Goal: Task Accomplishment & Management: Manage account settings

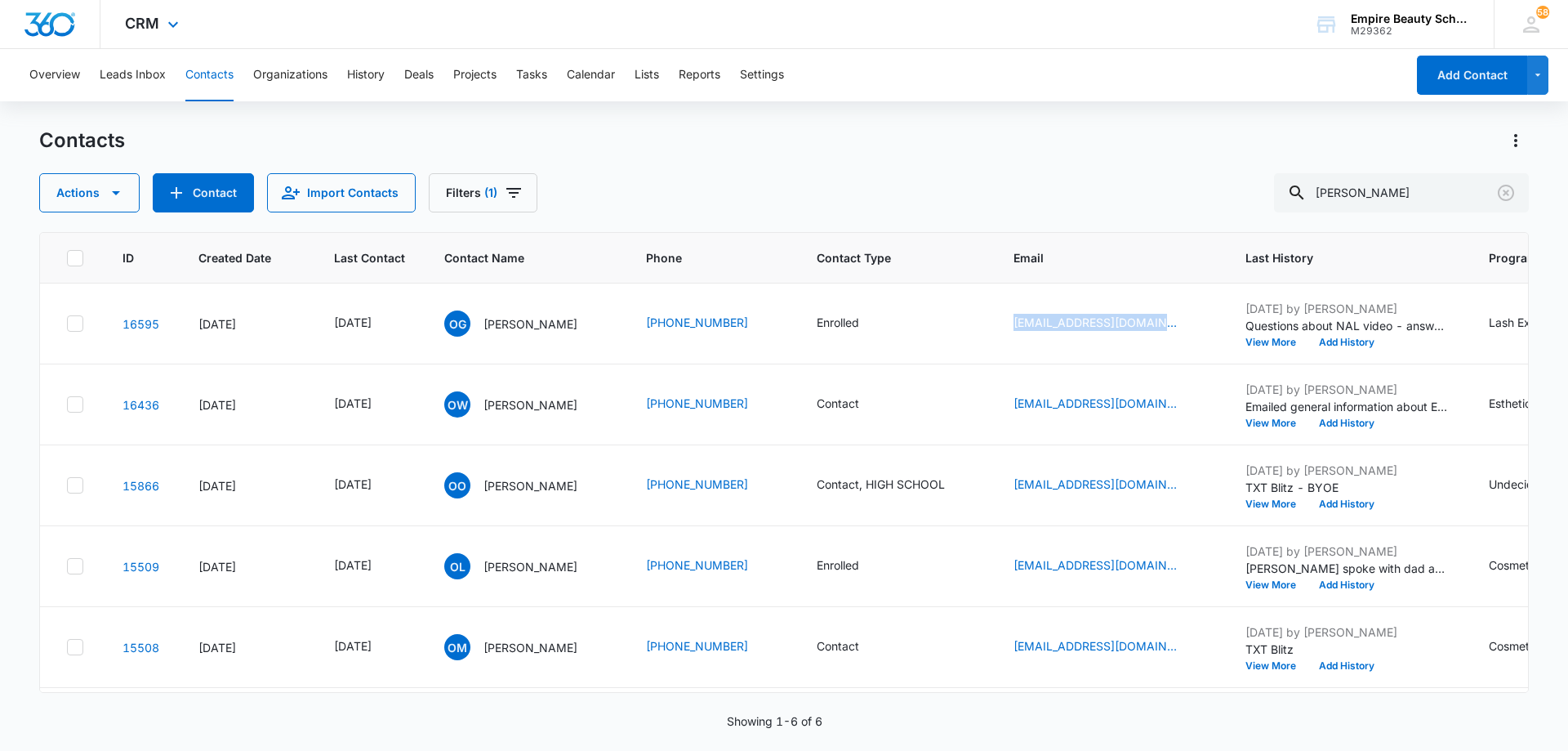
scroll to position [0, 164]
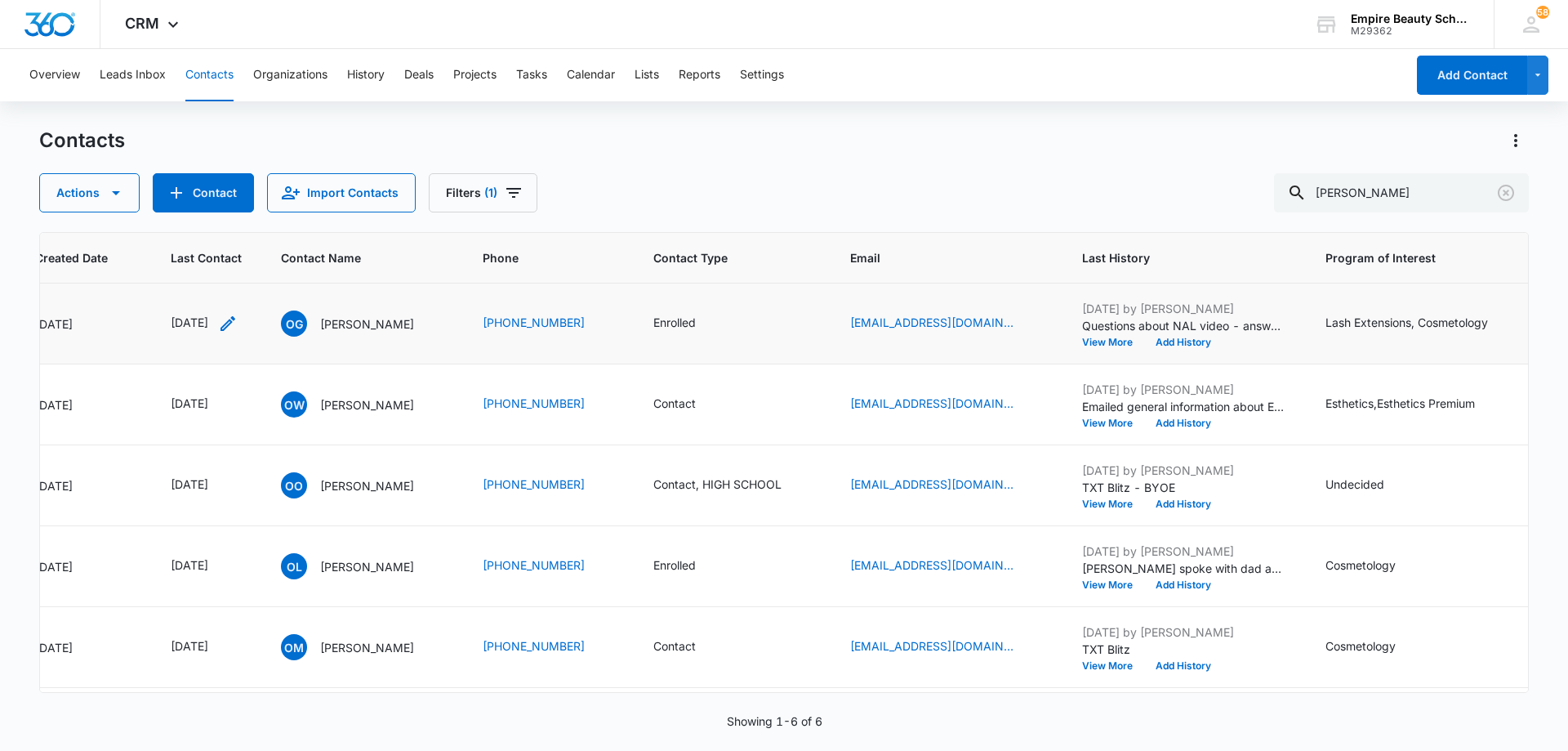
click at [238, 330] on icon "Last Contact - 1757548800 - Select to Edit Field" at bounding box center [228, 324] width 20 height 20
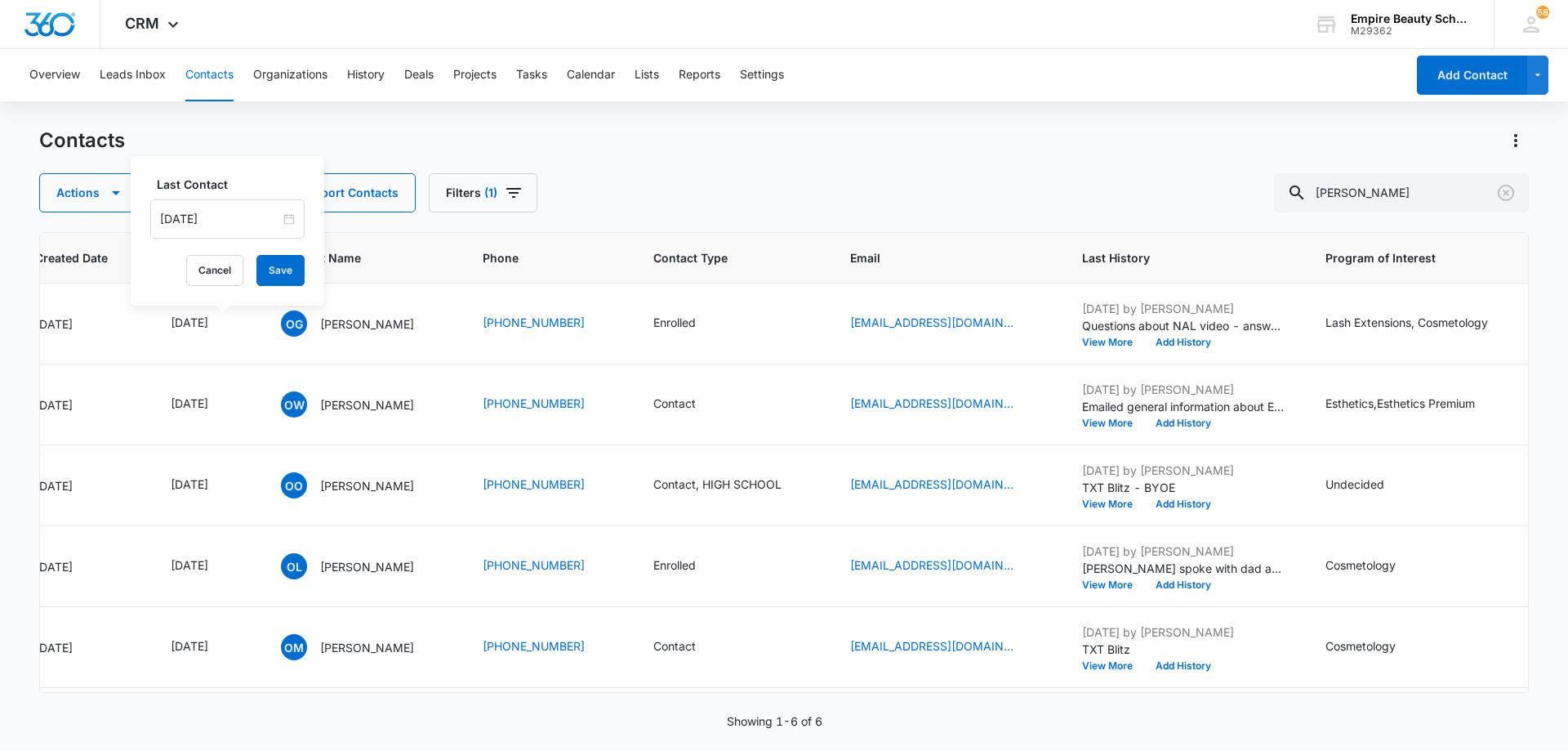
click at [244, 216] on input "[DATE]" at bounding box center [220, 219] width 120 height 18
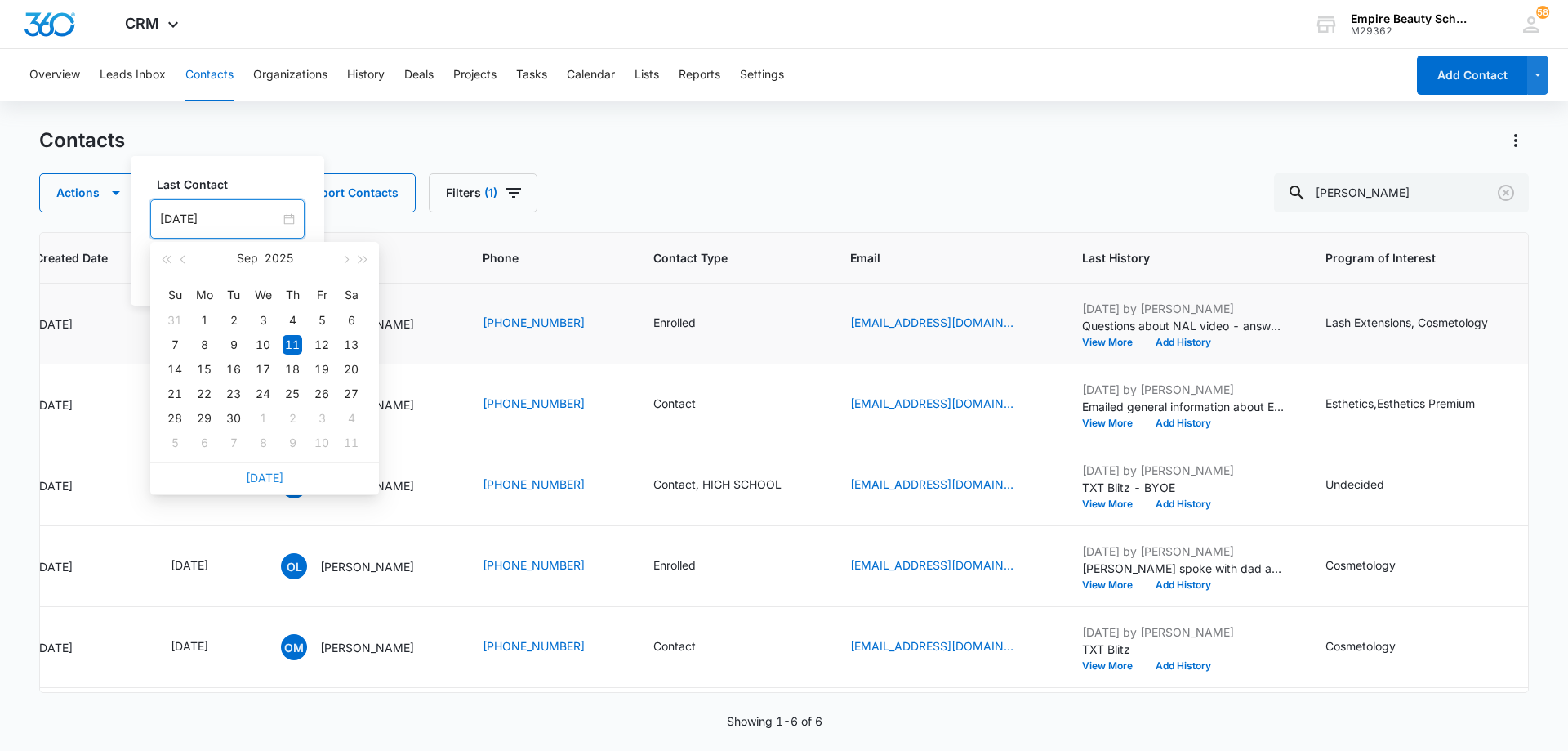
click at [259, 479] on link "[DATE]" at bounding box center [264, 478] width 37 height 14
type input "[DATE]"
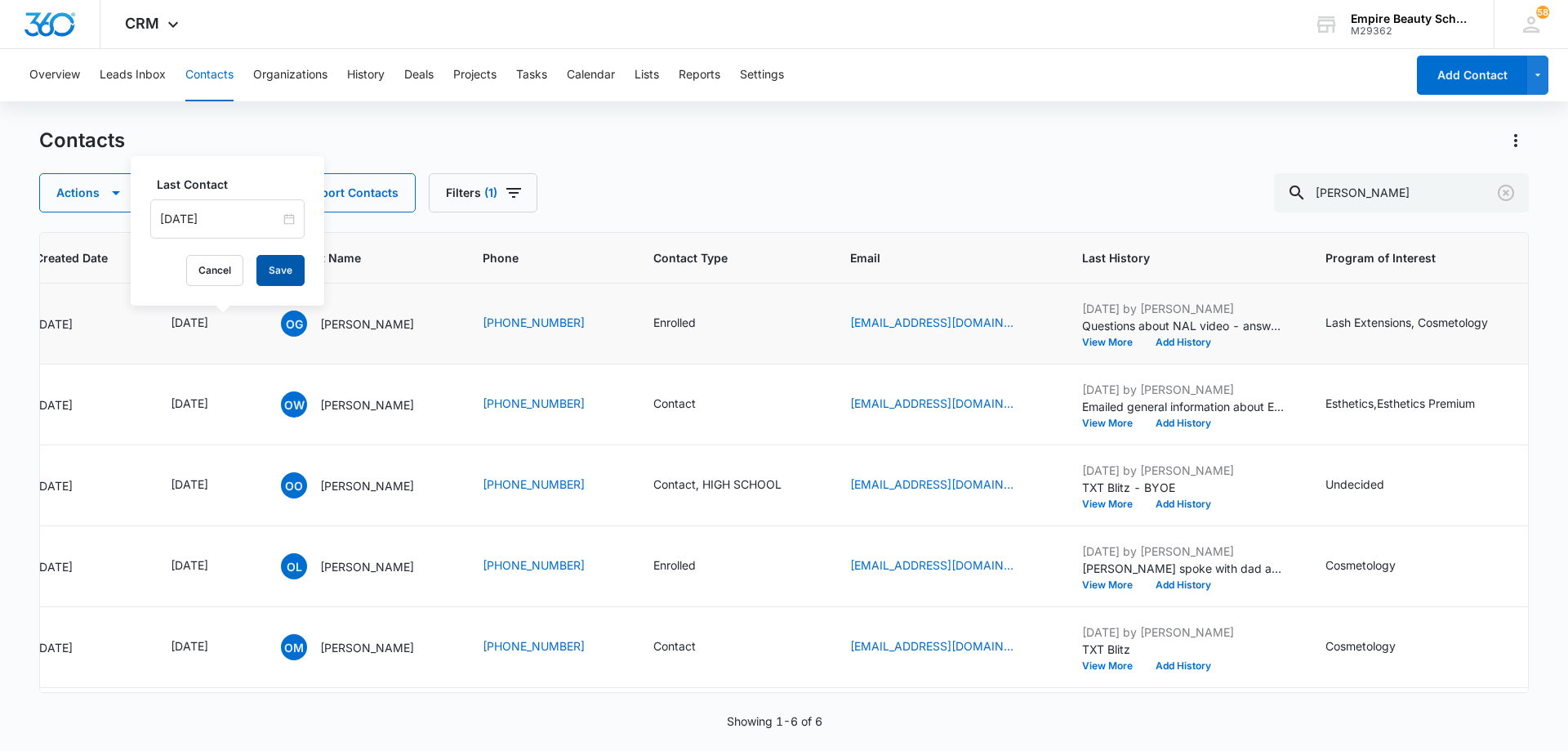
click at [274, 273] on button "Save" at bounding box center [280, 270] width 48 height 31
click at [1200, 339] on button "Add History" at bounding box center [1183, 342] width 78 height 10
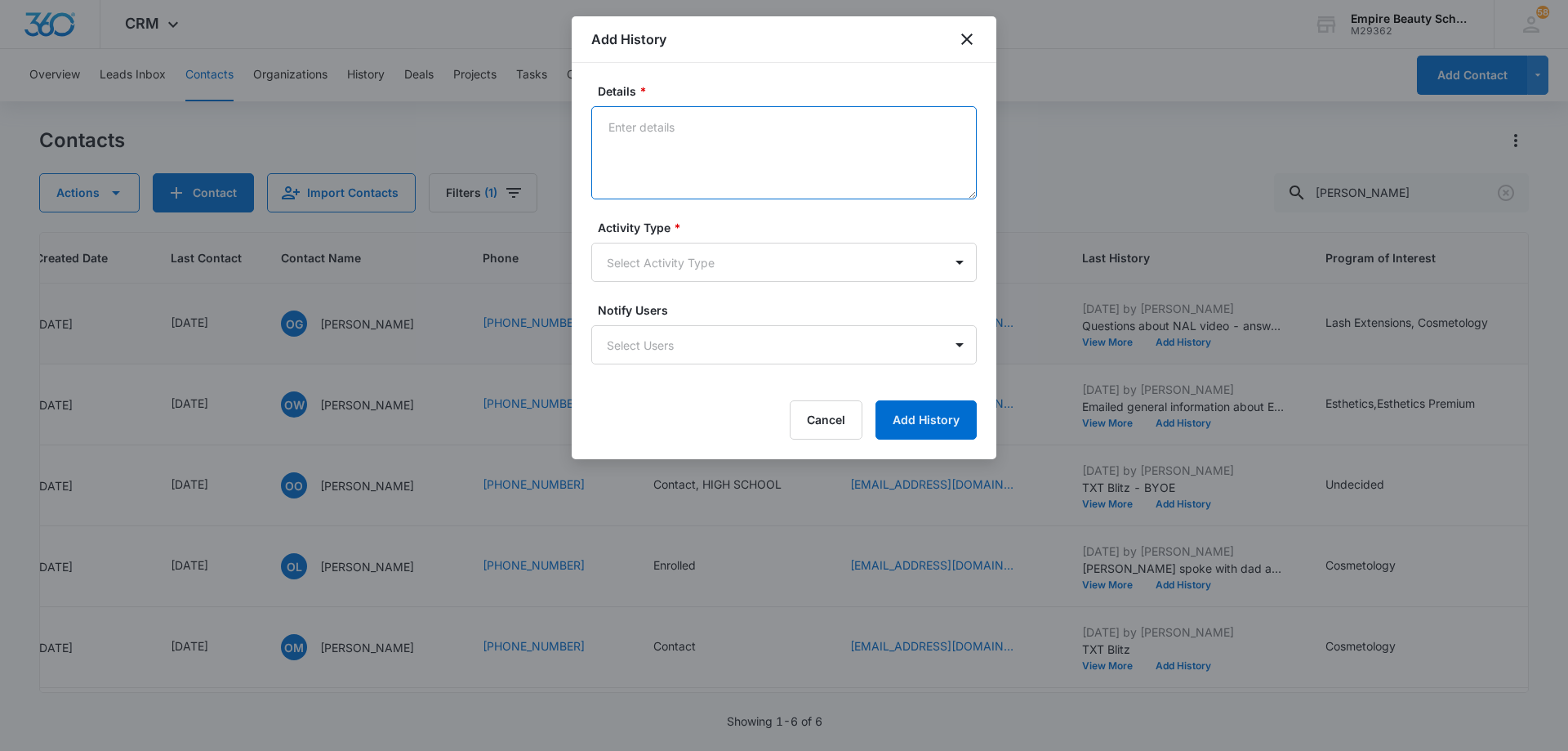
click at [692, 140] on textarea "Details *" at bounding box center [784, 153] width 386 height 93
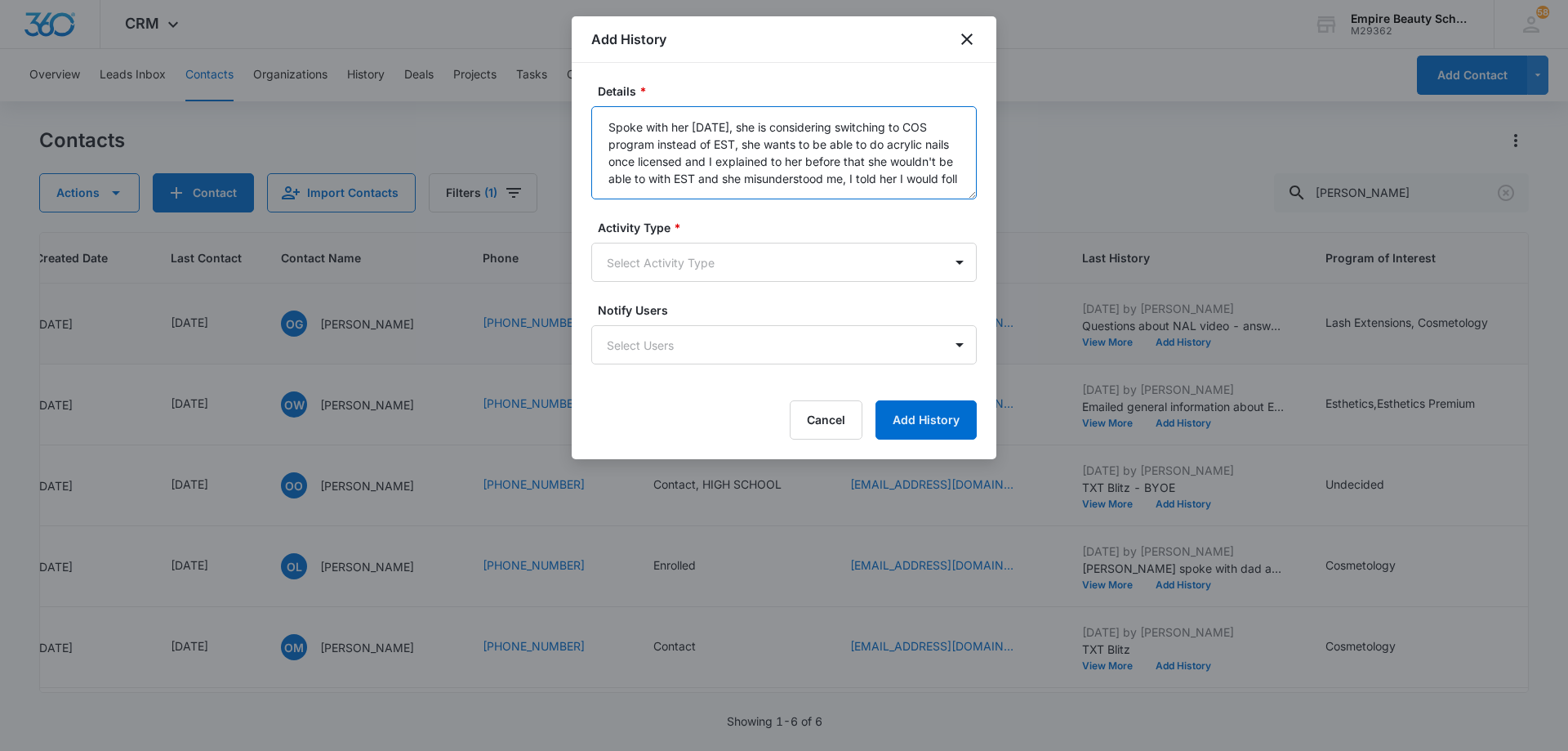
scroll to position [4, 0]
type textarea "Spoke with her [DATE], she is considering switching to COS program instead of E…"
click at [690, 270] on body "CRM Apps Forms CRM Email Shop Payments POS Files Brand Settings AI Assistant Em…" at bounding box center [784, 375] width 1568 height 751
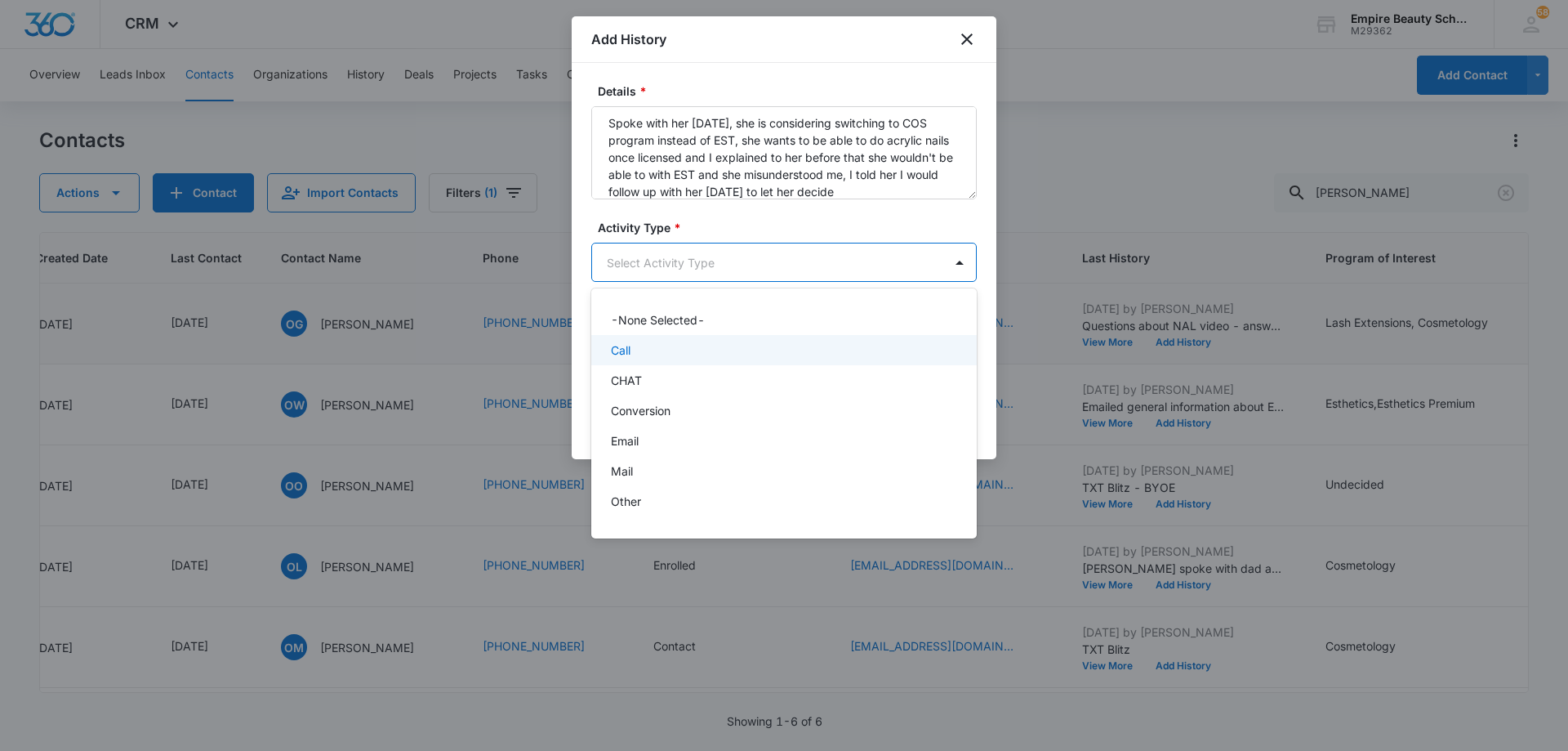
click at [704, 357] on div "Call" at bounding box center [782, 349] width 343 height 17
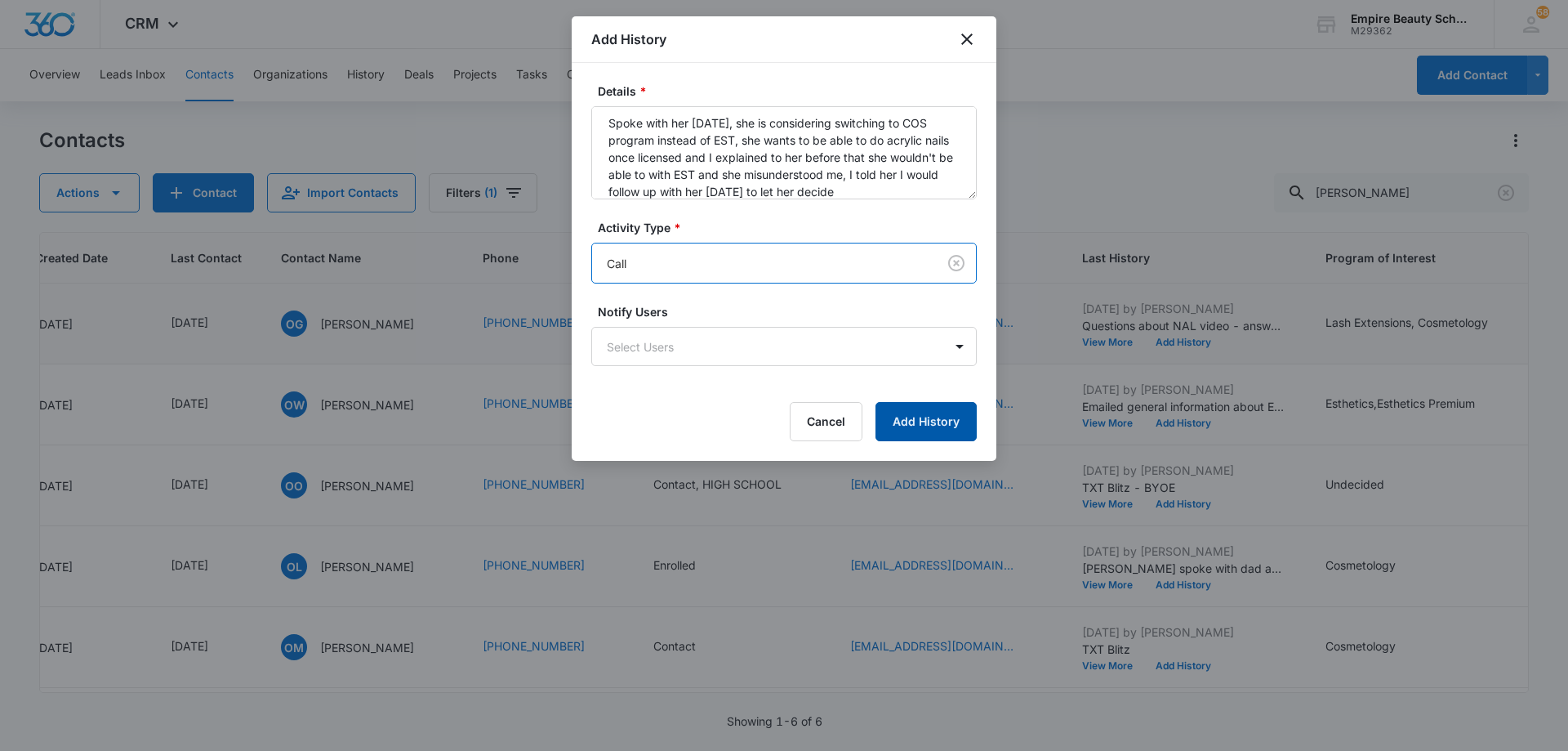
click at [916, 429] on button "Add History" at bounding box center [926, 421] width 102 height 39
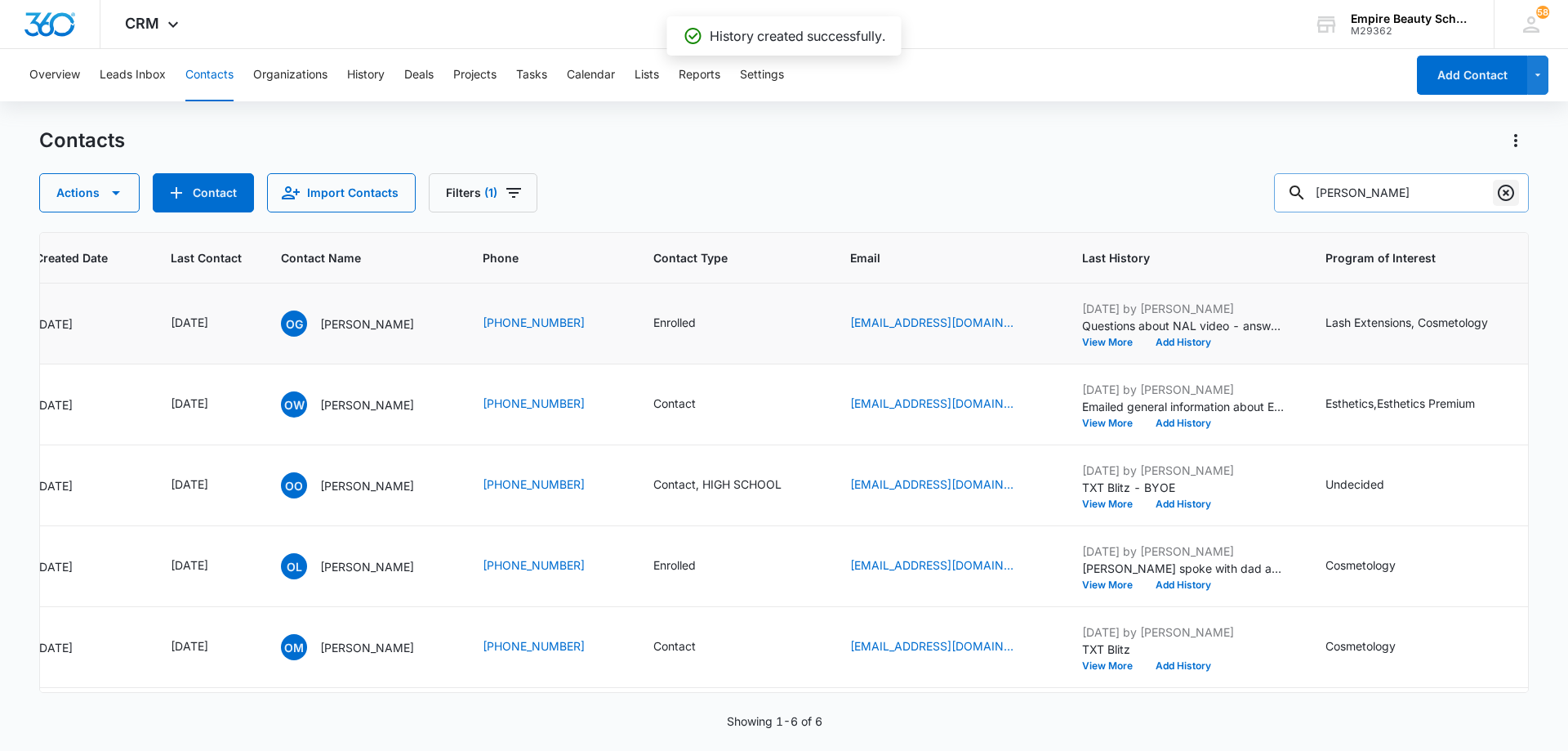
click at [1509, 197] on icon "Clear" at bounding box center [1506, 193] width 20 height 20
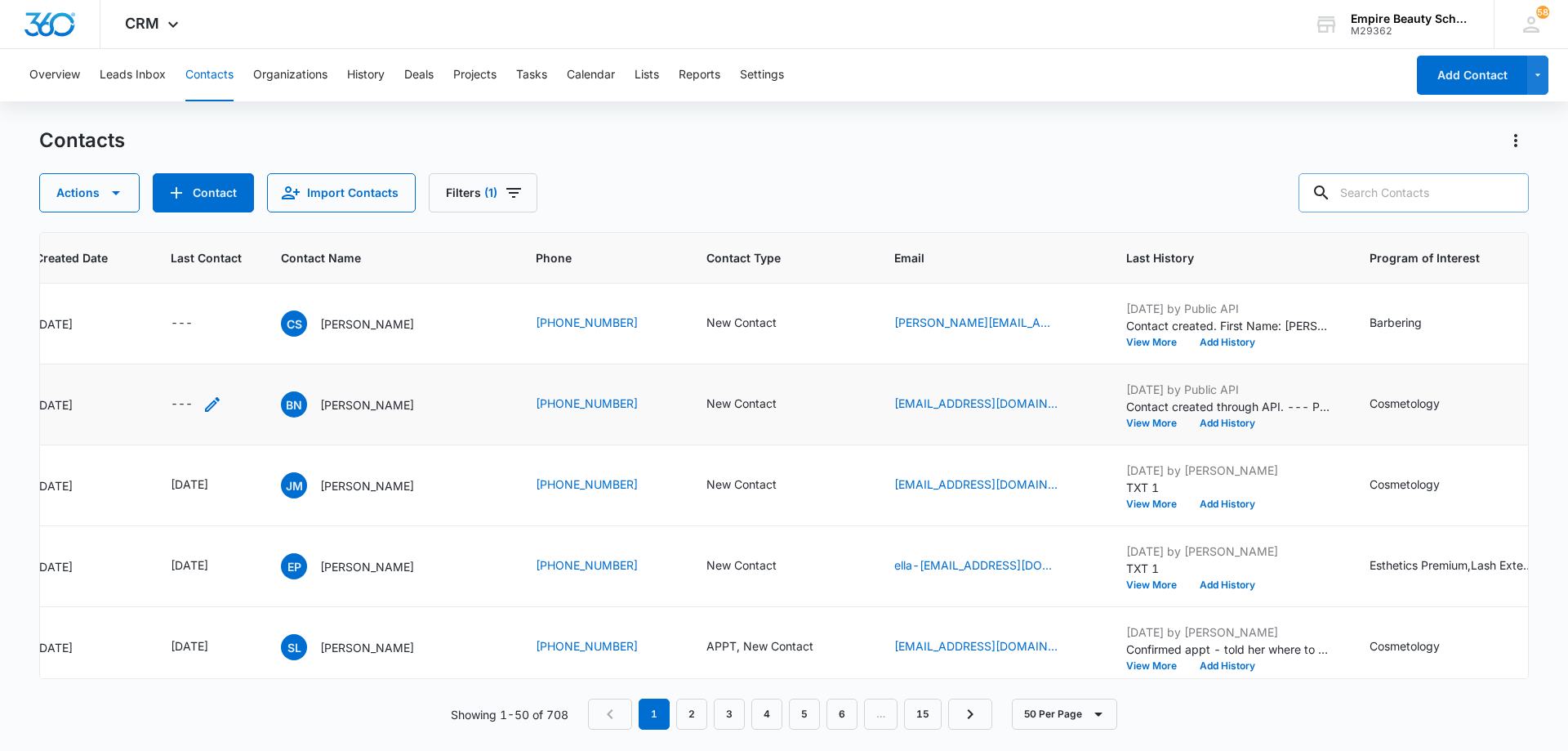
click at [209, 400] on icon "Last Contact - - Select to Edit Field" at bounding box center [212, 405] width 20 height 20
click at [208, 297] on input at bounding box center [193, 300] width 120 height 18
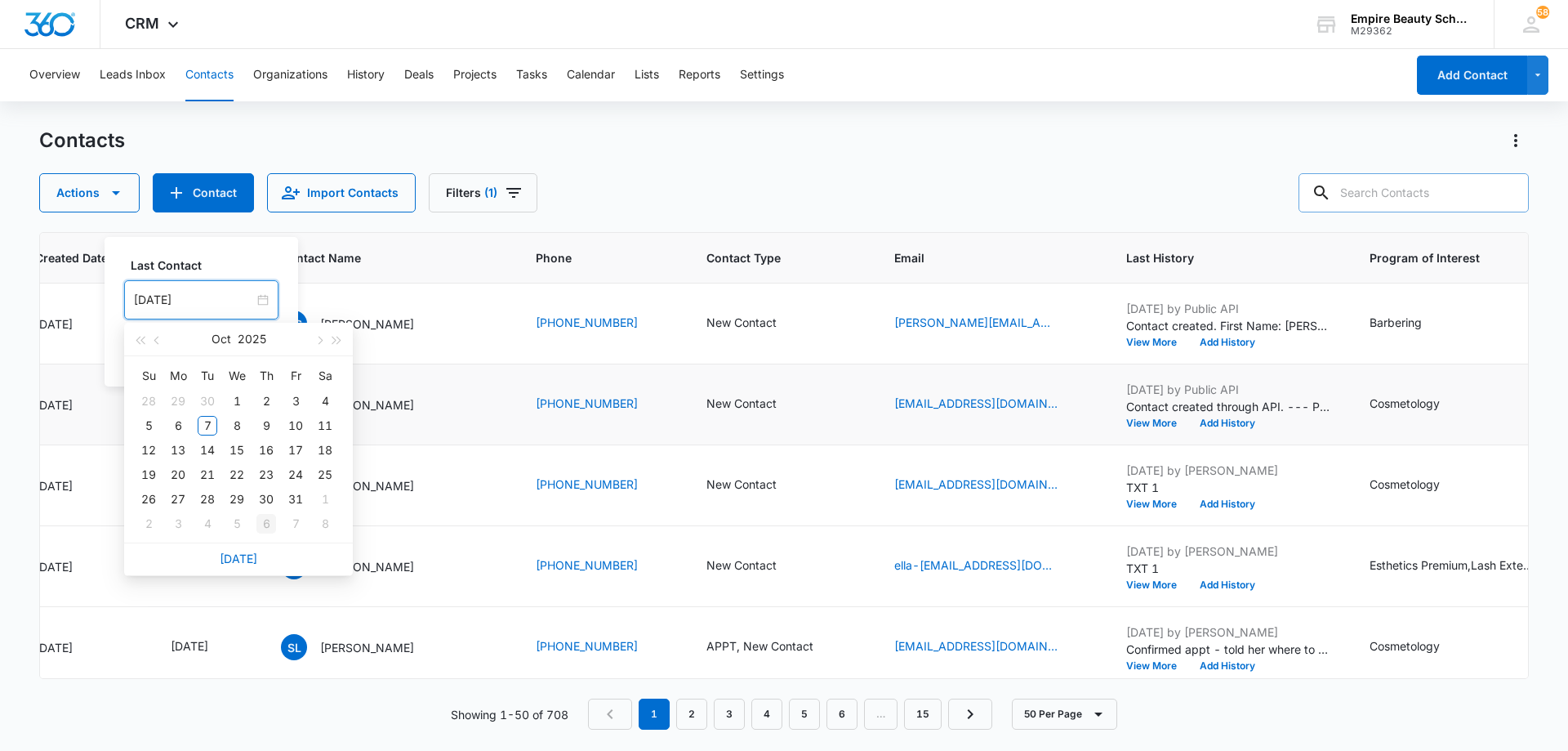
type input "[DATE]"
click at [245, 554] on link "[DATE]" at bounding box center [238, 558] width 37 height 14
type input "[DATE]"
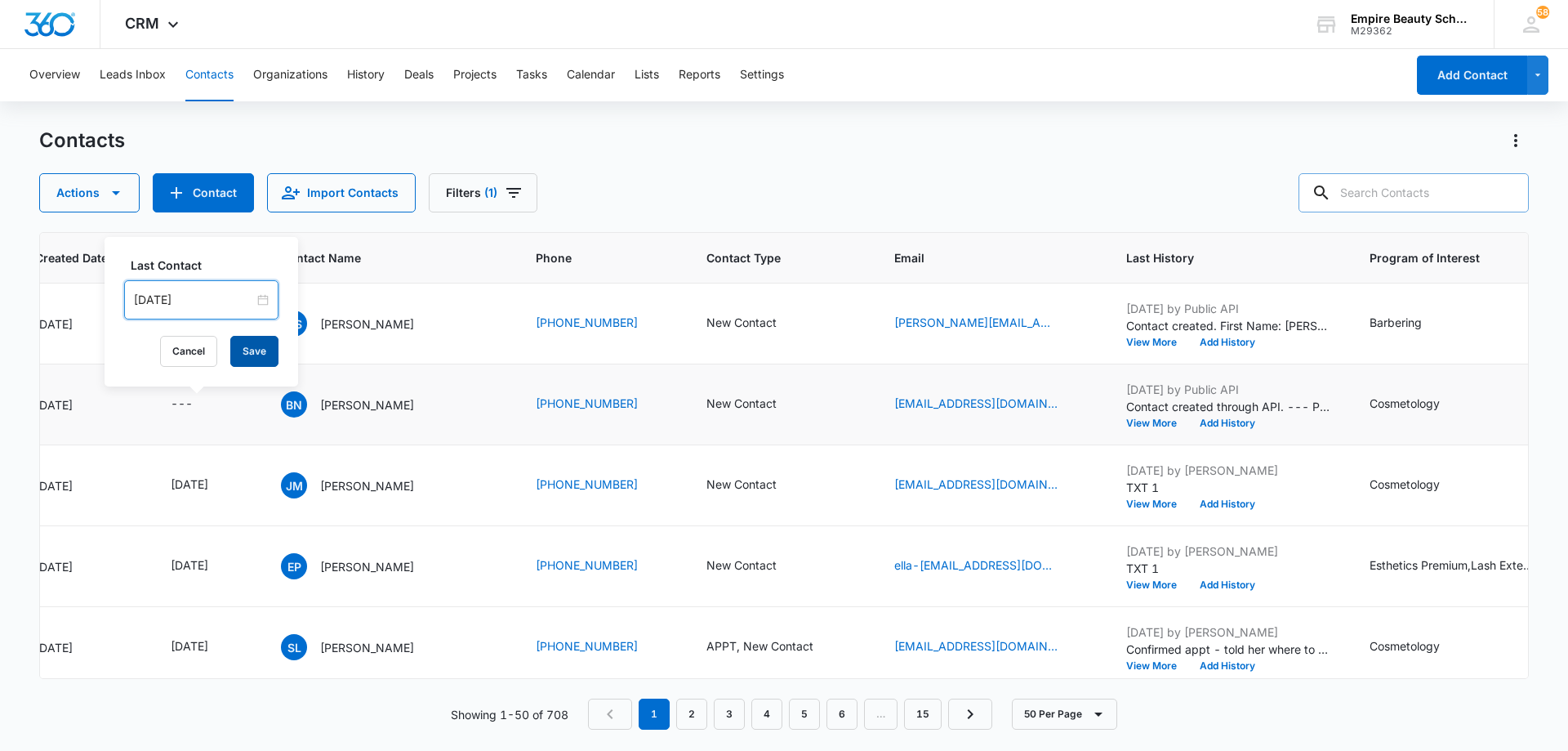
click at [243, 352] on button "Save" at bounding box center [254, 351] width 48 height 31
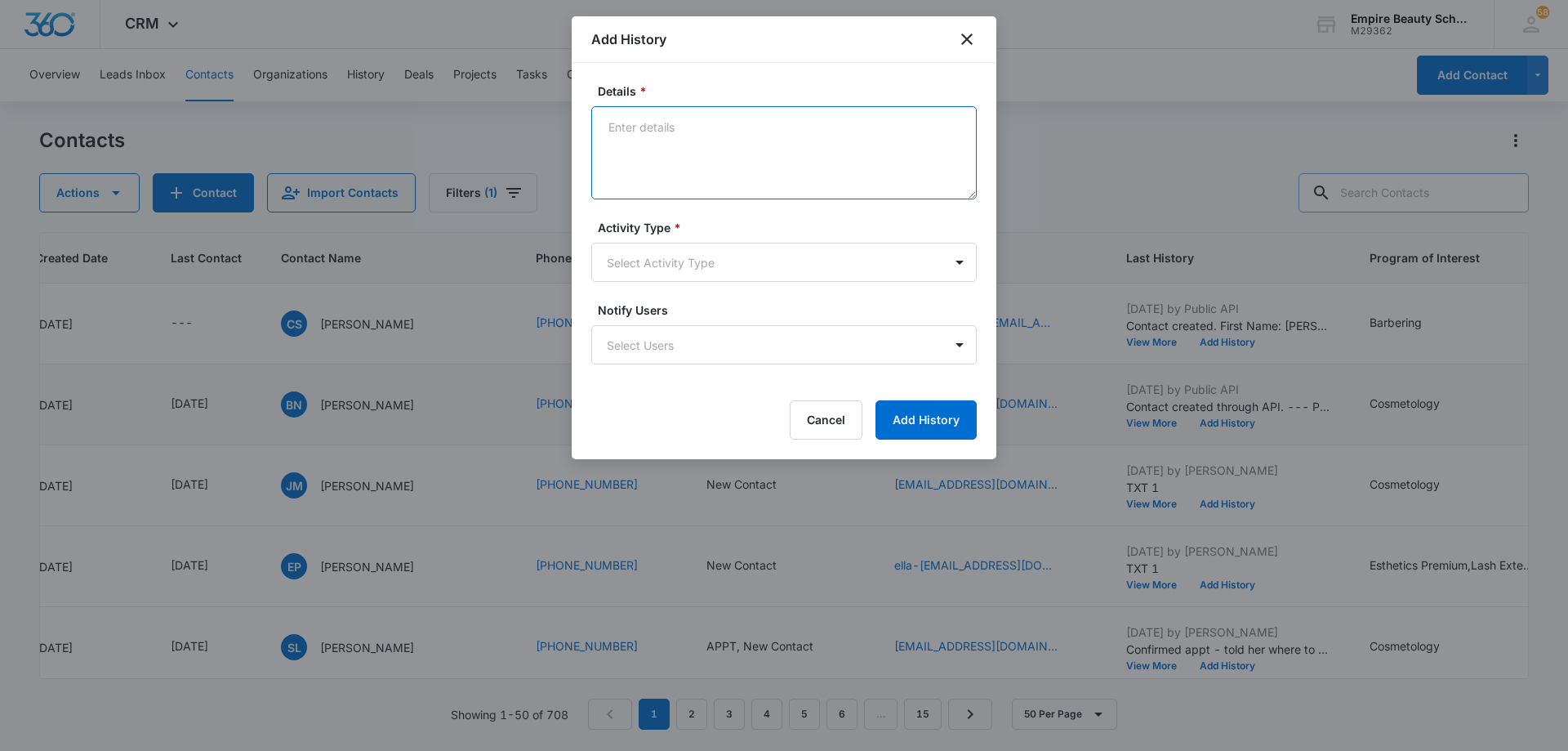
click at [696, 147] on textarea "Details *" at bounding box center [784, 153] width 386 height 93
type textarea "B"
type textarea "LVM 1"
click at [703, 261] on body "CRM Apps Forms CRM Email Shop Payments POS Files Brand Settings AI Assistant Em…" at bounding box center [784, 375] width 1568 height 751
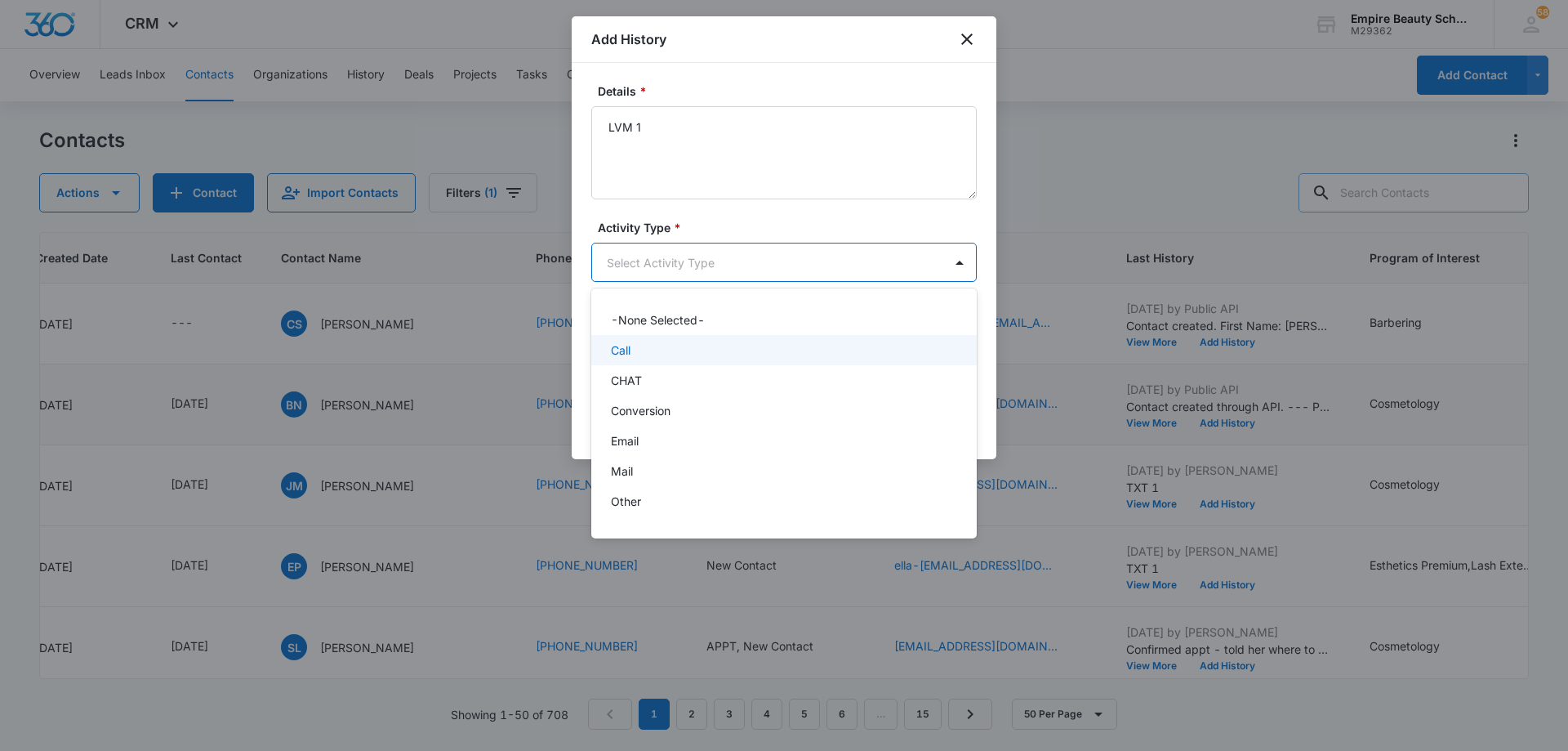
click at [692, 347] on div "Call" at bounding box center [782, 349] width 343 height 17
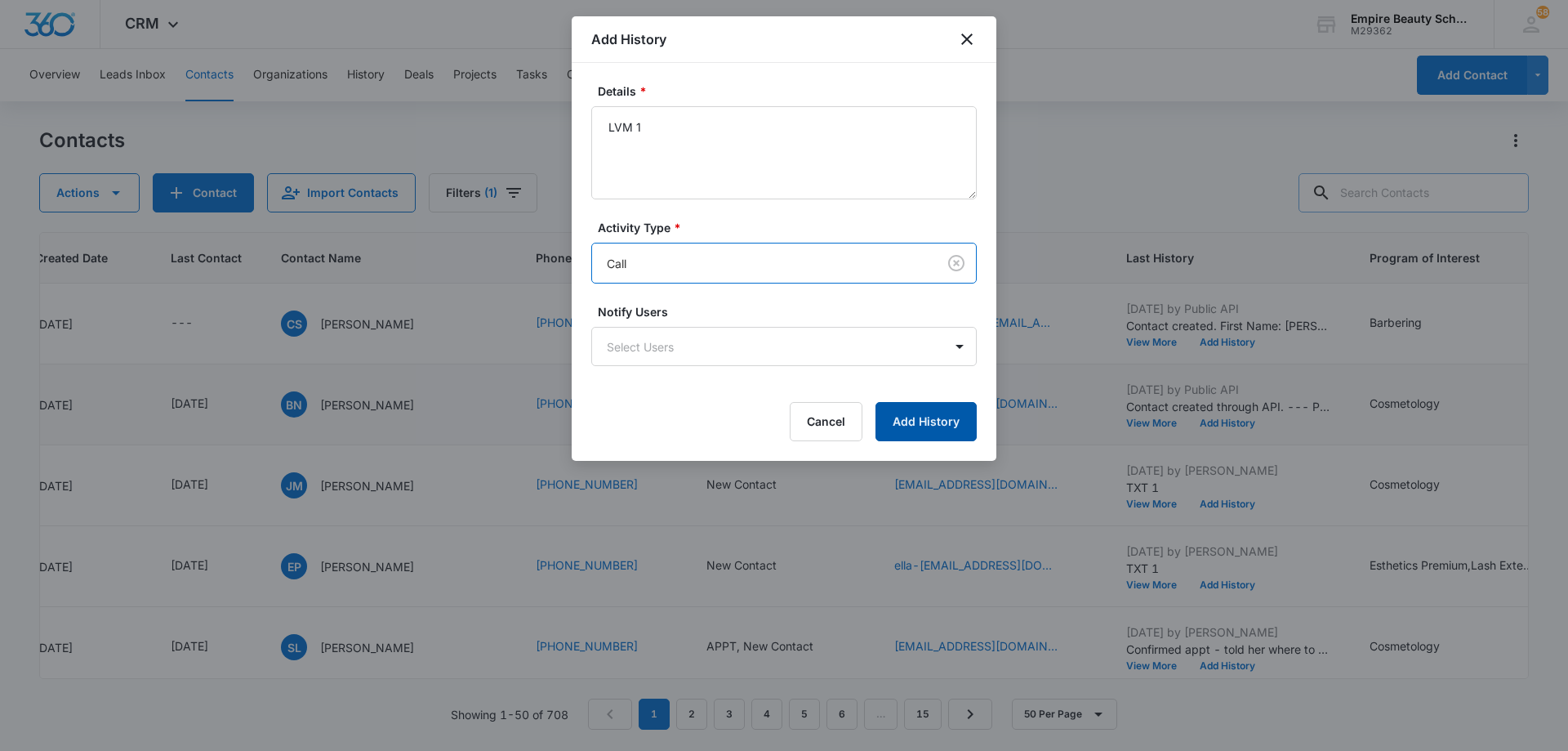
click at [929, 414] on button "Add History" at bounding box center [926, 421] width 102 height 39
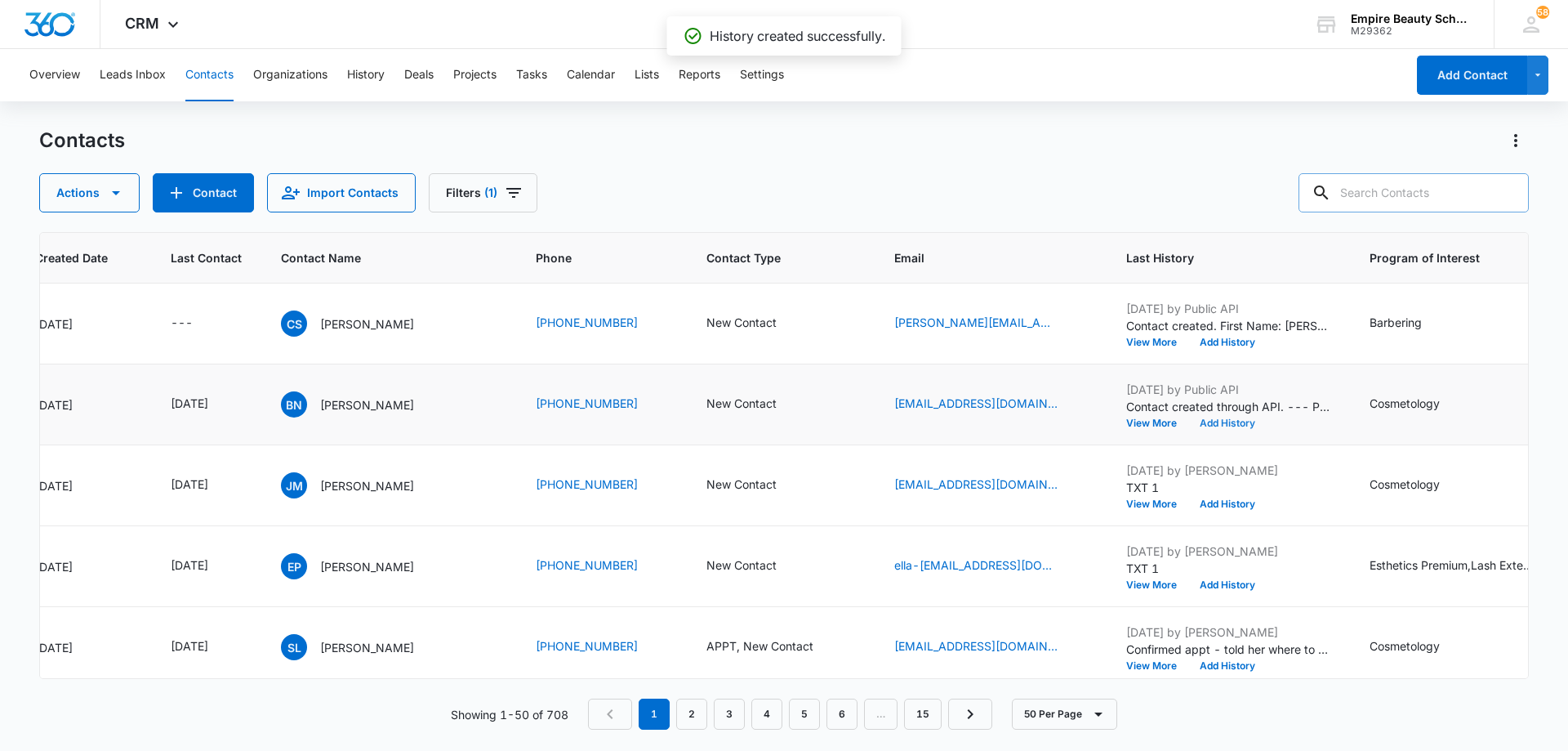
click at [1244, 421] on button "Add History" at bounding box center [1228, 423] width 78 height 10
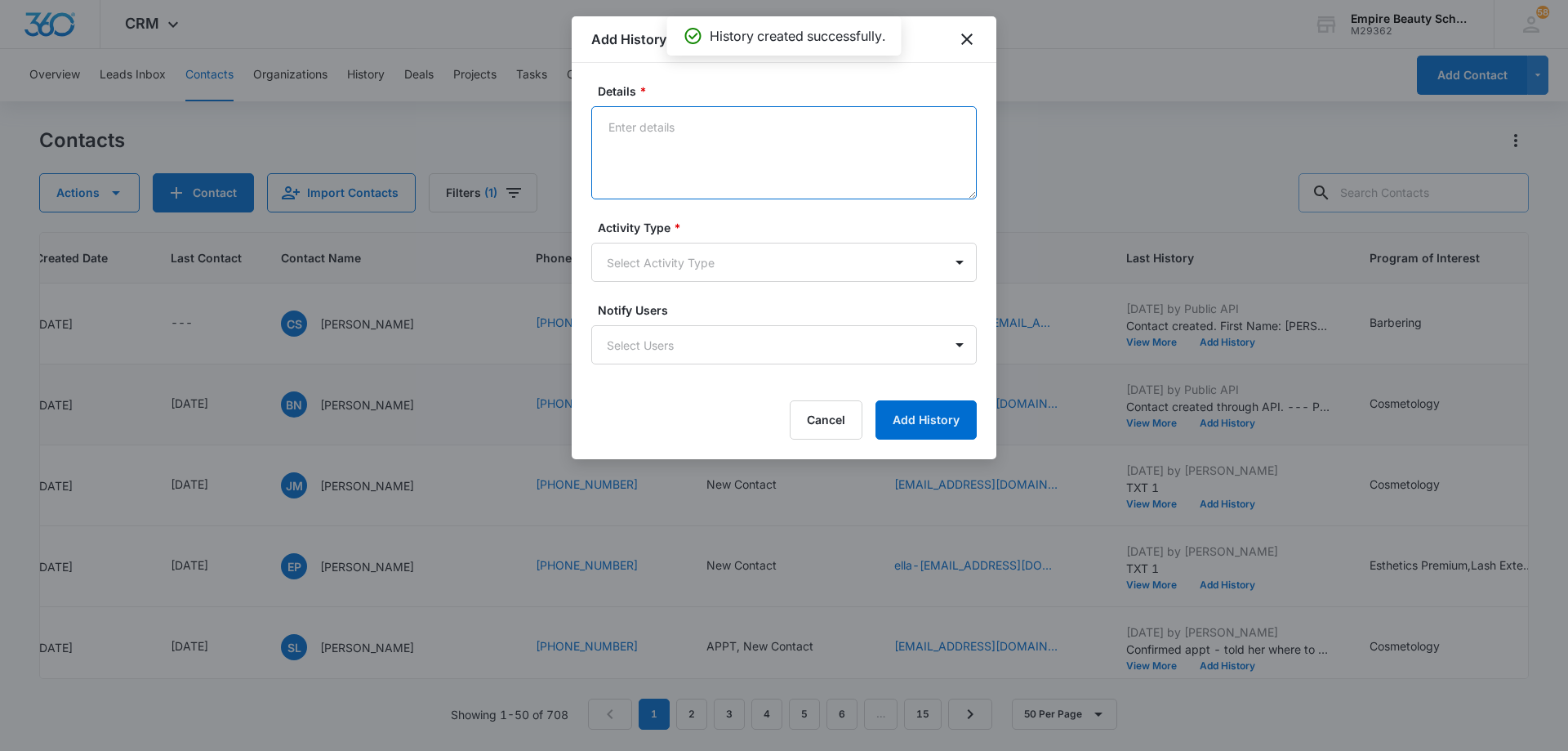
click at [734, 150] on textarea "Details *" at bounding box center [784, 153] width 386 height 93
type textarea "EM 1"
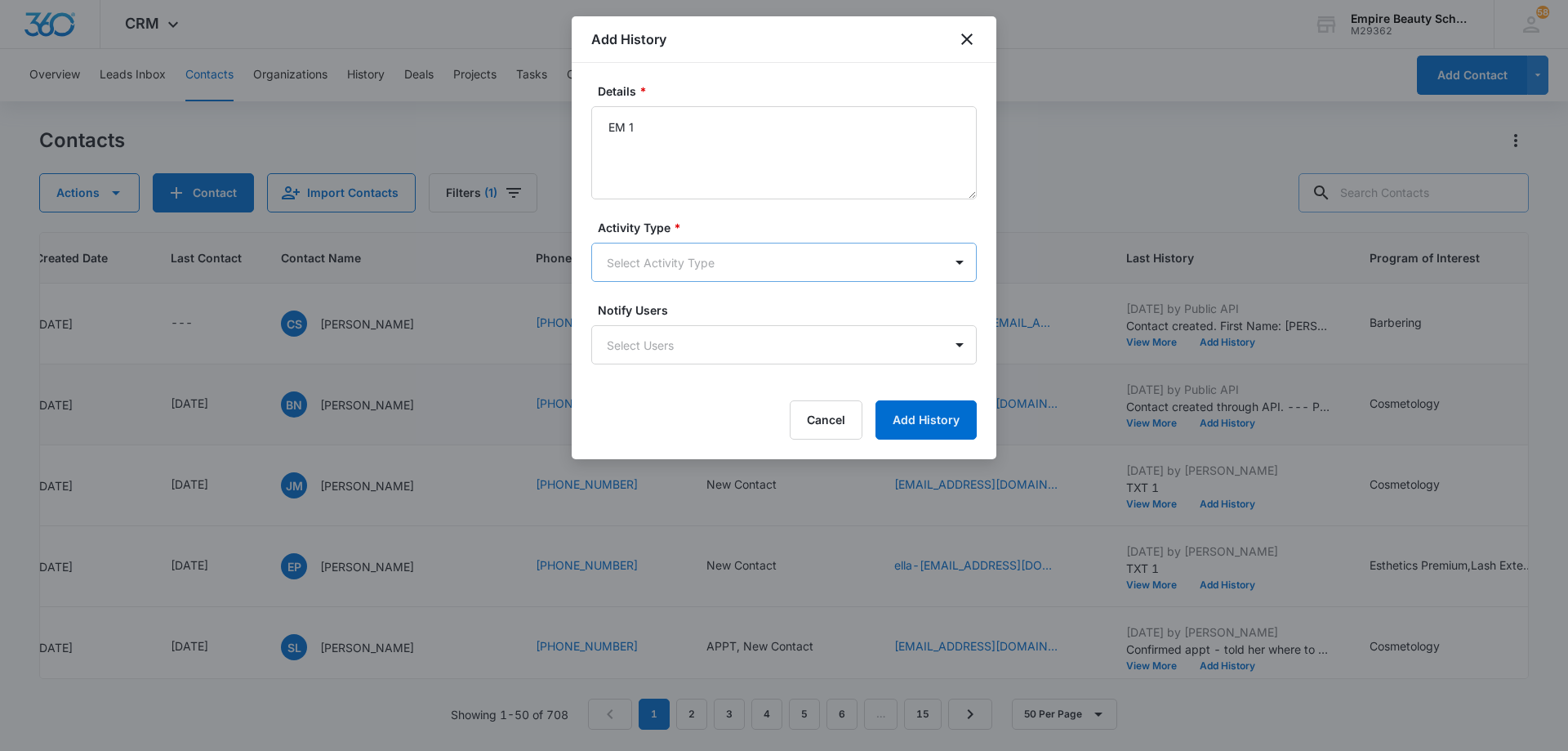
click at [720, 266] on body "CRM Apps Forms CRM Email Shop Payments POS Files Brand Settings AI Assistant Em…" at bounding box center [784, 375] width 1568 height 751
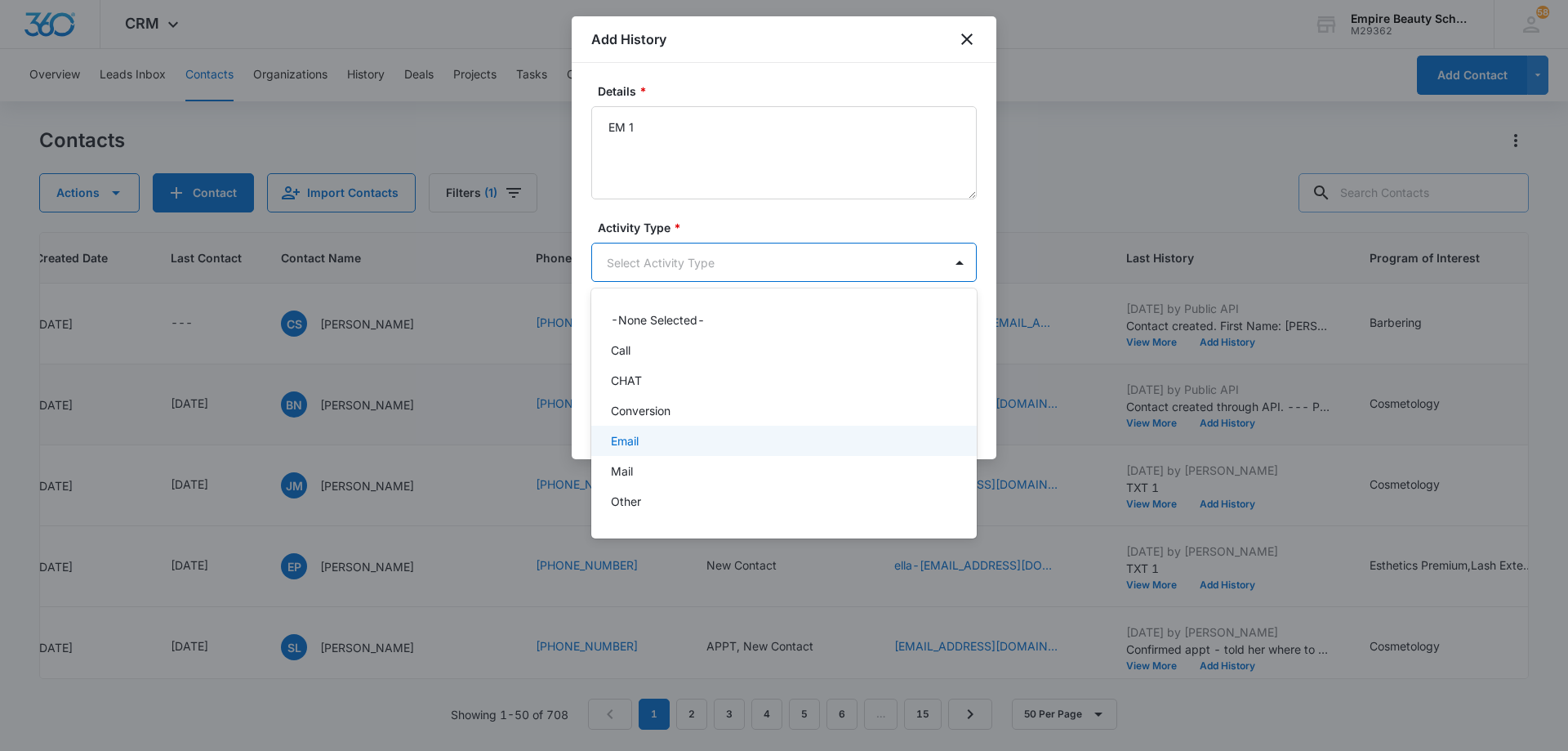
click at [715, 435] on div "Email" at bounding box center [782, 440] width 343 height 17
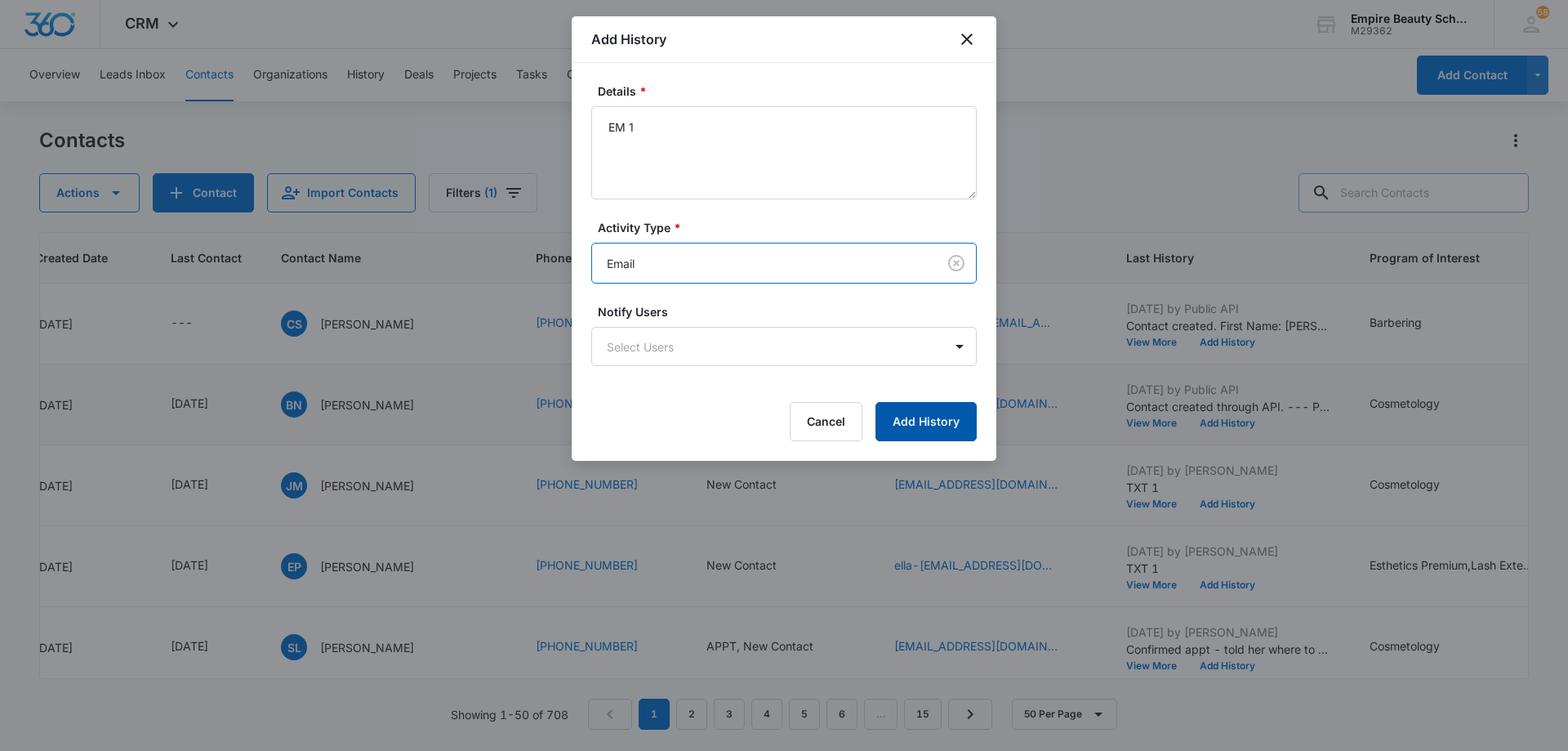
click at [917, 414] on button "Add History" at bounding box center [926, 421] width 102 height 39
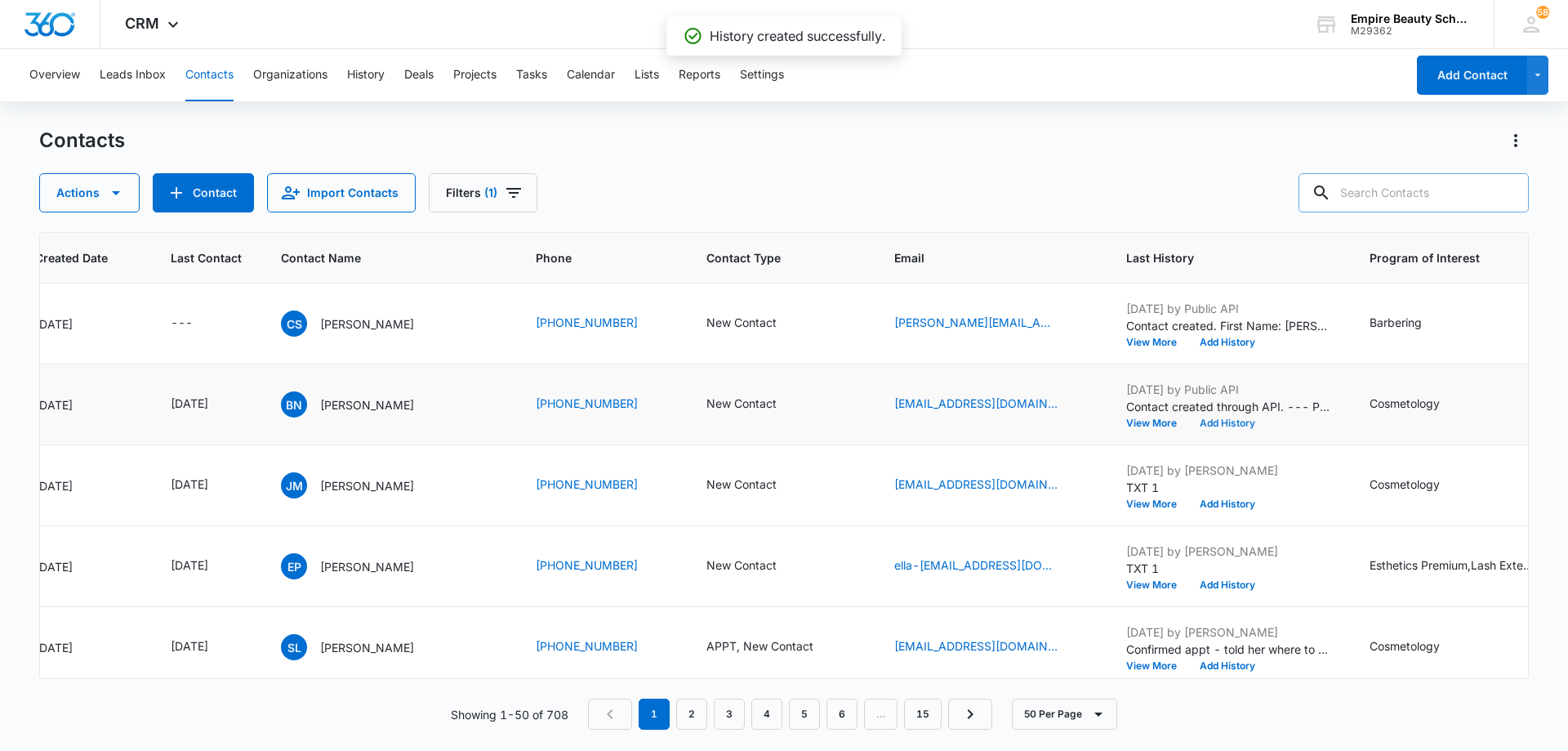
click at [1246, 422] on button "Add History" at bounding box center [1228, 423] width 78 height 10
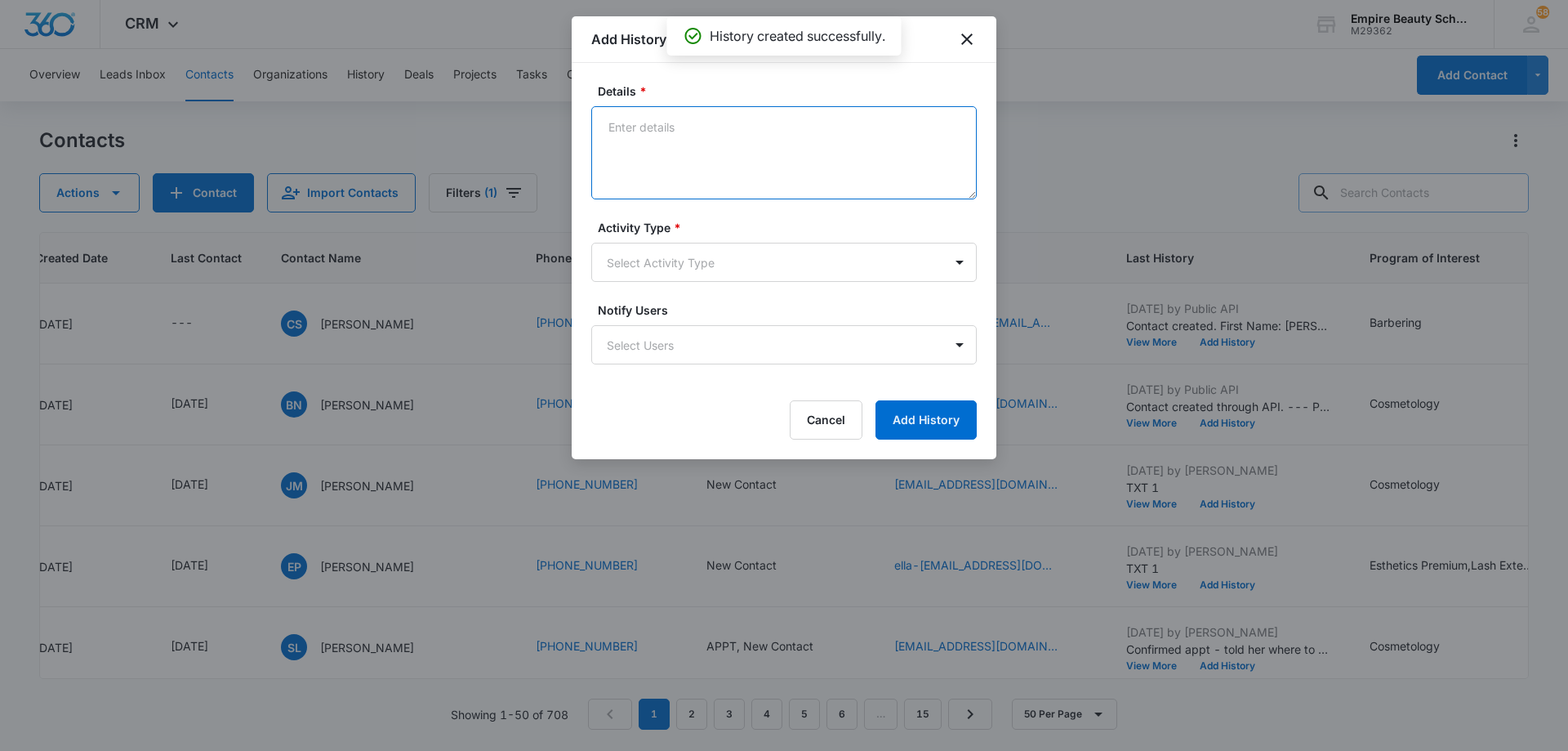
click at [812, 172] on textarea "Details *" at bounding box center [784, 153] width 386 height 93
type textarea "TXT 1"
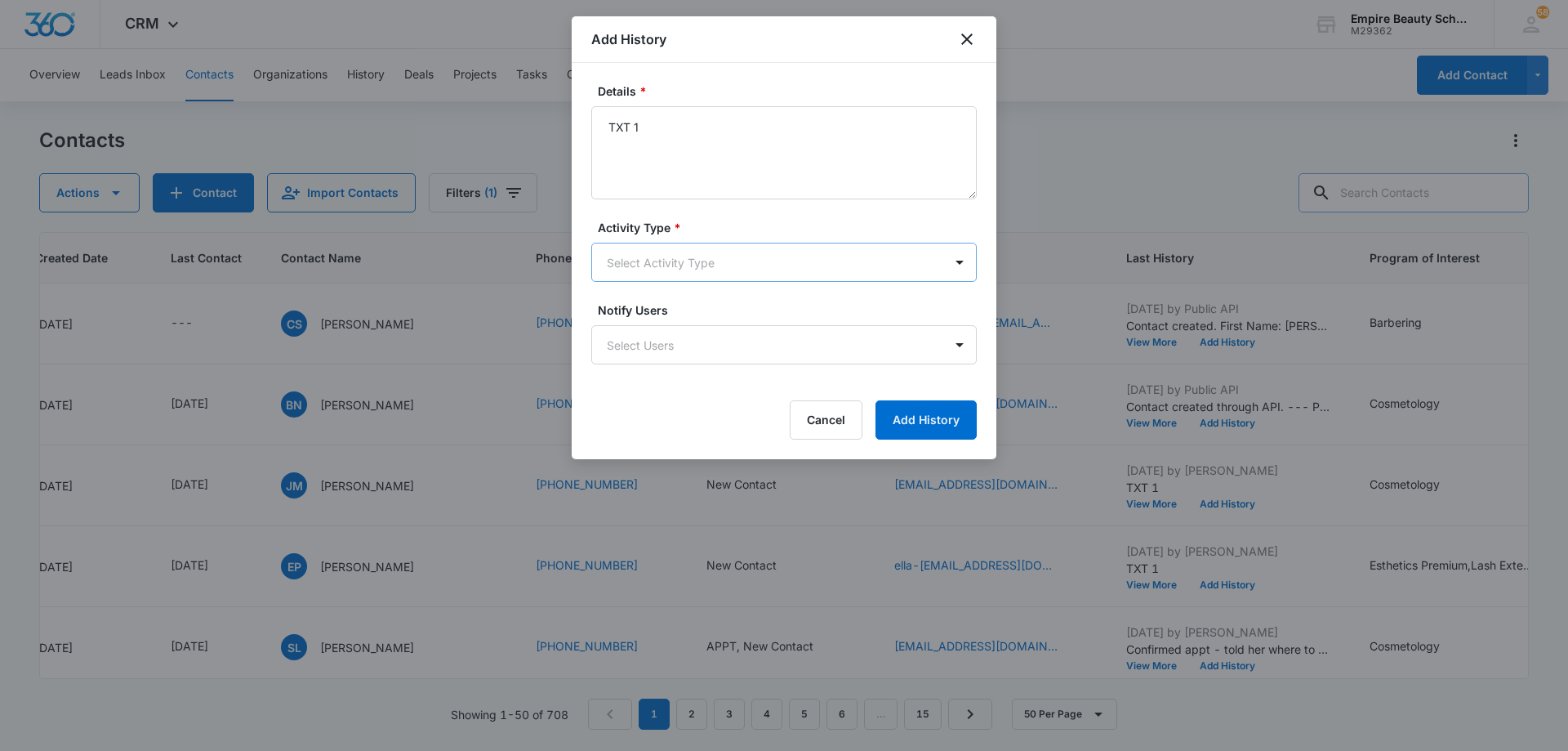
click at [766, 264] on body "CRM Apps Forms CRM Email Shop Payments POS Files Brand Settings AI Assistant Em…" at bounding box center [784, 375] width 1568 height 751
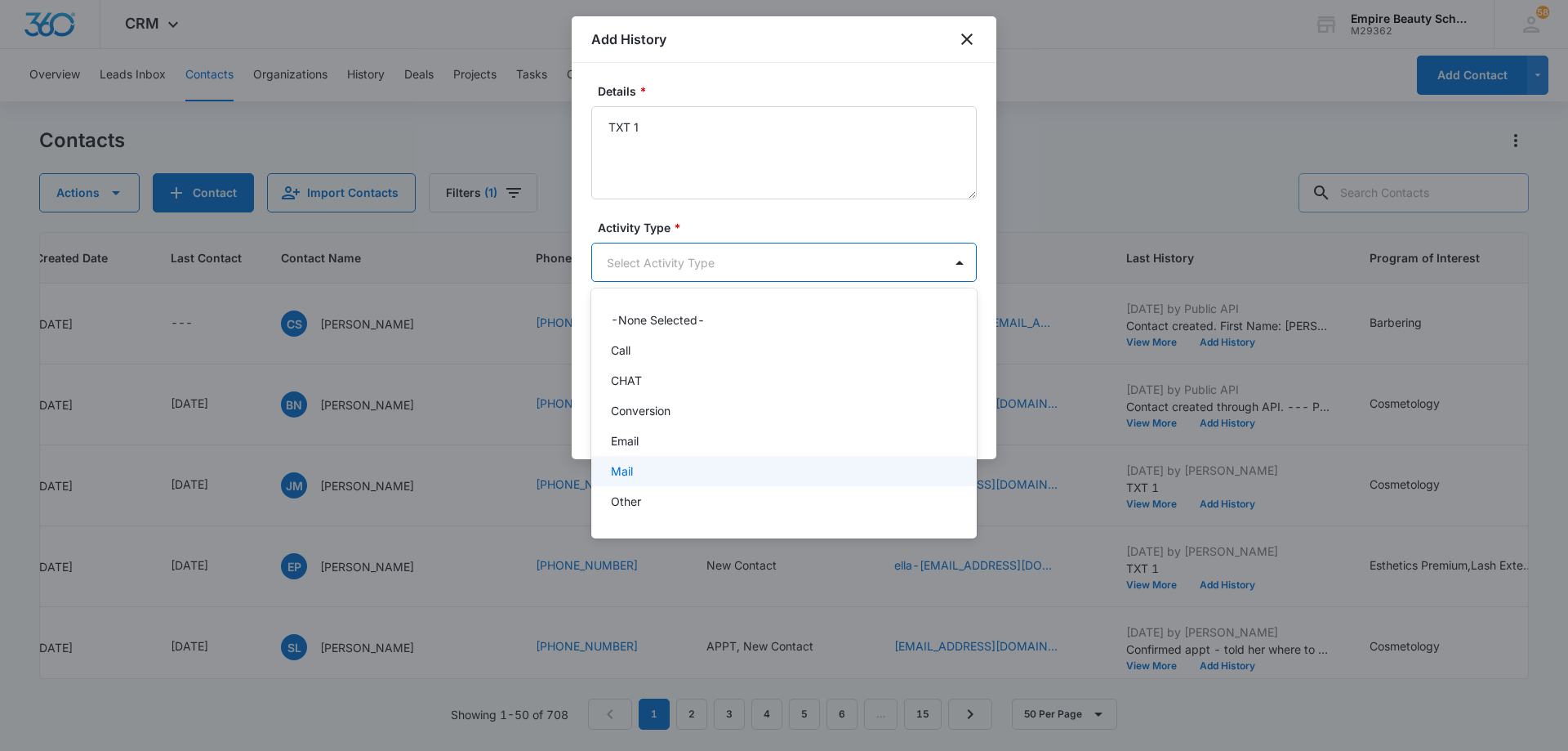
scroll to position [85, 0]
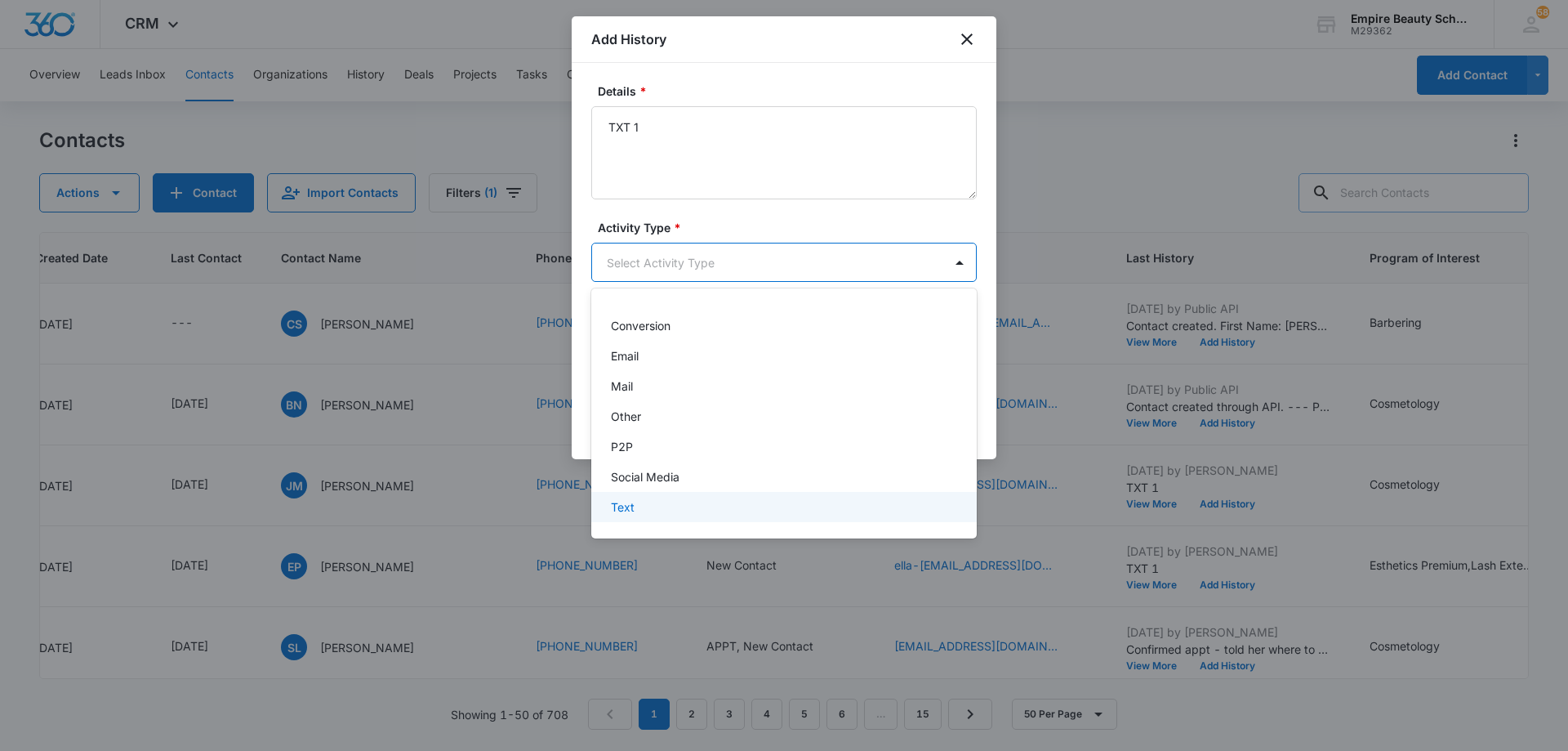
click at [734, 509] on div "Text" at bounding box center [782, 506] width 343 height 17
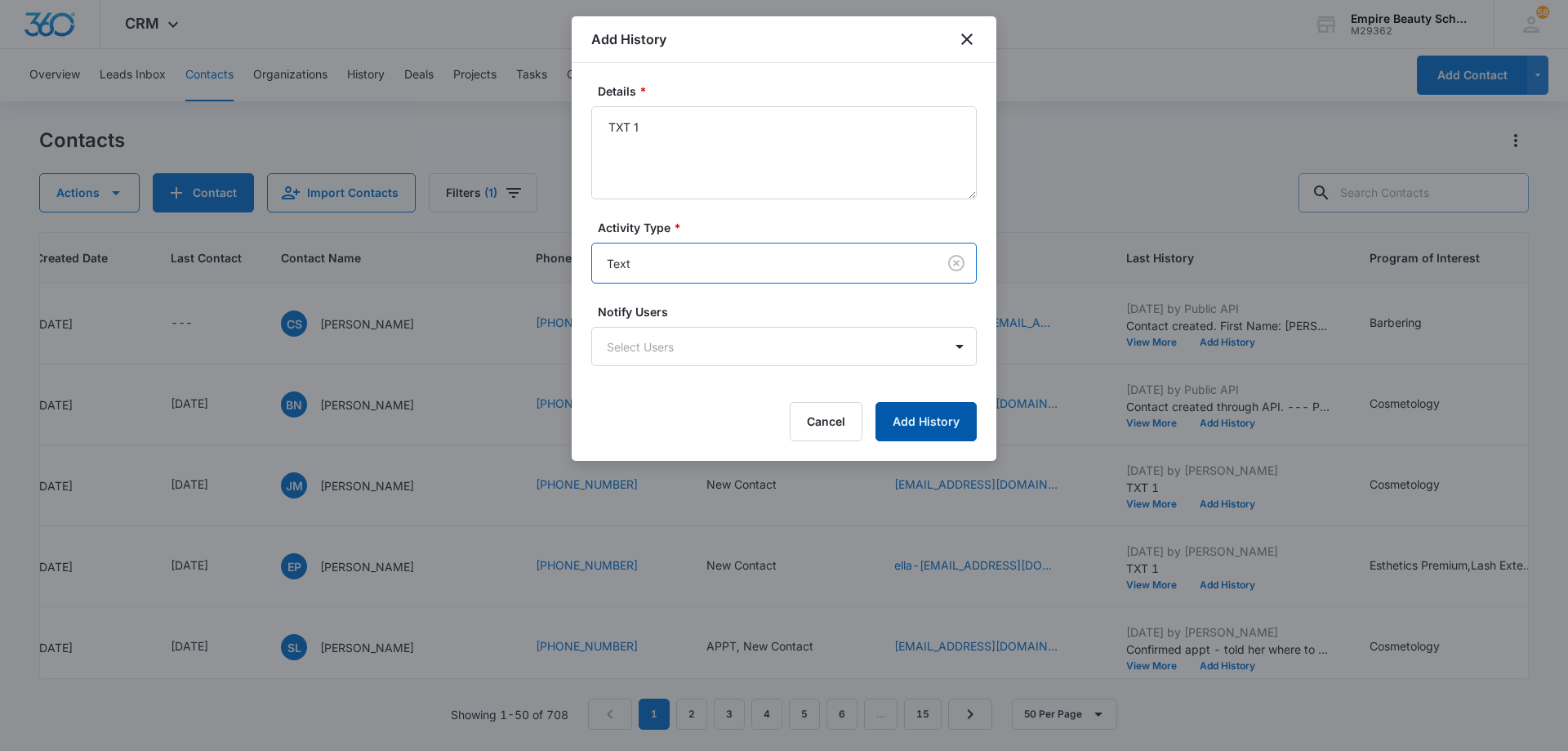
click at [905, 421] on button "Add History" at bounding box center [926, 421] width 102 height 39
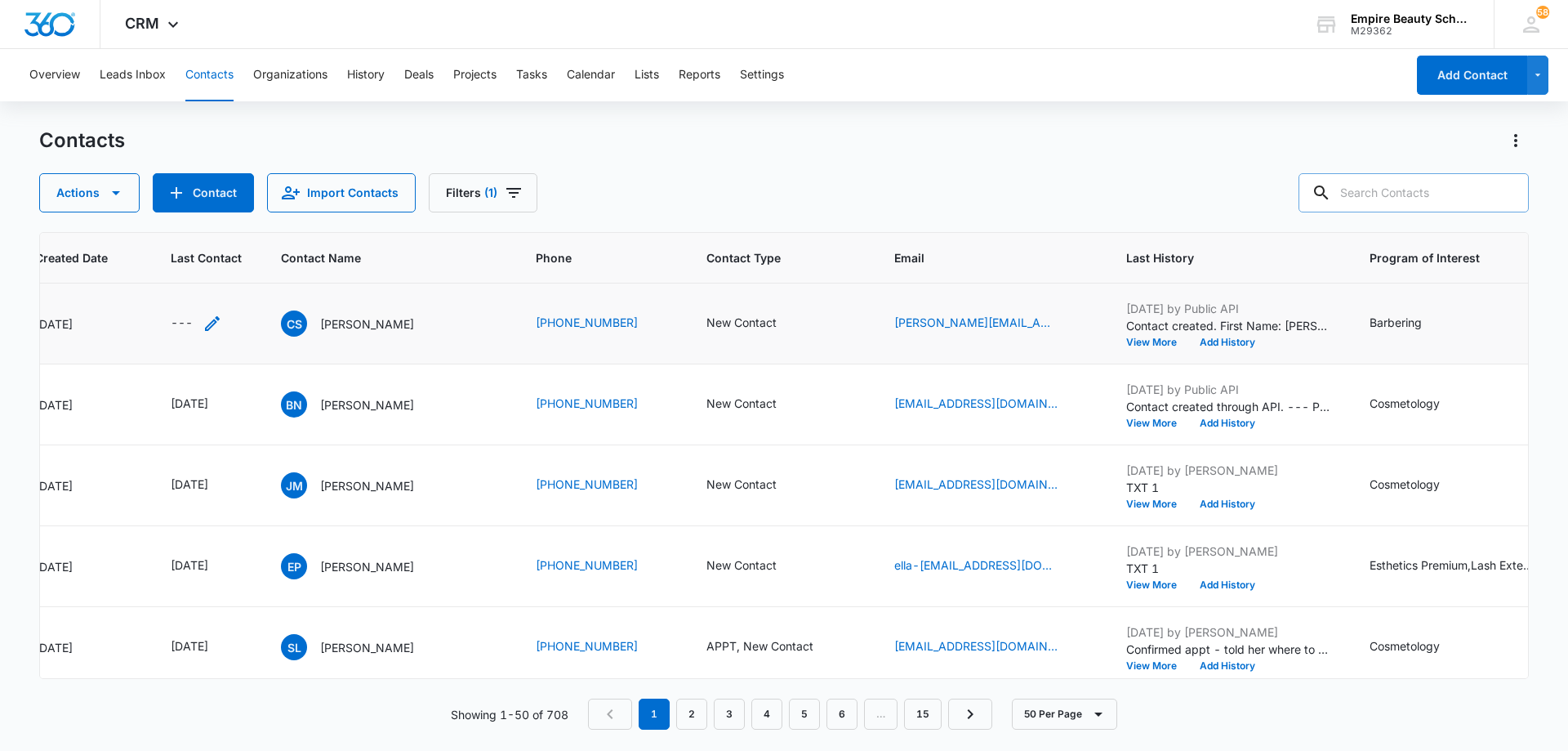
click at [214, 321] on icon "Last Contact - - Select to Edit Field" at bounding box center [212, 324] width 15 height 15
click at [204, 226] on input at bounding box center [193, 219] width 120 height 18
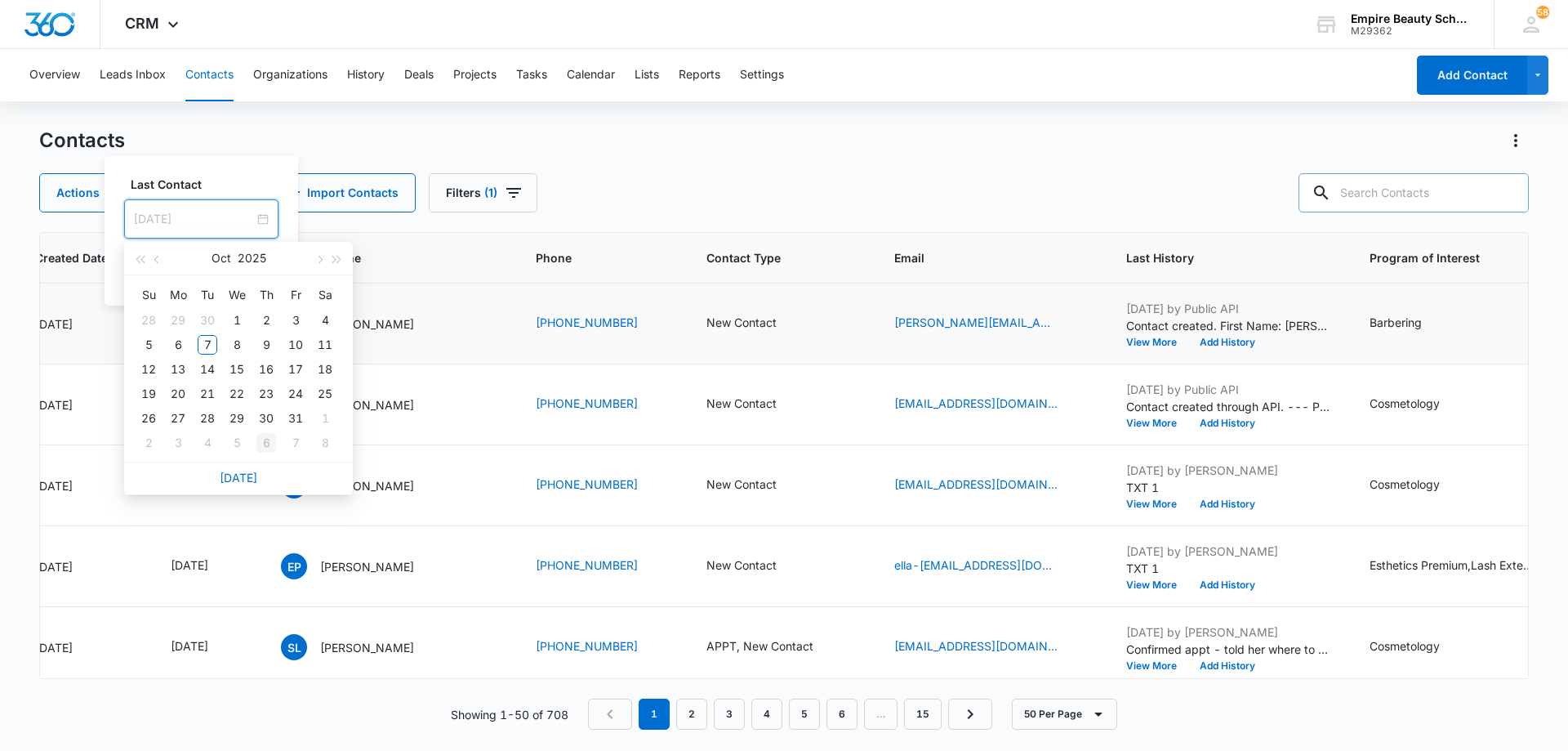
type input "[DATE]"
click at [248, 475] on link "[DATE]" at bounding box center [238, 478] width 37 height 14
type input "[DATE]"
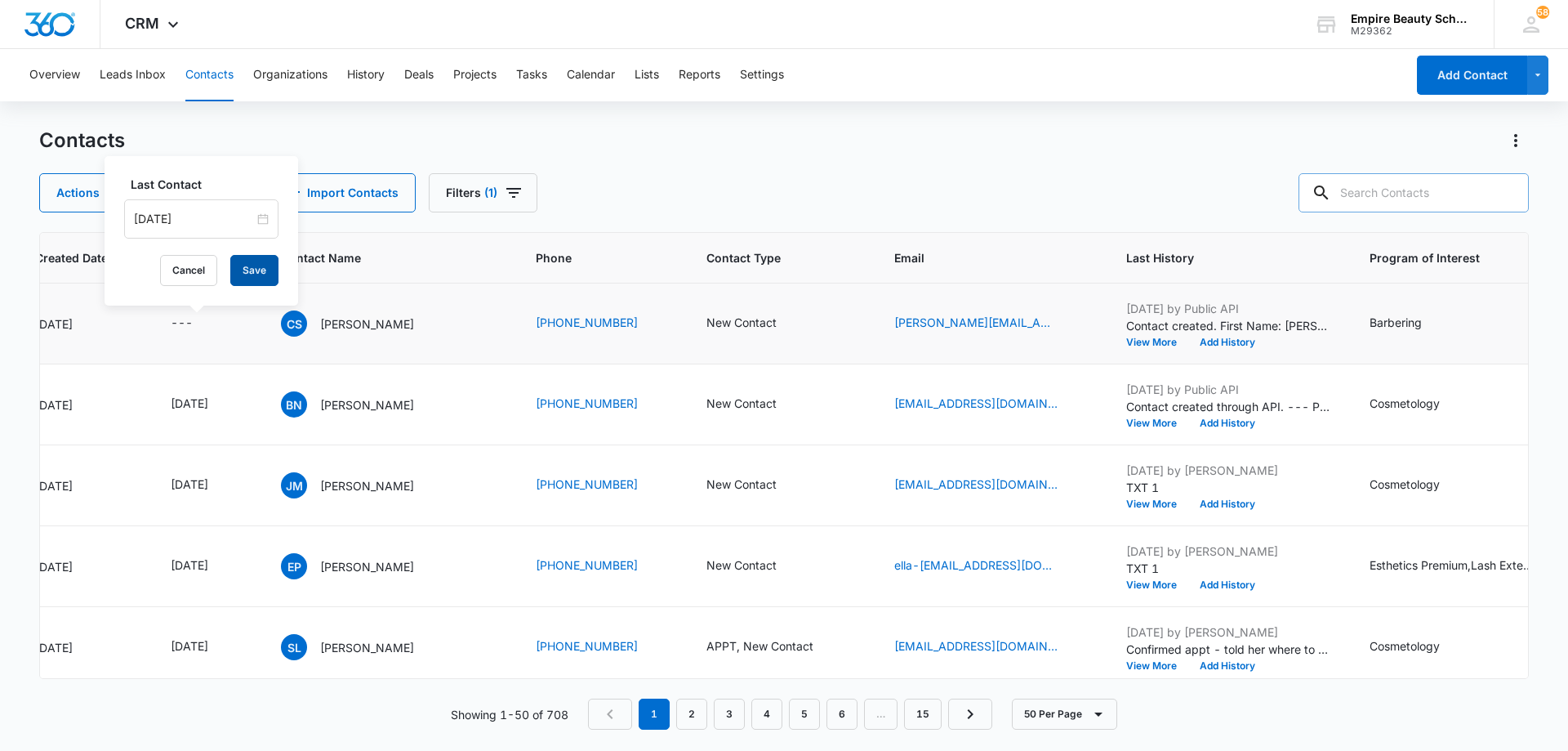
click at [247, 270] on button "Save" at bounding box center [254, 270] width 48 height 31
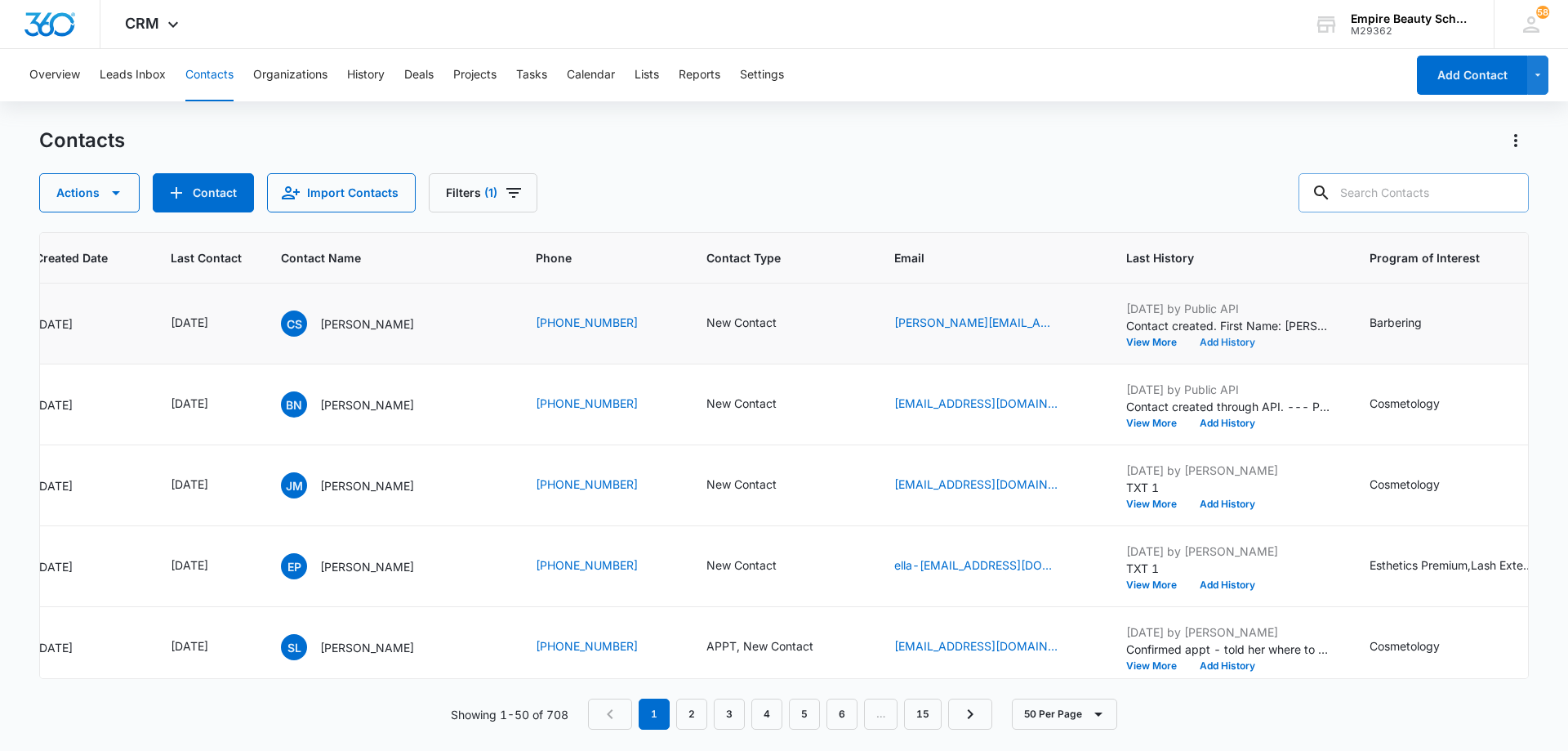
click at [1225, 343] on button "Add History" at bounding box center [1228, 342] width 78 height 10
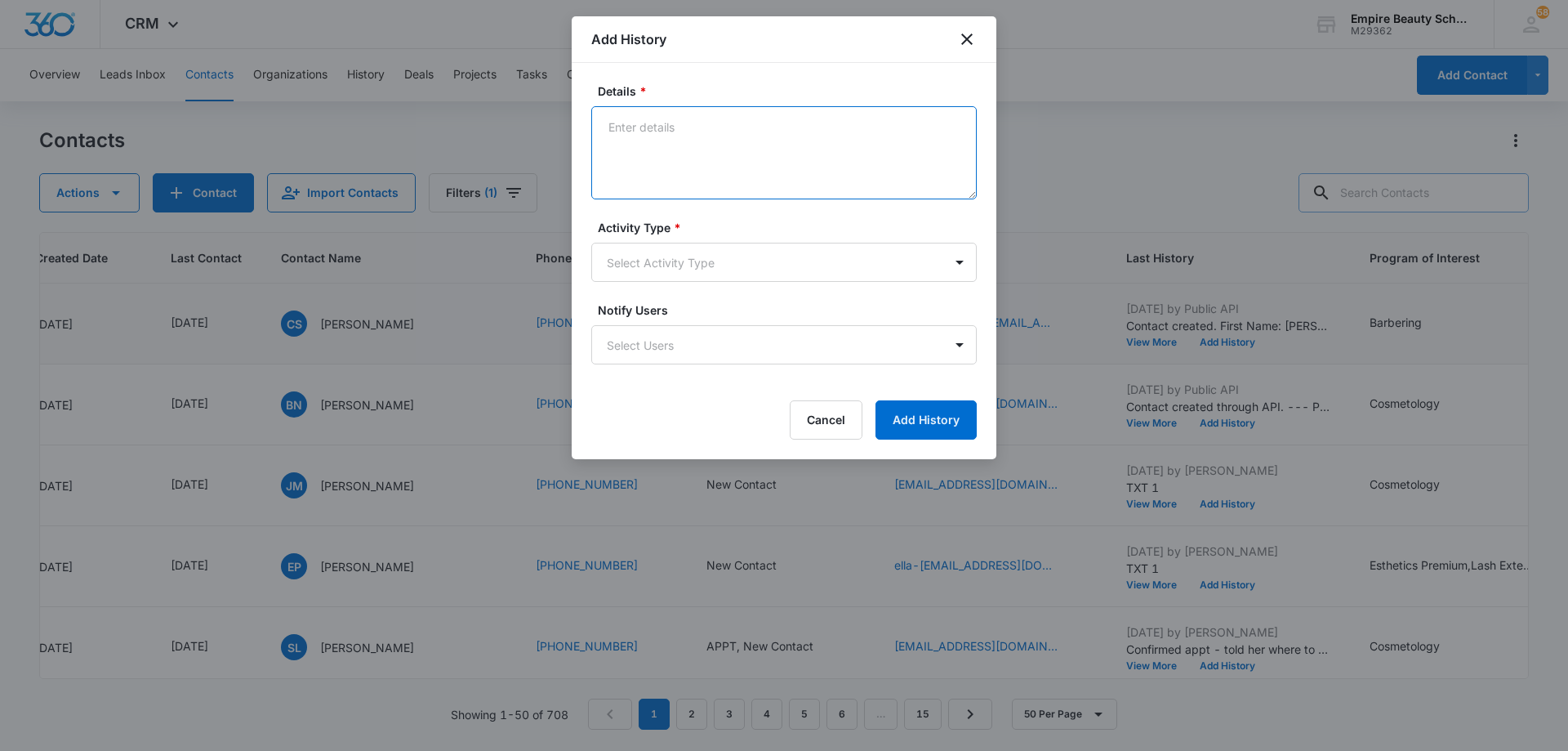
click at [849, 160] on textarea "Details *" at bounding box center [784, 153] width 386 height 93
type textarea "LVM 1"
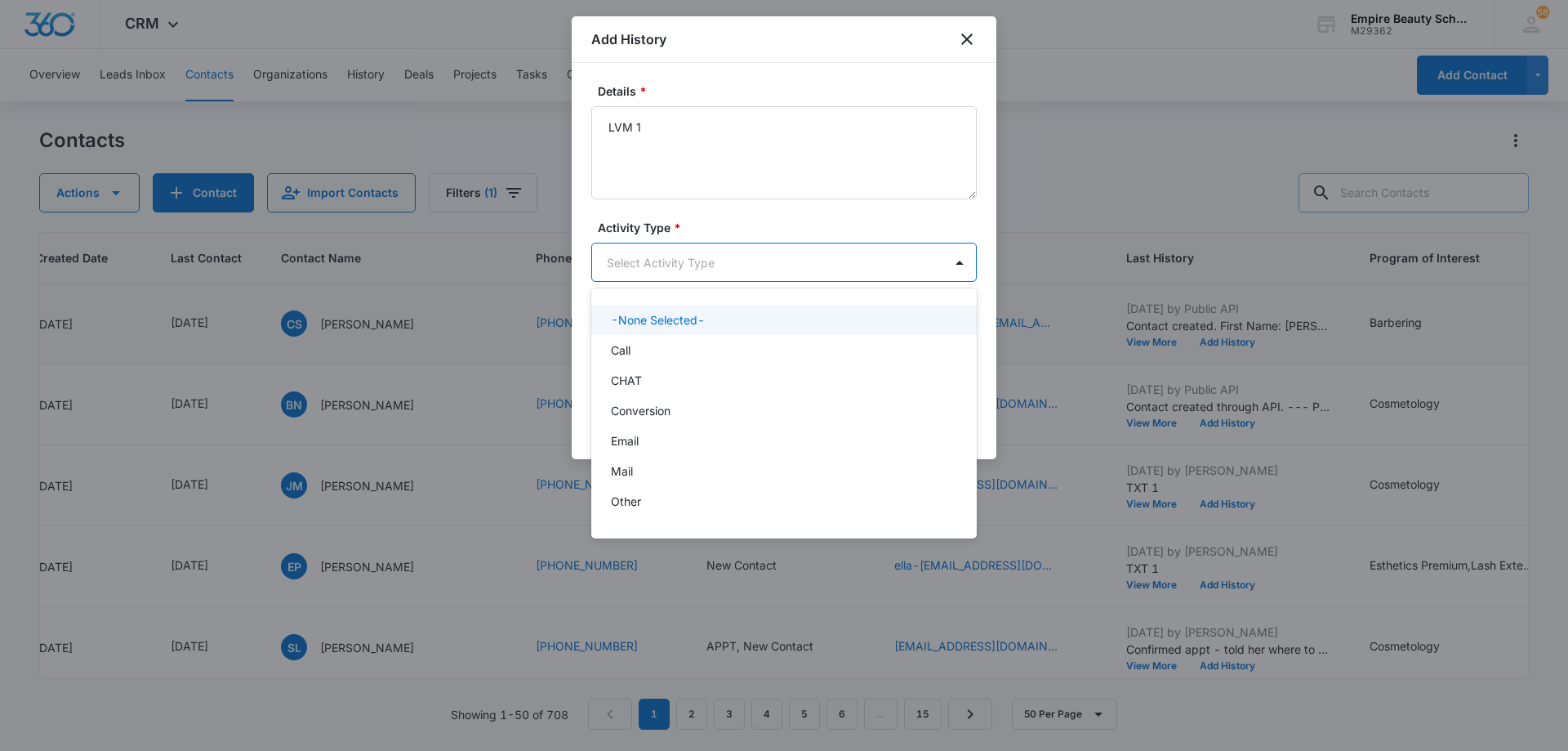
click at [777, 261] on body "CRM Apps Forms CRM Email Shop Payments POS Files Brand Settings AI Assistant Em…" at bounding box center [784, 375] width 1568 height 751
click at [734, 346] on div "Call" at bounding box center [782, 349] width 343 height 17
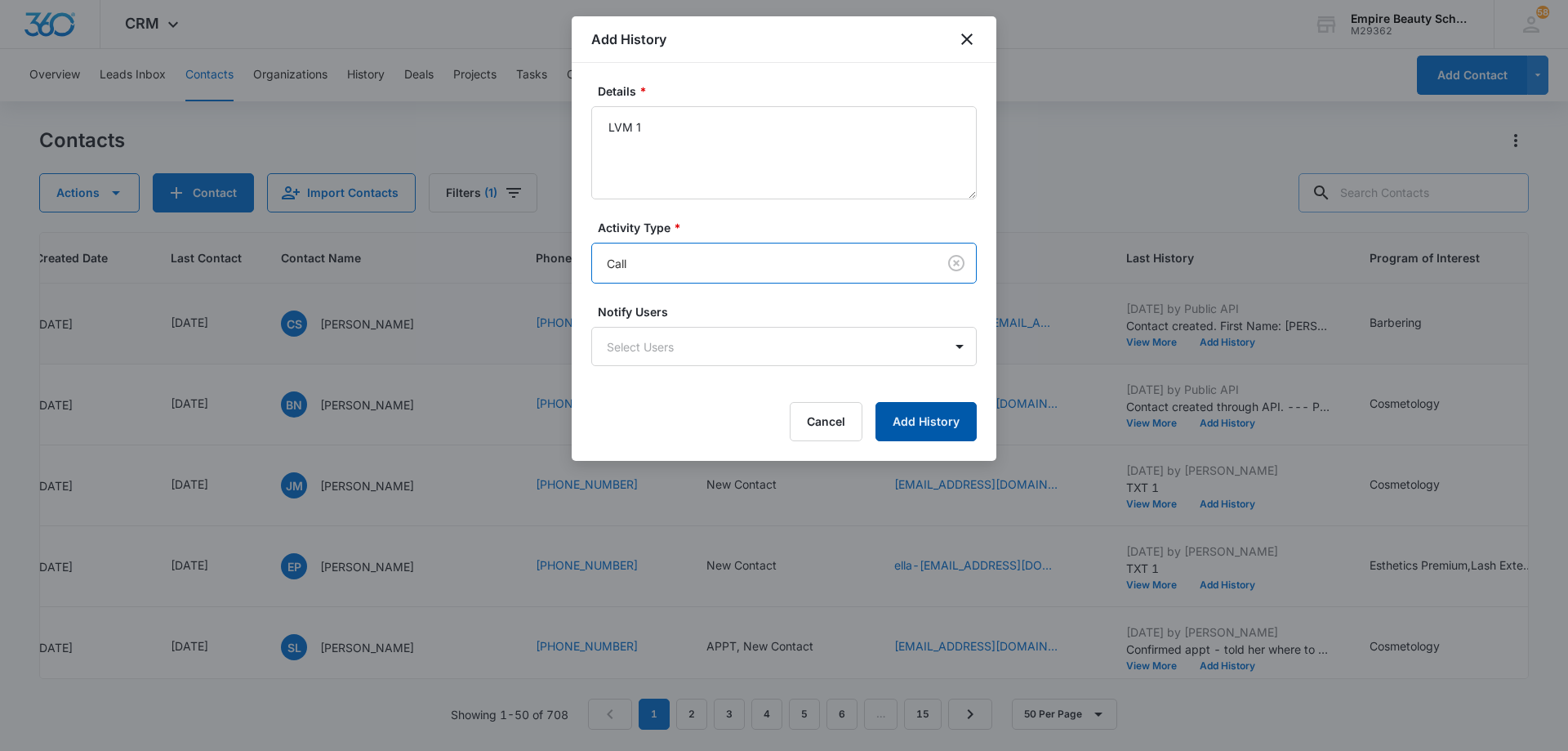
click at [900, 413] on button "Add History" at bounding box center [926, 421] width 102 height 39
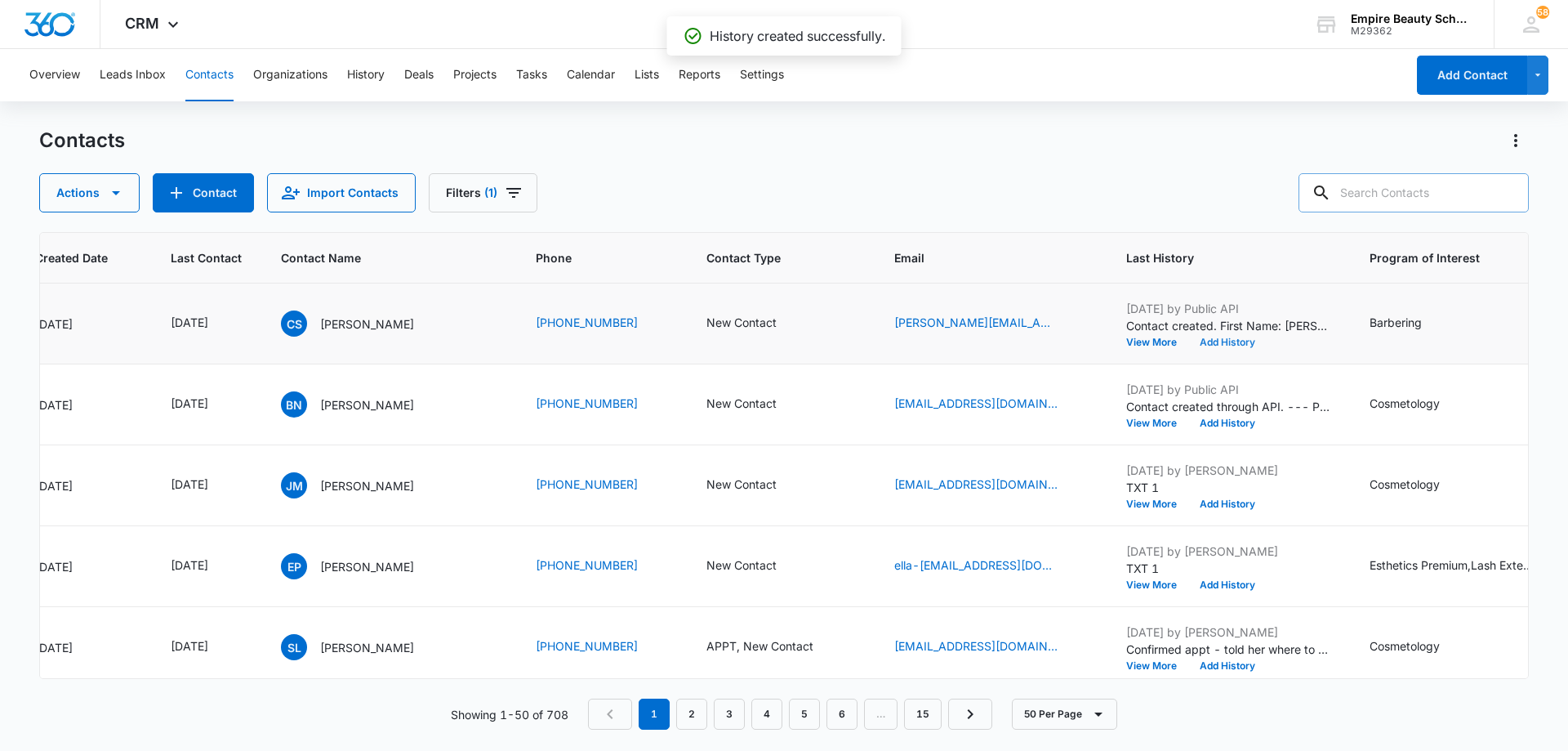
click at [1228, 340] on button "Add History" at bounding box center [1228, 342] width 78 height 10
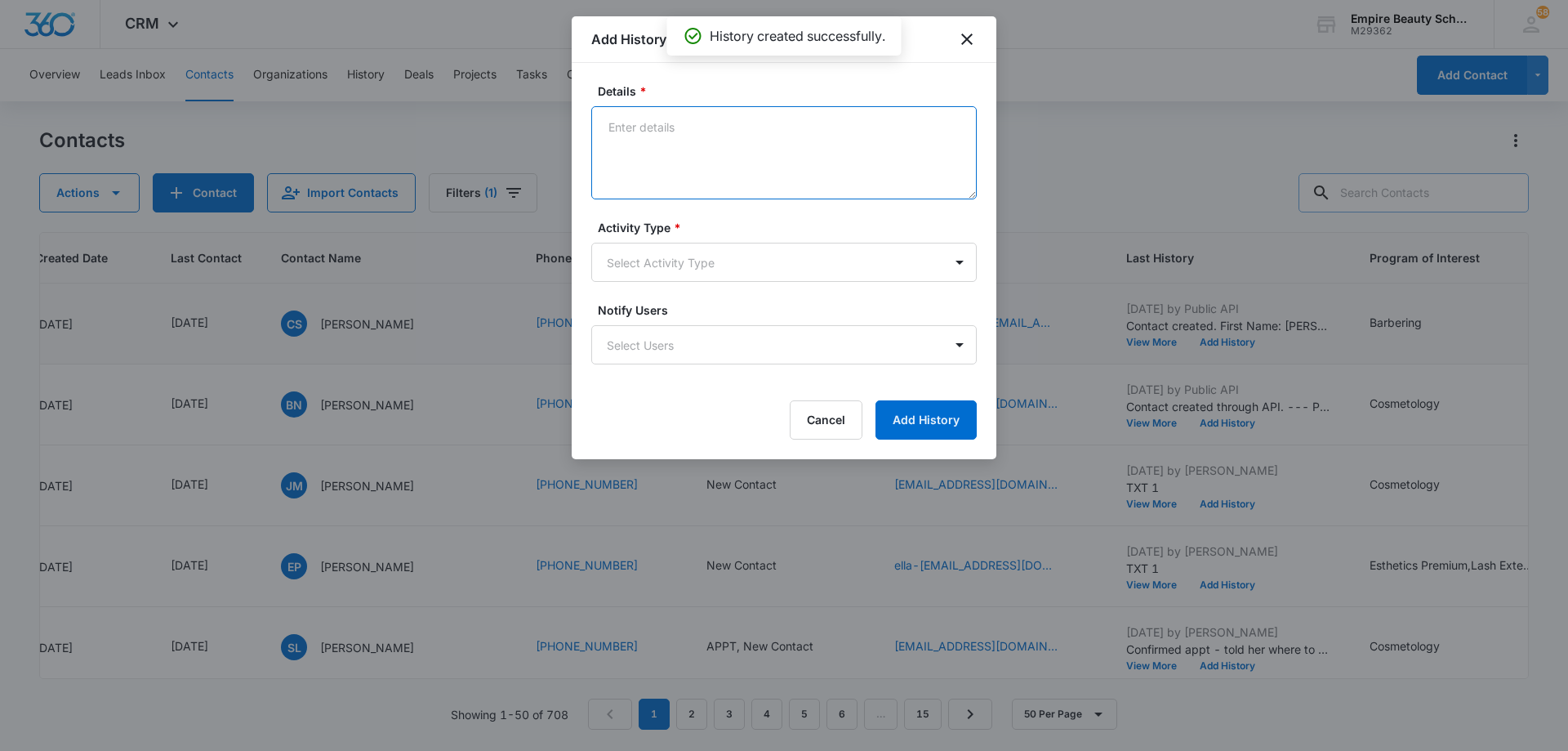
click at [772, 154] on textarea "Details *" at bounding box center [784, 153] width 386 height 93
type textarea "EM 1"
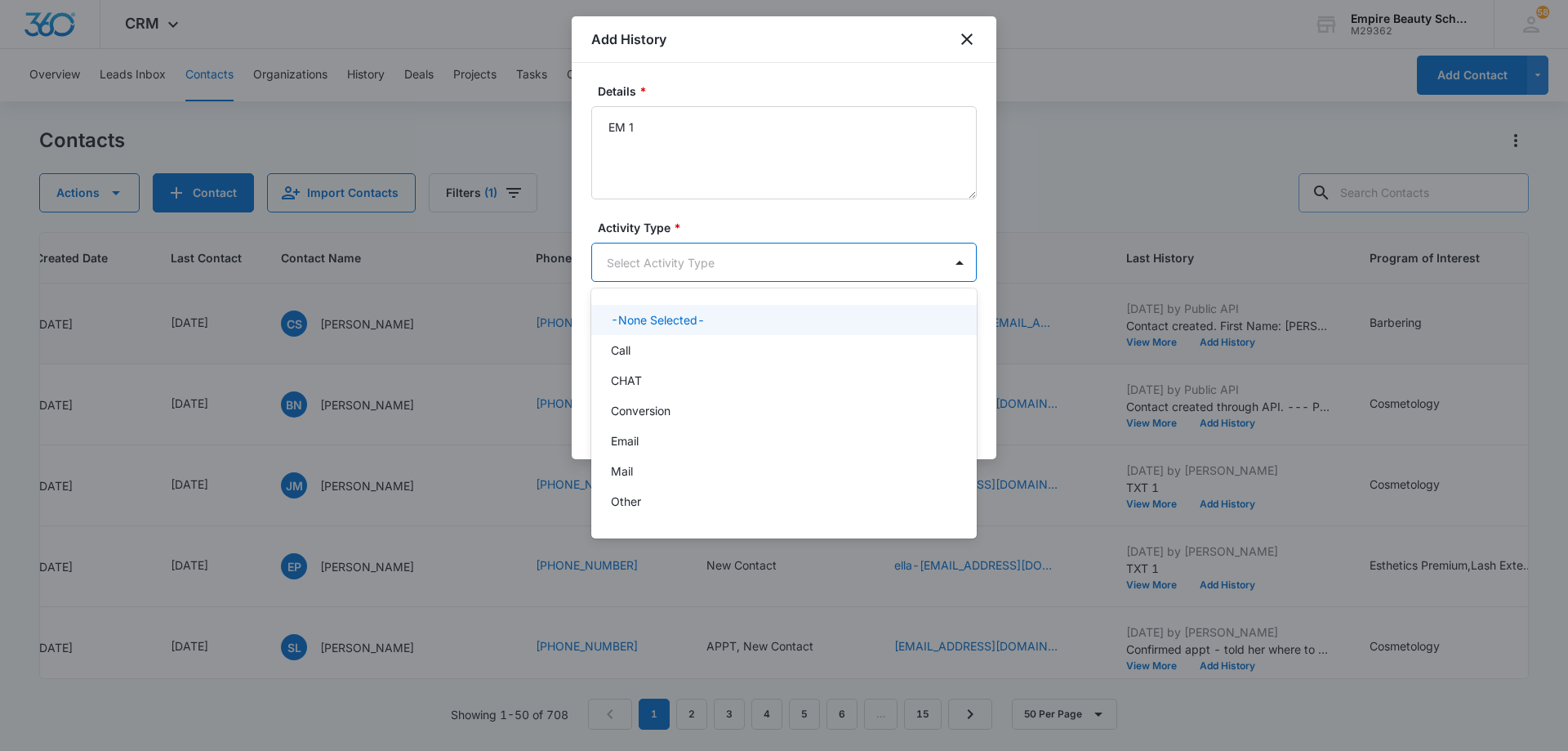
click at [776, 259] on body "CRM Apps Forms CRM Email Shop Payments POS Files Brand Settings AI Assistant Em…" at bounding box center [784, 375] width 1568 height 751
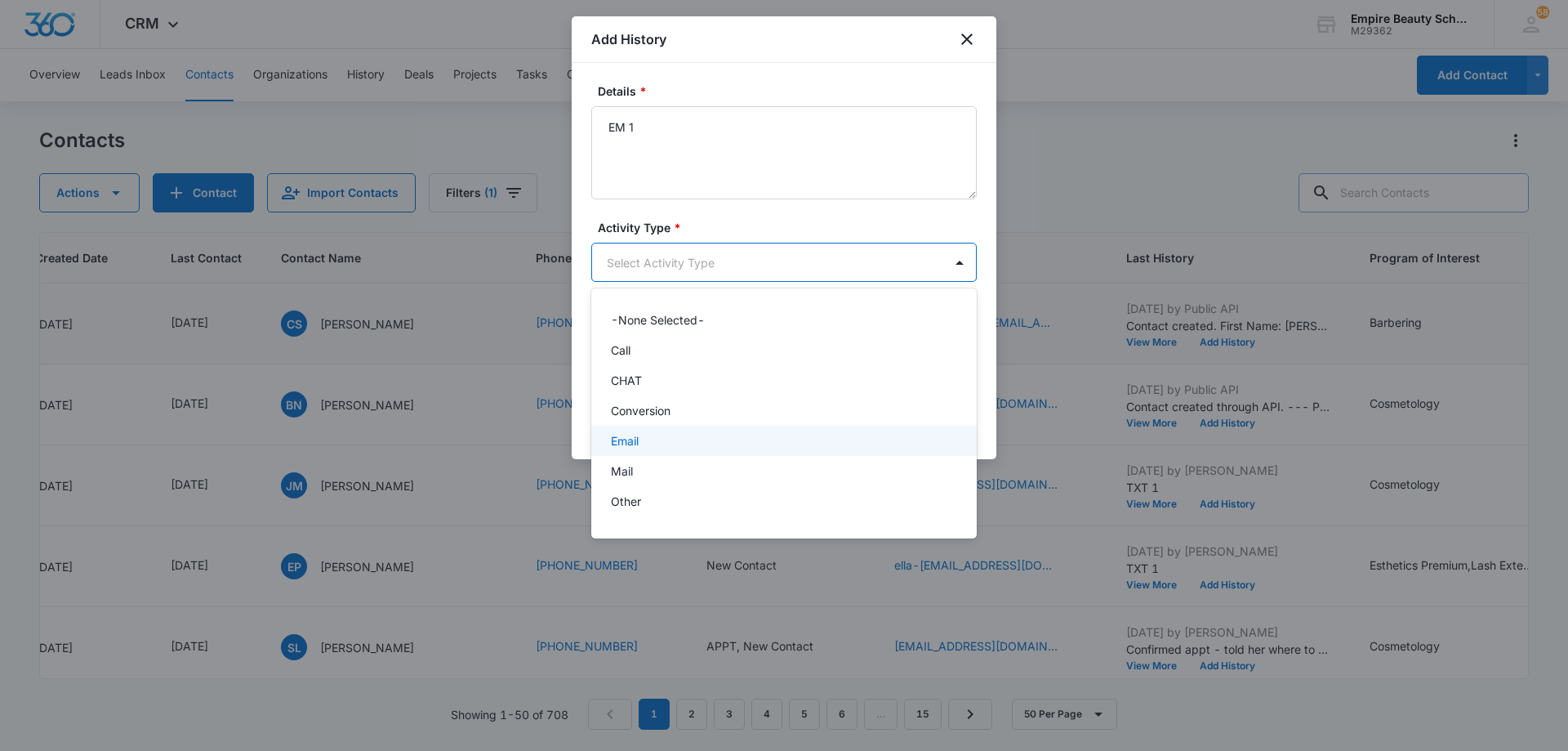
click at [724, 435] on div "Email" at bounding box center [782, 440] width 343 height 17
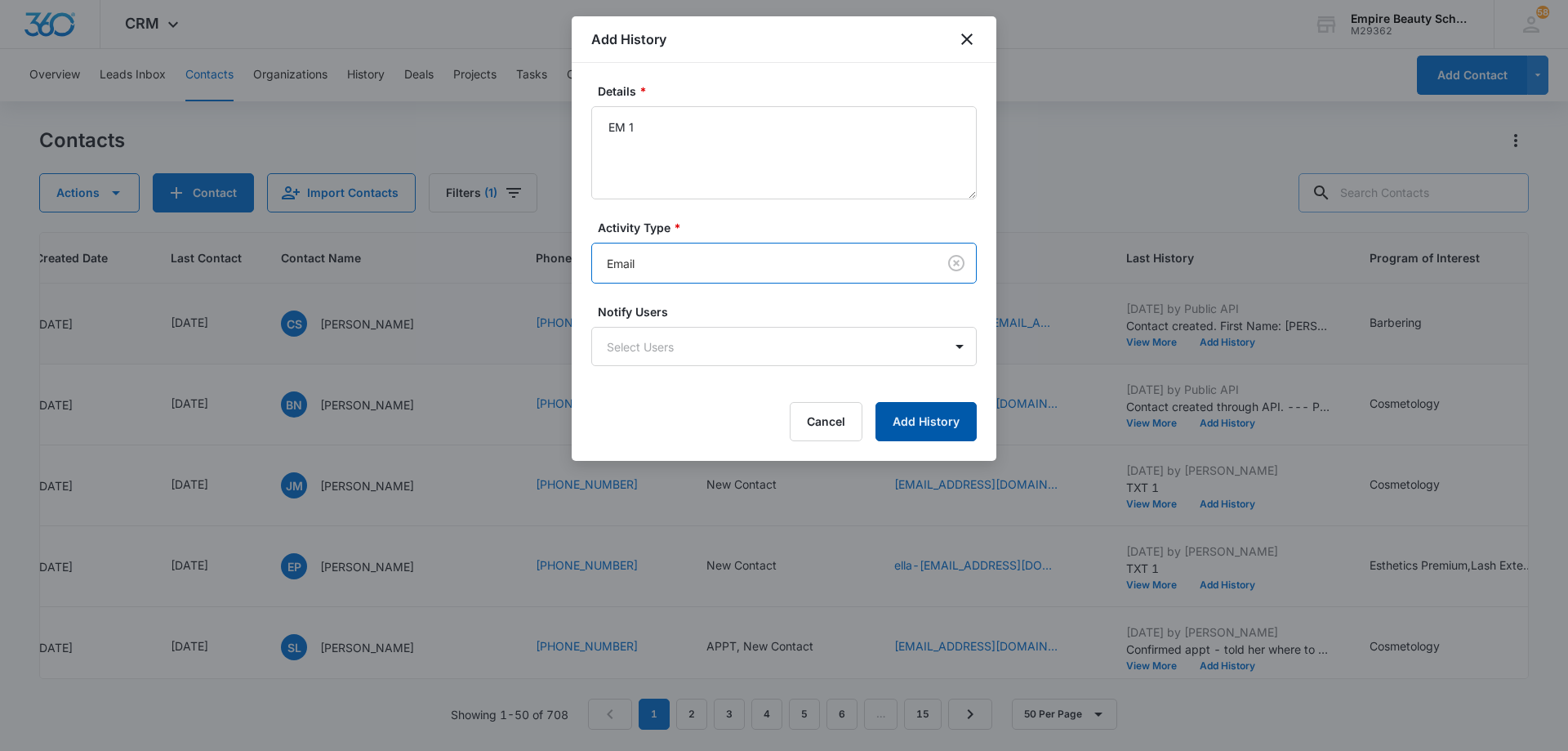
click at [925, 421] on button "Add History" at bounding box center [926, 421] width 102 height 39
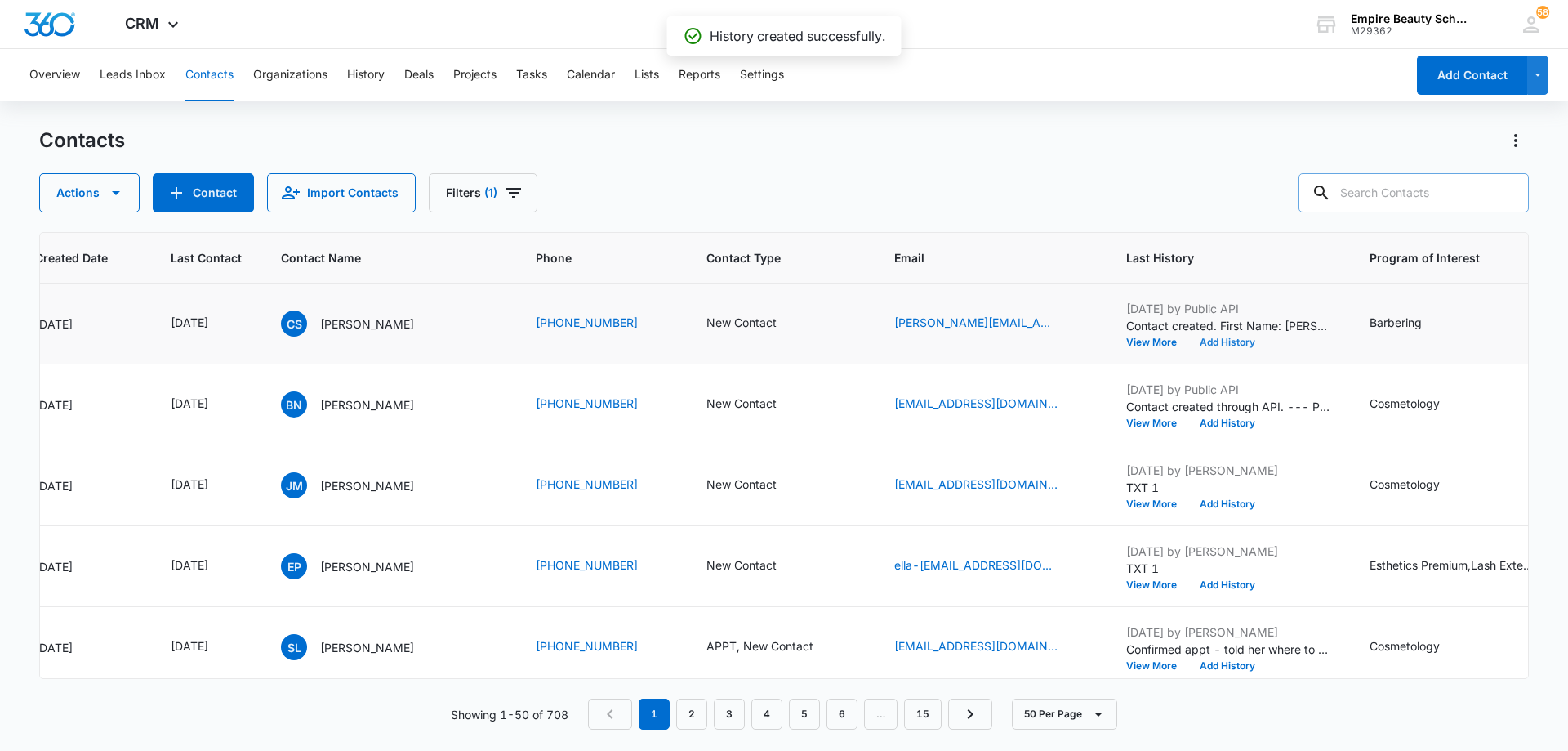
click at [1240, 345] on button "Add History" at bounding box center [1228, 342] width 78 height 10
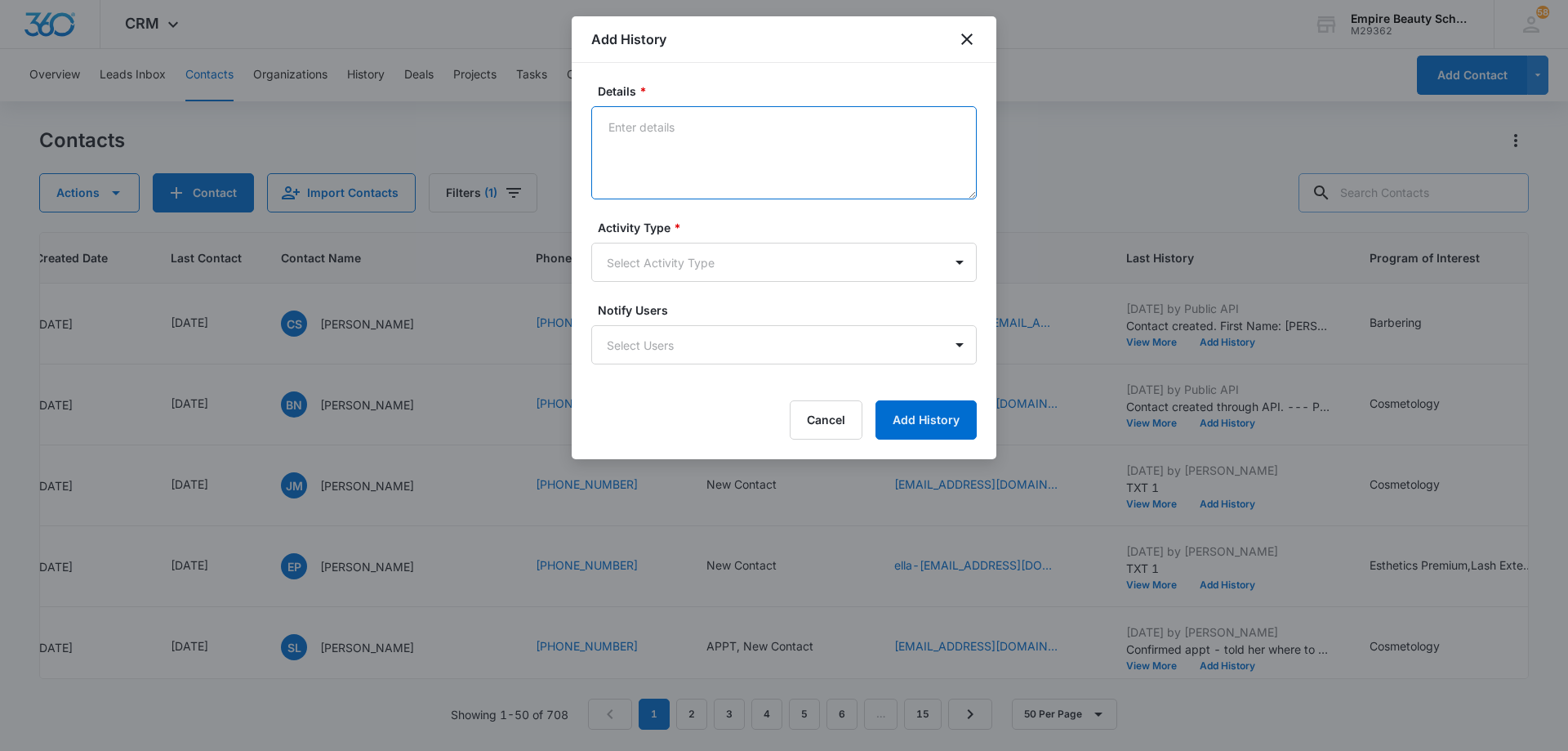
click at [796, 153] on textarea "Details *" at bounding box center [784, 153] width 386 height 93
type textarea "TXT 1"
click at [744, 273] on body "CRM Apps Forms CRM Email Shop Payments POS Files Brand Settings AI Assistant Em…" at bounding box center [784, 375] width 1568 height 751
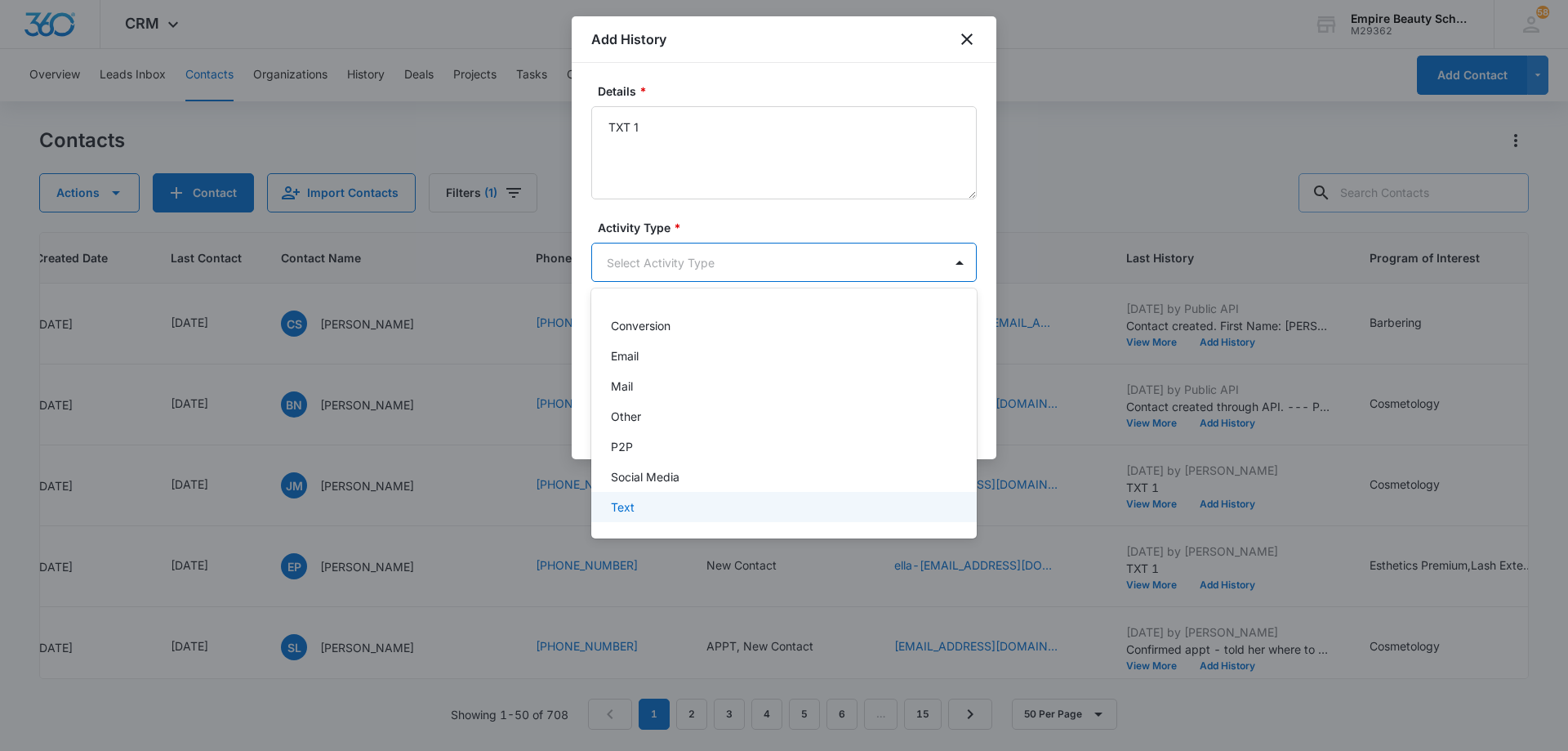
click at [716, 509] on div "Text" at bounding box center [782, 506] width 343 height 17
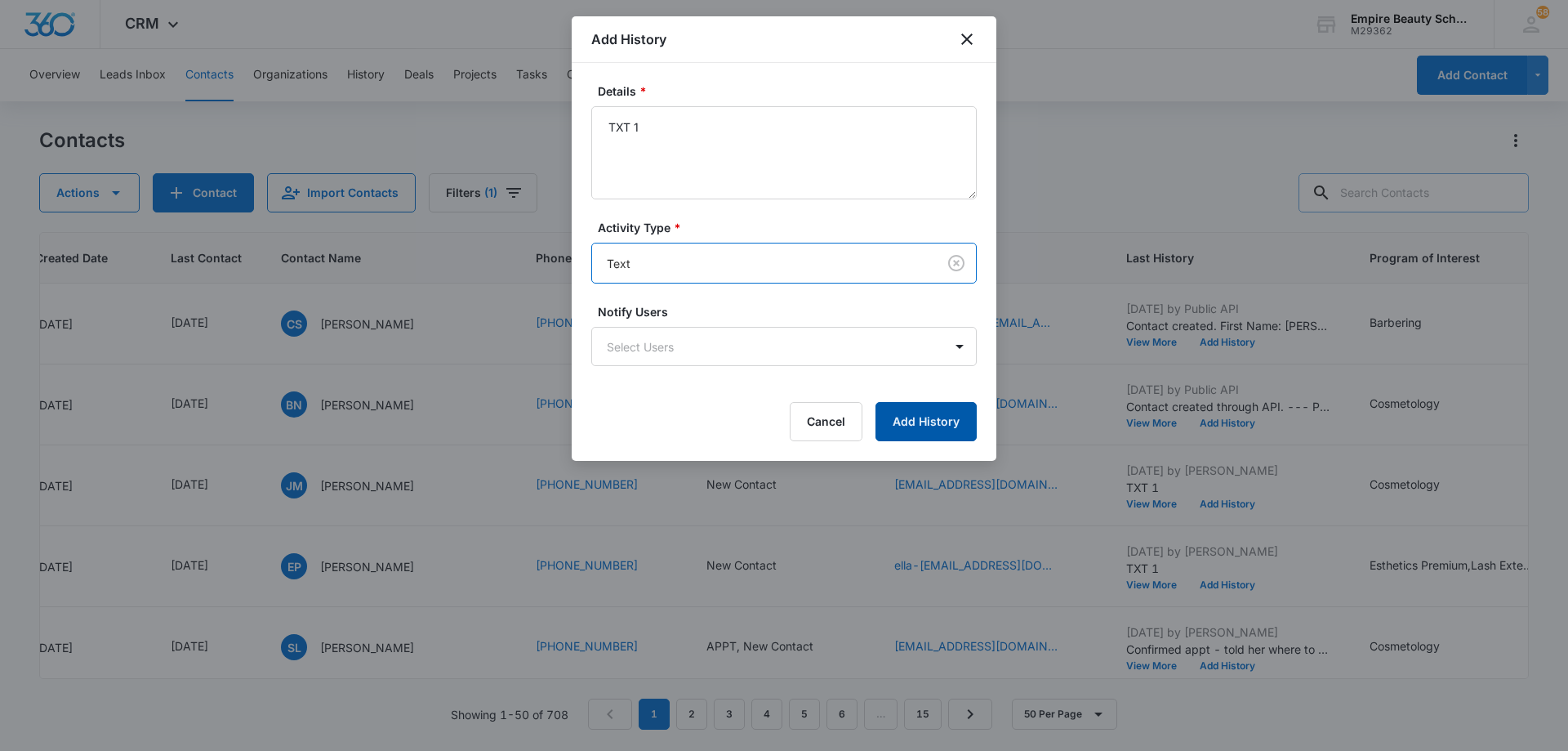
click at [928, 426] on button "Add History" at bounding box center [926, 421] width 102 height 39
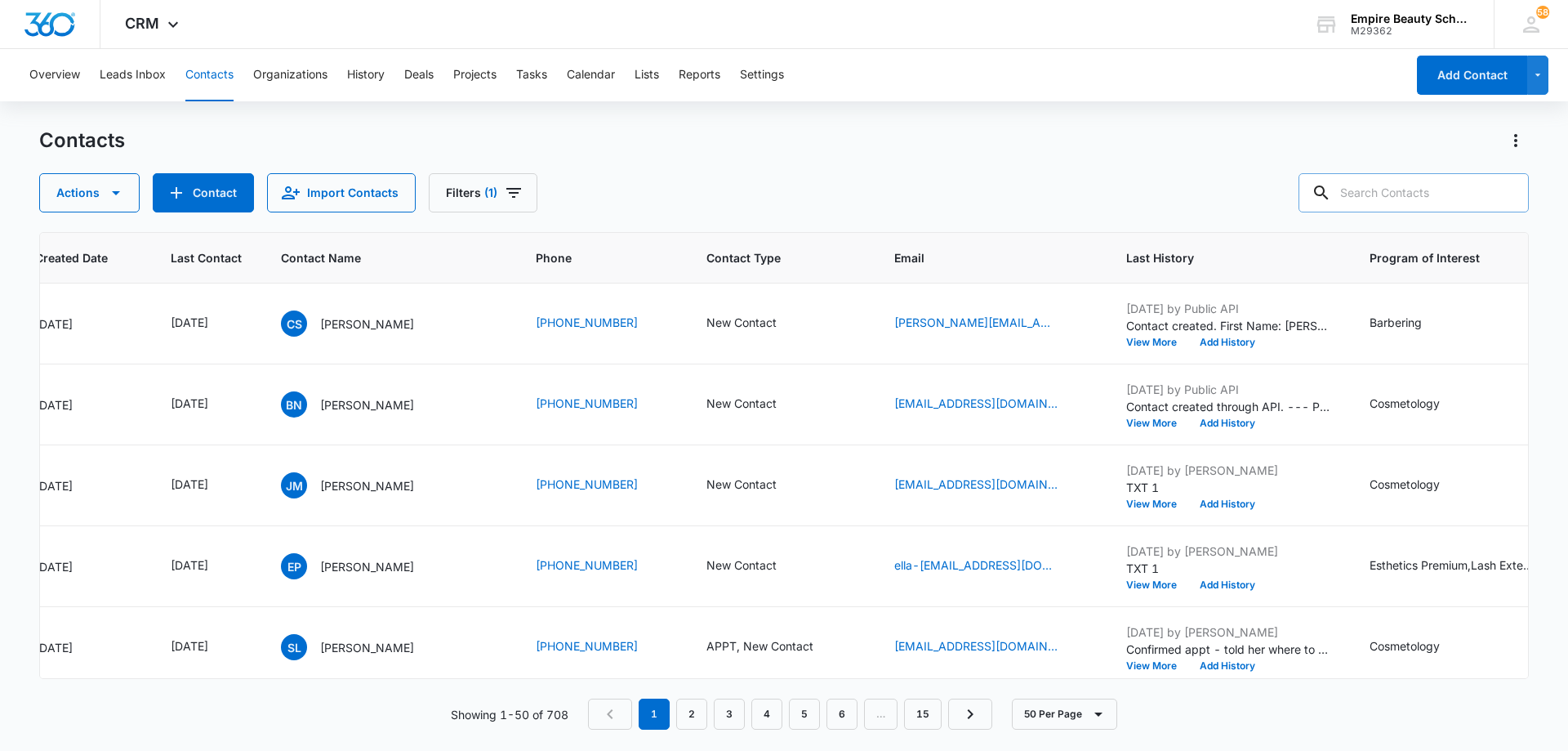
click at [867, 173] on div "Contacts Actions Contact Import Contacts Filters (1)" at bounding box center [784, 169] width 1490 height 85
click at [1388, 197] on input "text" at bounding box center [1414, 193] width 230 height 39
type input "donnell"
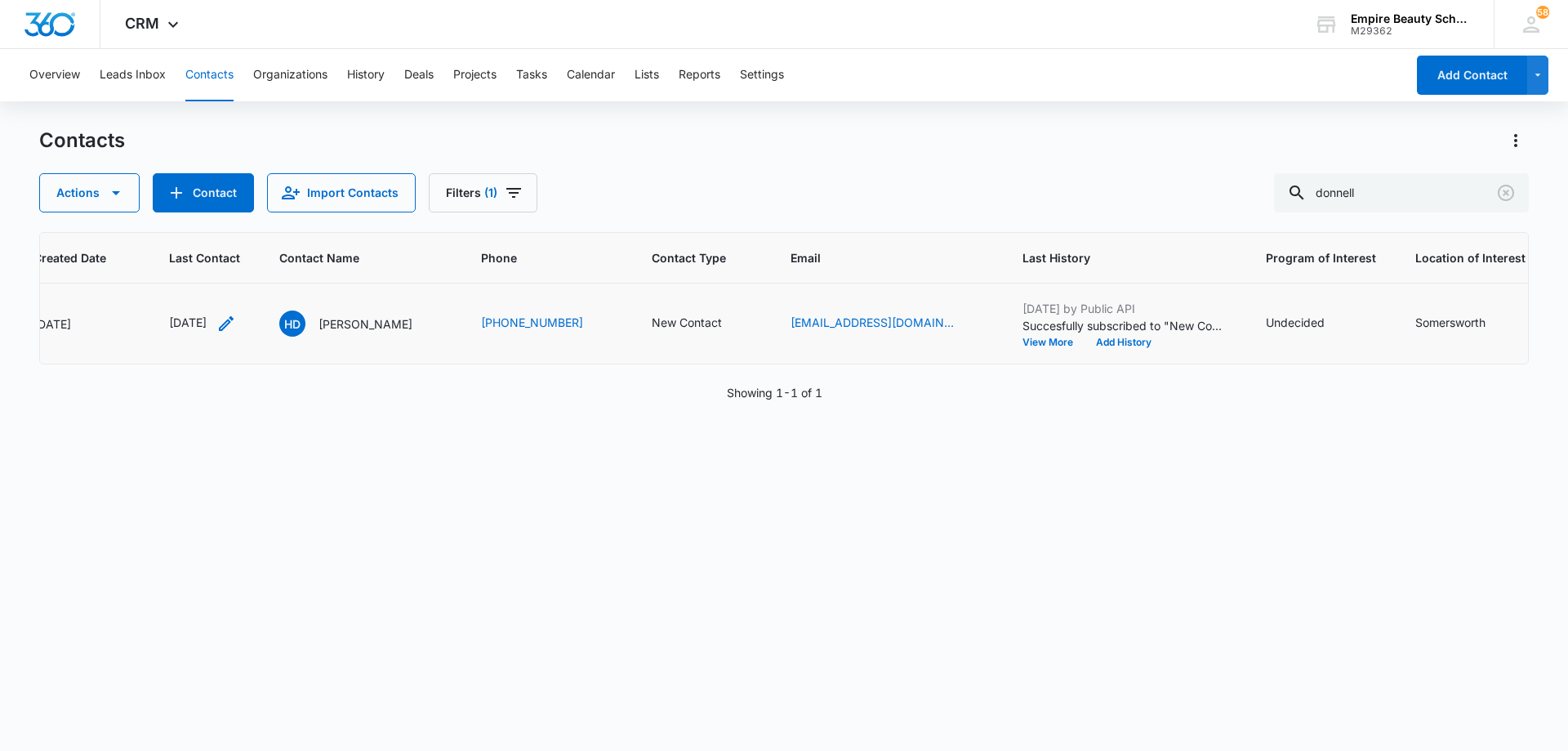
click at [236, 326] on icon "Last Contact - 1652918400 - Select to Edit Field" at bounding box center [226, 324] width 20 height 20
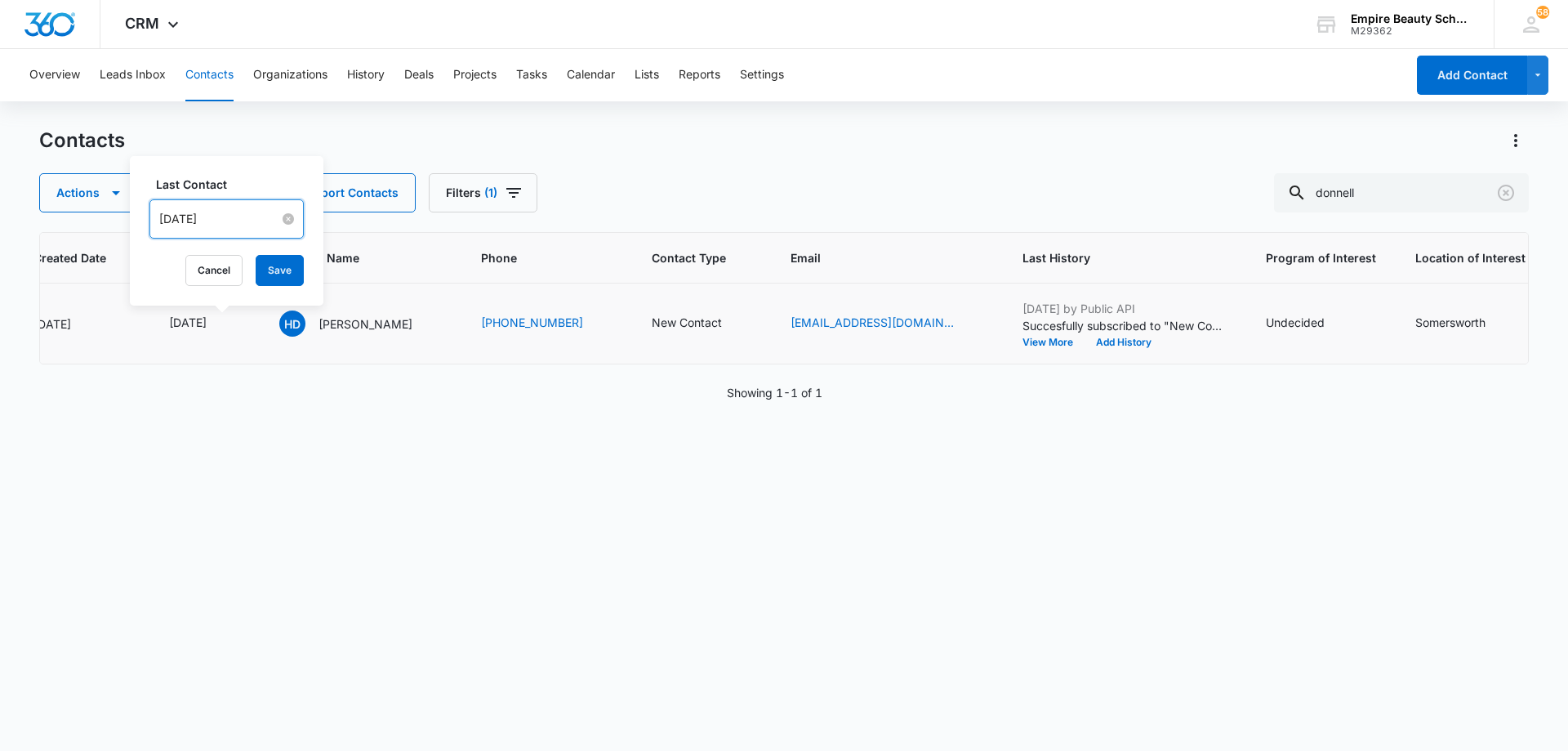
click at [235, 216] on input "[DATE]" at bounding box center [219, 219] width 120 height 18
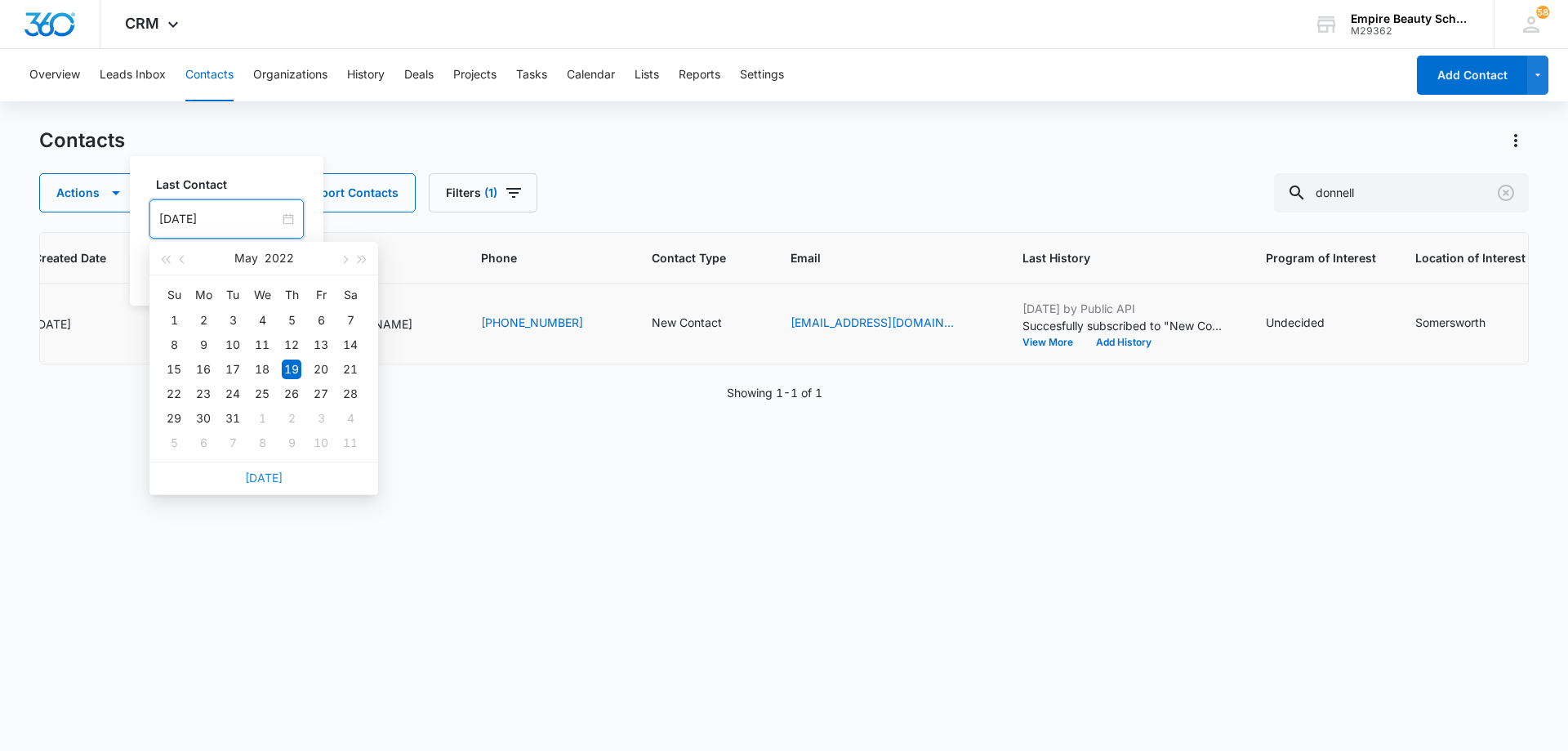
click at [270, 472] on link "[DATE]" at bounding box center [264, 478] width 37 height 14
type input "[DATE]"
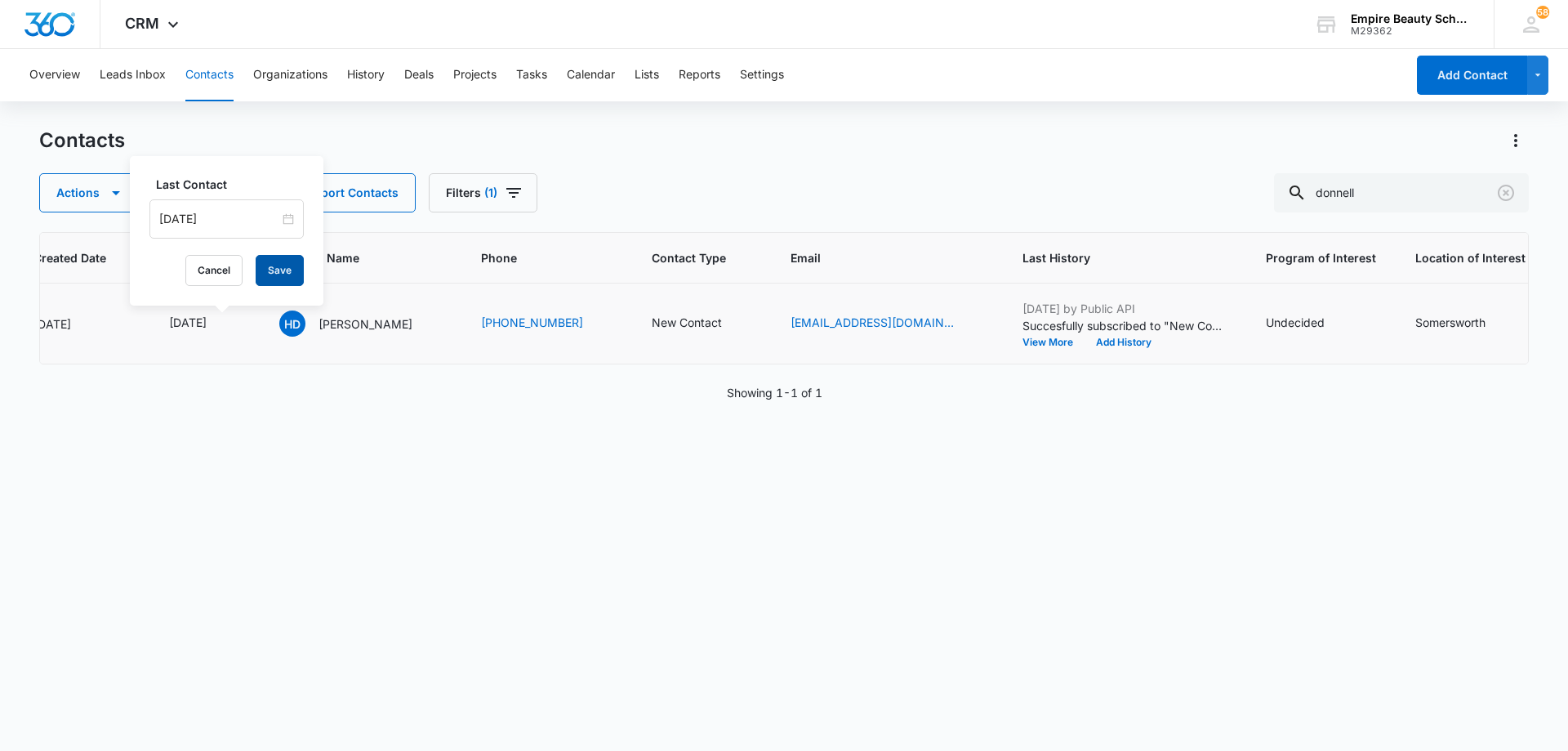
click at [261, 274] on button "Save" at bounding box center [279, 270] width 48 height 31
click at [1099, 343] on button "Add History" at bounding box center [1124, 342] width 78 height 10
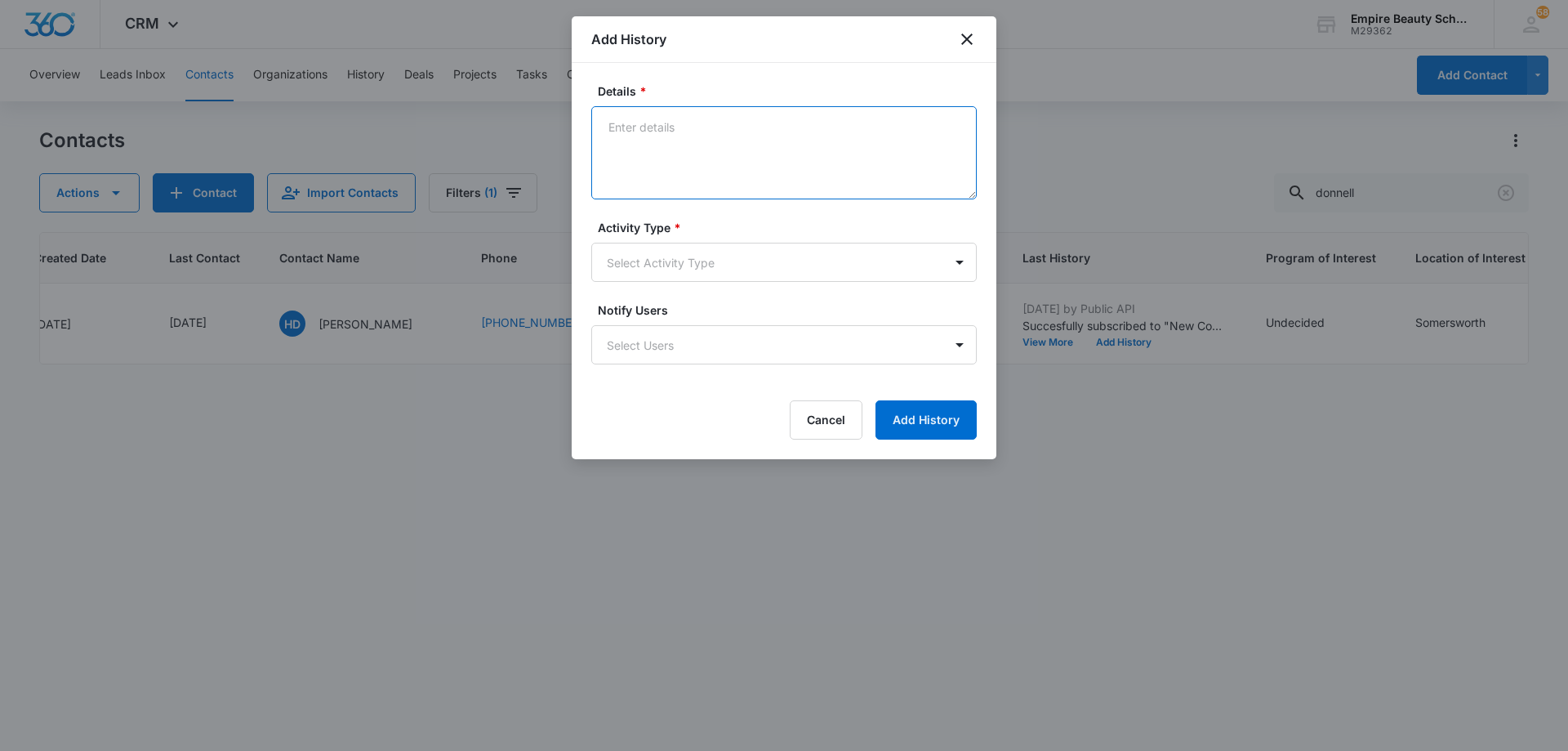
click at [712, 150] on textarea "Details *" at bounding box center [784, 153] width 386 height 93
type textarea "LVM 1"
click at [703, 267] on body "CRM Apps Forms CRM Email Shop Payments POS Files Brand Settings AI Assistant Em…" at bounding box center [784, 375] width 1568 height 751
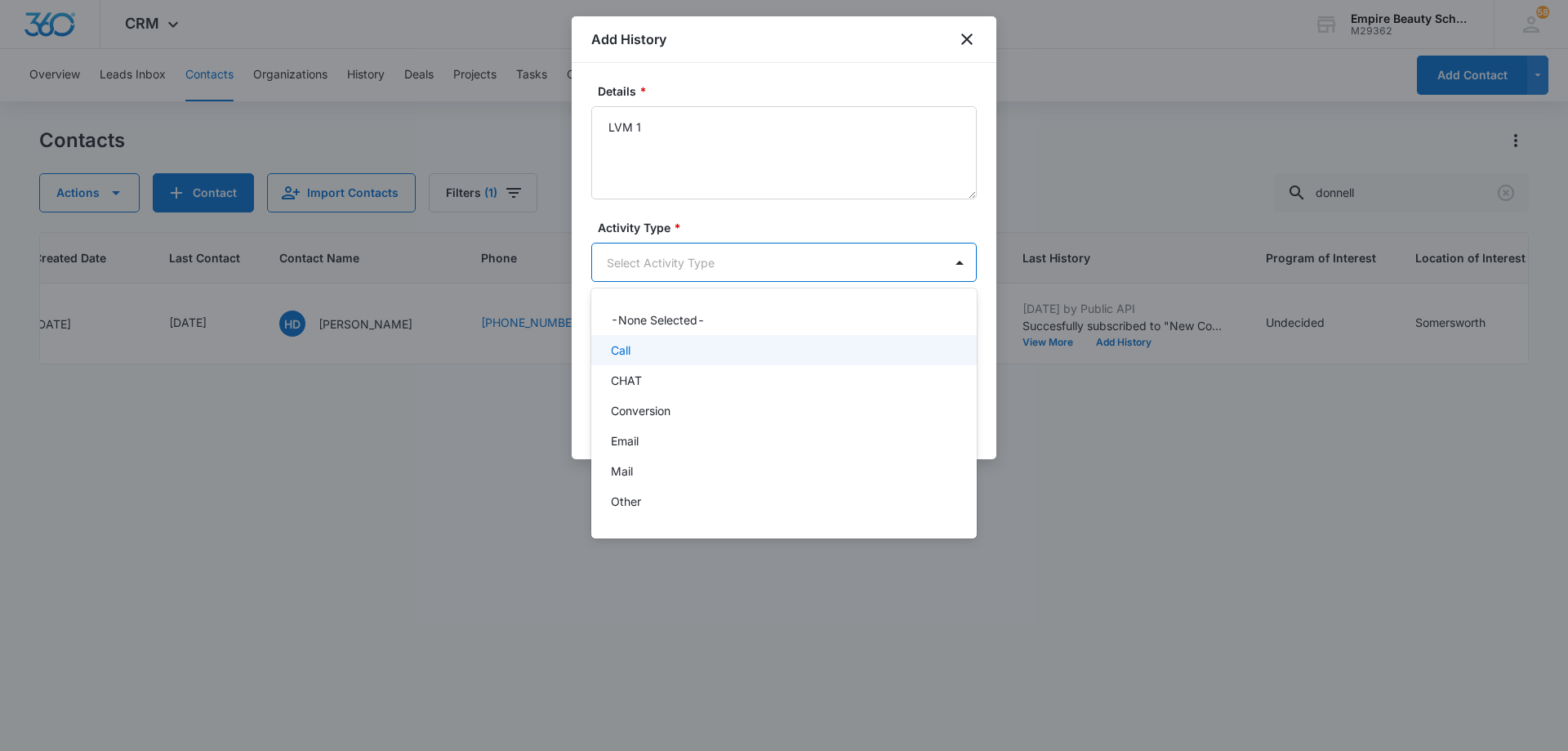
click at [696, 361] on div "Call" at bounding box center [784, 349] width 386 height 31
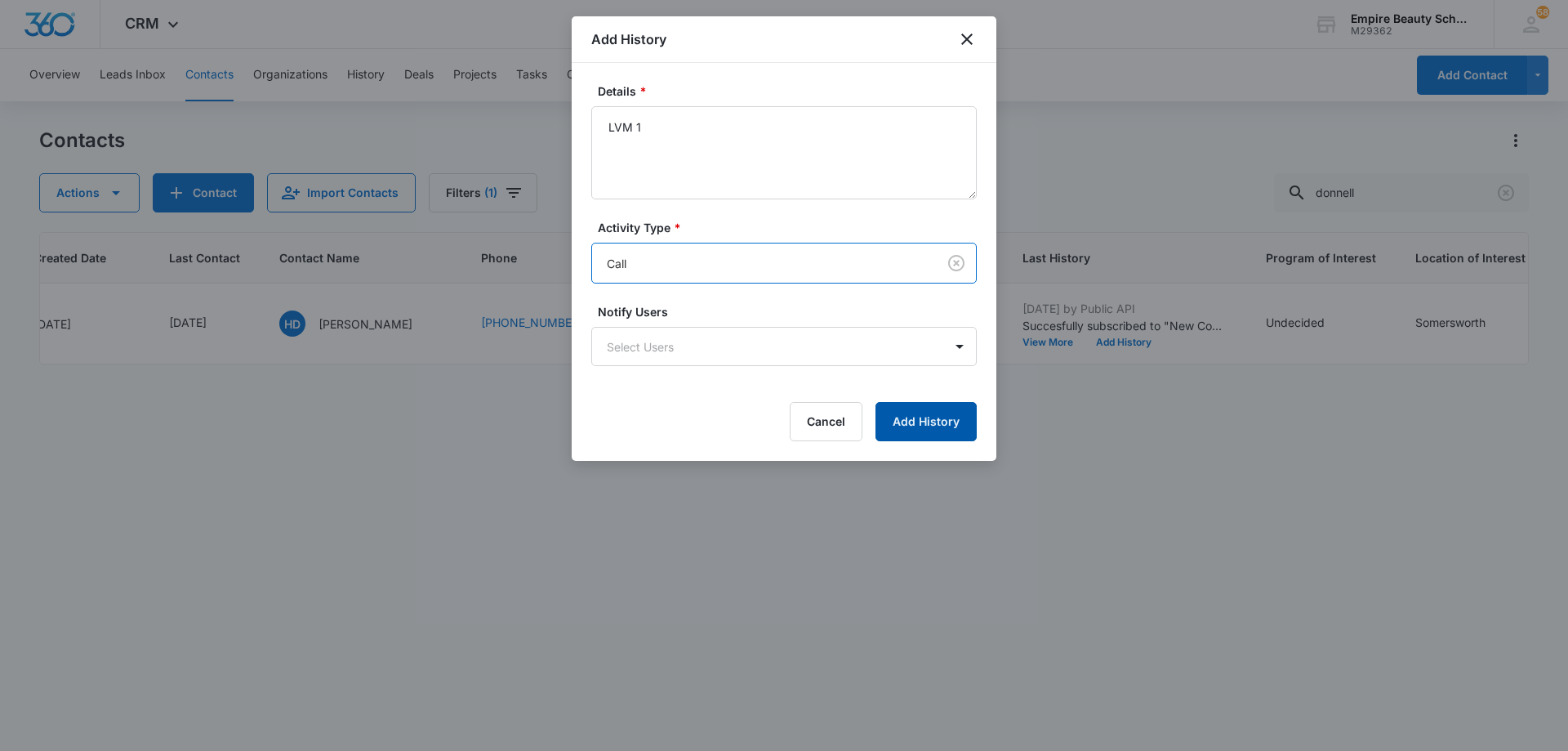
click at [904, 438] on button "Add History" at bounding box center [926, 421] width 102 height 39
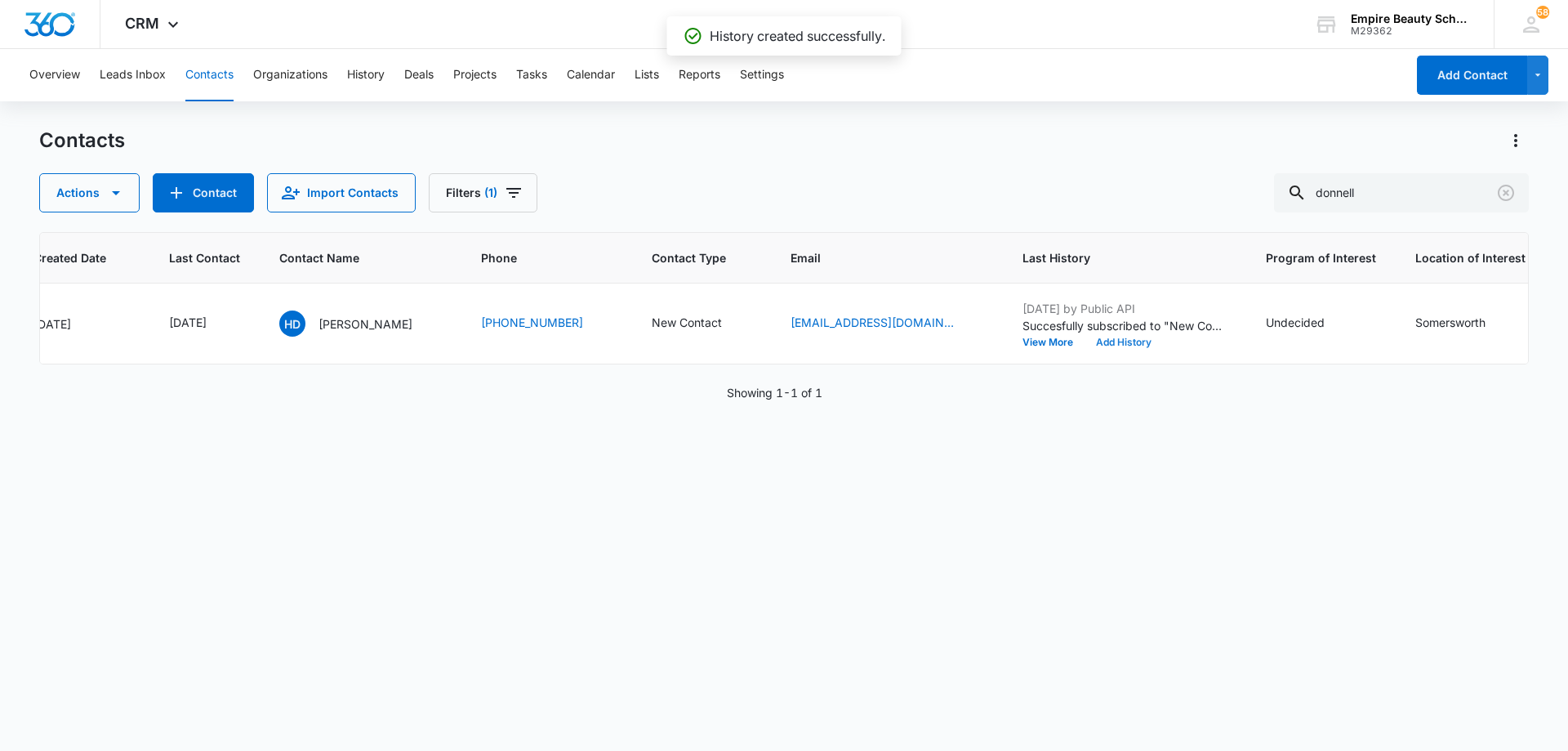
click at [1085, 342] on button "Add History" at bounding box center [1124, 342] width 78 height 10
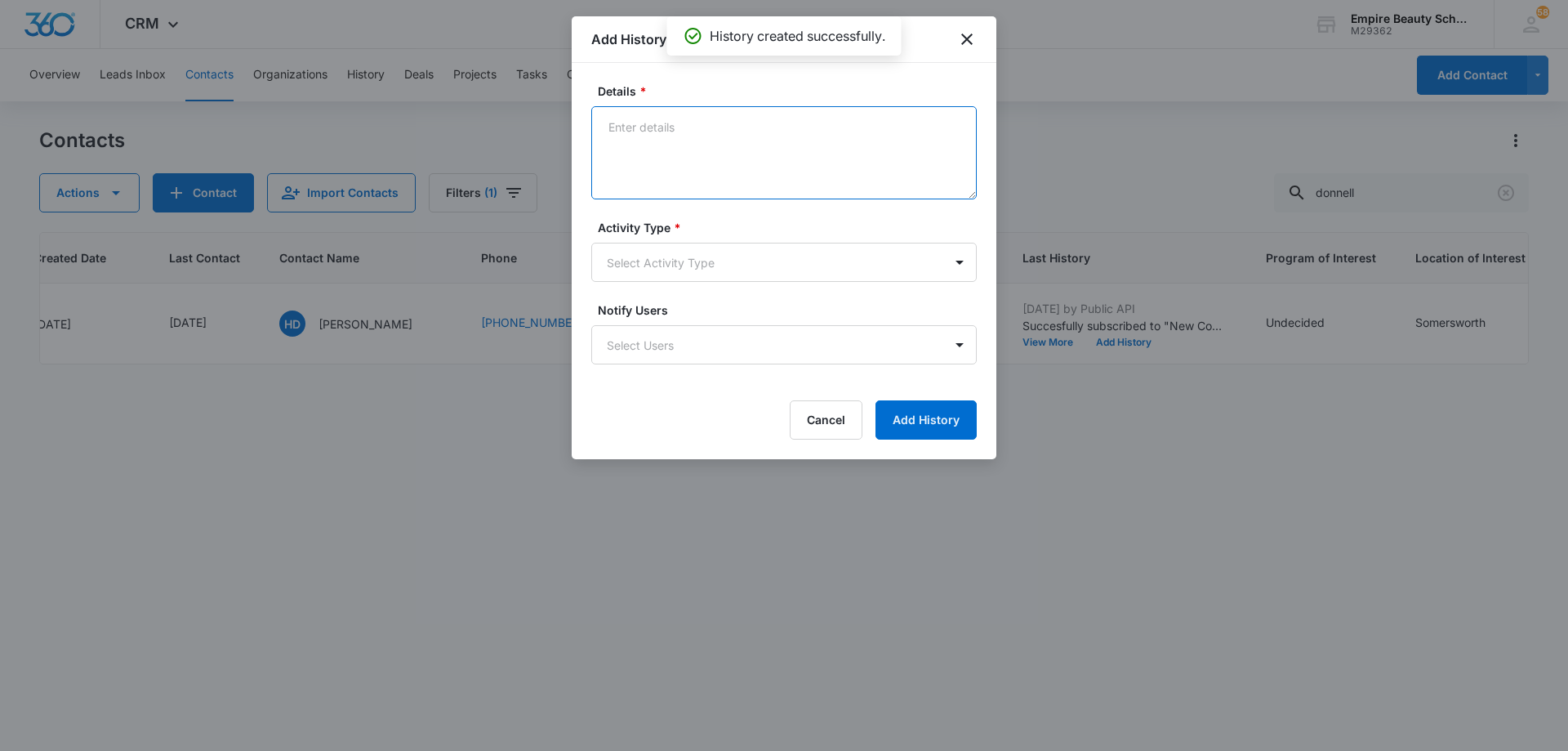
click at [706, 132] on textarea "Details *" at bounding box center [784, 153] width 386 height 93
type textarea "EM 1"
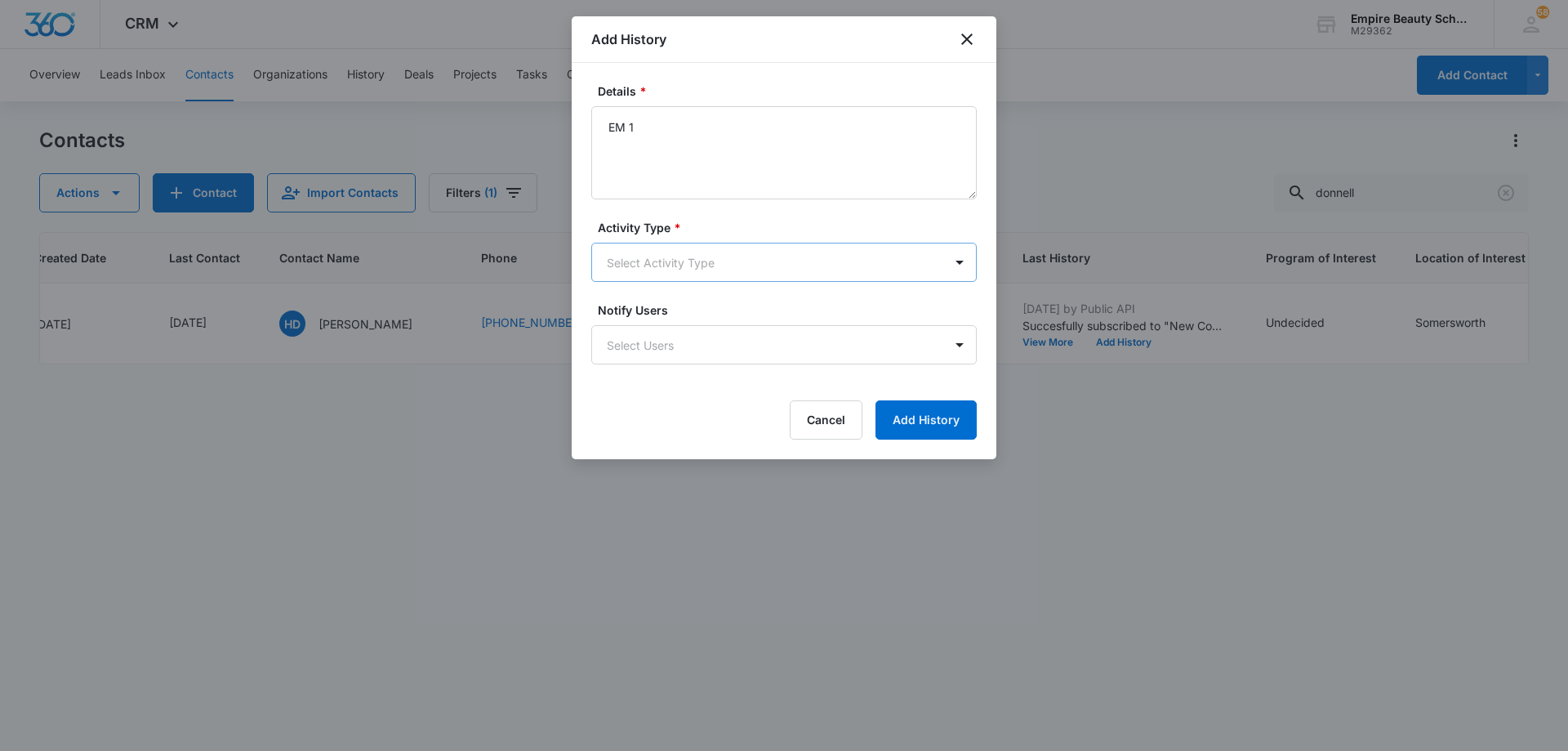
click at [709, 263] on body "CRM Apps Forms CRM Email Shop Payments POS Files Brand Settings AI Assistant Em…" at bounding box center [784, 375] width 1568 height 751
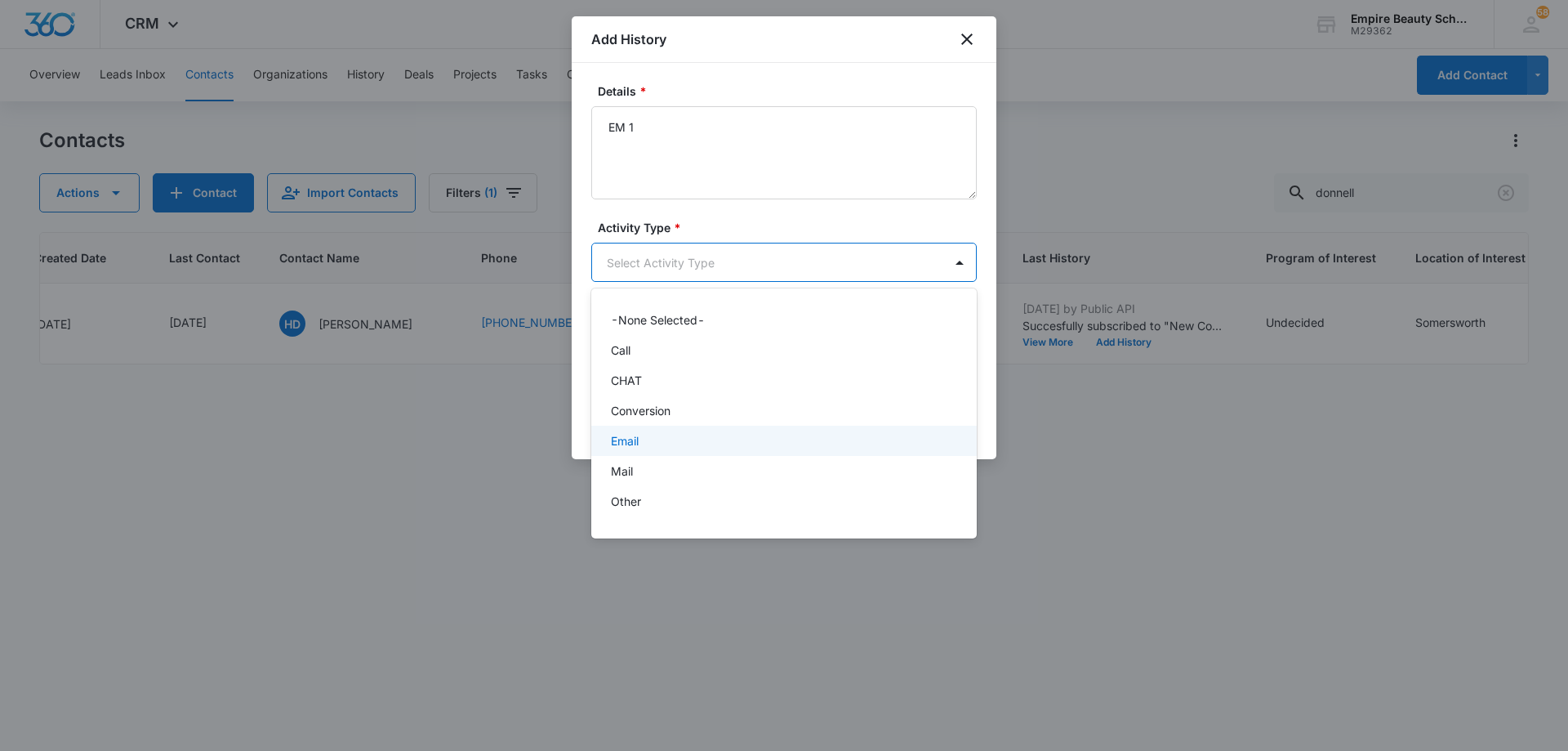
click at [701, 454] on div "Email" at bounding box center [784, 440] width 386 height 31
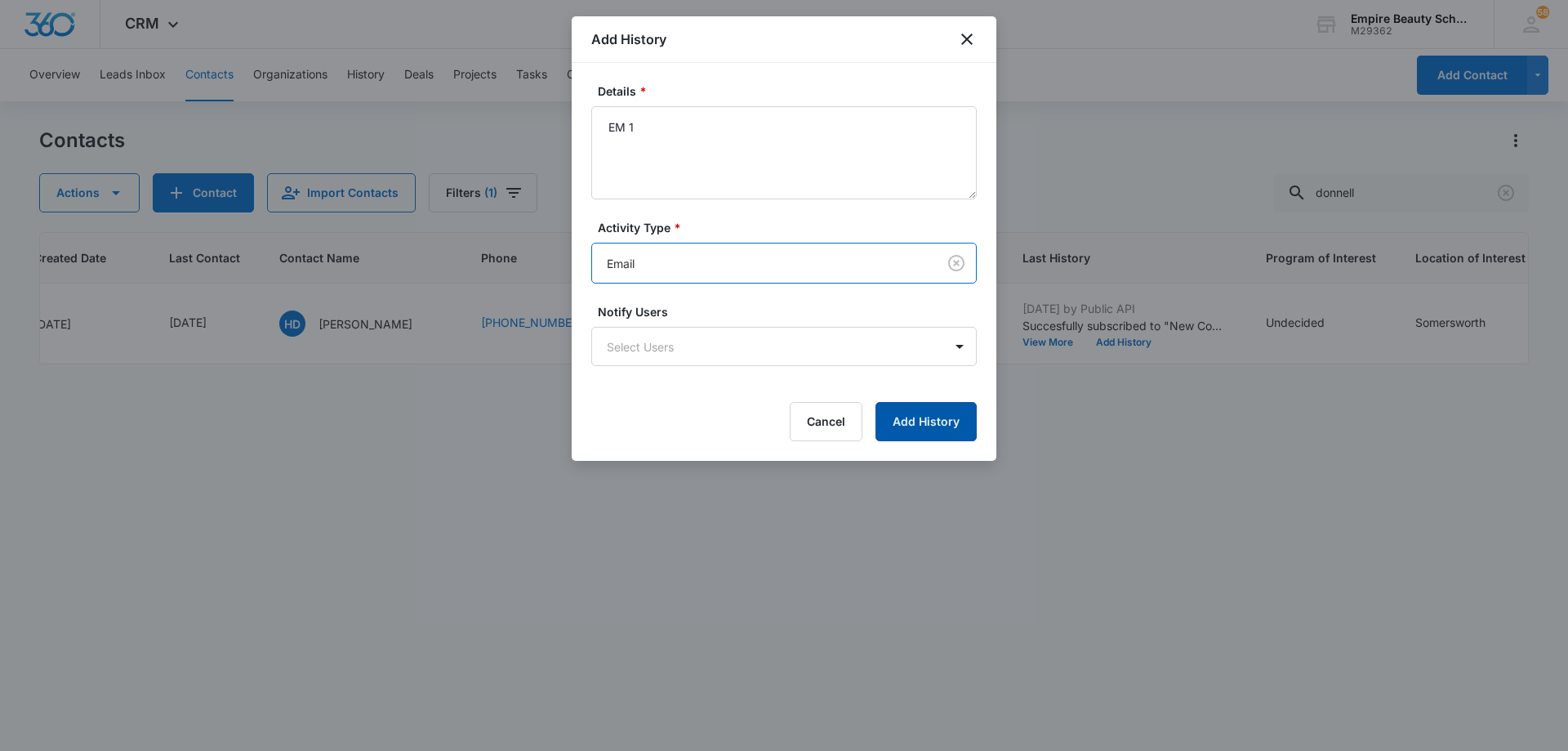
click at [894, 416] on button "Add History" at bounding box center [926, 421] width 102 height 39
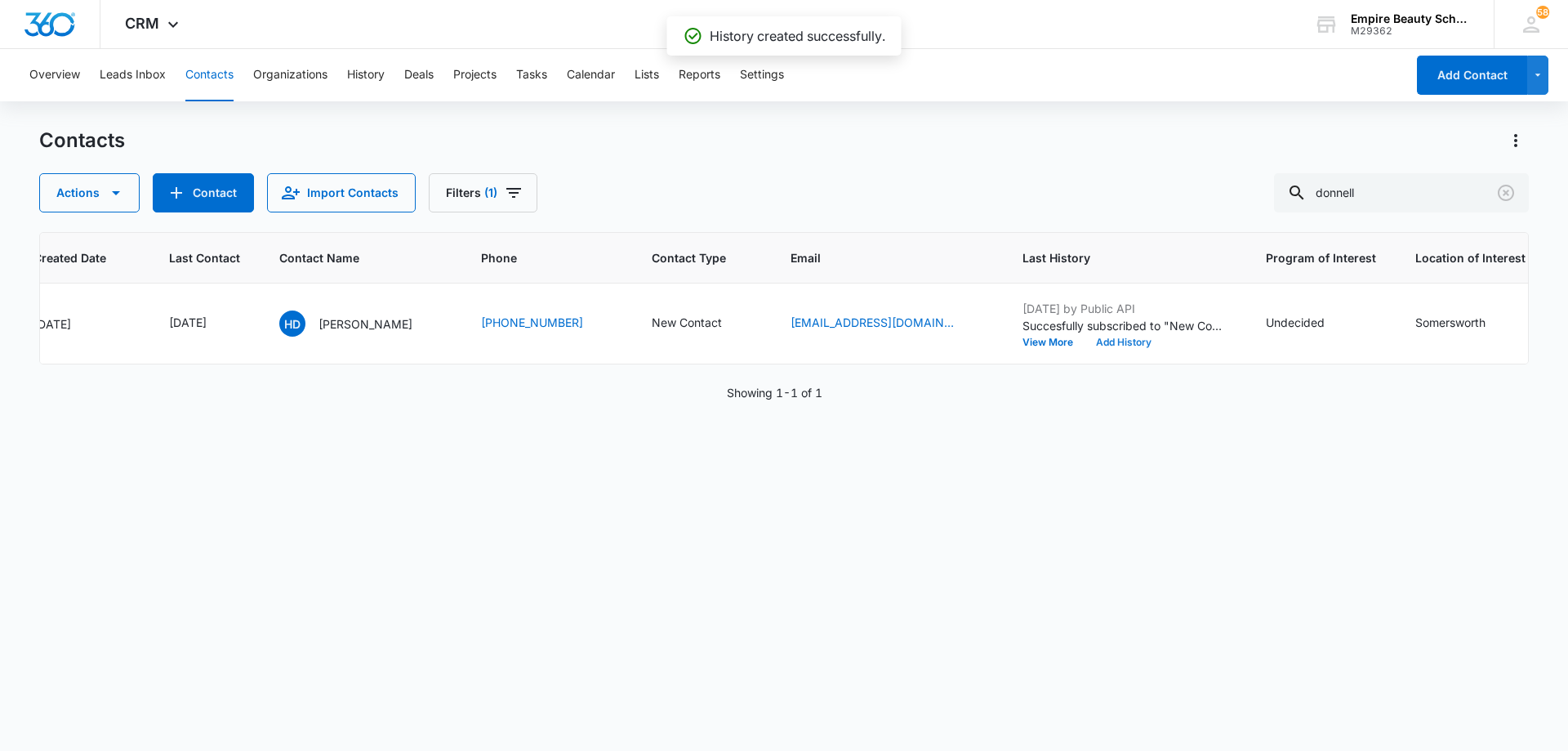
click at [1086, 341] on button "Add History" at bounding box center [1124, 342] width 78 height 10
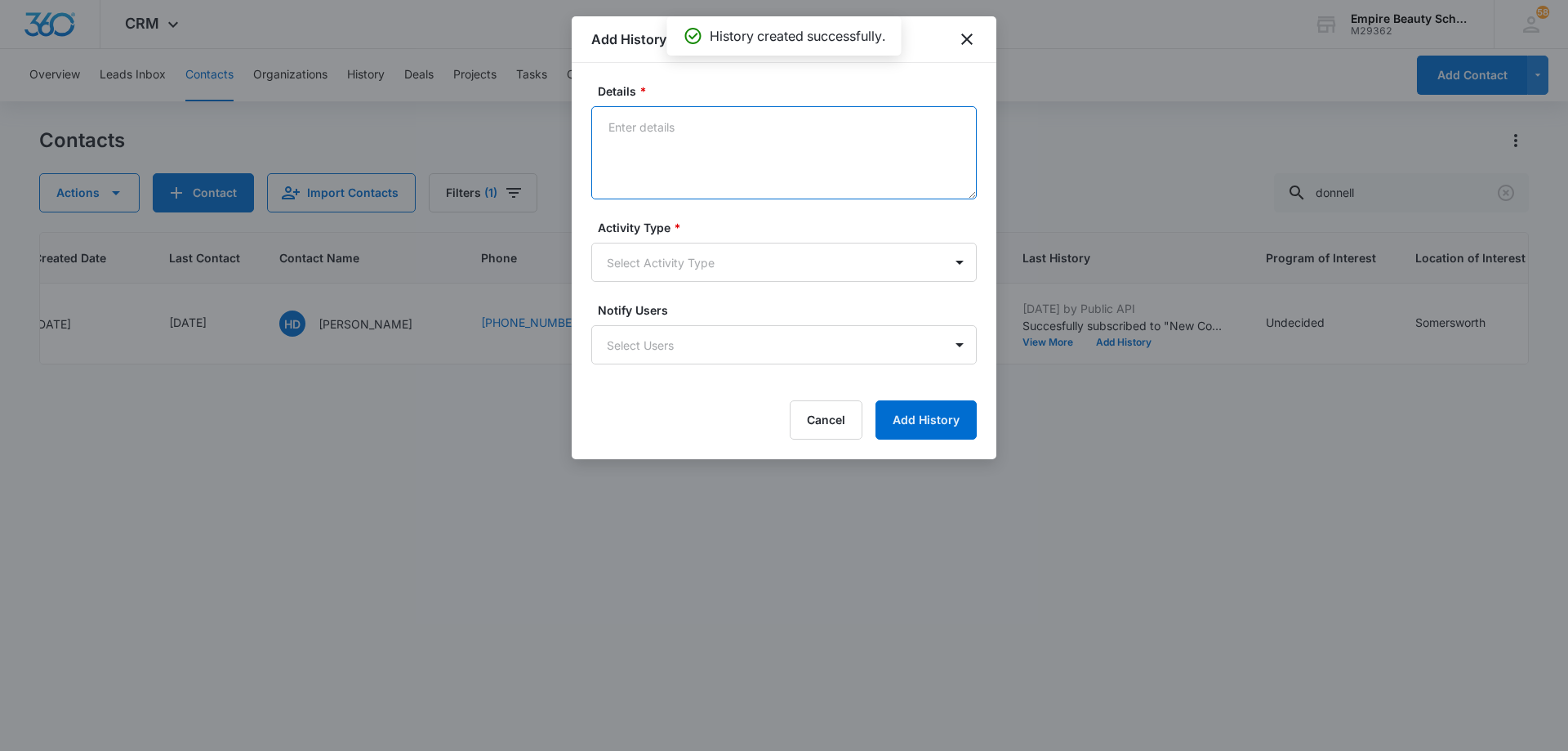
click at [711, 138] on textarea "Details *" at bounding box center [784, 153] width 386 height 93
type textarea "TXT 1"
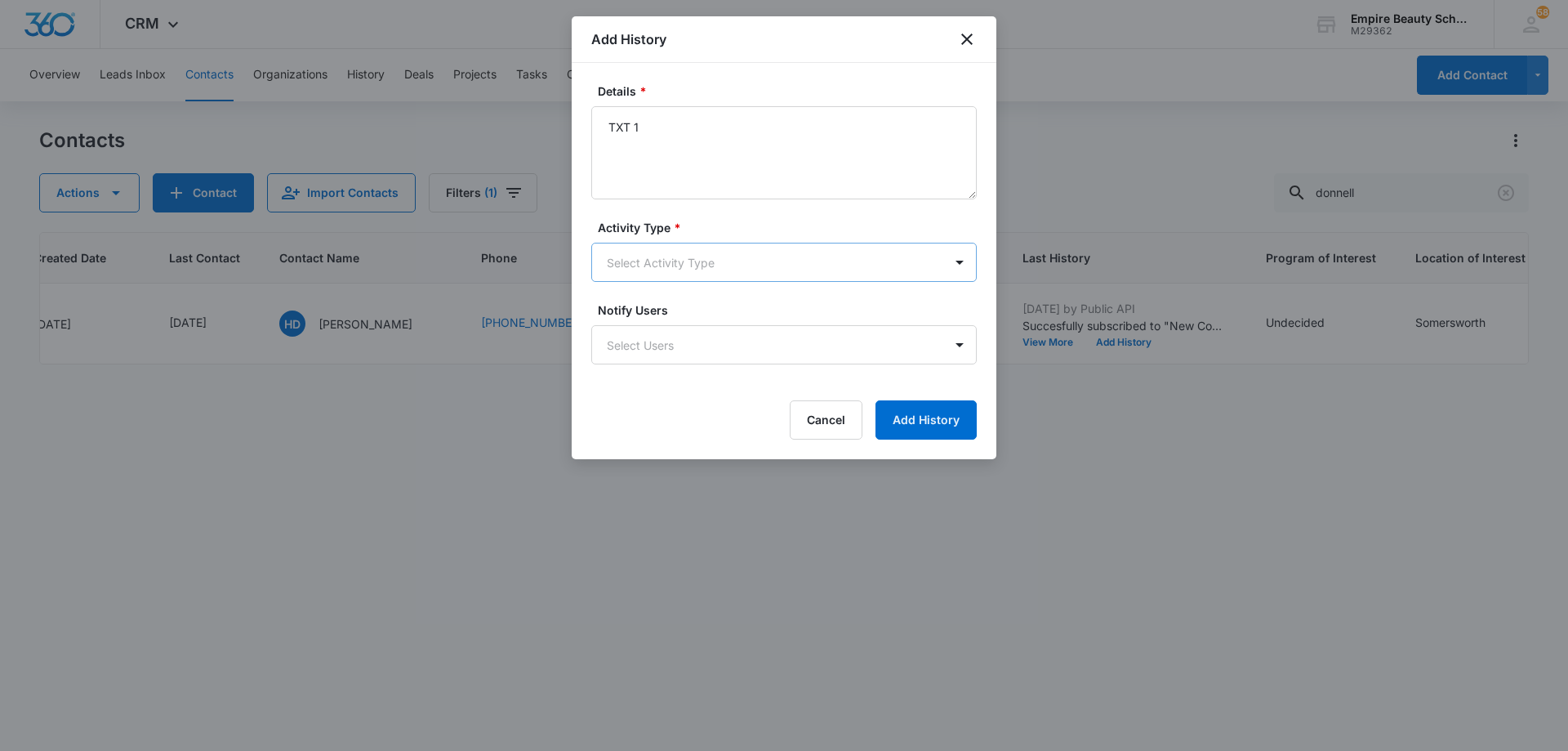
click at [696, 264] on body "CRM Apps Forms CRM Email Shop Payments POS Files Brand Settings AI Assistant Em…" at bounding box center [784, 375] width 1568 height 751
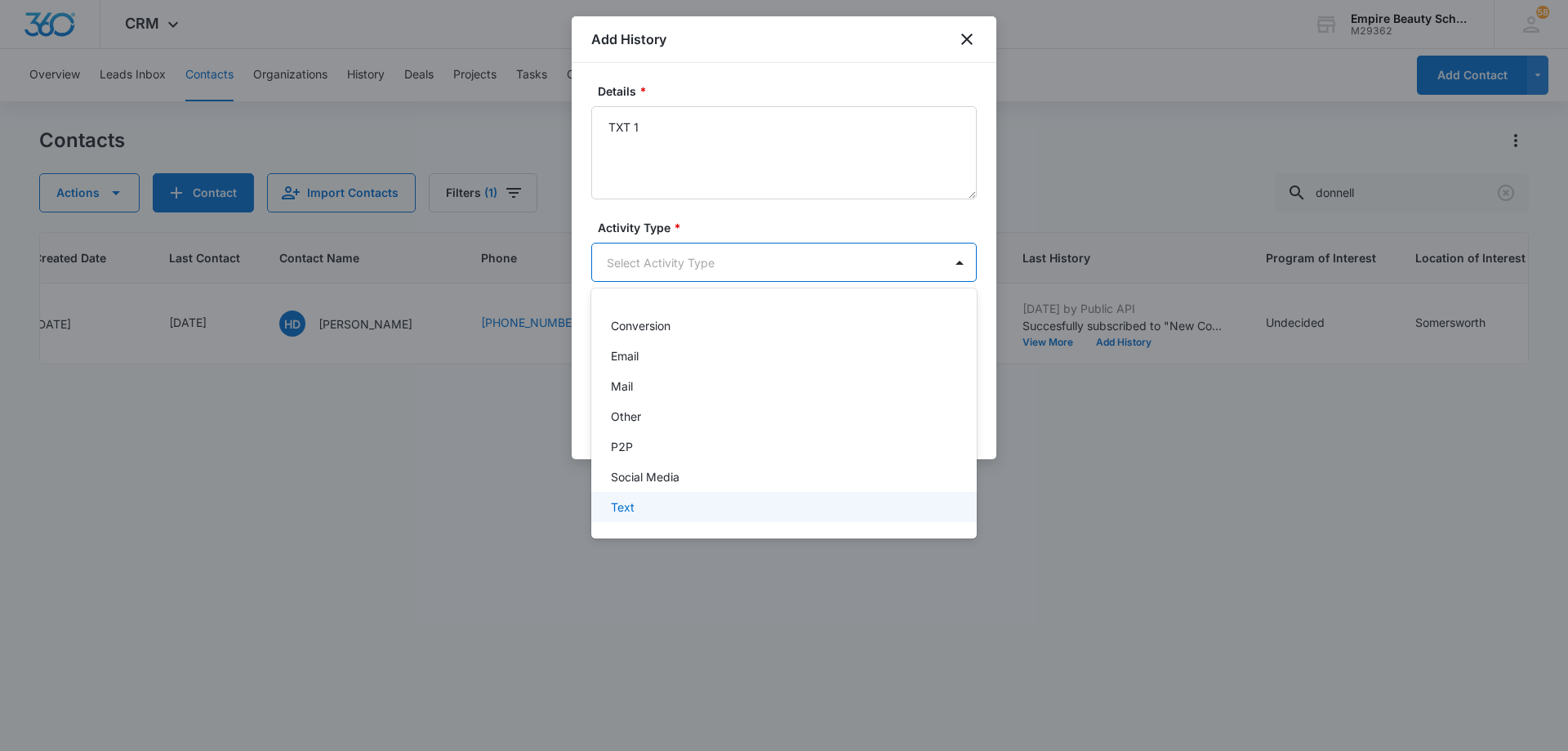
click at [714, 509] on div "Text" at bounding box center [782, 506] width 343 height 17
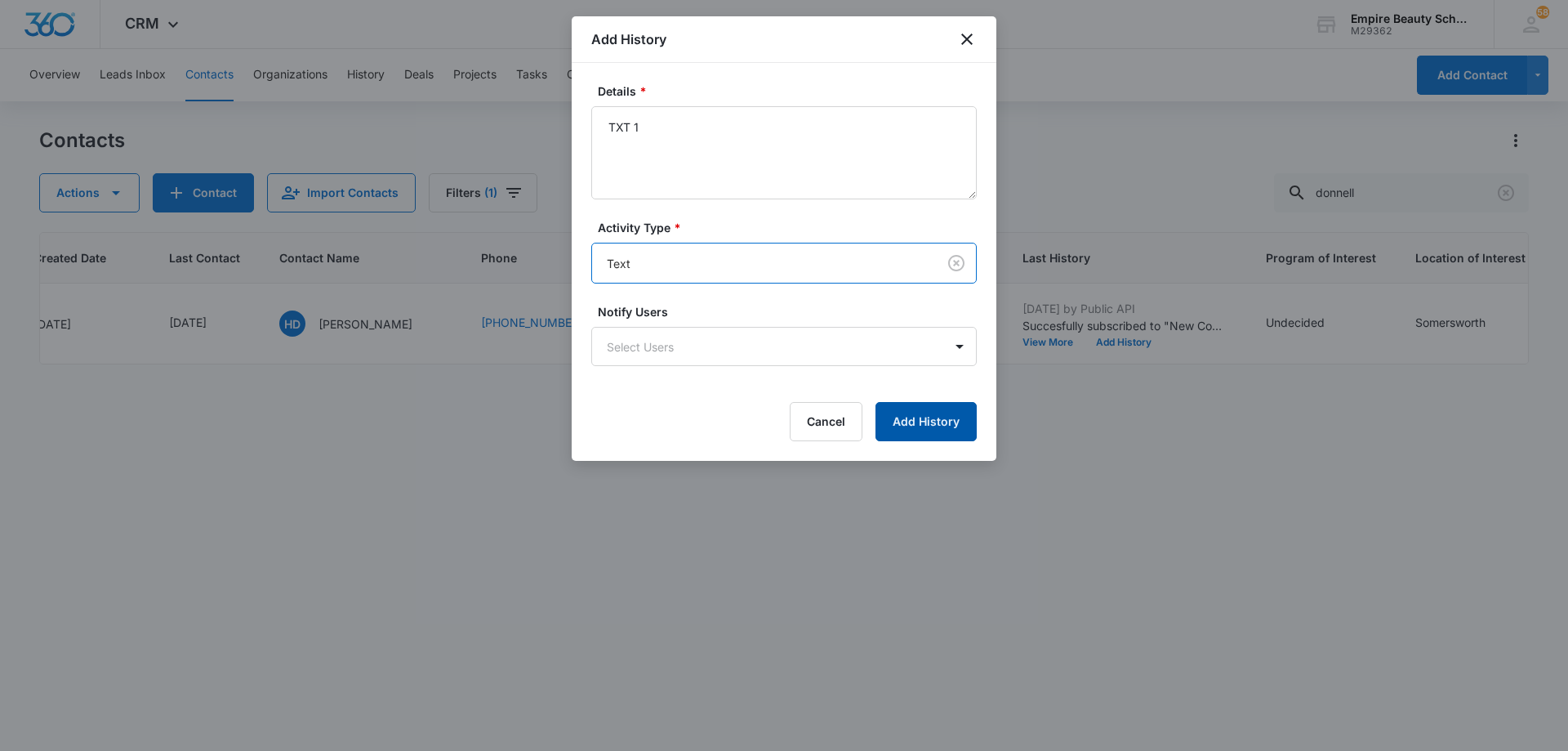
click at [928, 419] on button "Add History" at bounding box center [926, 421] width 102 height 39
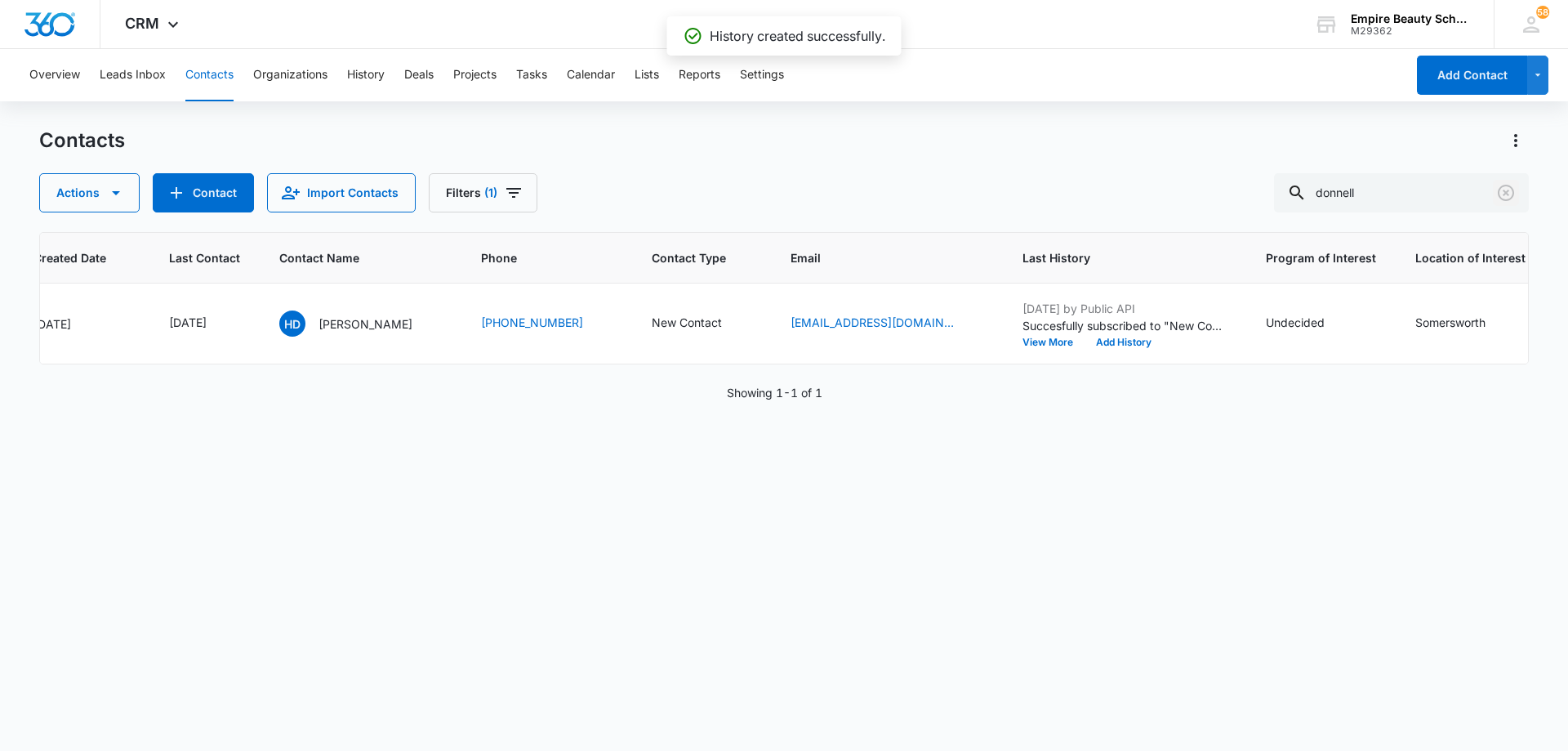
click at [1507, 191] on icon "Clear" at bounding box center [1506, 193] width 17 height 17
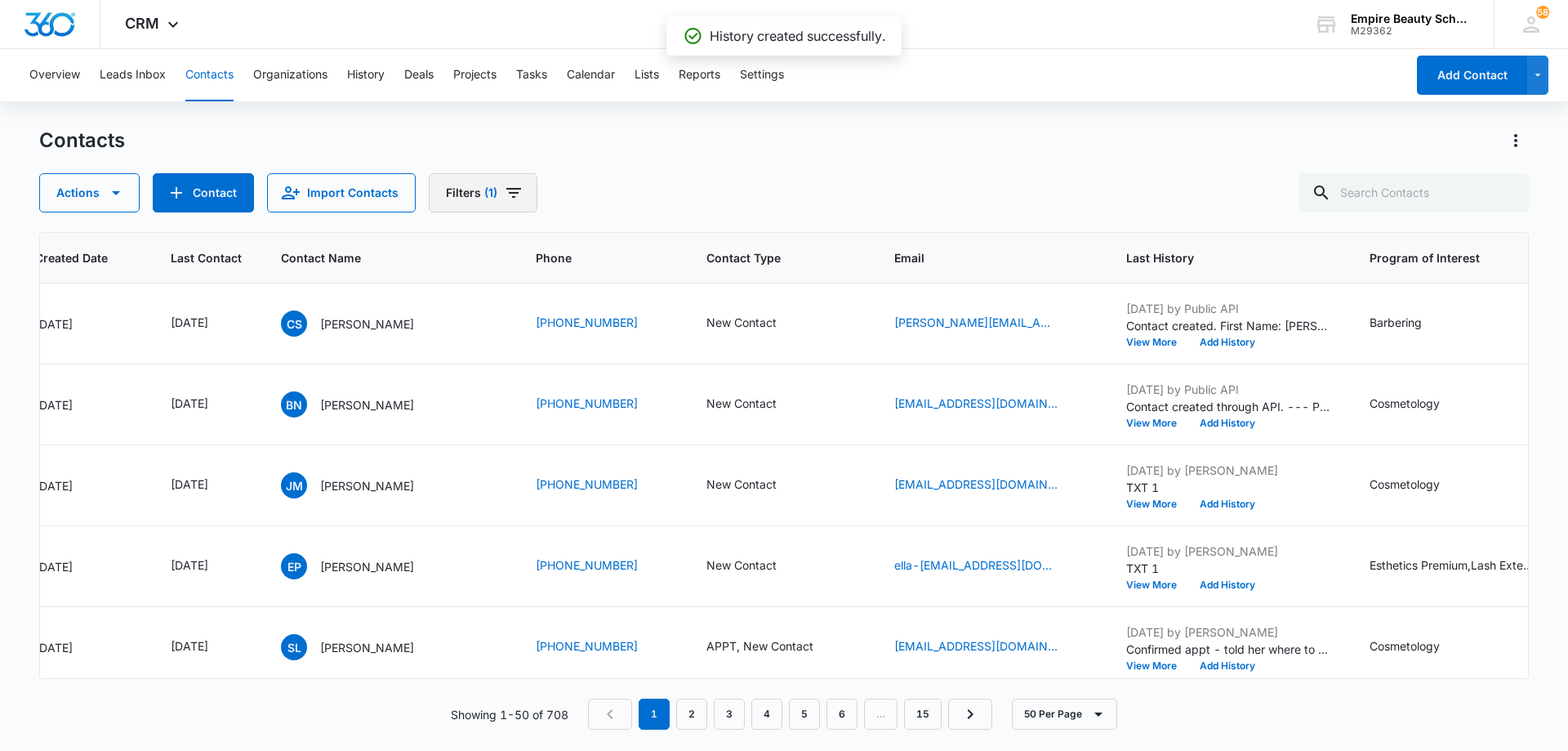
click at [518, 196] on icon "Filters" at bounding box center [514, 193] width 20 height 20
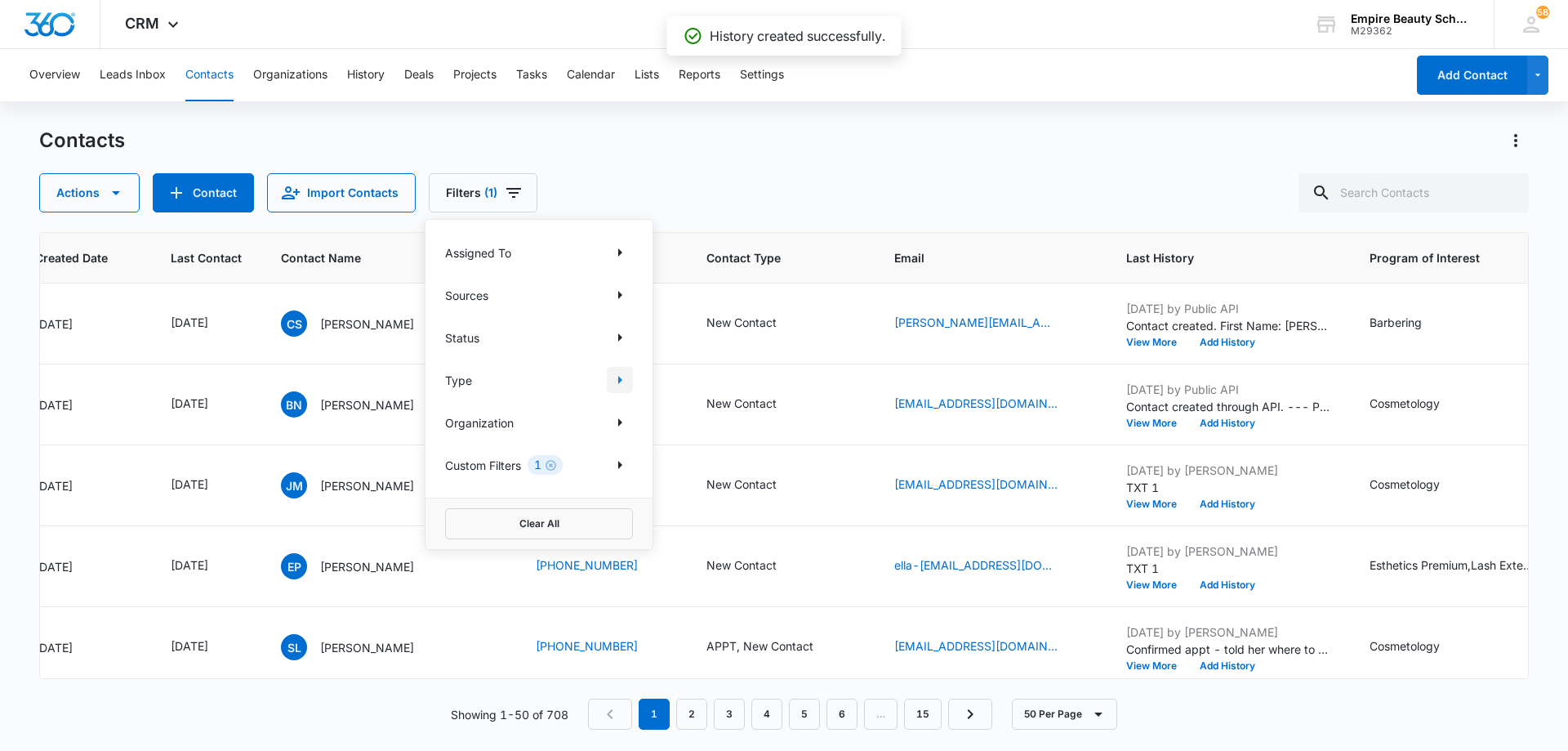
click at [619, 384] on icon "Show Type filters" at bounding box center [620, 380] width 20 height 20
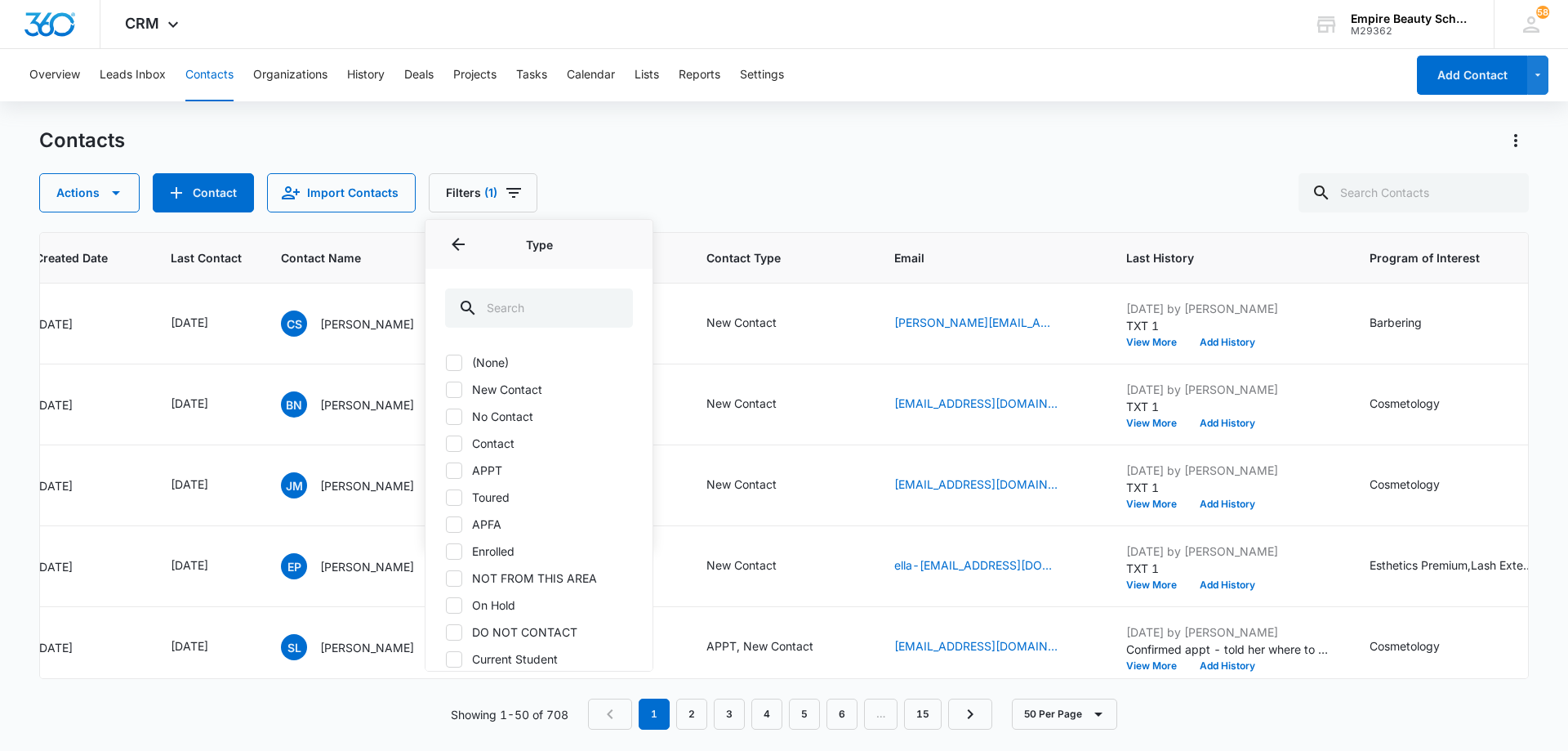
click at [455, 391] on icon at bounding box center [454, 389] width 10 height 7
click at [446, 390] on input "New Contact" at bounding box center [445, 389] width 1 height 1
checkbox input "true"
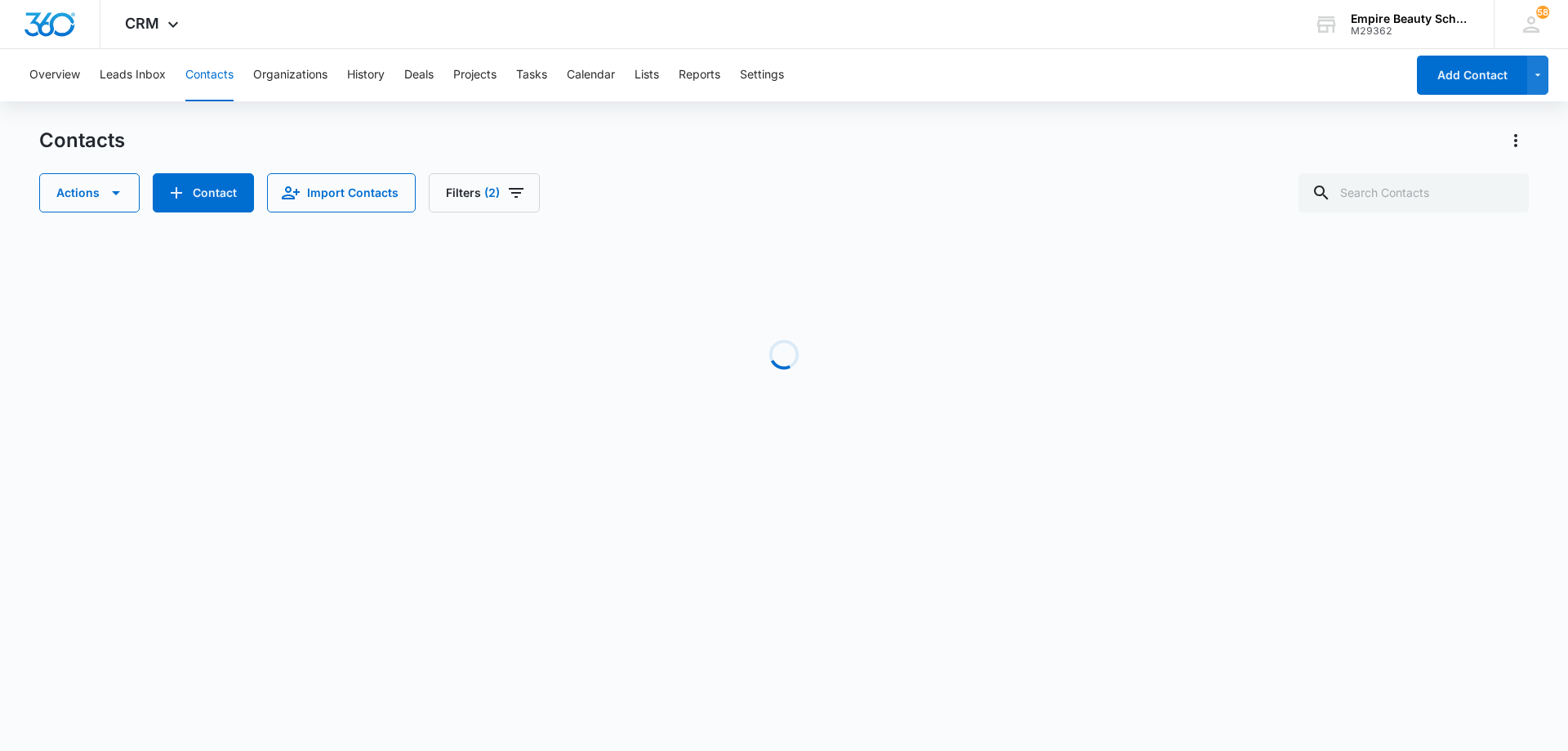
click at [801, 181] on div "Actions Contact Import Contacts Filters (2)" at bounding box center [784, 193] width 1490 height 39
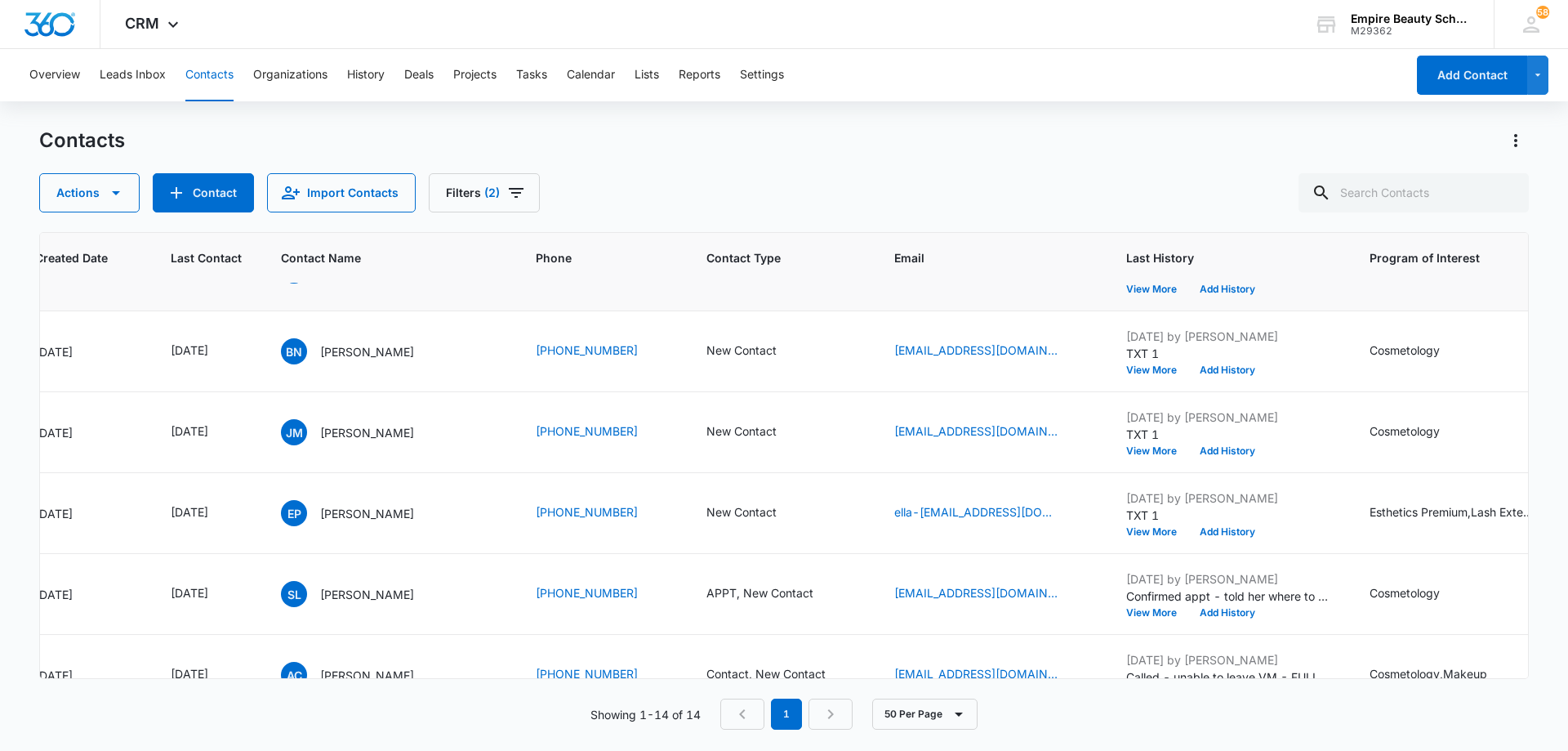
scroll to position [82, 164]
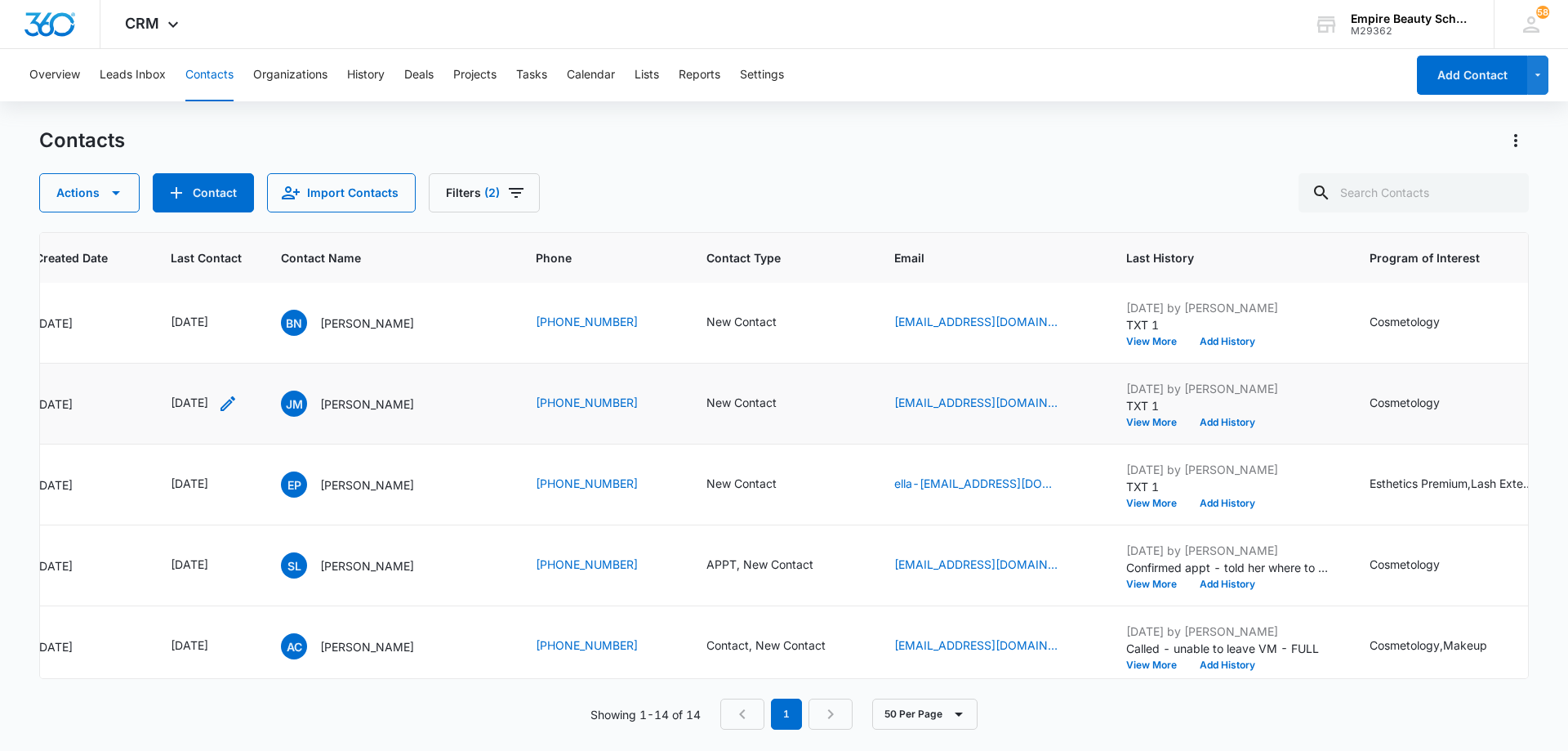
click at [238, 401] on icon "Last Contact - 1759449600 - Select to Edit Field" at bounding box center [228, 404] width 20 height 20
click at [241, 293] on input "[DATE]" at bounding box center [216, 299] width 120 height 18
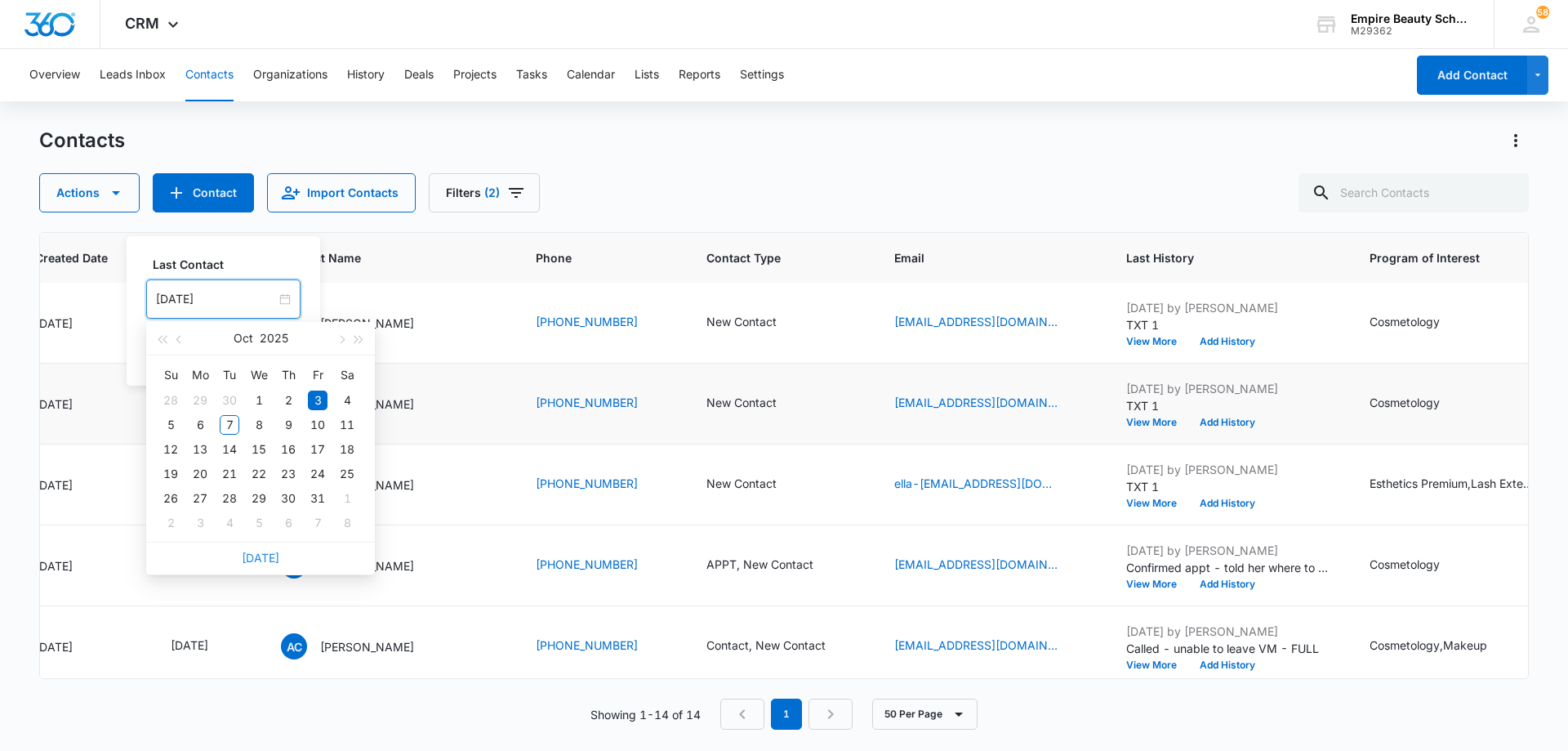
click at [270, 553] on link "[DATE]" at bounding box center [260, 557] width 37 height 14
type input "[DATE]"
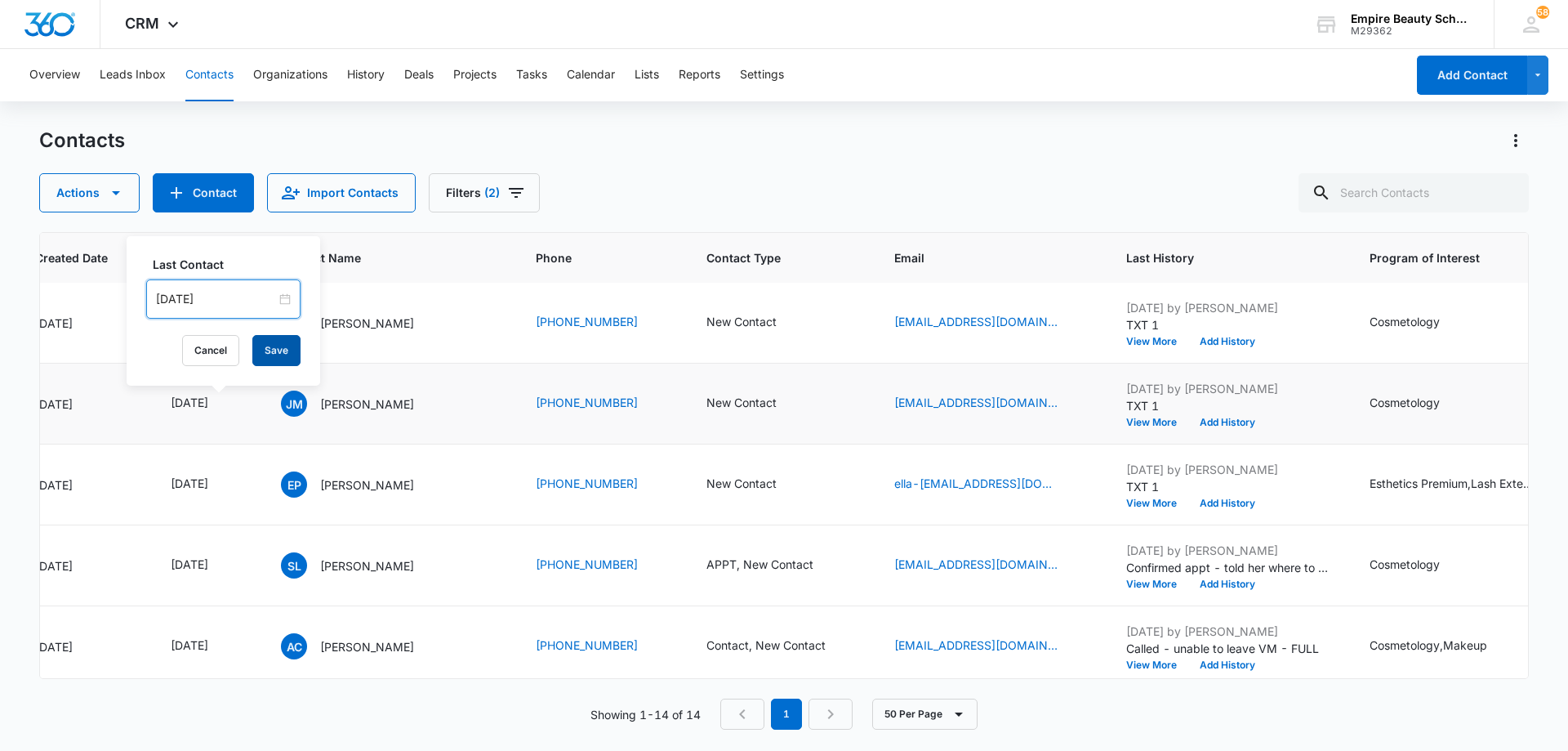
click at [269, 352] on button "Save" at bounding box center [277, 350] width 48 height 31
click at [1212, 421] on button "Add History" at bounding box center [1228, 422] width 78 height 10
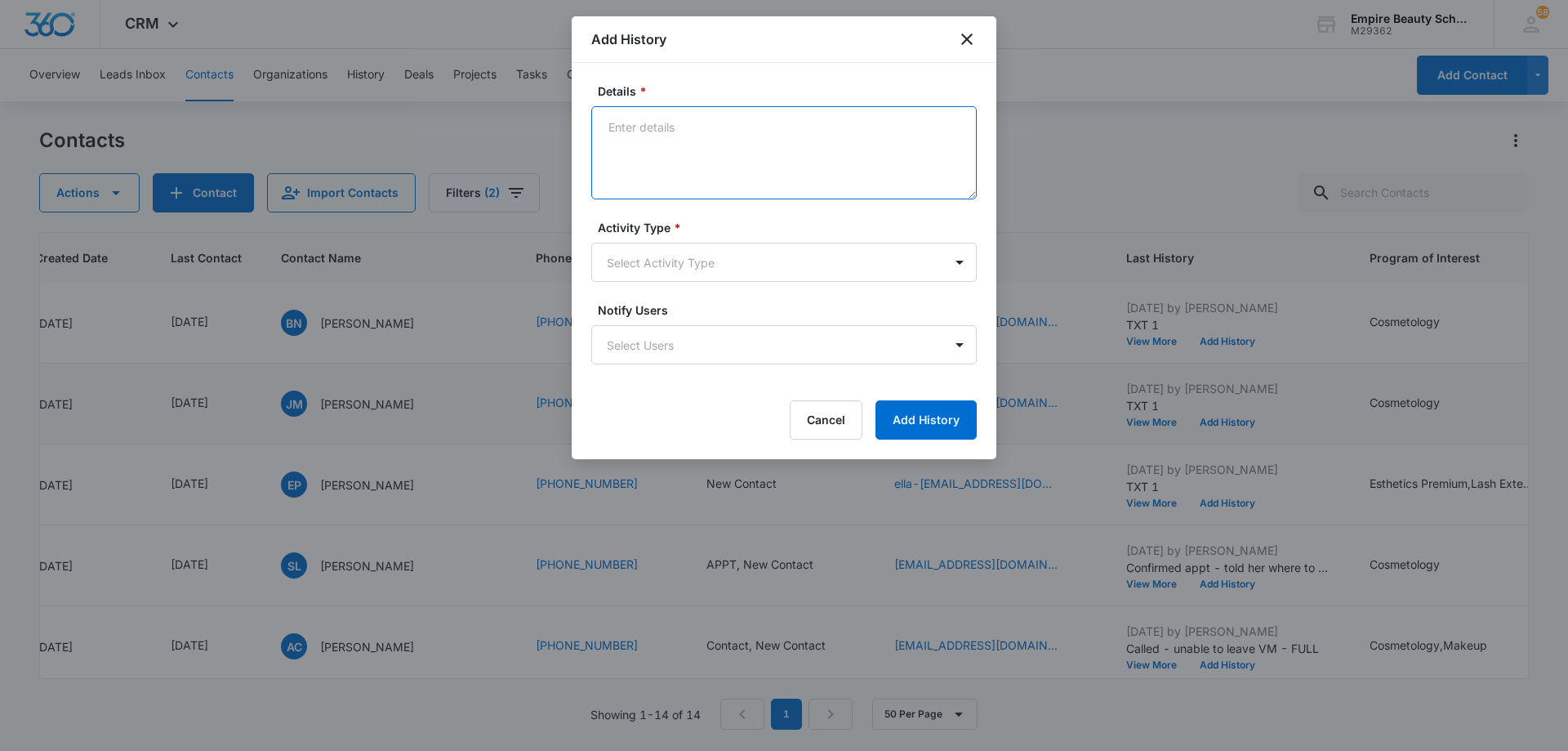
click at [770, 141] on textarea "Details *" at bounding box center [784, 153] width 386 height 93
type textarea "LVM 2"
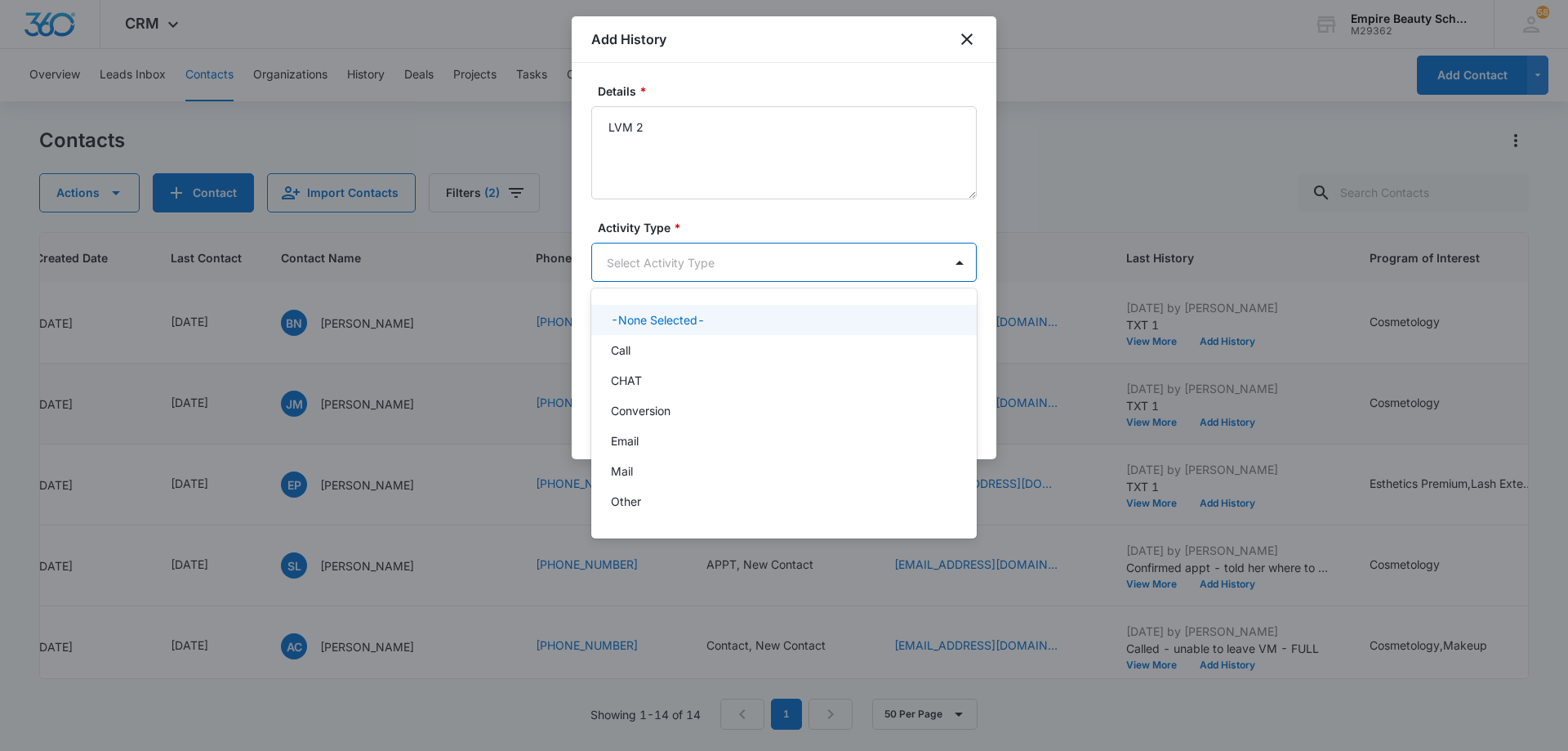
click at [721, 260] on body "CRM Apps Forms CRM Email Shop Payments POS Files Brand Settings AI Assistant Em…" at bounding box center [784, 375] width 1568 height 751
click at [720, 351] on div "Call" at bounding box center [782, 349] width 343 height 17
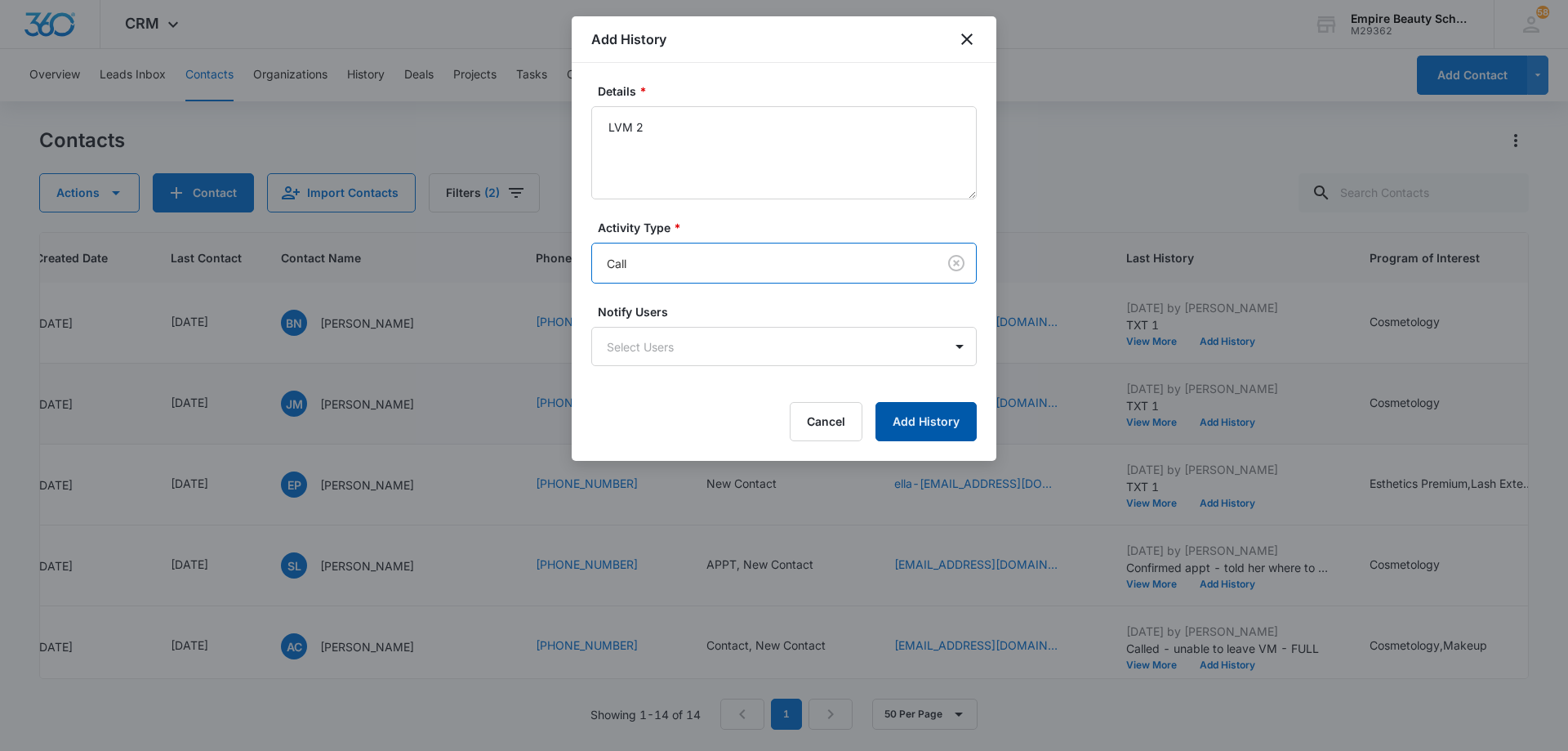
click at [914, 411] on button "Add History" at bounding box center [926, 421] width 102 height 39
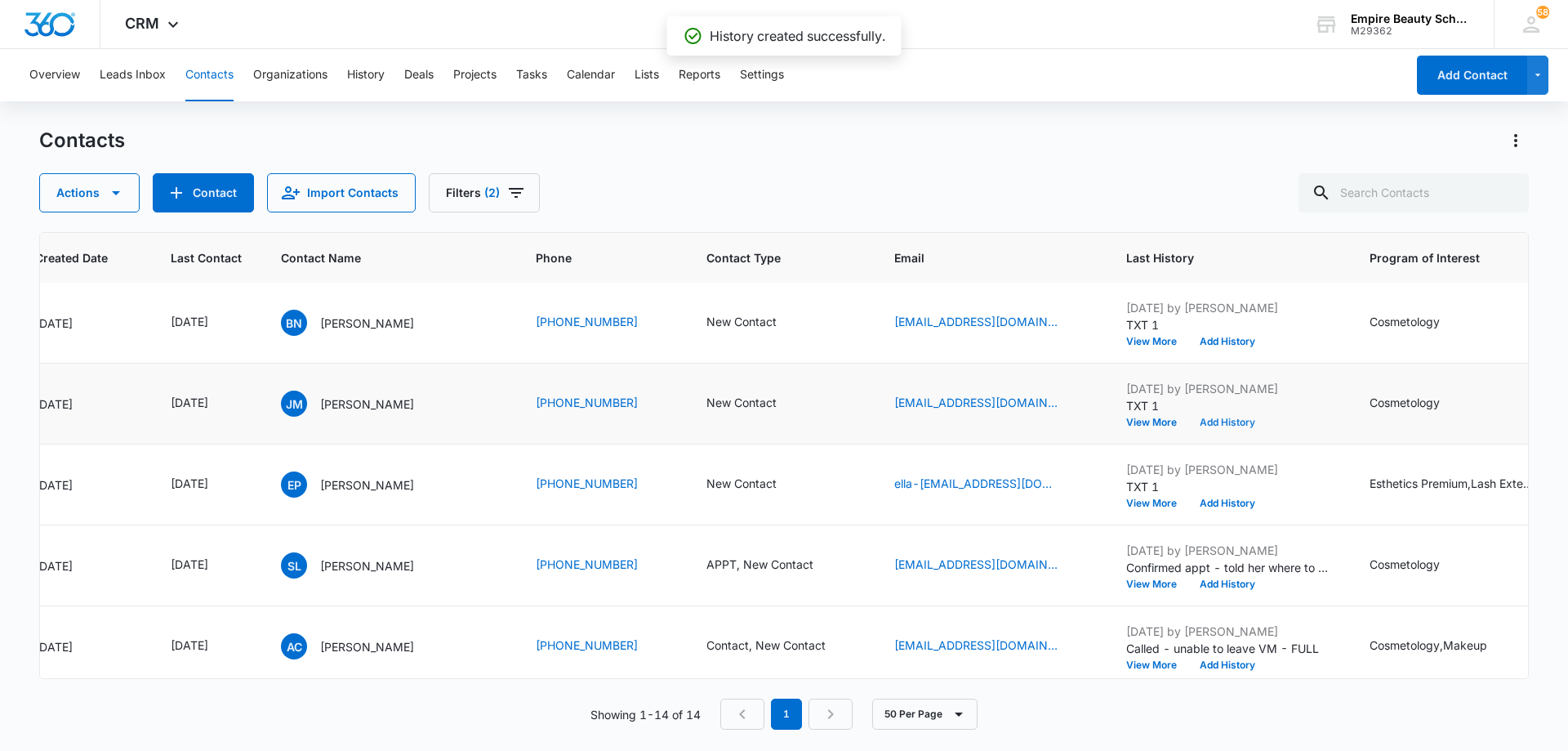
click at [1225, 421] on button "Add History" at bounding box center [1228, 422] width 78 height 10
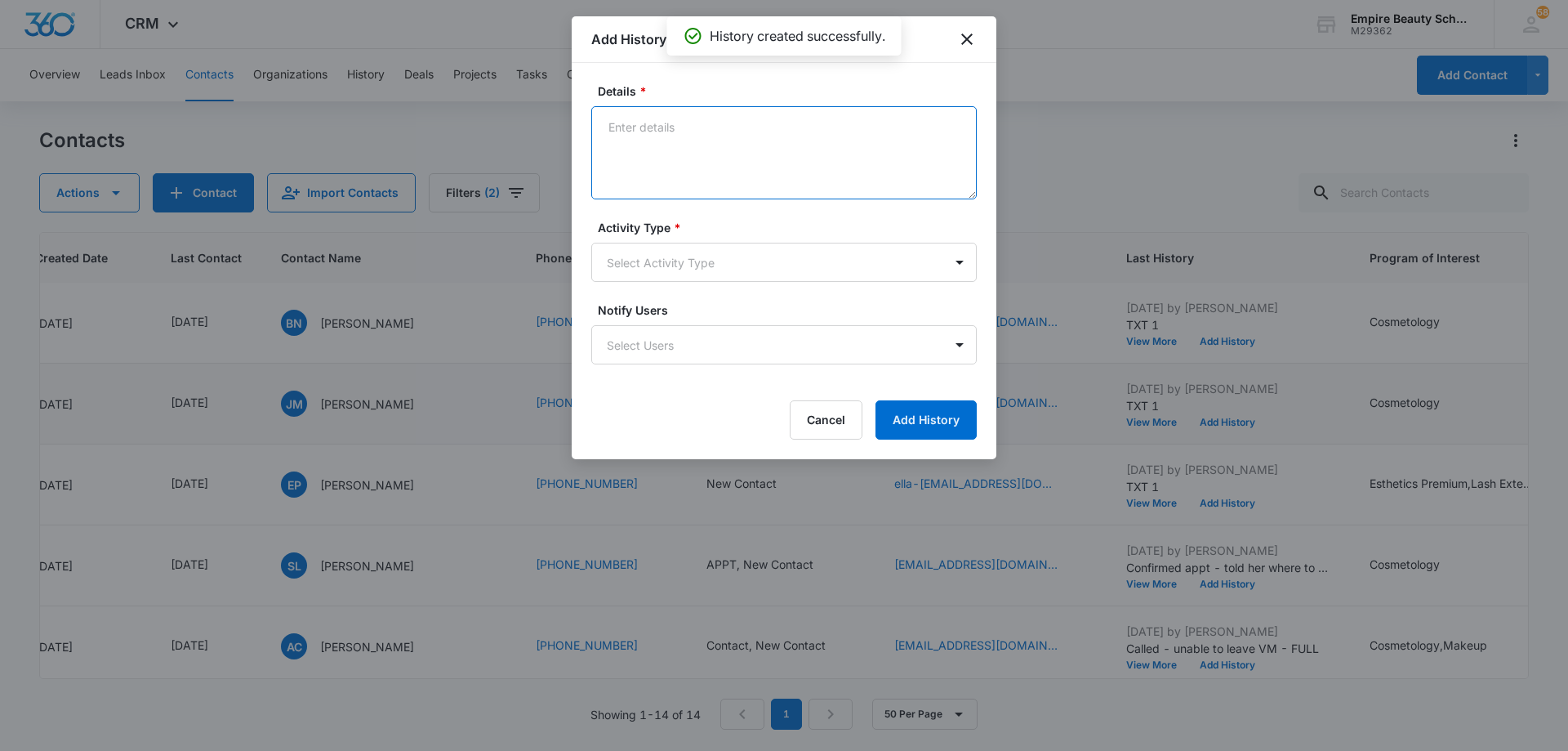
click at [730, 160] on textarea "Details *" at bounding box center [784, 153] width 386 height 93
type textarea "EM 2"
click at [677, 277] on body "CRM Apps Forms CRM Email Shop Payments POS Files Brand Settings AI Assistant Em…" at bounding box center [784, 375] width 1568 height 751
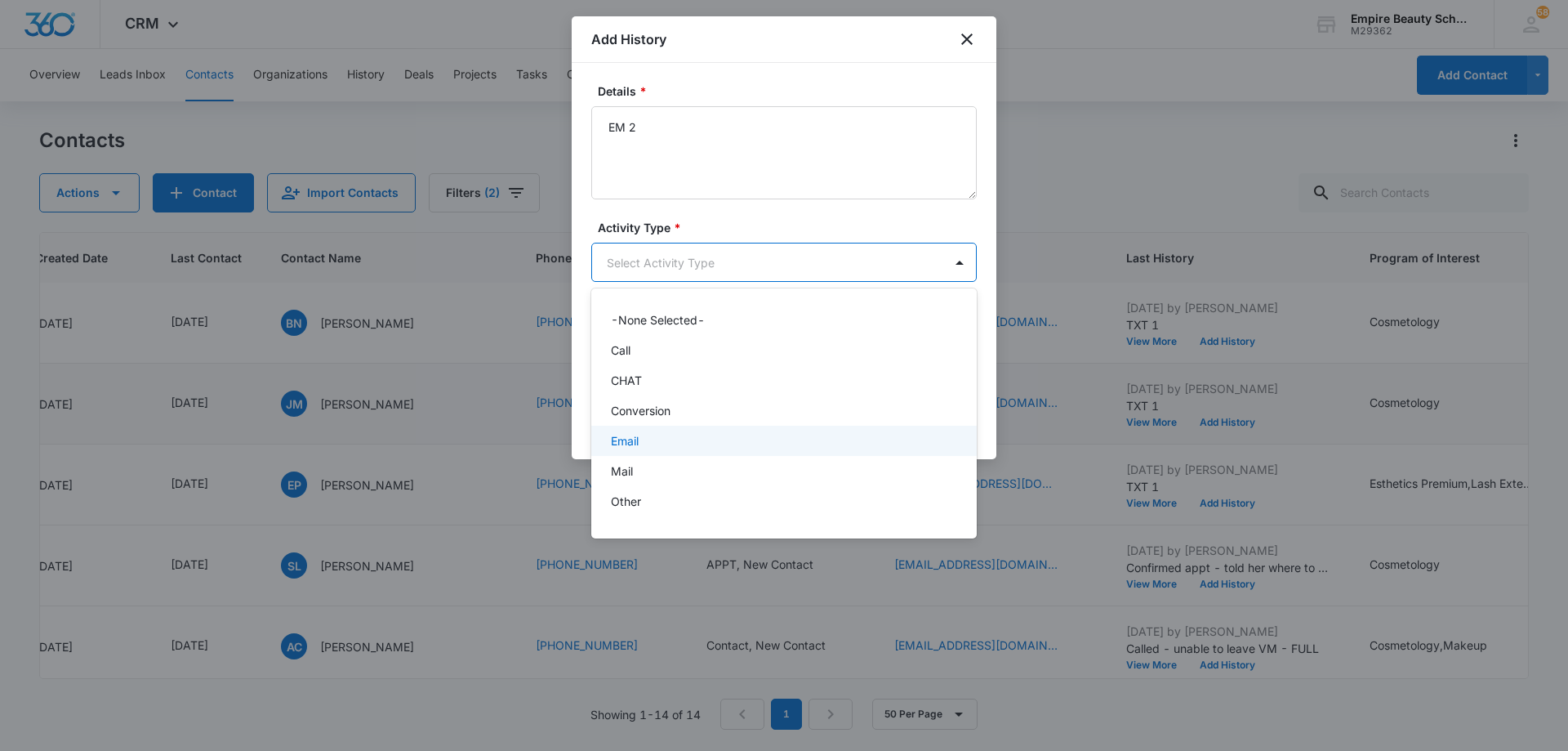
click at [674, 441] on div "Email" at bounding box center [782, 440] width 343 height 17
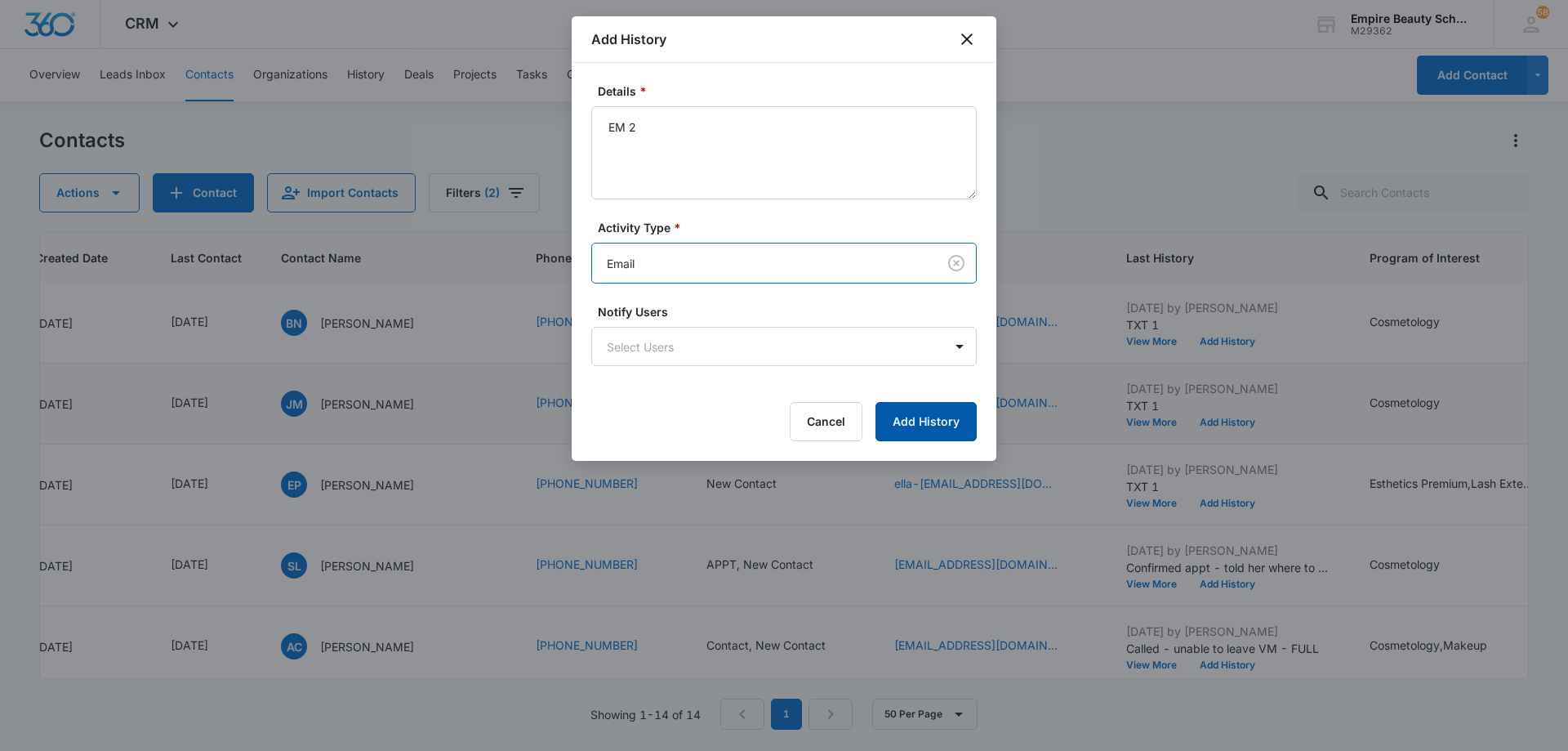
click at [903, 418] on button "Add History" at bounding box center [926, 421] width 102 height 39
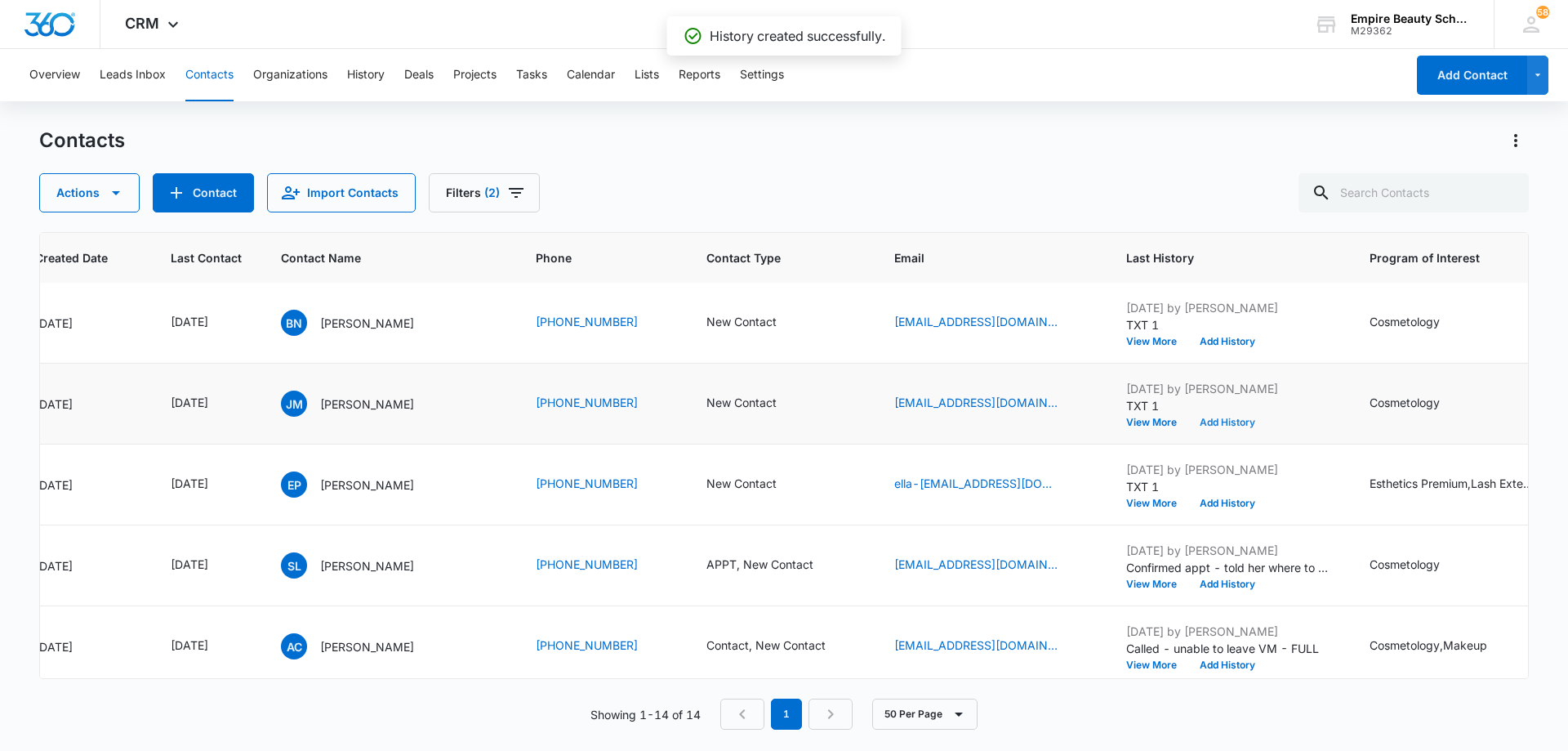
click at [1214, 421] on button "Add History" at bounding box center [1228, 422] width 78 height 10
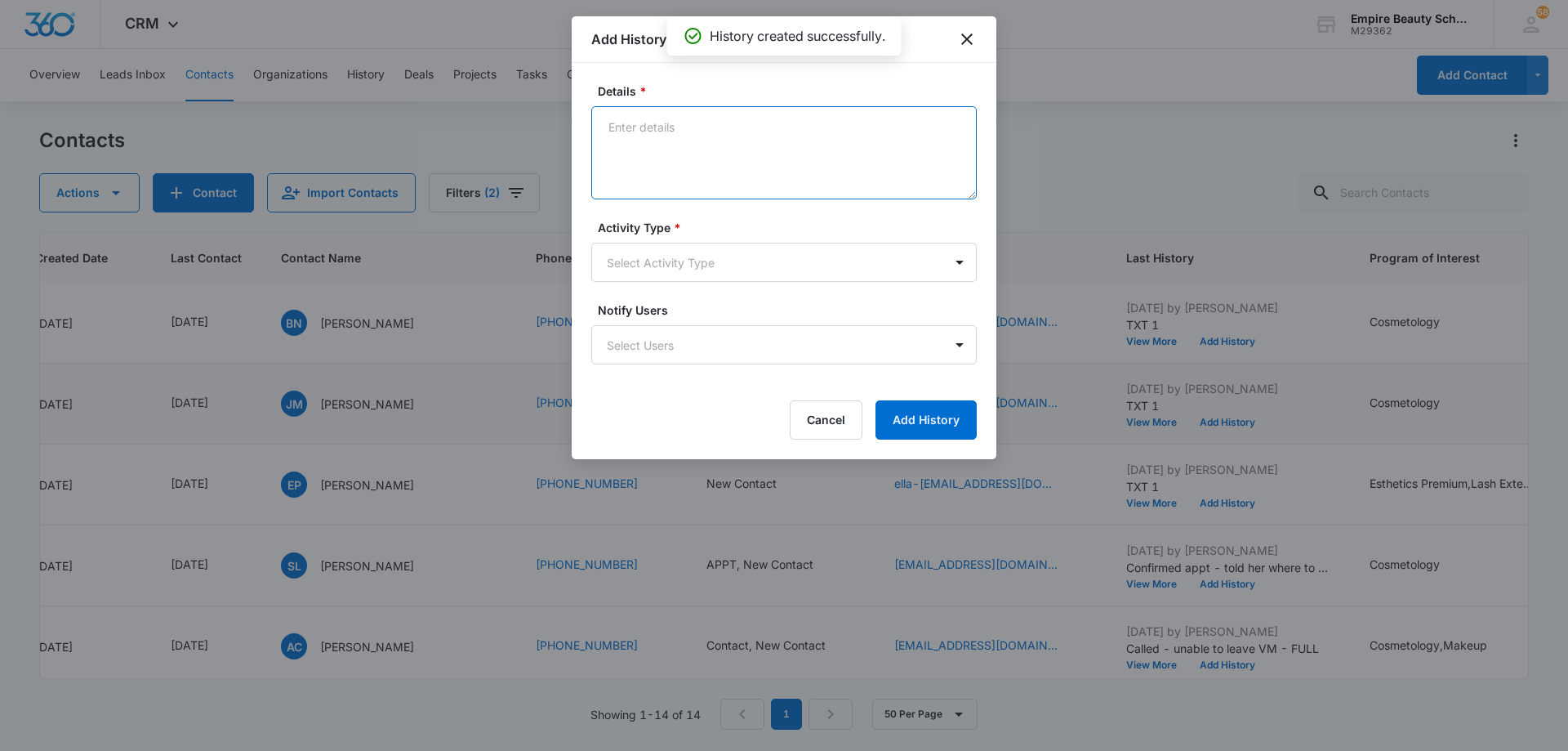
click at [729, 142] on textarea "Details *" at bounding box center [784, 153] width 386 height 93
type textarea "TXT 3"
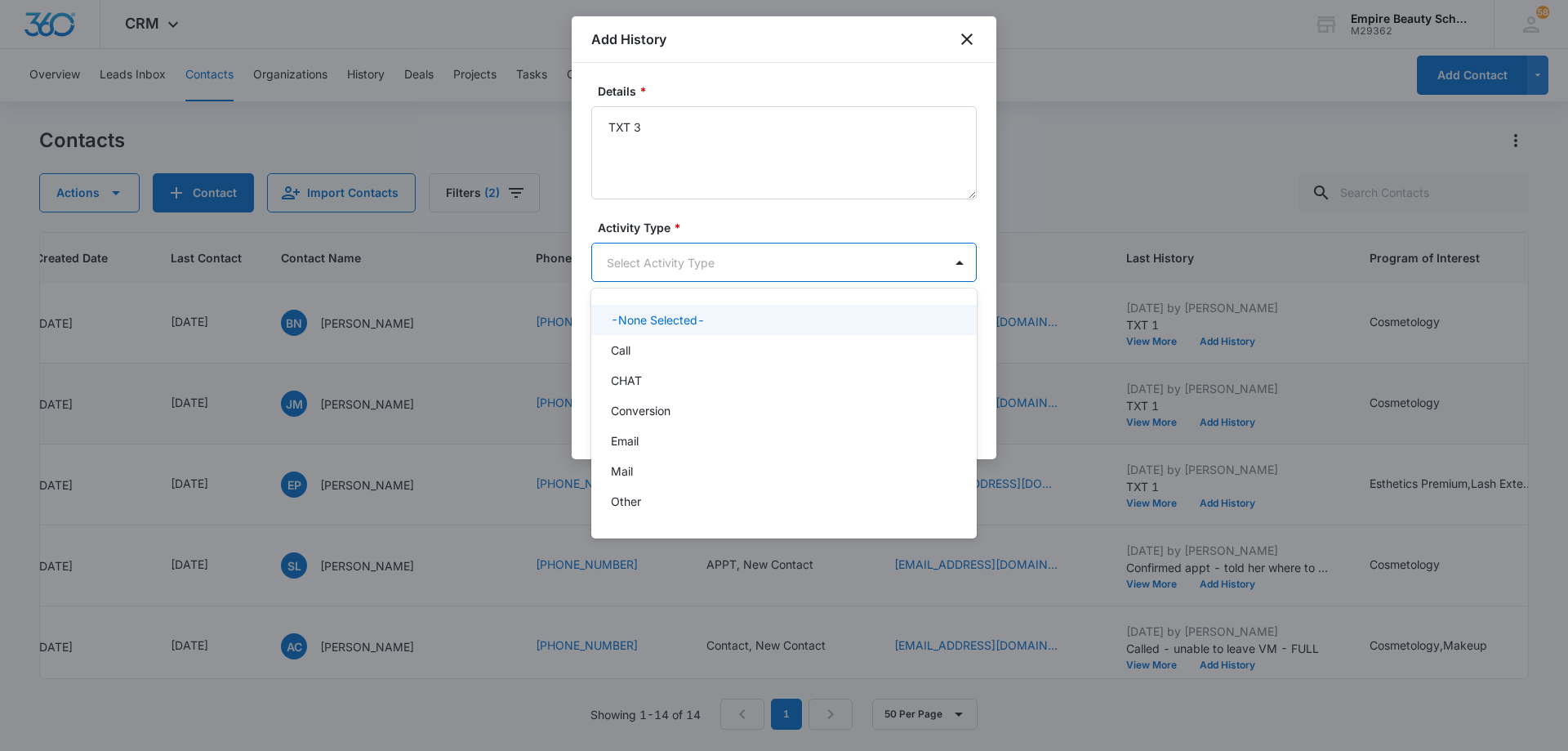
click at [710, 254] on body "CRM Apps Forms CRM Email Shop Payments POS Files Brand Settings AI Assistant Em…" at bounding box center [784, 375] width 1568 height 751
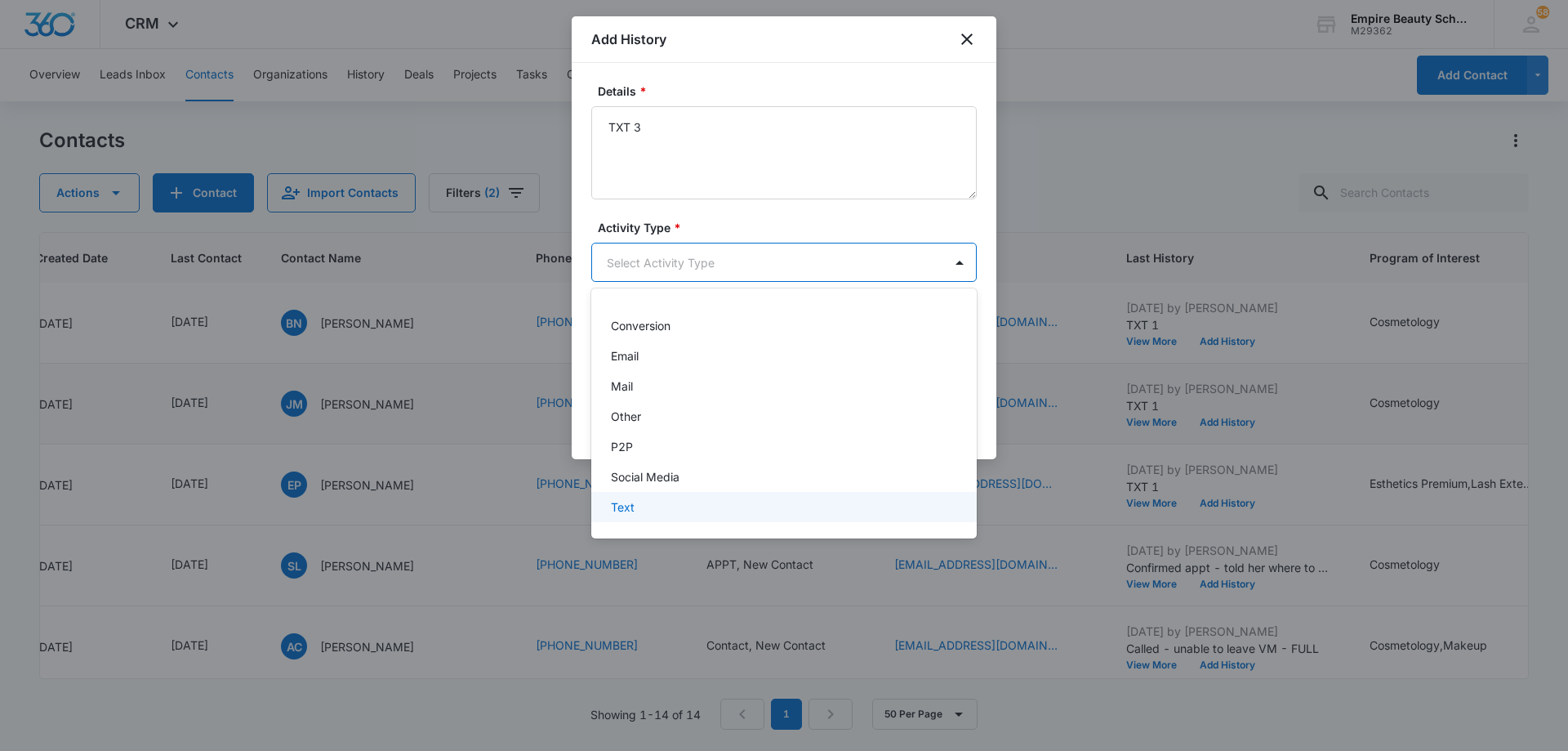
drag, startPoint x: 720, startPoint y: 514, endPoint x: 753, endPoint y: 506, distance: 34.0
click at [720, 515] on div "Text" at bounding box center [782, 506] width 343 height 17
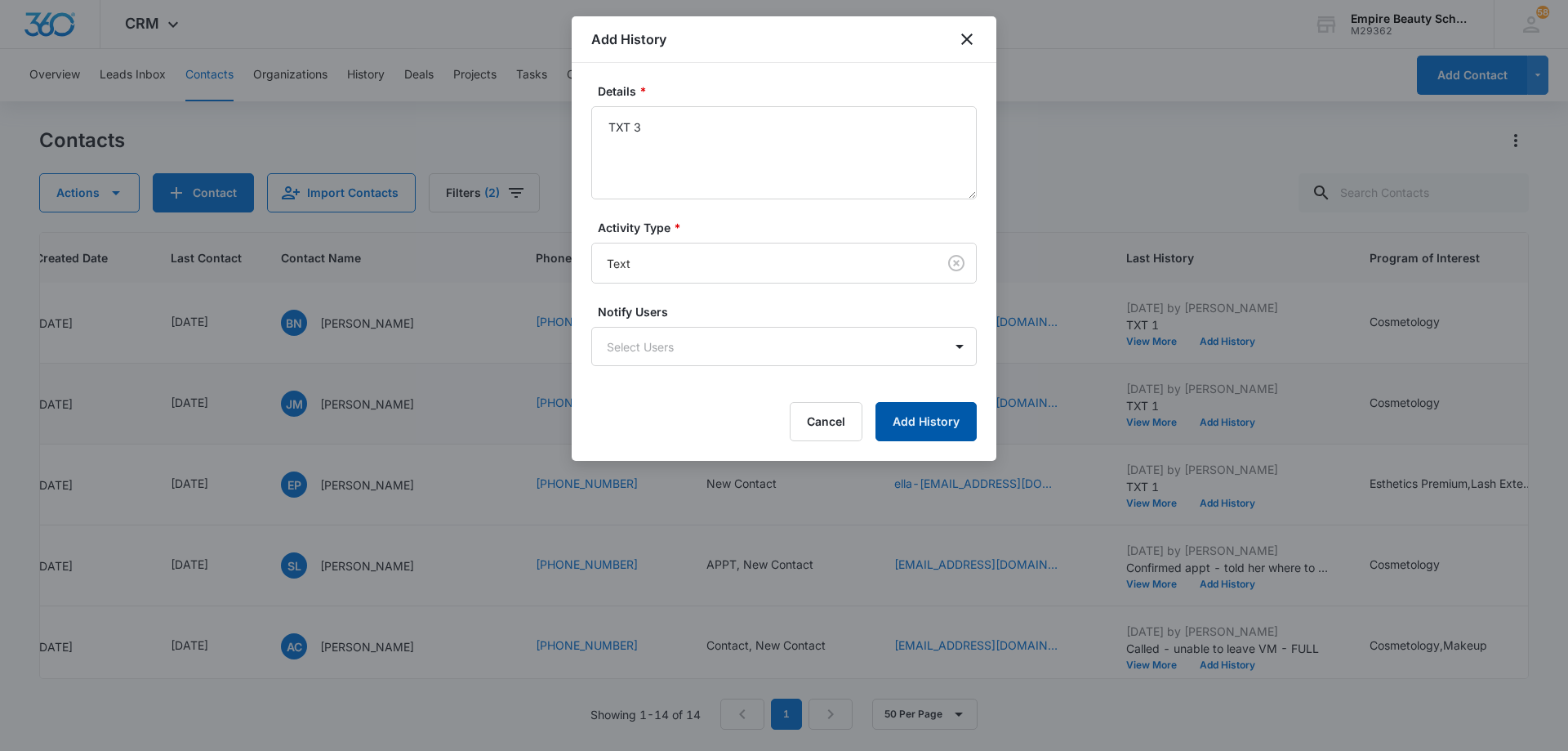
click at [930, 421] on button "Add History" at bounding box center [926, 421] width 102 height 39
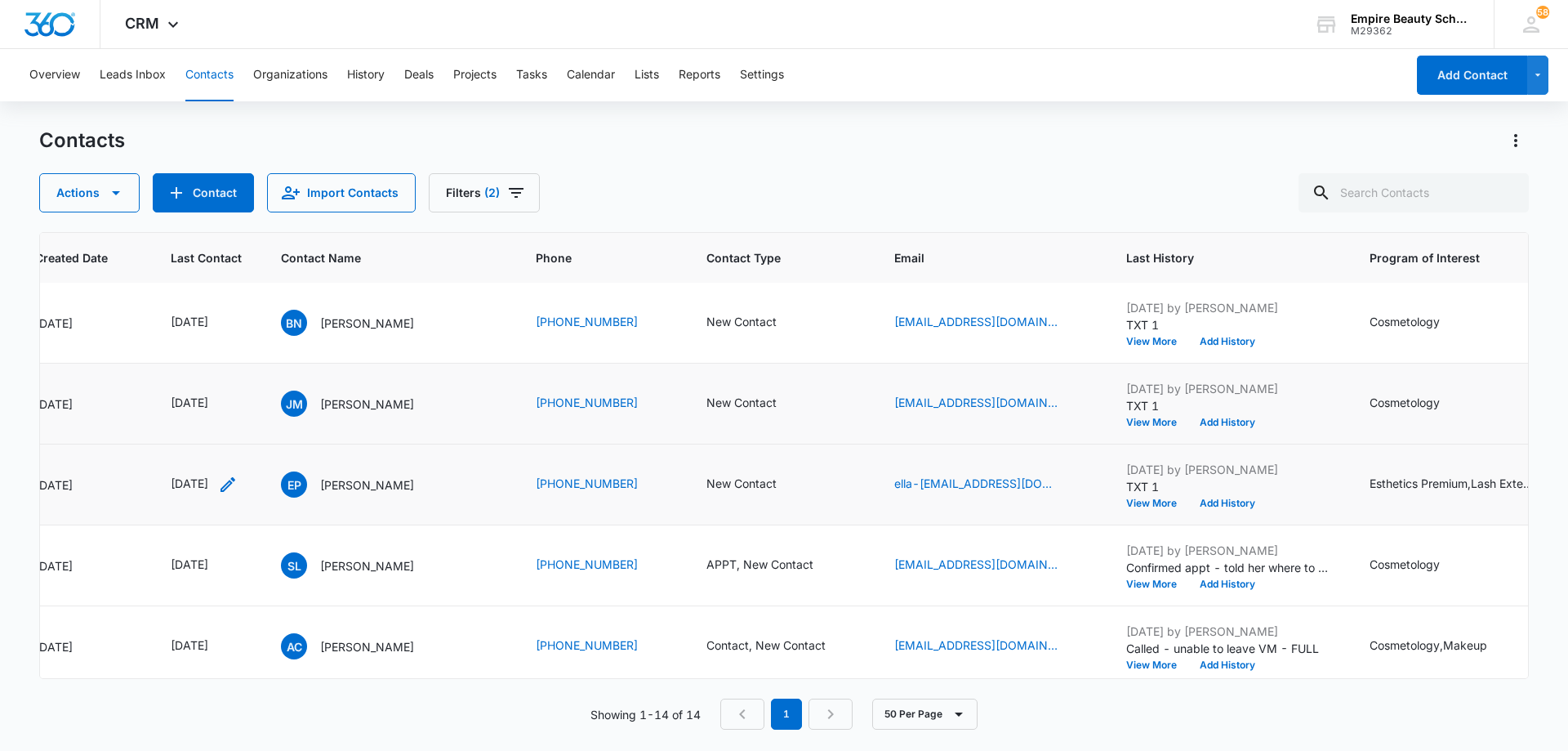
click at [238, 481] on icon "Last Contact - 1759449600 - Select to Edit Field" at bounding box center [228, 484] width 20 height 20
click at [250, 377] on input "[DATE]" at bounding box center [216, 380] width 120 height 18
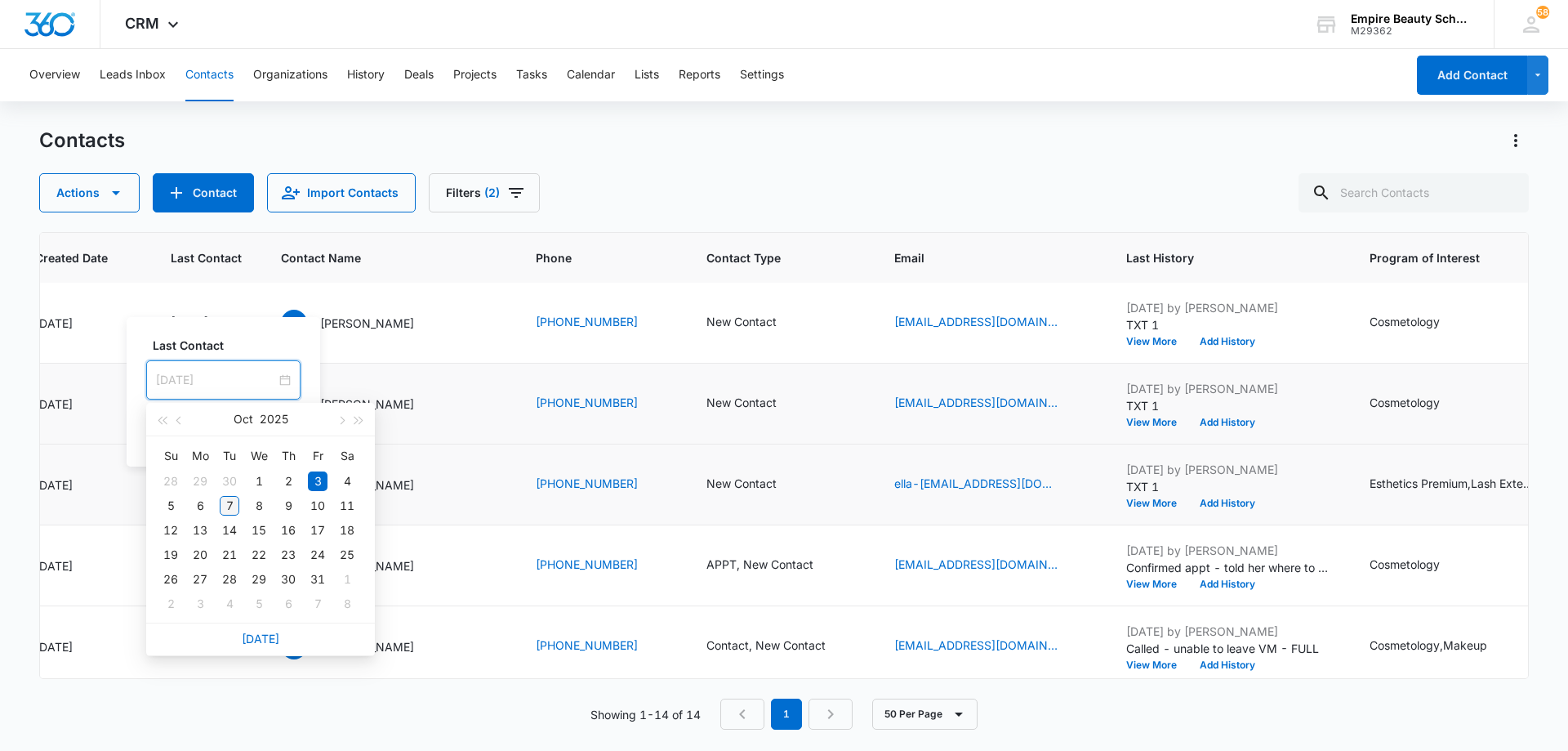
type input "[DATE]"
click at [230, 500] on div "7" at bounding box center [230, 506] width 20 height 20
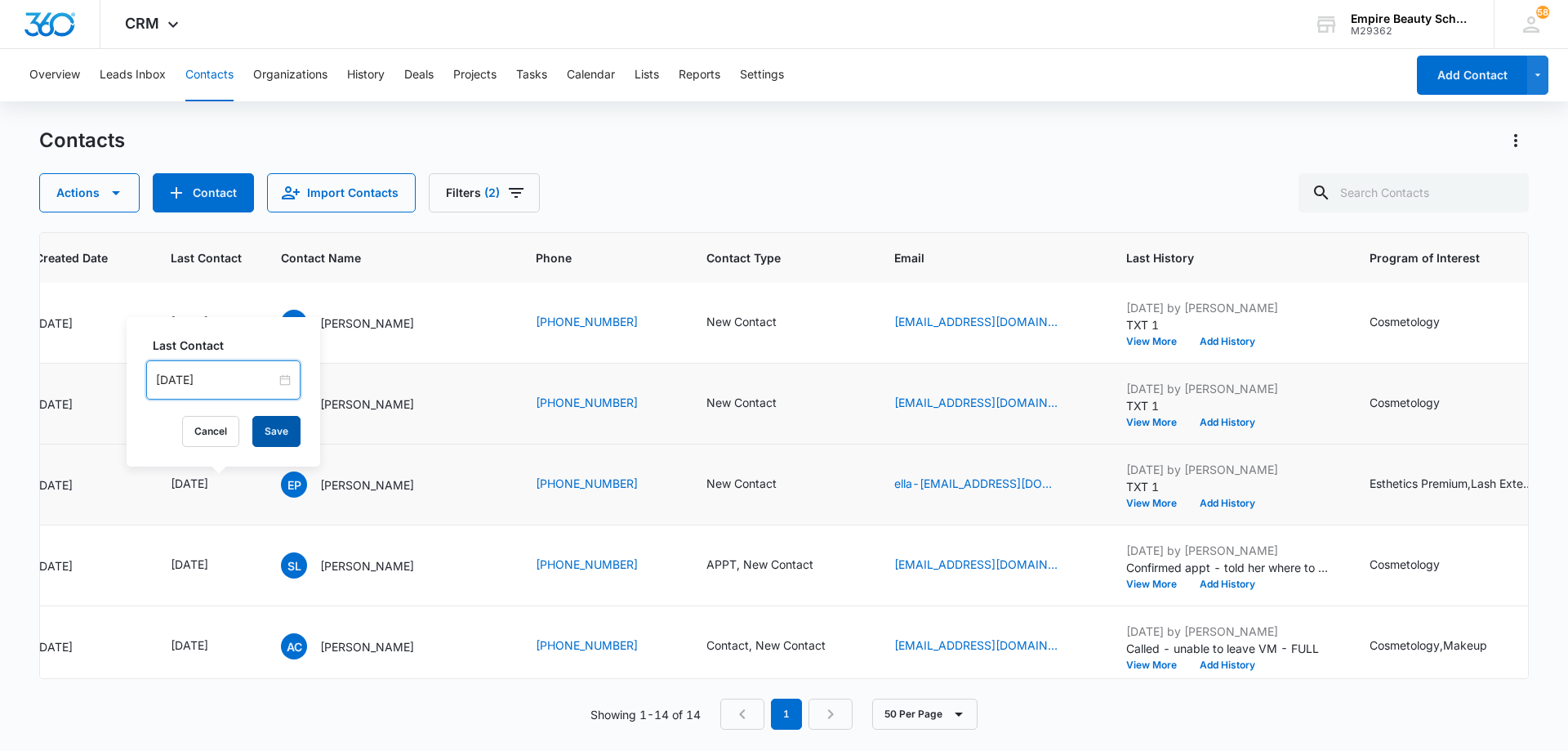
click at [259, 430] on button "Save" at bounding box center [277, 431] width 48 height 31
click at [790, 323] on icon "Contact Type - New Contact - Select to Edit Field" at bounding box center [796, 323] width 15 height 15
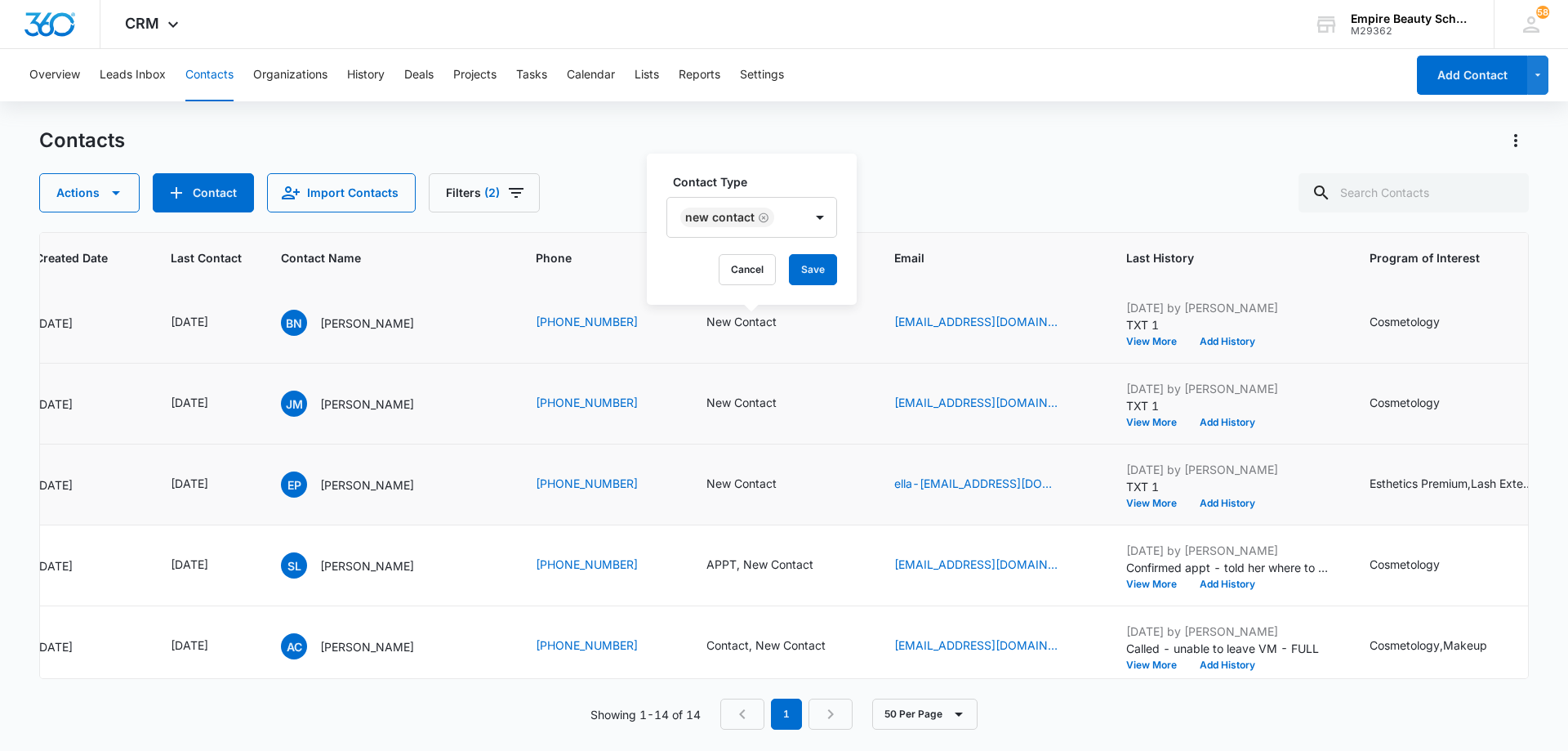
click at [773, 218] on div "New Contact" at bounding box center [735, 216] width 136 height 39
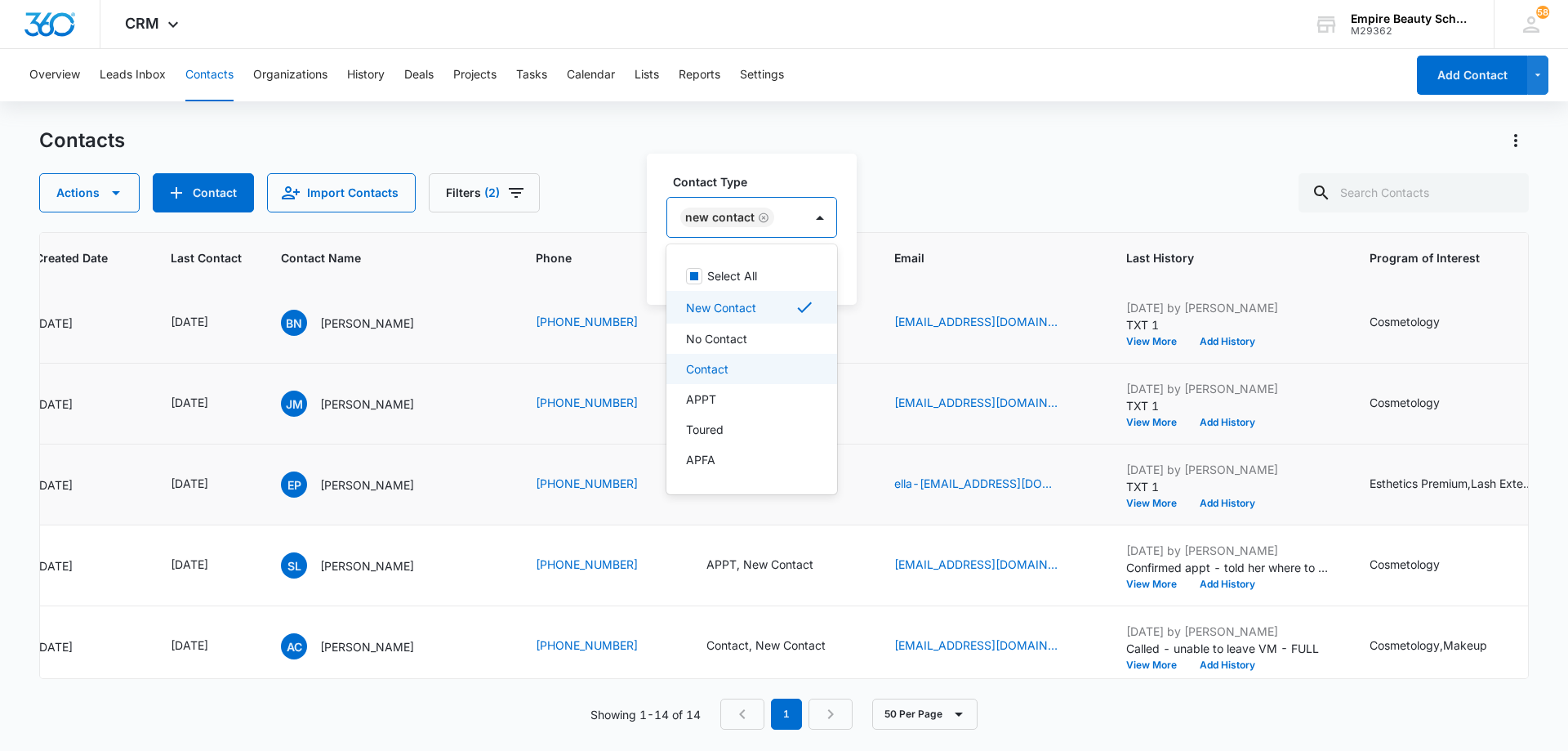
click at [762, 365] on div "Contact" at bounding box center [750, 368] width 128 height 17
click at [860, 222] on div "New Contact Contact" at bounding box center [771, 216] width 207 height 39
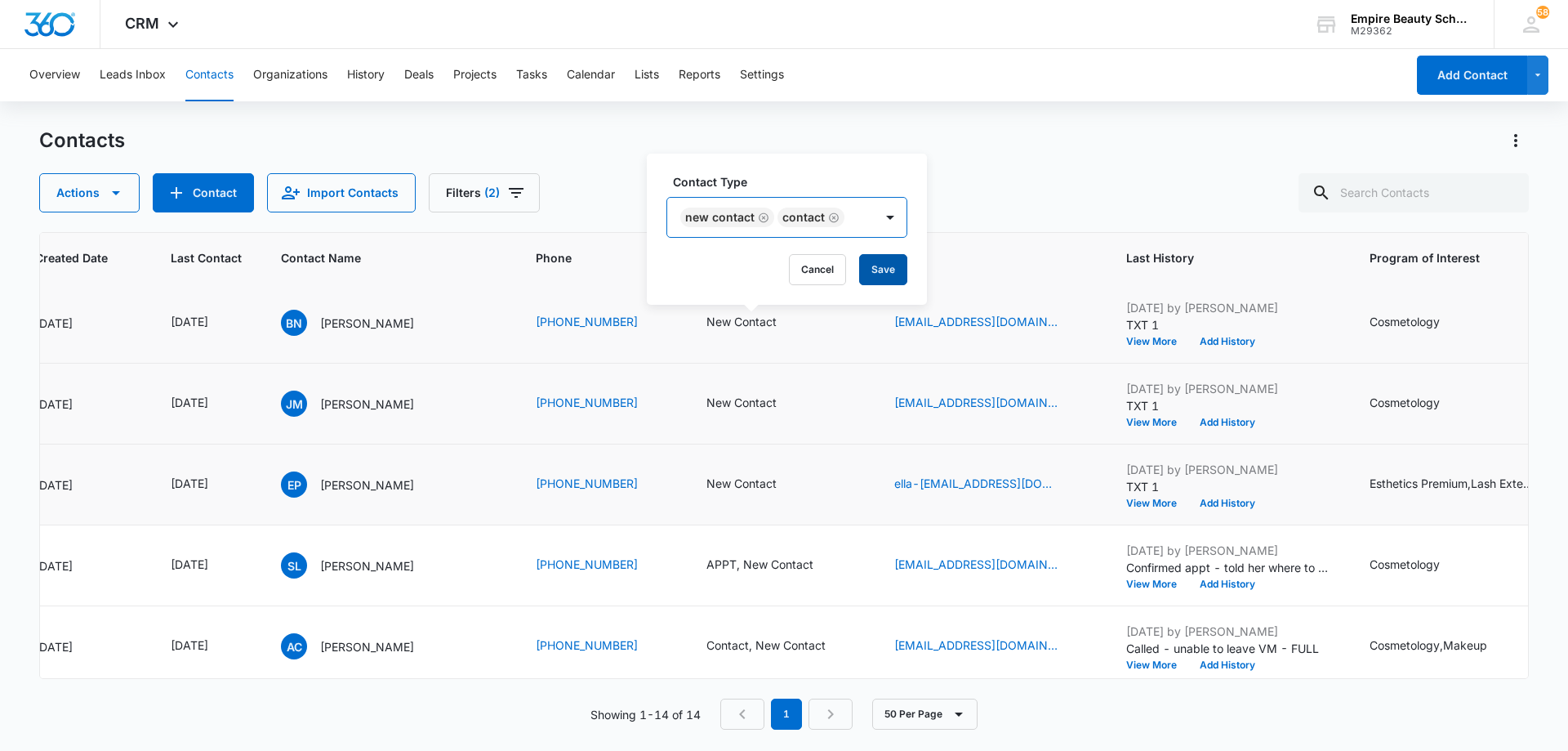
click at [869, 267] on button "Save" at bounding box center [883, 270] width 48 height 31
click at [1233, 340] on button "Add History" at bounding box center [1228, 341] width 78 height 10
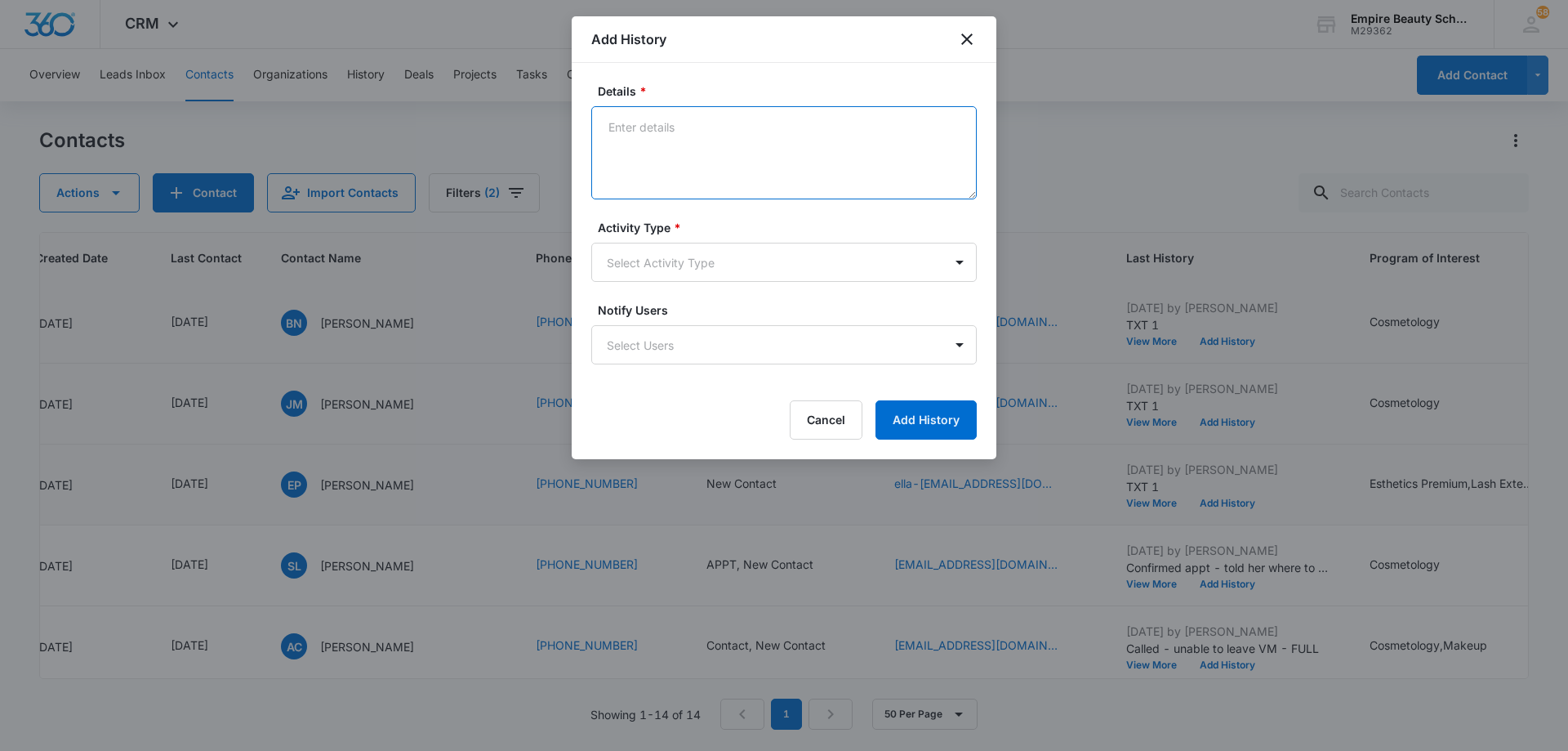
click at [772, 132] on textarea "Details *" at bounding box center [784, 153] width 386 height 93
type textarea "Scheduled call for [DATE] at 3pm"
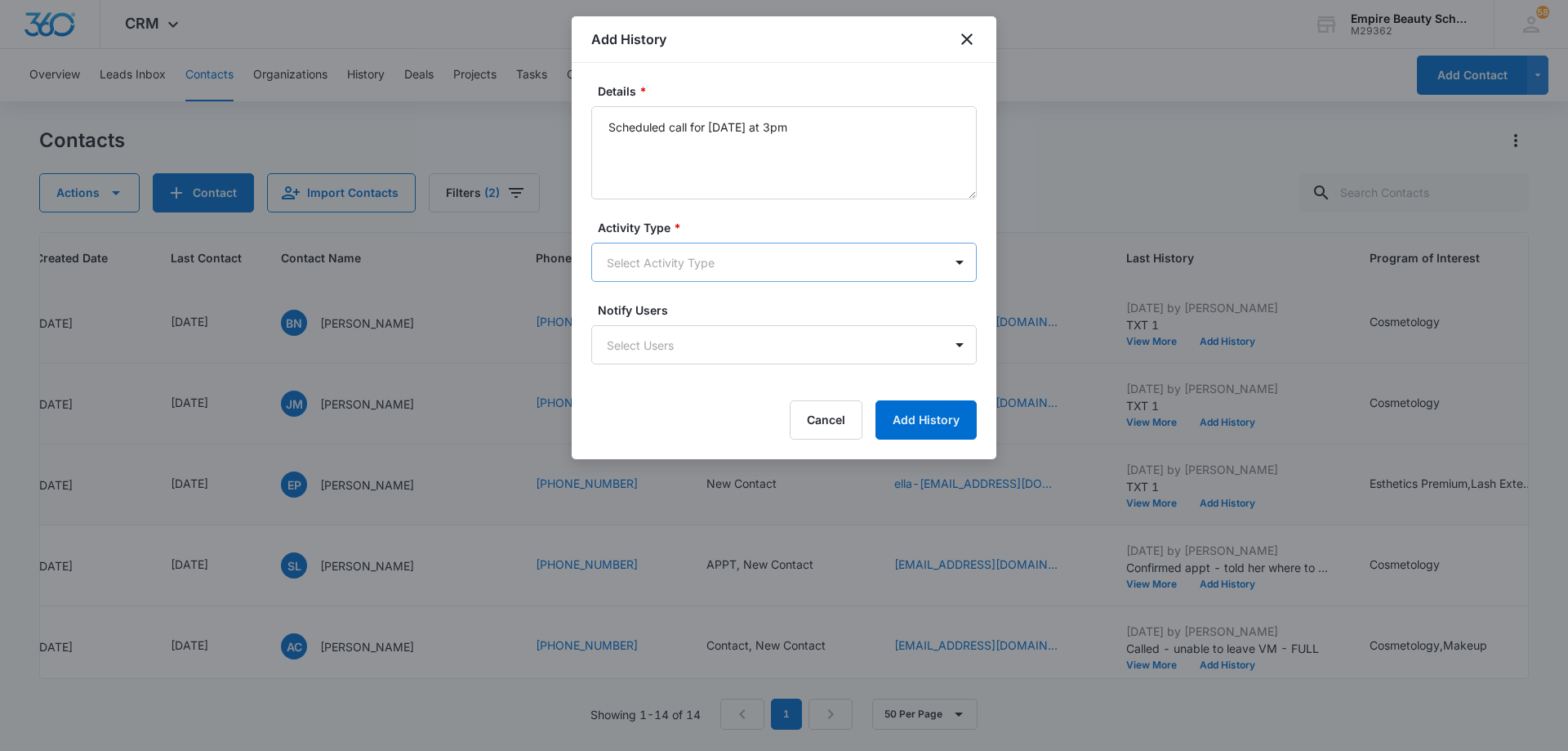
click at [739, 261] on body "CRM Apps Forms CRM Email Shop Payments POS Files Brand Settings AI Assistant Em…" at bounding box center [784, 375] width 1568 height 751
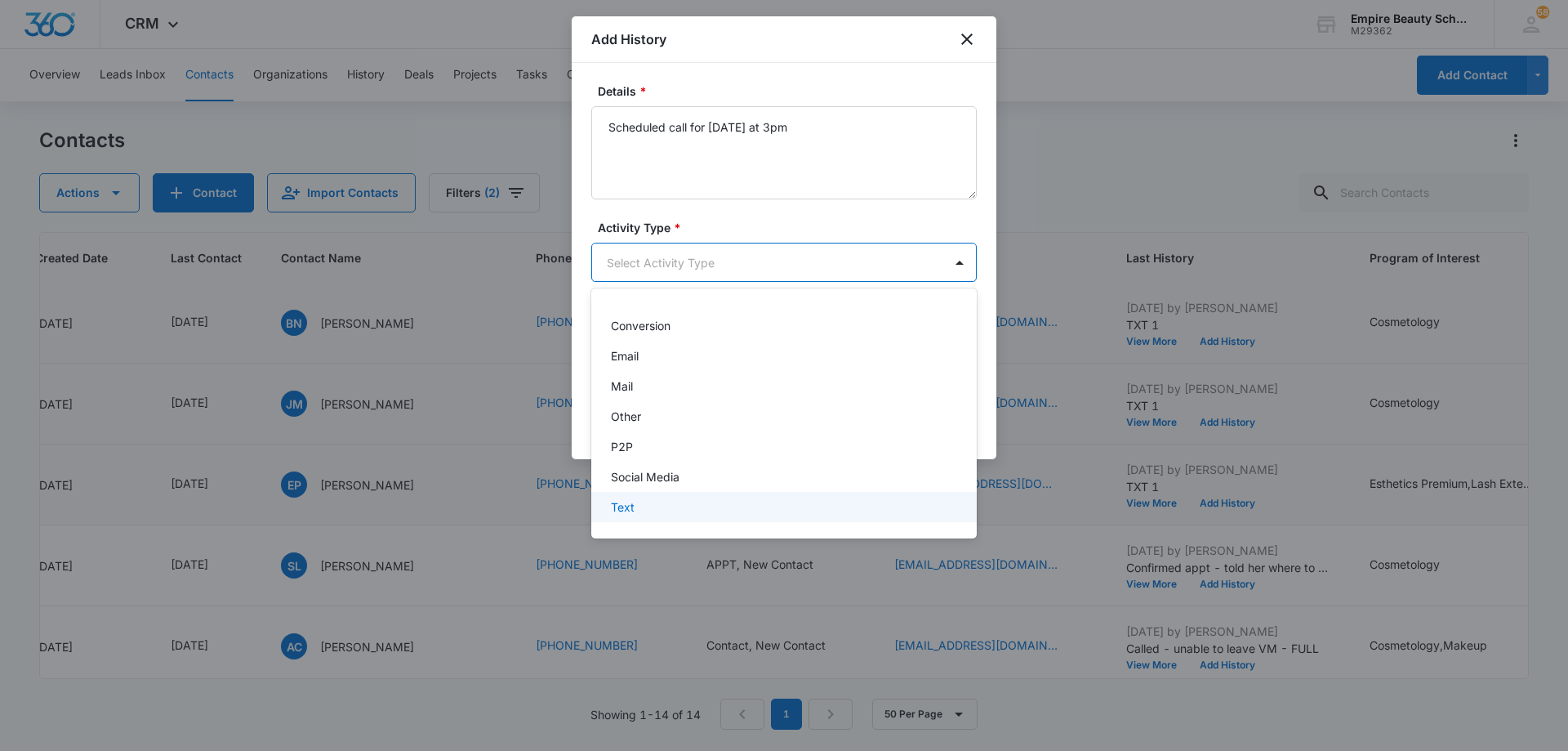
click at [704, 510] on div "Text" at bounding box center [782, 506] width 343 height 17
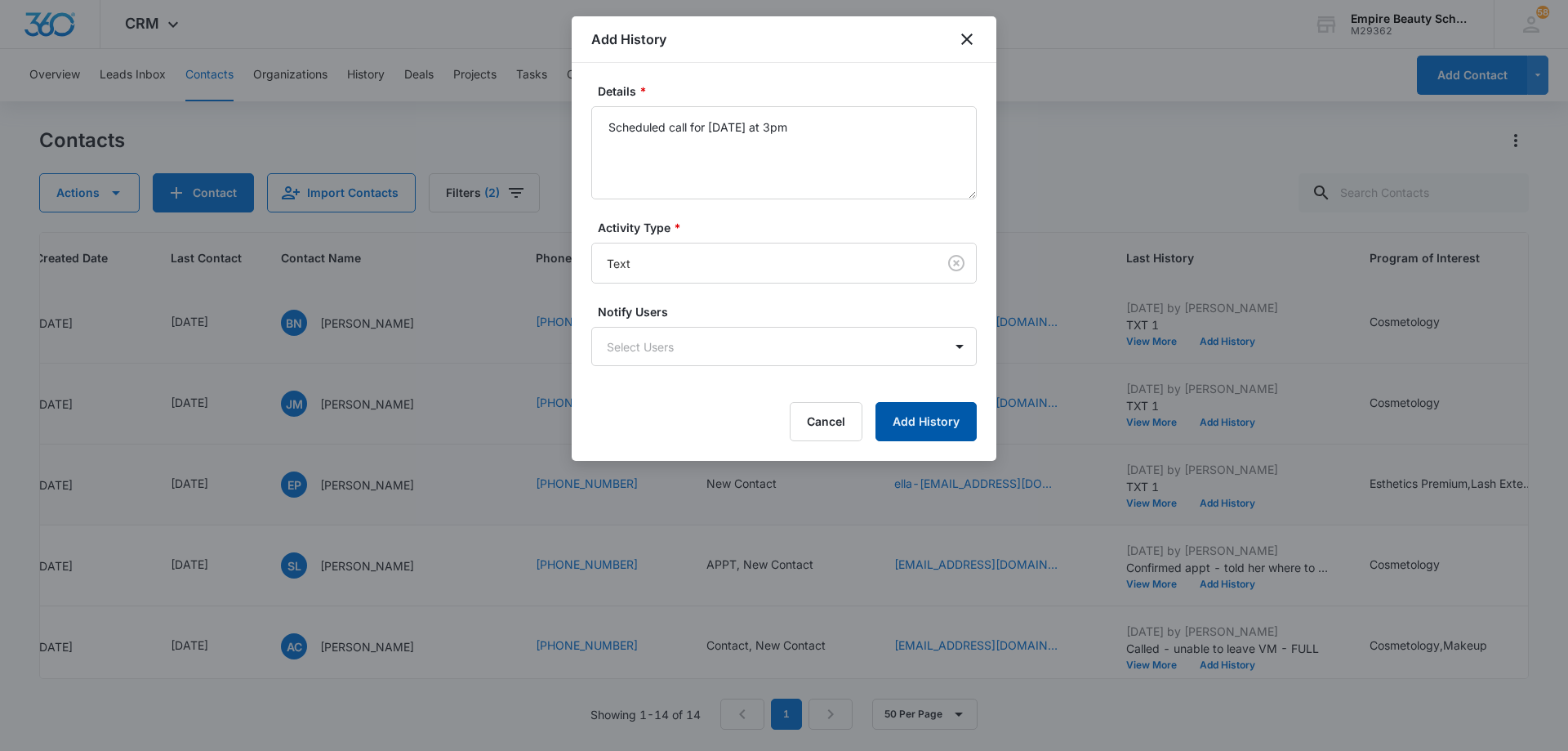
click at [919, 409] on button "Add History" at bounding box center [926, 421] width 102 height 39
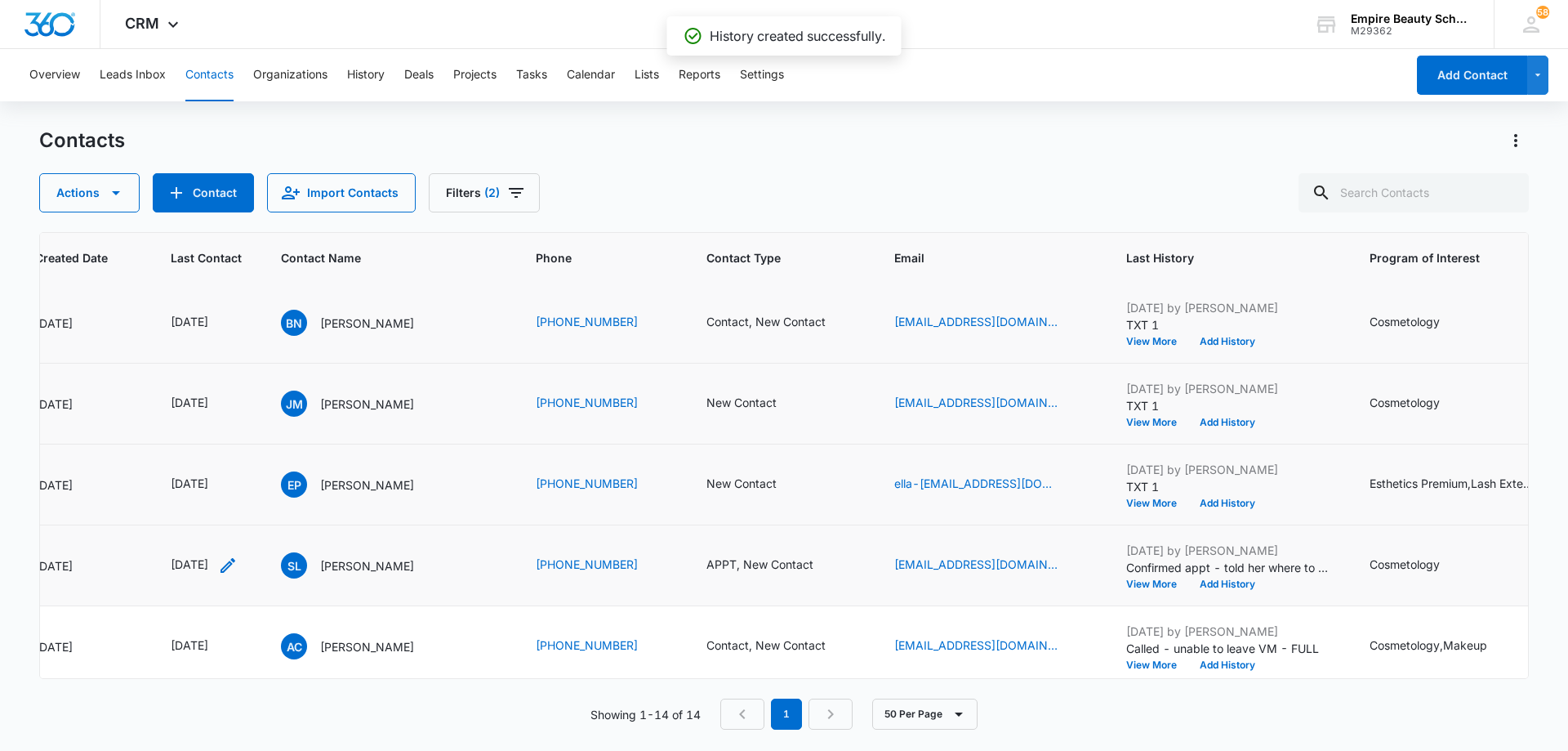
click at [238, 567] on icon "Last Contact - 1759449600 - Select to Edit Field" at bounding box center [228, 565] width 20 height 20
click at [240, 459] on input "[DATE]" at bounding box center [216, 461] width 120 height 18
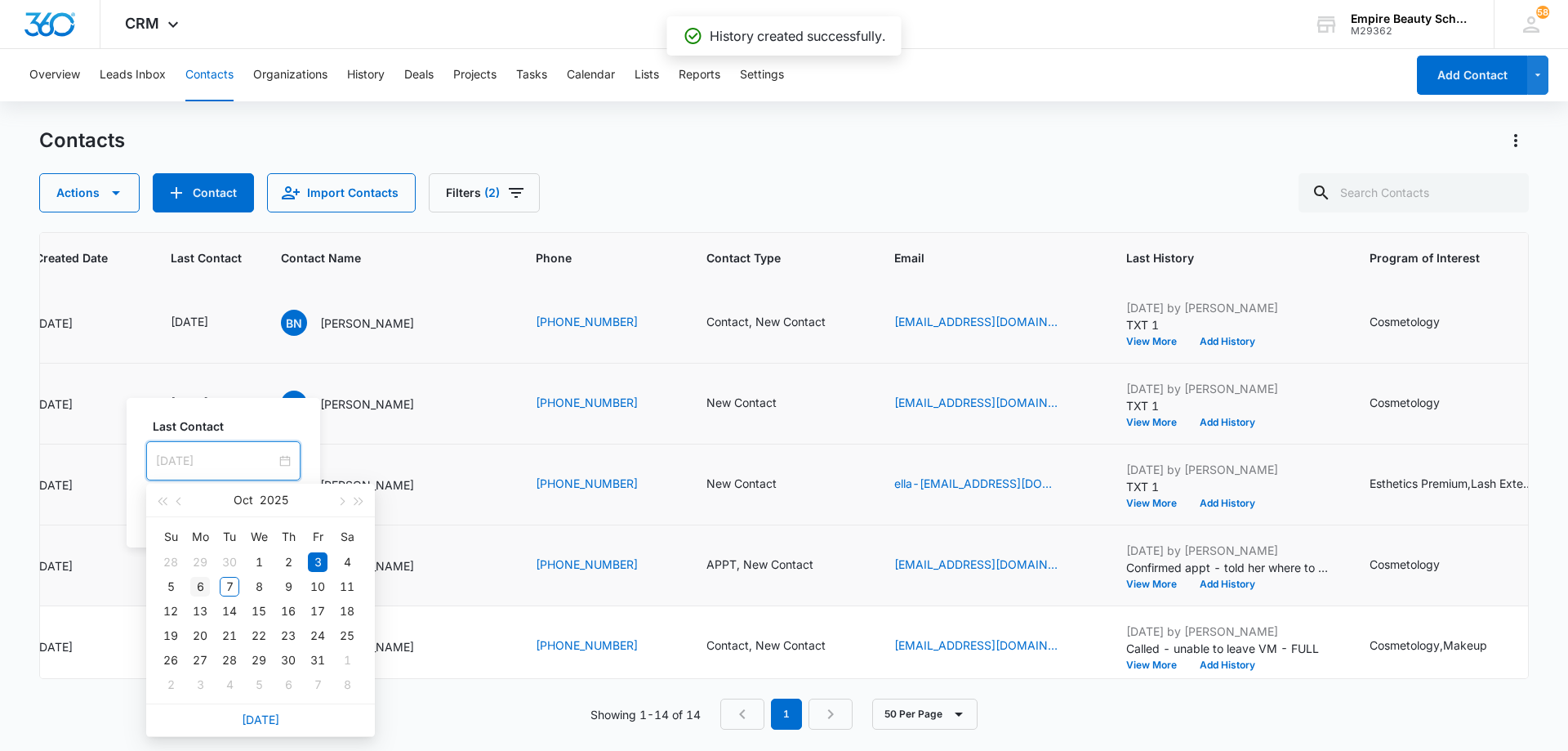
type input "[DATE]"
click at [202, 584] on div "6" at bounding box center [200, 587] width 20 height 20
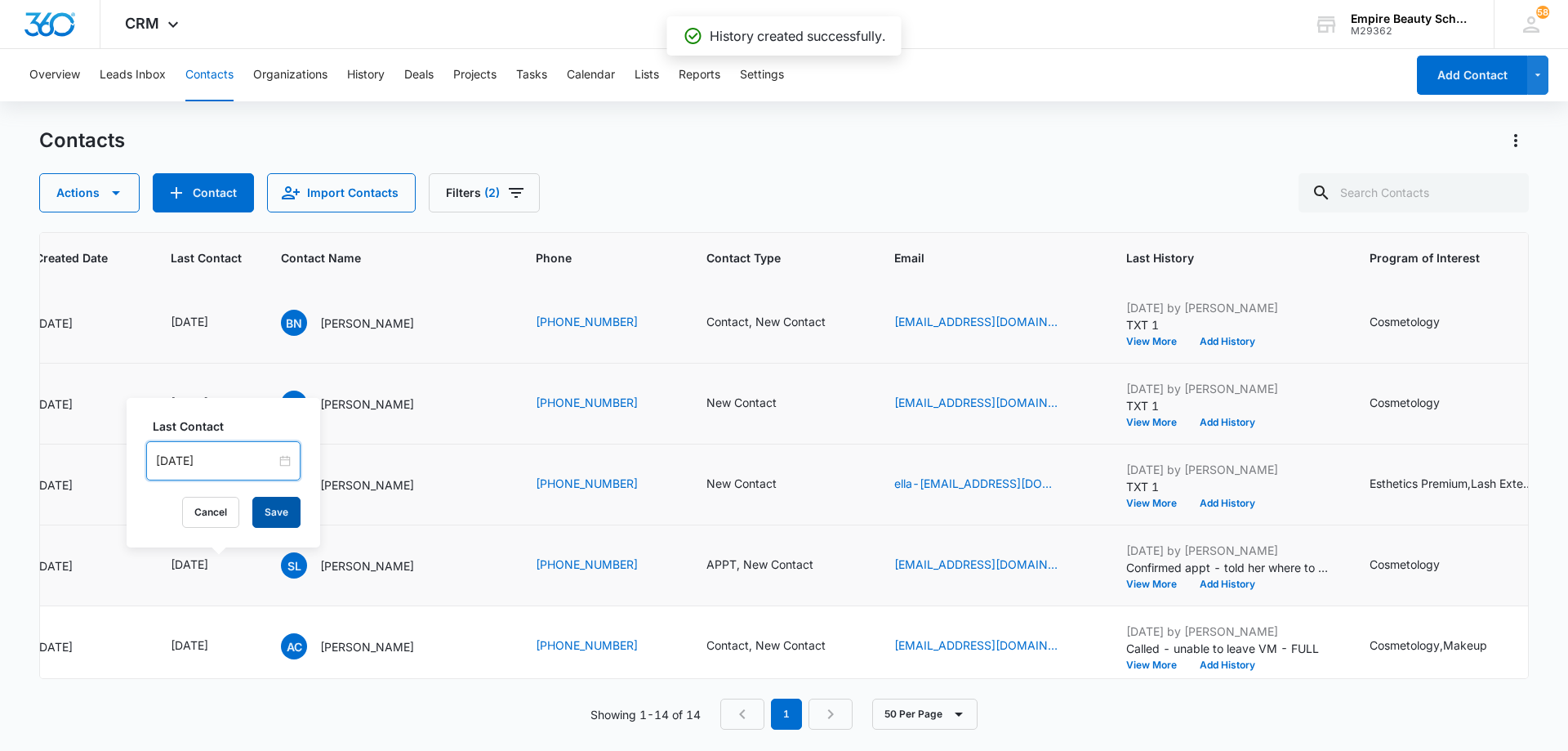
click at [276, 498] on button "Save" at bounding box center [277, 512] width 48 height 31
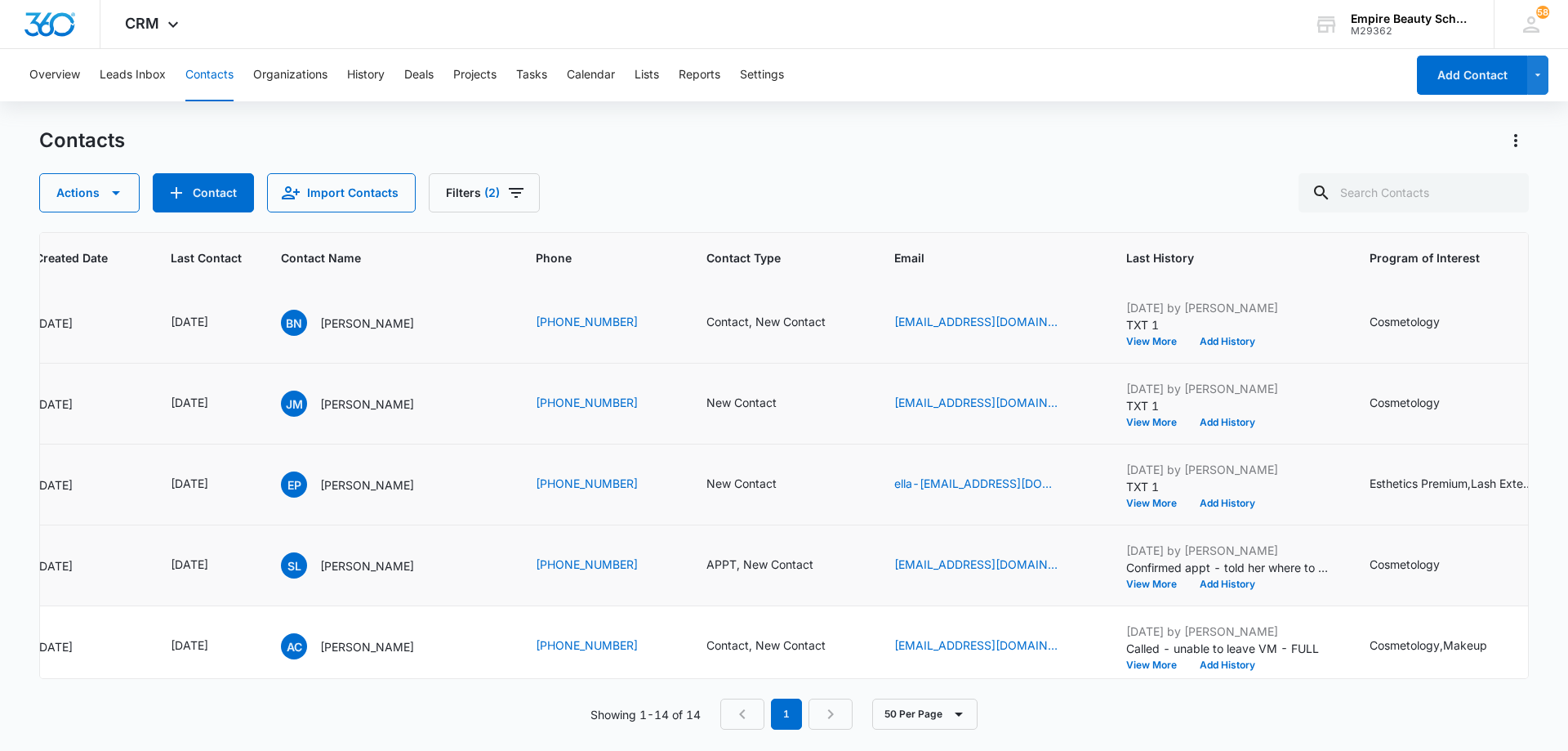
click at [825, 563] on icon "Contact Type - APPT, New Contact - Select to Edit Field" at bounding box center [834, 565] width 20 height 20
click at [756, 458] on icon "Remove New Contact" at bounding box center [755, 460] width 12 height 12
click at [710, 460] on icon "Remove APPT" at bounding box center [710, 460] width 10 height 10
click at [724, 460] on div at bounding box center [710, 461] width 73 height 21
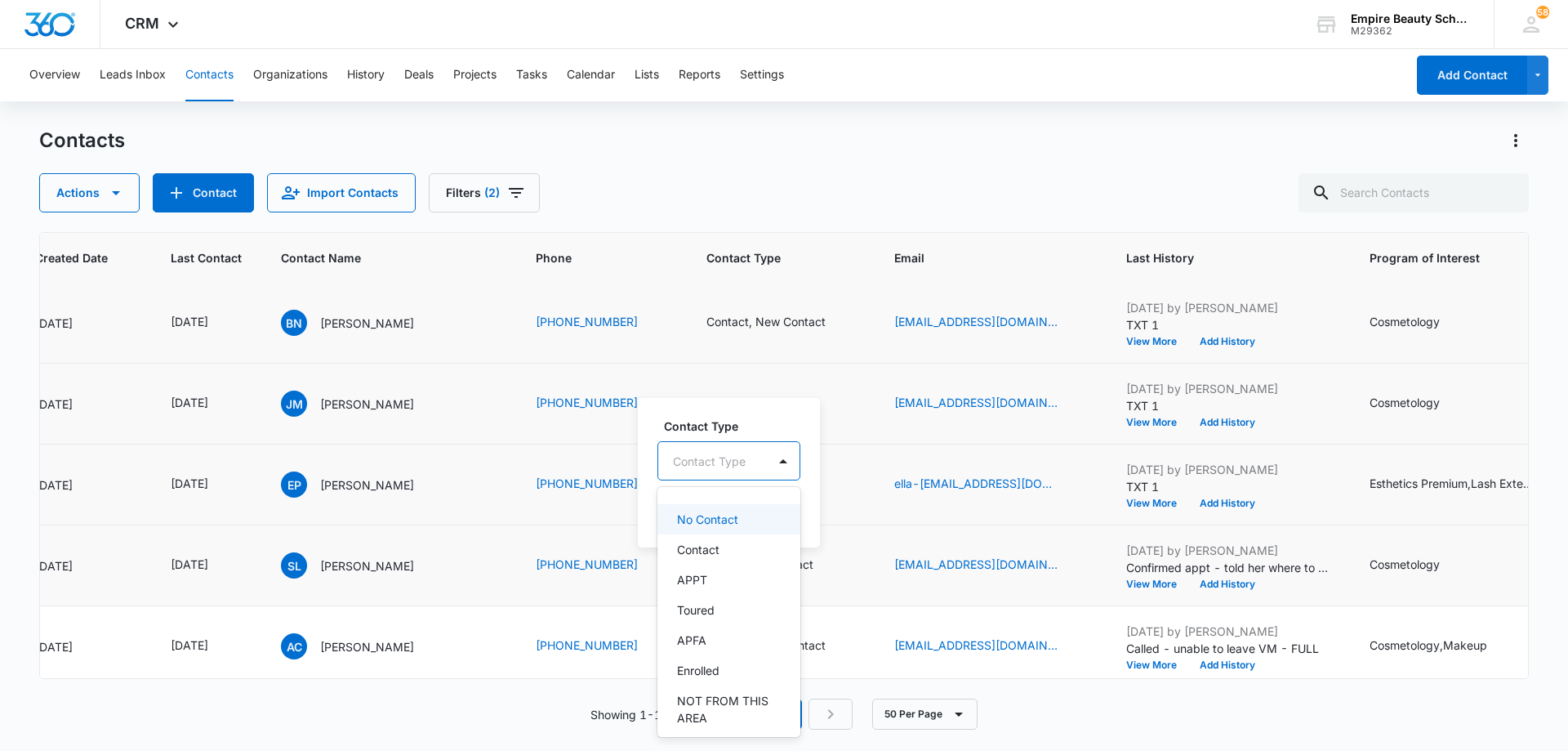
scroll to position [82, 0]
click at [722, 650] on div "Enrolled" at bounding box center [728, 648] width 101 height 17
click at [777, 461] on div at bounding box center [788, 460] width 26 height 26
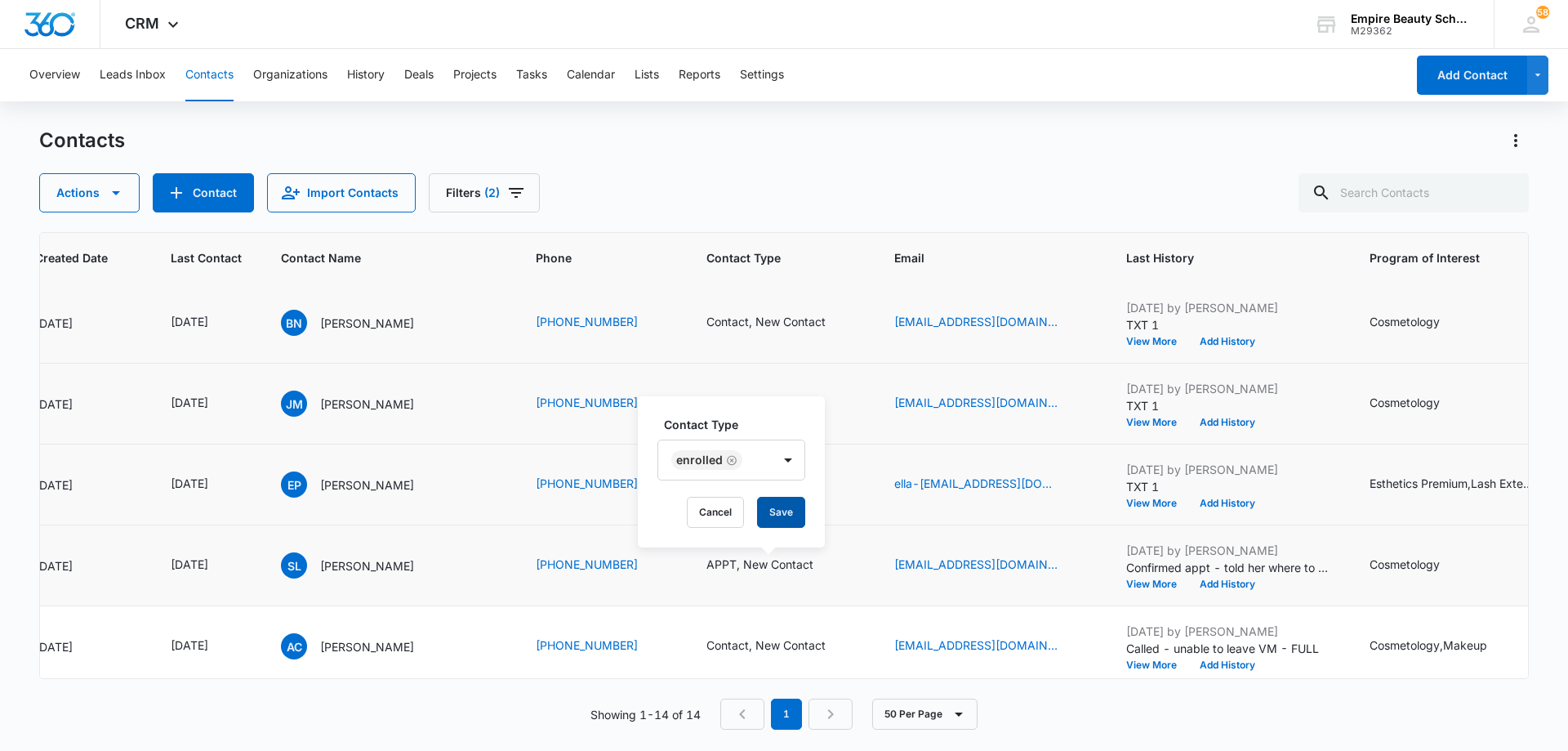
click at [778, 509] on button "Save" at bounding box center [782, 512] width 48 height 31
click at [1223, 585] on button "Add History" at bounding box center [1228, 584] width 78 height 10
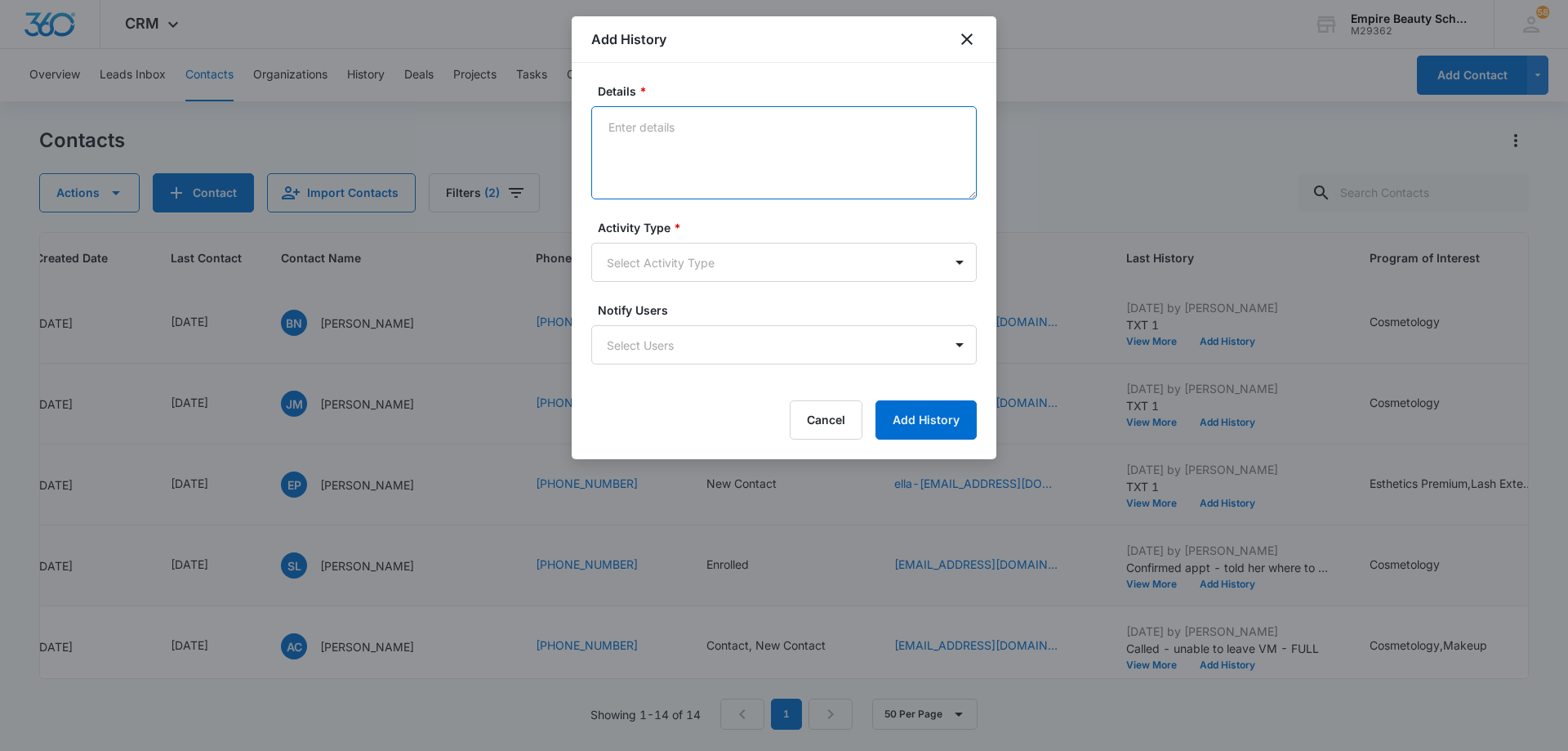
click at [739, 137] on textarea "Details *" at bounding box center [784, 153] width 386 height 93
type textarea "ENROLLED Dec COS 2025"
click at [691, 269] on body "CRM Apps Forms CRM Email Shop Payments POS Files Brand Settings AI Assistant Em…" at bounding box center [784, 375] width 1568 height 751
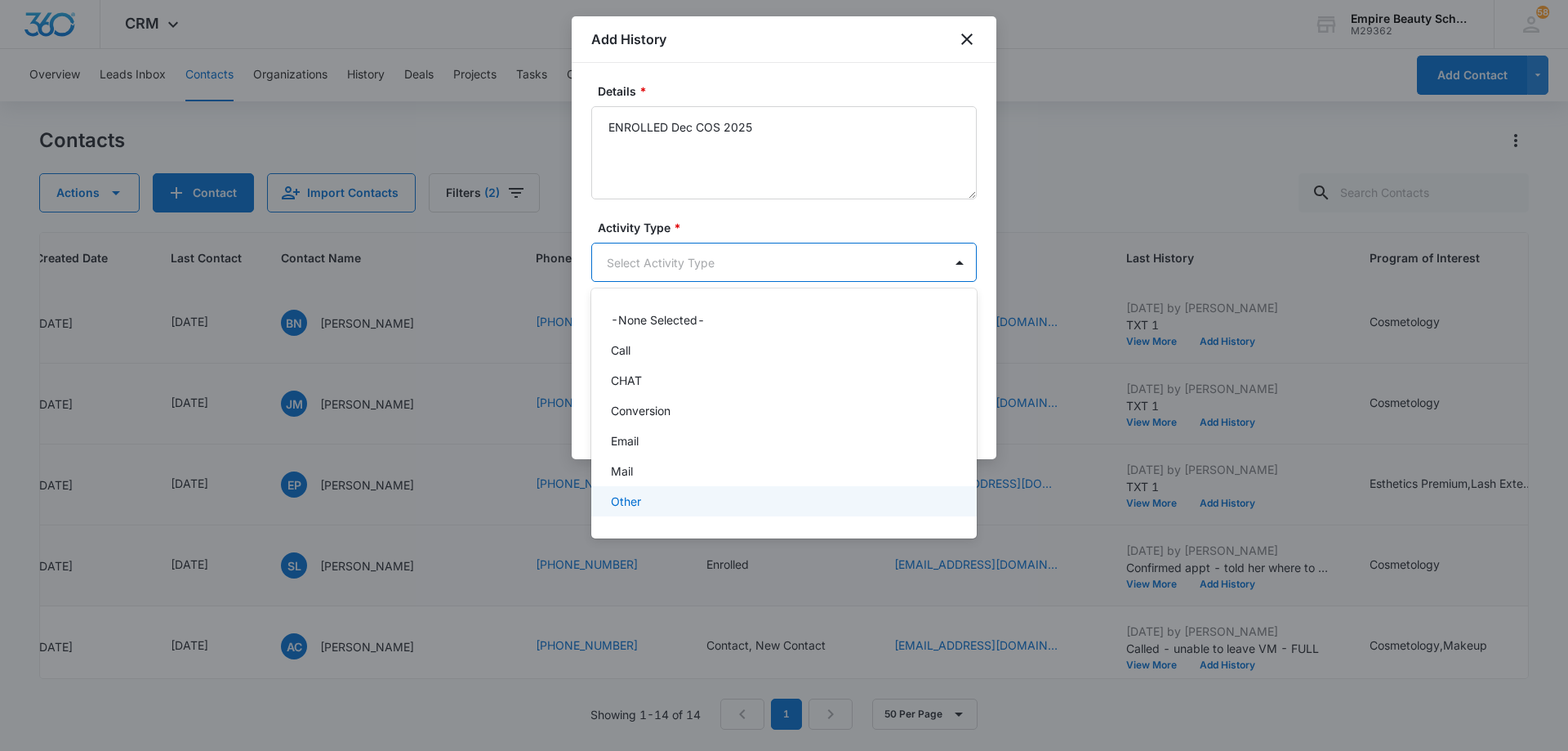
scroll to position [85, 0]
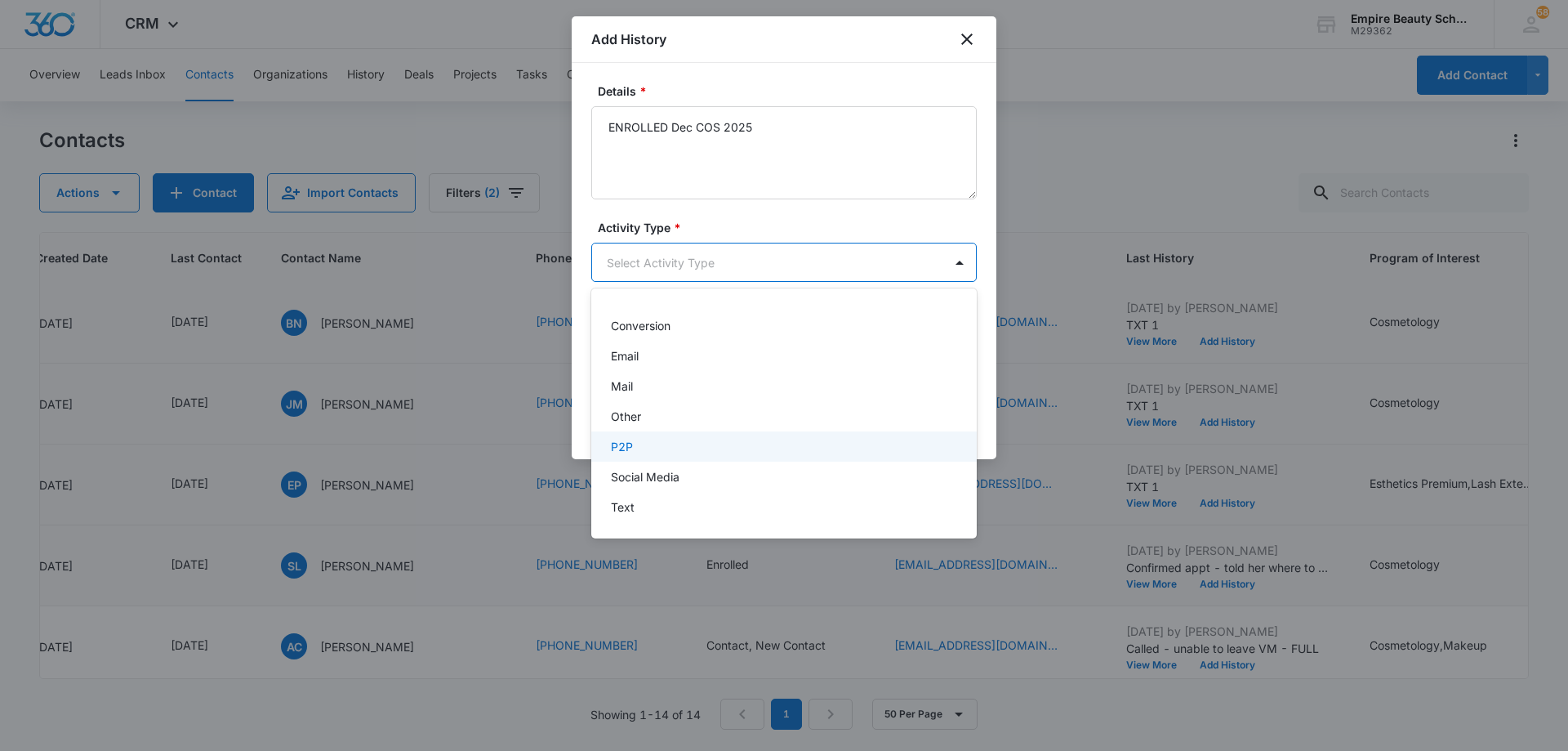
click at [693, 451] on div "P2P" at bounding box center [782, 446] width 343 height 17
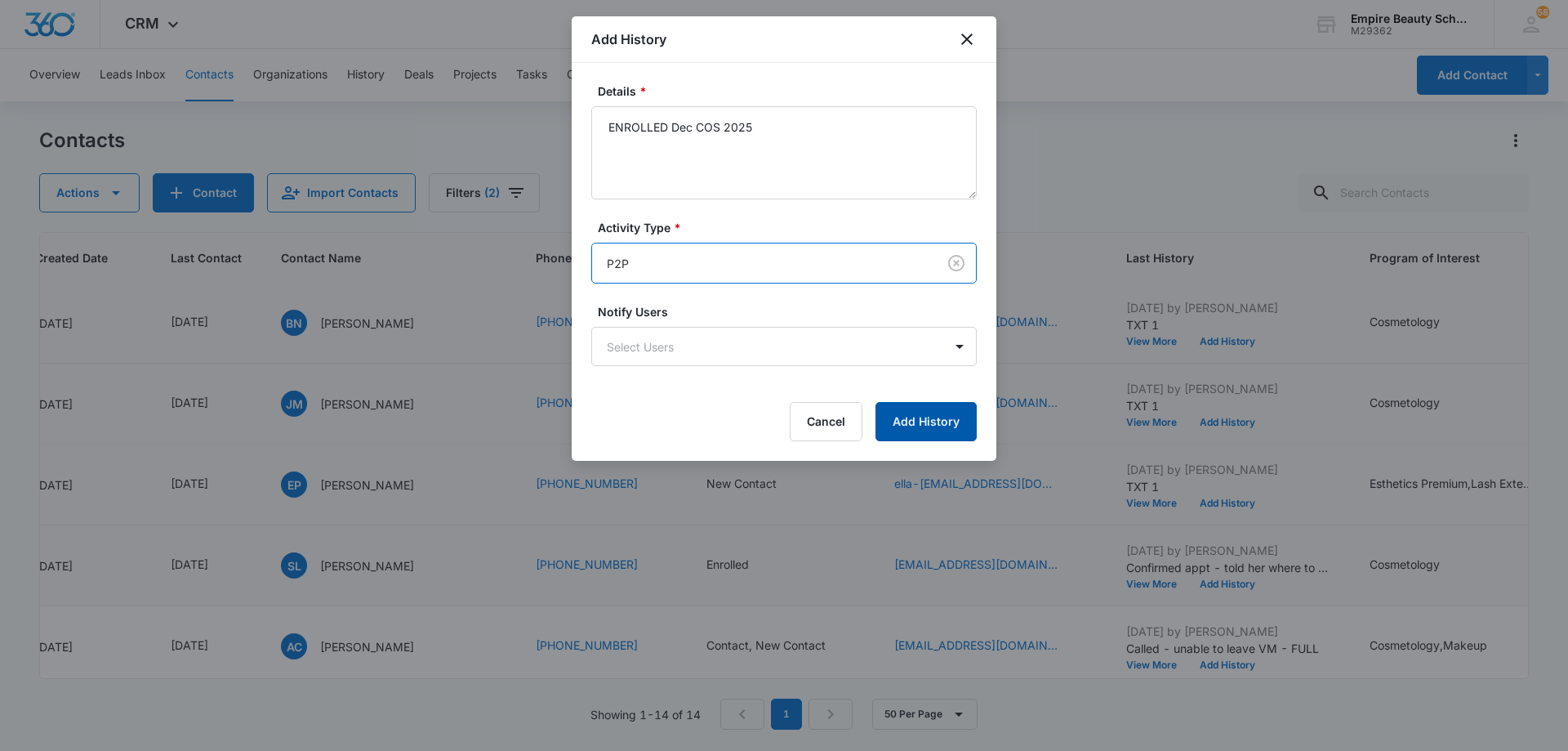
click at [909, 421] on button "Add History" at bounding box center [926, 421] width 102 height 39
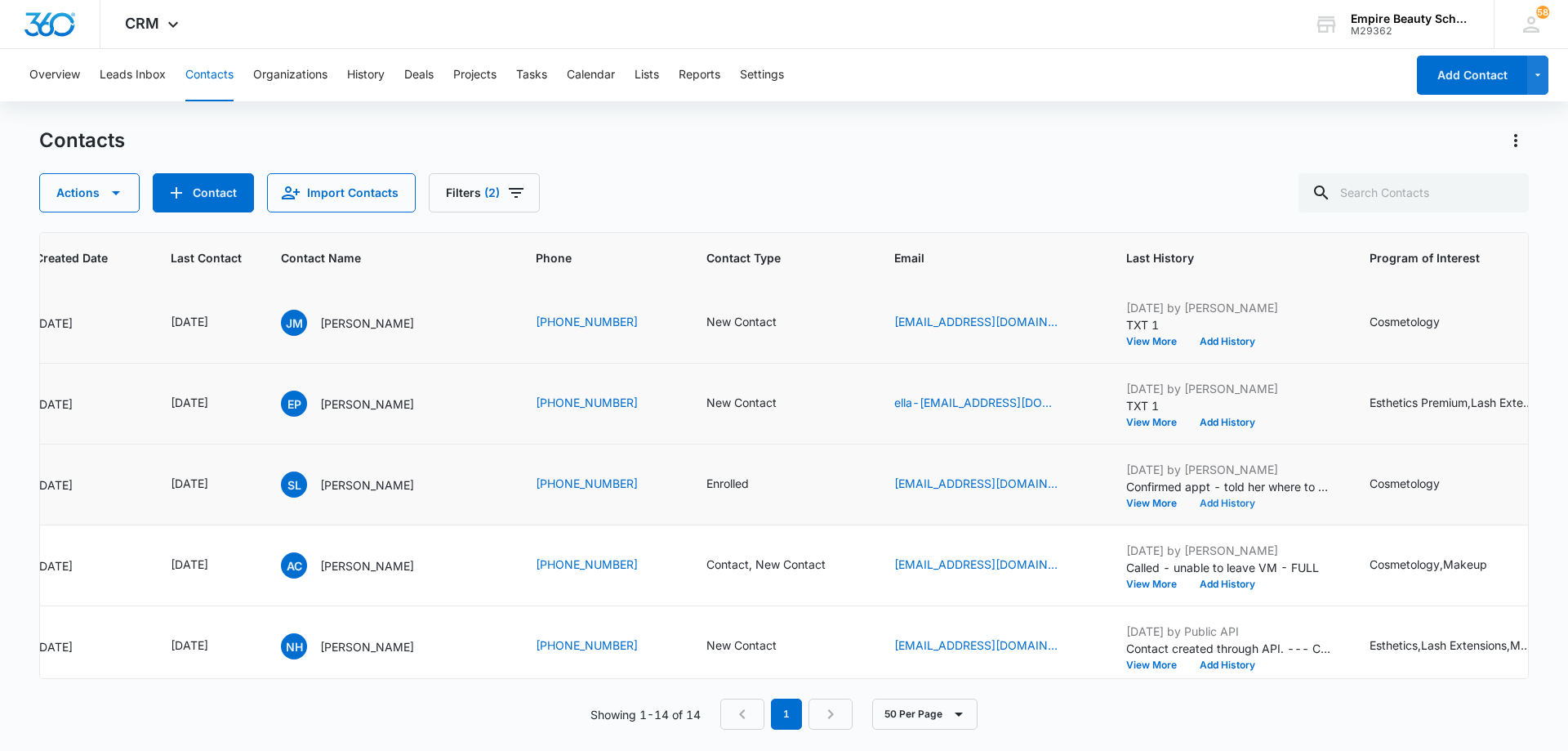
scroll to position [164, 164]
click at [789, 403] on icon "Contact Type - New Contact - Select to Edit Field" at bounding box center [796, 403] width 15 height 15
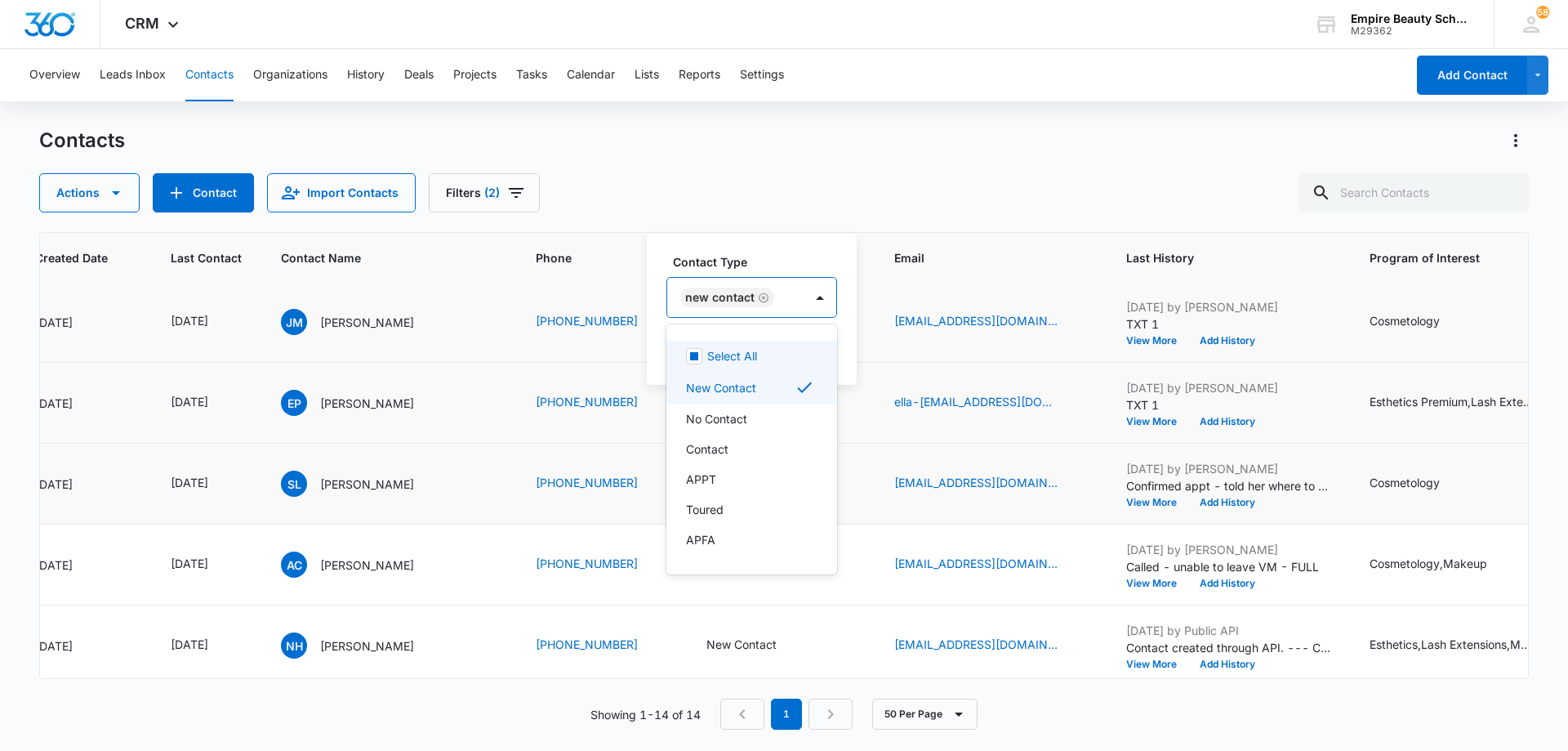
click at [772, 302] on div "New Contact" at bounding box center [735, 297] width 136 height 39
click at [773, 452] on div "Contact" at bounding box center [750, 449] width 128 height 17
click at [877, 306] on div at bounding box center [891, 297] width 26 height 26
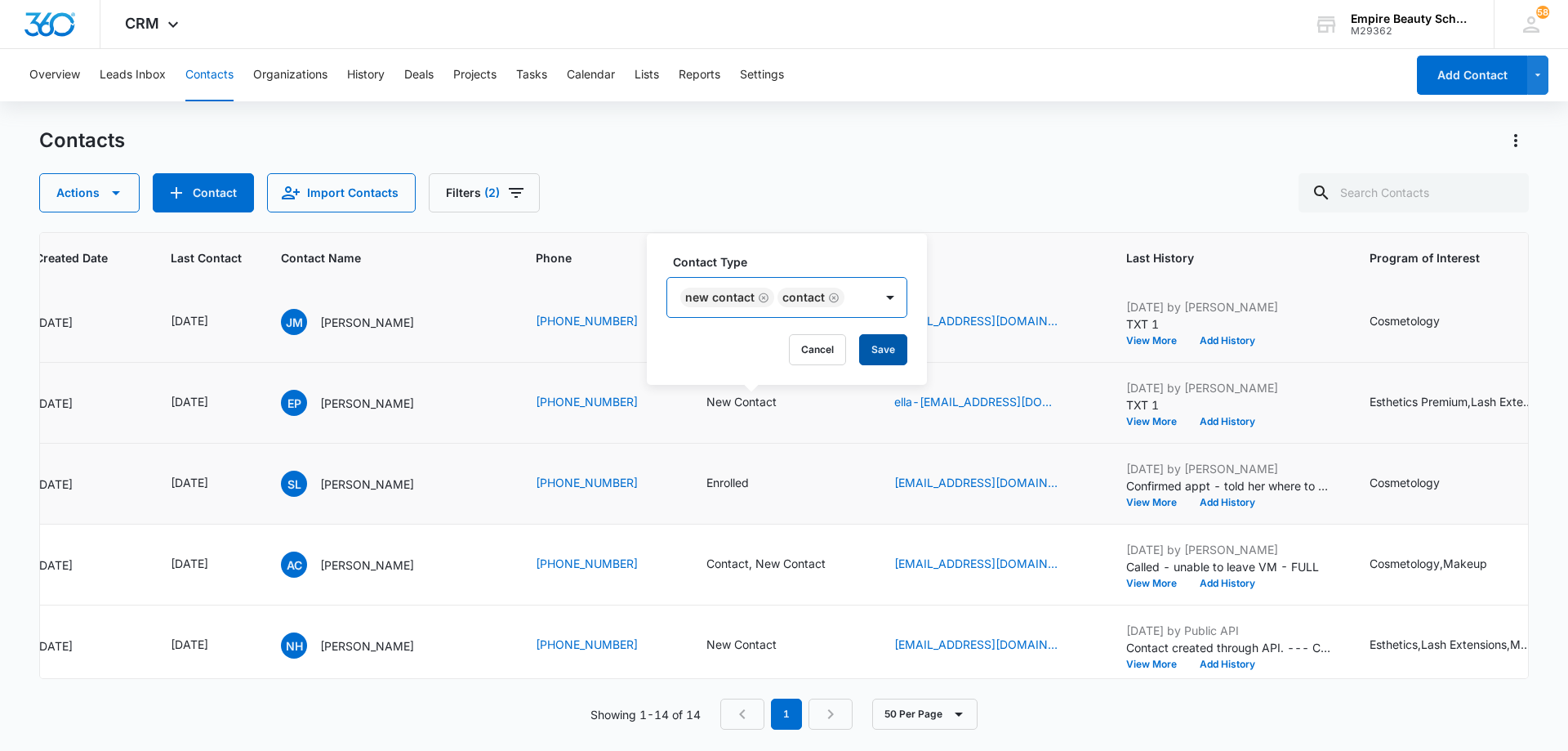
click at [876, 344] on button "Save" at bounding box center [883, 349] width 48 height 31
click at [1217, 421] on button "Add History" at bounding box center [1228, 421] width 78 height 10
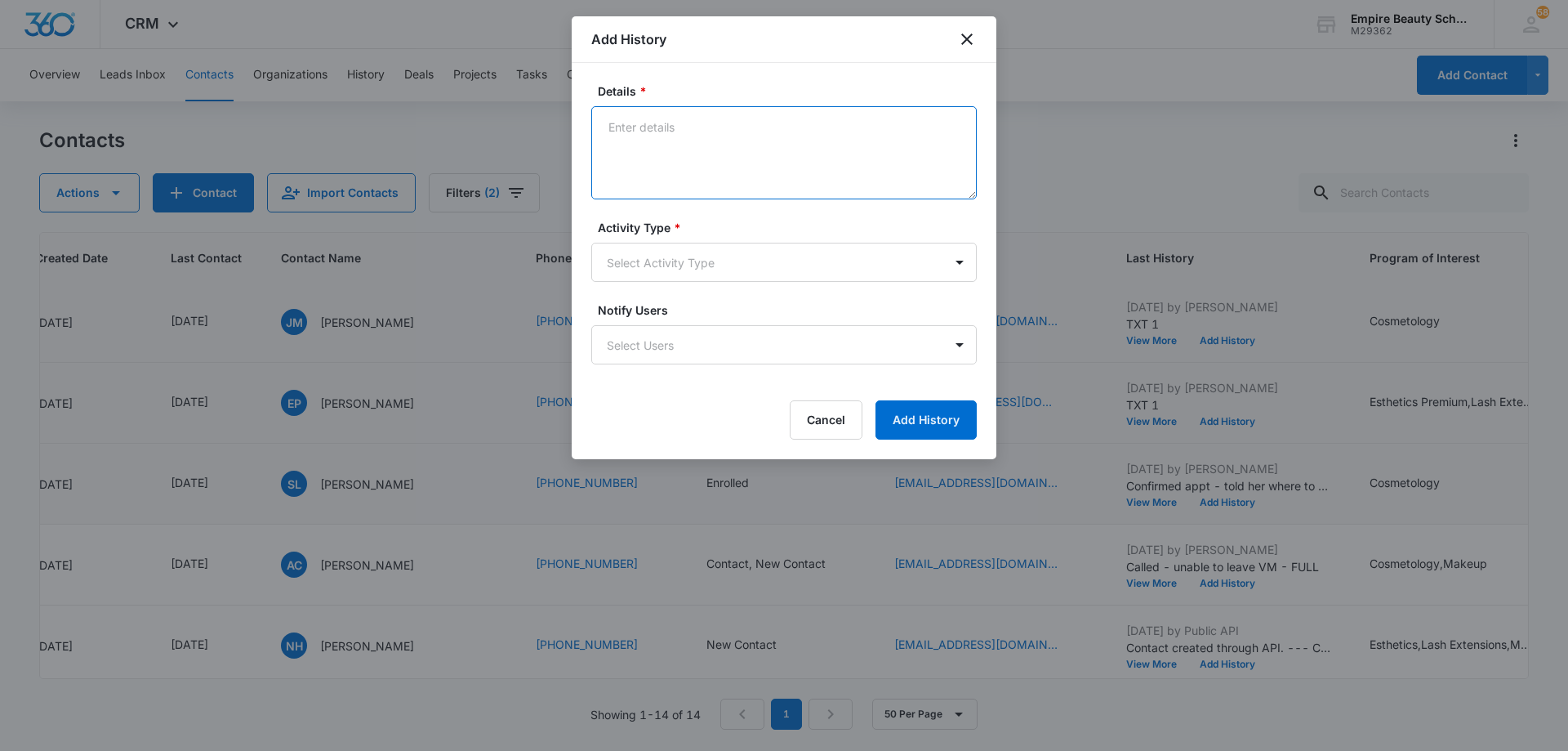
click at [716, 145] on textarea "Details *" at bounding box center [784, 153] width 386 height 93
type textarea "Scheduled call for [DATE] at 230PM"
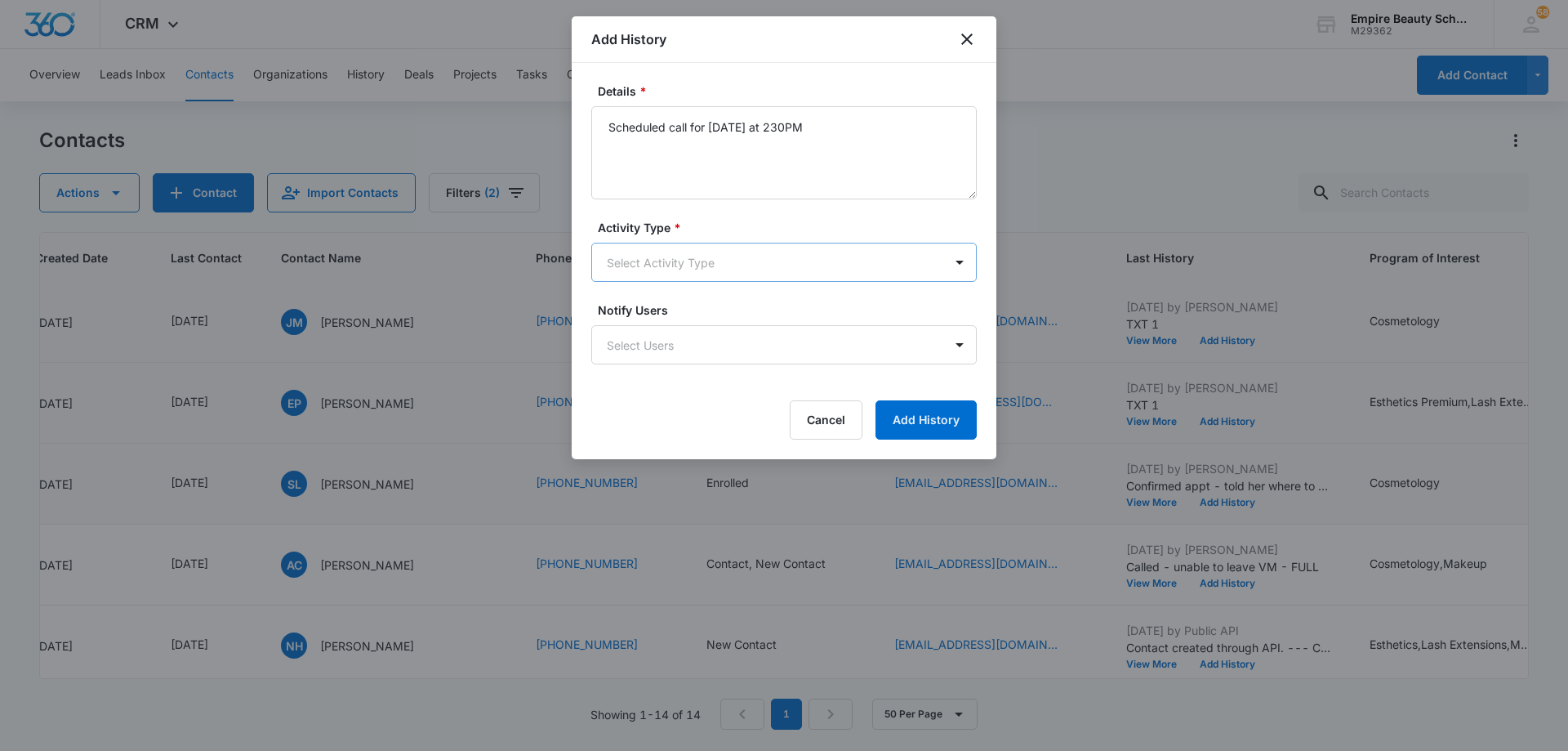
click at [695, 275] on body "CRM Apps Forms CRM Email Shop Payments POS Files Brand Settings AI Assistant Em…" at bounding box center [784, 375] width 1568 height 751
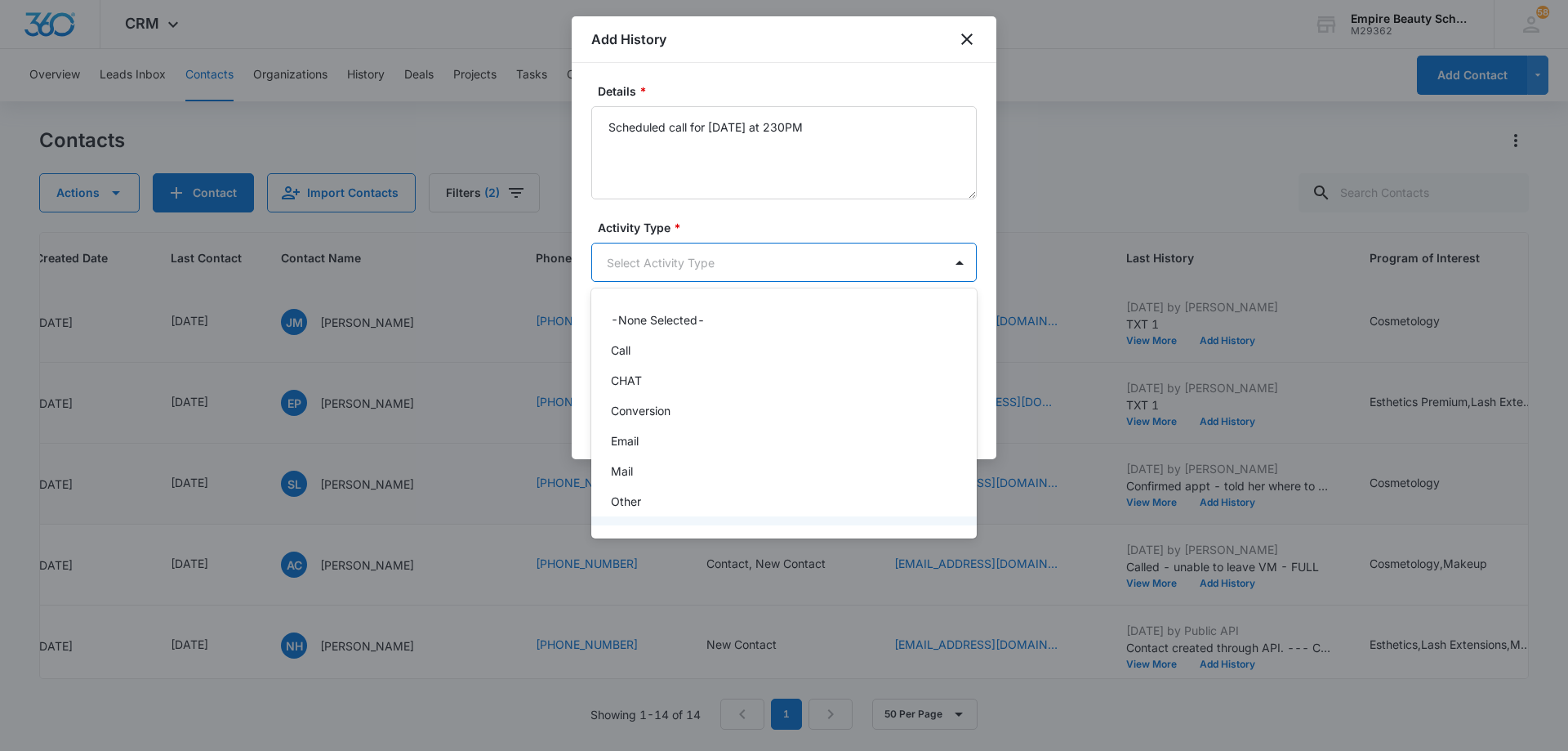
scroll to position [85, 0]
click at [691, 498] on div "Text" at bounding box center [782, 506] width 343 height 17
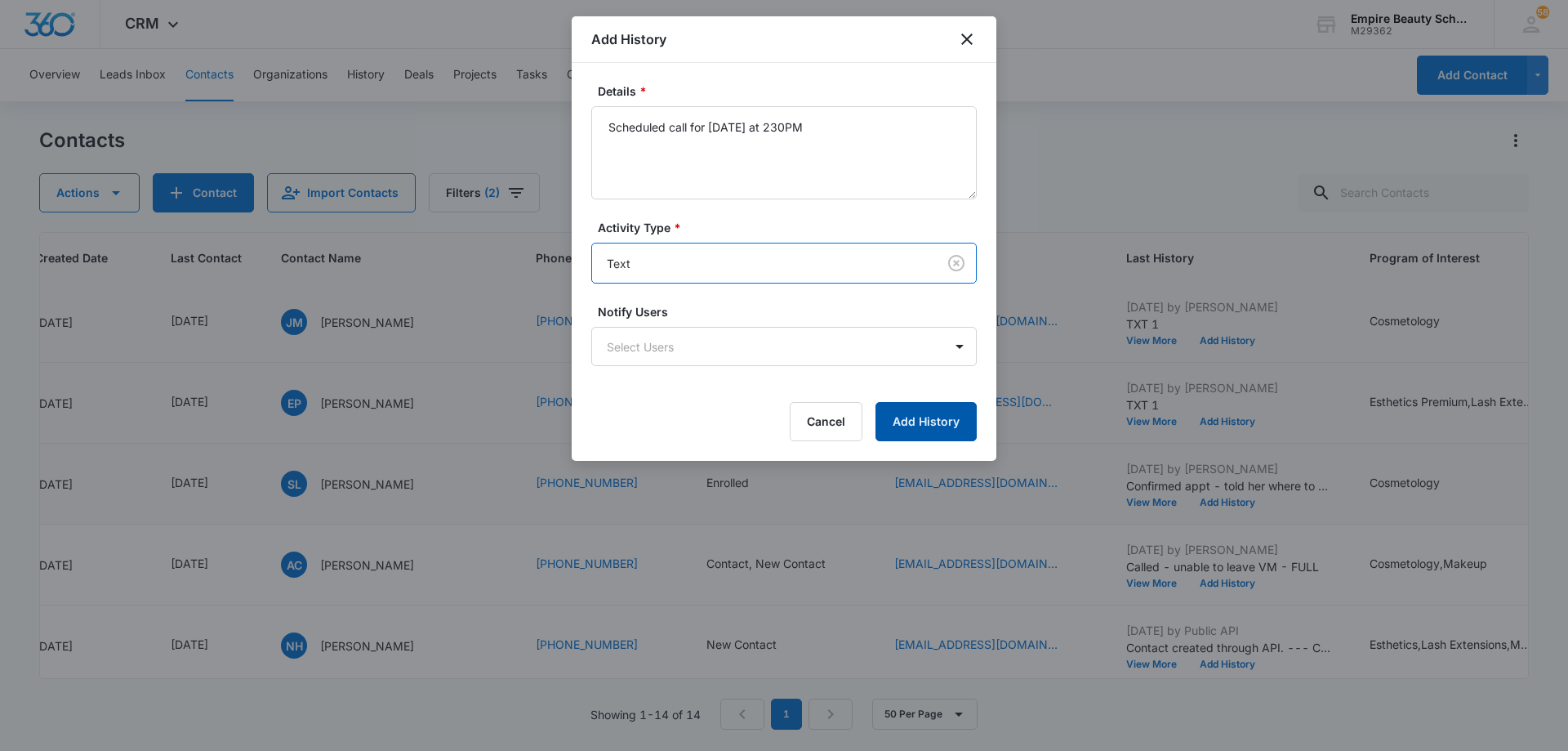
click at [910, 418] on button "Add History" at bounding box center [926, 421] width 102 height 39
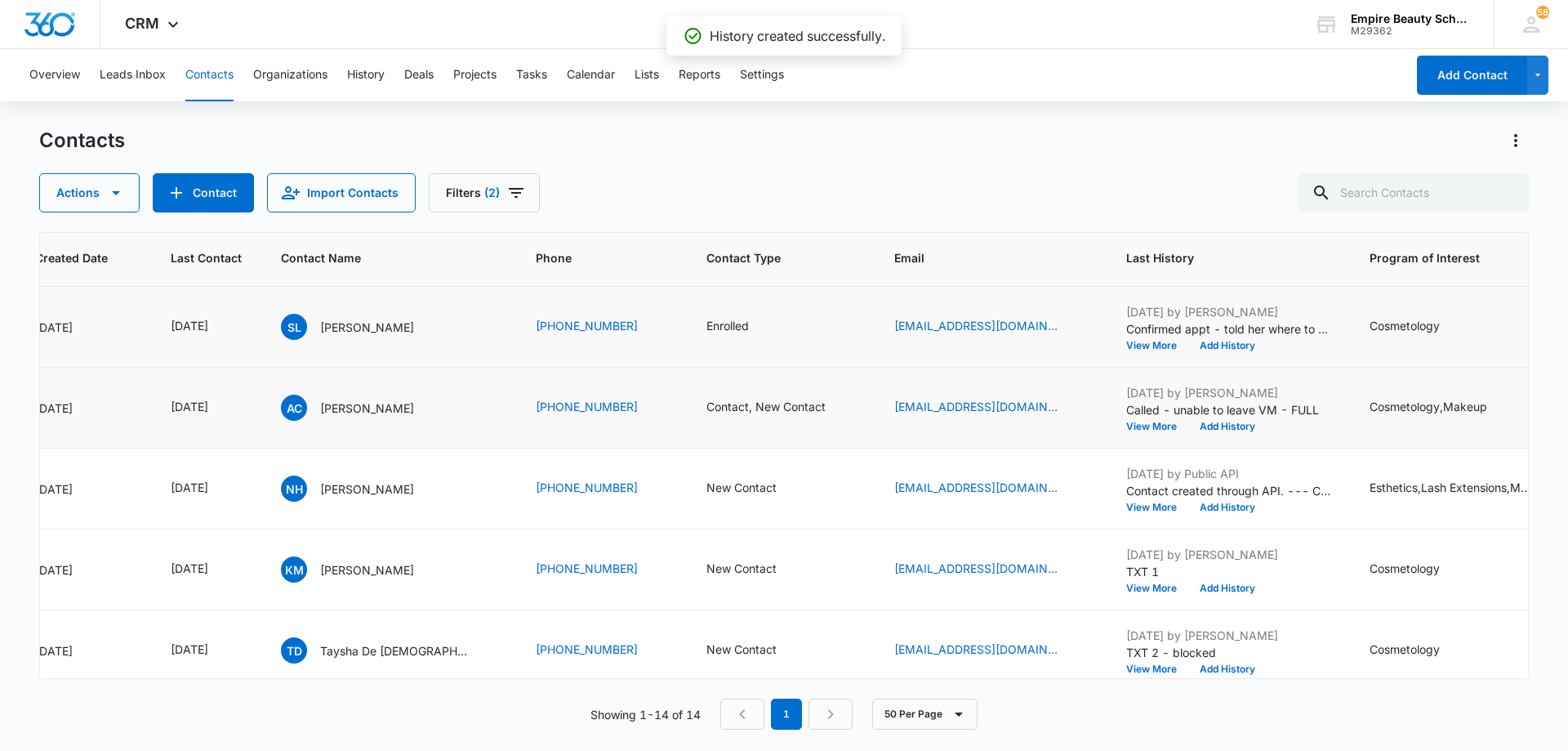
scroll to position [327, 164]
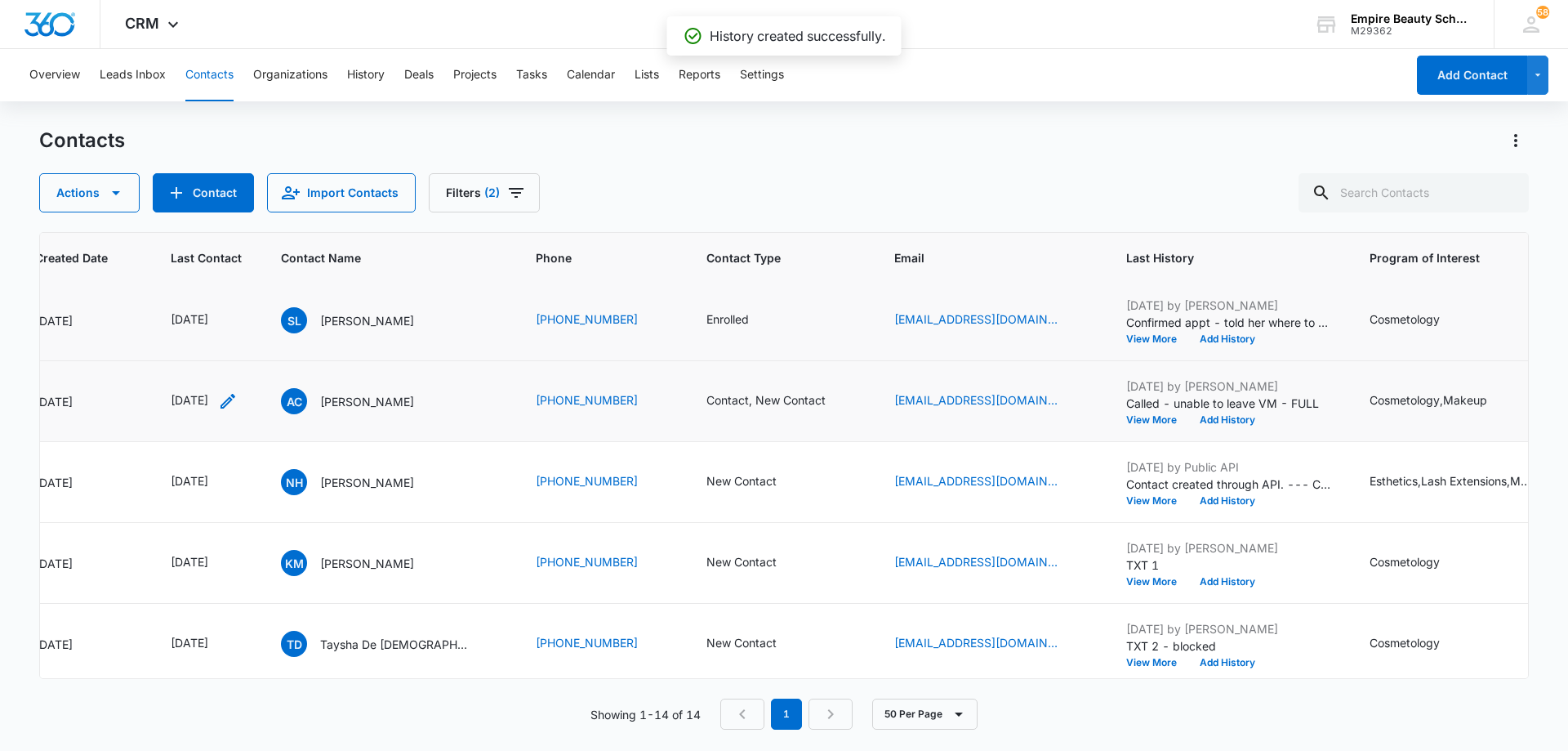
click at [238, 400] on icon "Last Contact - 1759449600 - Select to Edit Field" at bounding box center [228, 402] width 20 height 20
click at [232, 297] on input "[DATE]" at bounding box center [216, 297] width 120 height 18
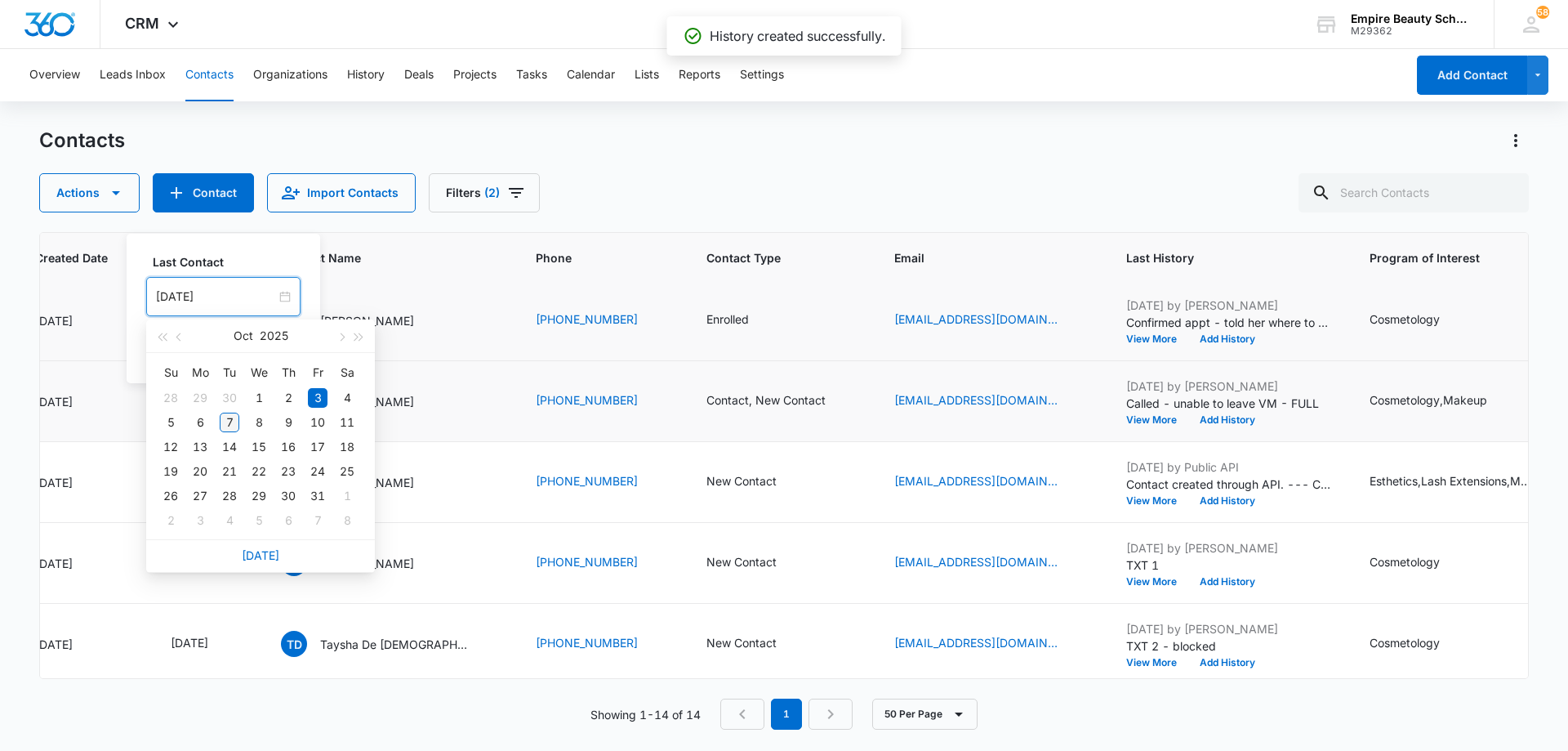
type input "[DATE]"
click at [230, 423] on div "7" at bounding box center [230, 422] width 20 height 20
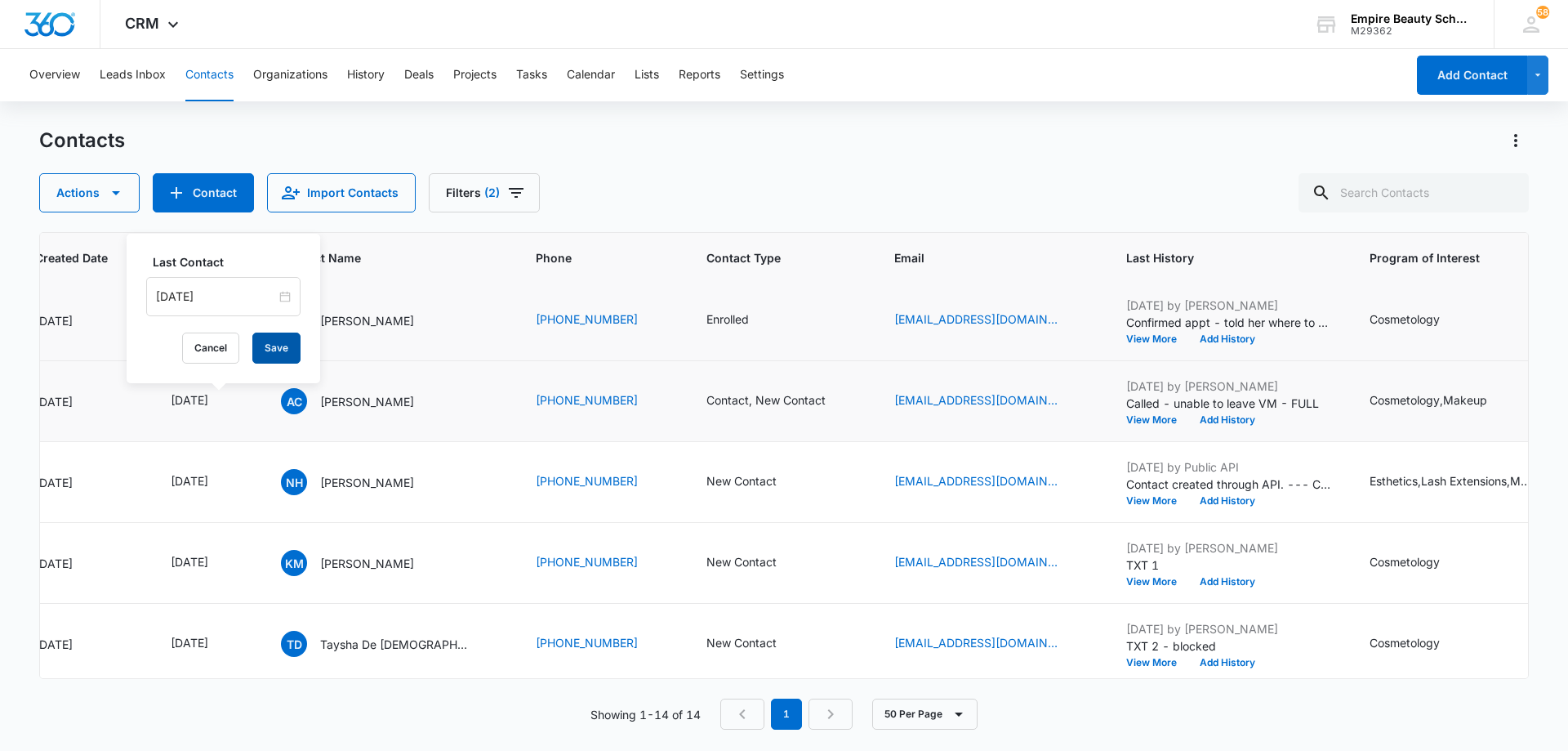
click at [263, 343] on button "Save" at bounding box center [277, 348] width 48 height 31
click at [842, 397] on icon "Contact Type - Contact, New Contact - Select to Edit Field" at bounding box center [846, 402] width 20 height 20
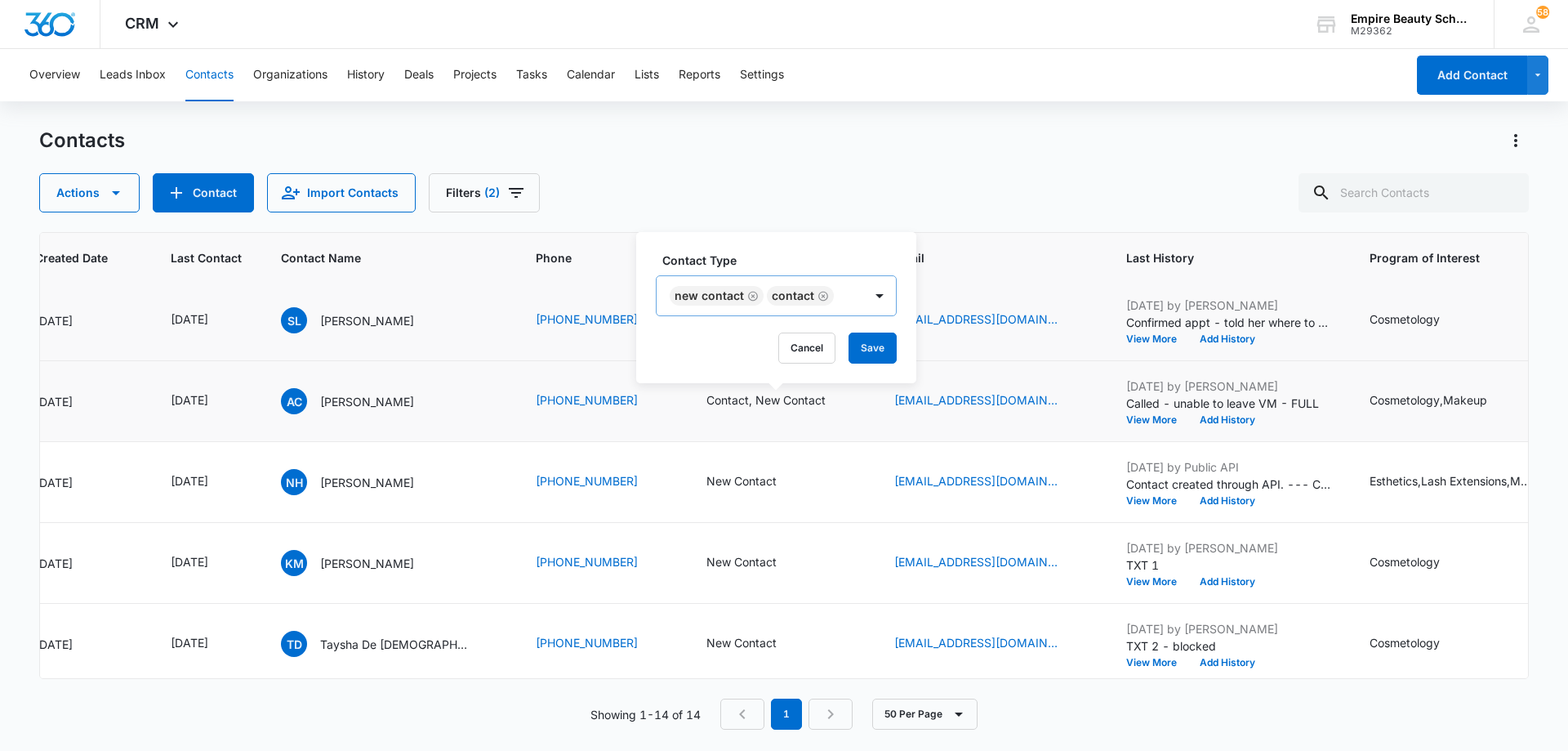
click at [752, 299] on icon "Remove New Contact" at bounding box center [753, 296] width 12 height 12
click at [772, 301] on div at bounding box center [782, 296] width 26 height 26
click at [770, 307] on div at bounding box center [782, 296] width 26 height 26
click at [777, 349] on button "Save" at bounding box center [776, 348] width 48 height 31
click at [1228, 420] on button "Add History" at bounding box center [1228, 420] width 78 height 10
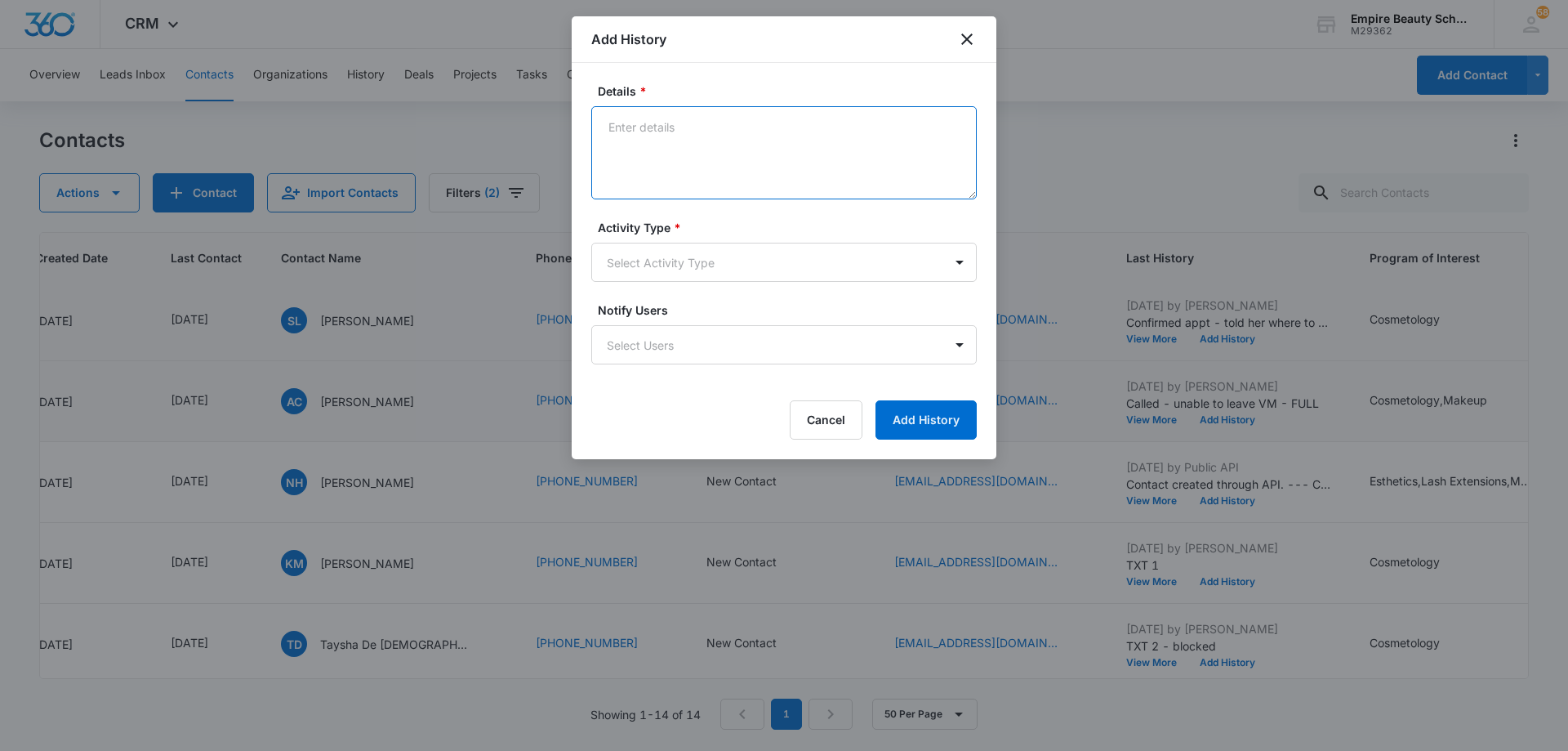
click at [744, 153] on textarea "Details *" at bounding box center [784, 153] width 386 height 93
type textarea "Called again - VM full"
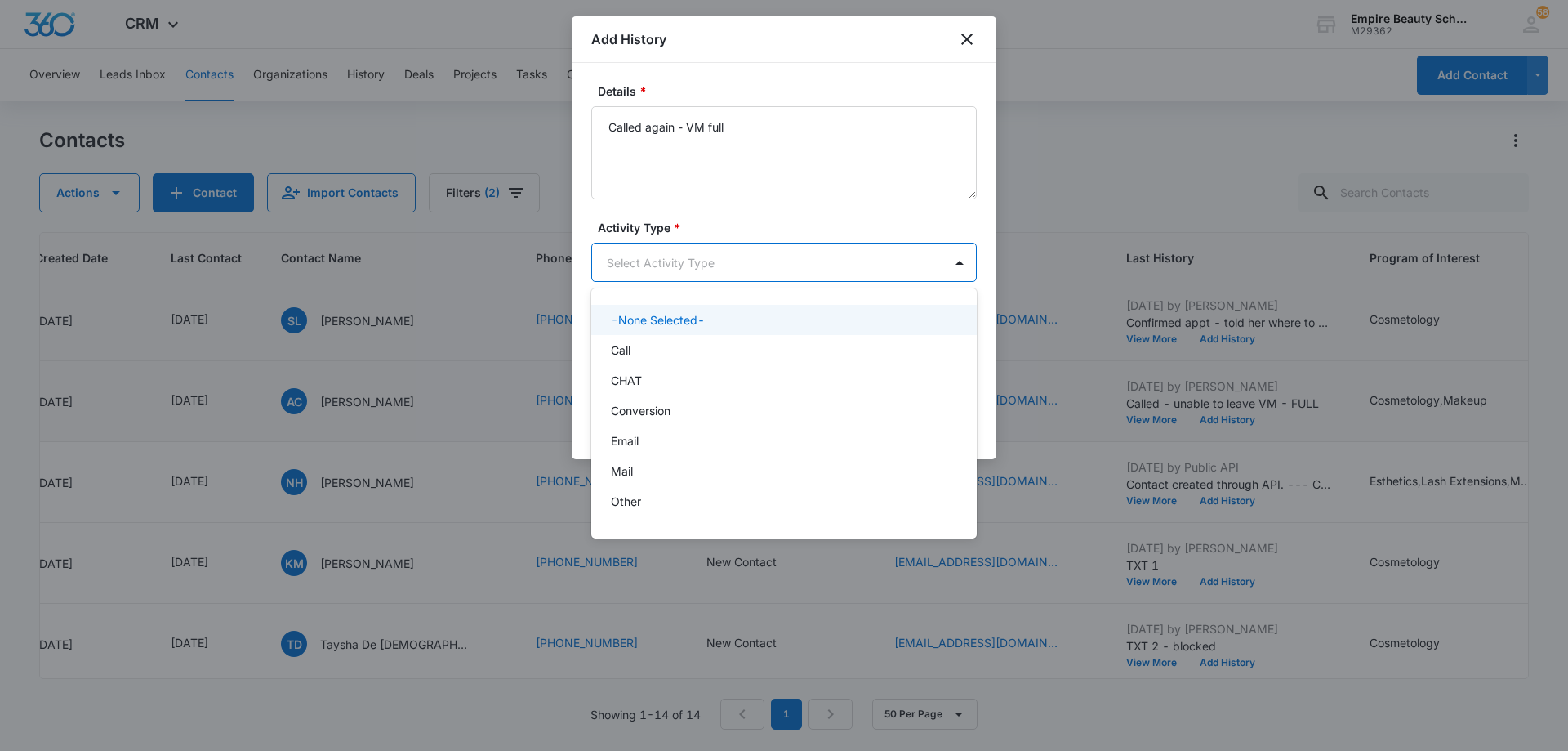
click at [679, 272] on body "CRM Apps Forms CRM Email Shop Payments POS Files Brand Settings AI Assistant Em…" at bounding box center [784, 375] width 1568 height 751
click at [670, 348] on div "Call" at bounding box center [782, 349] width 343 height 17
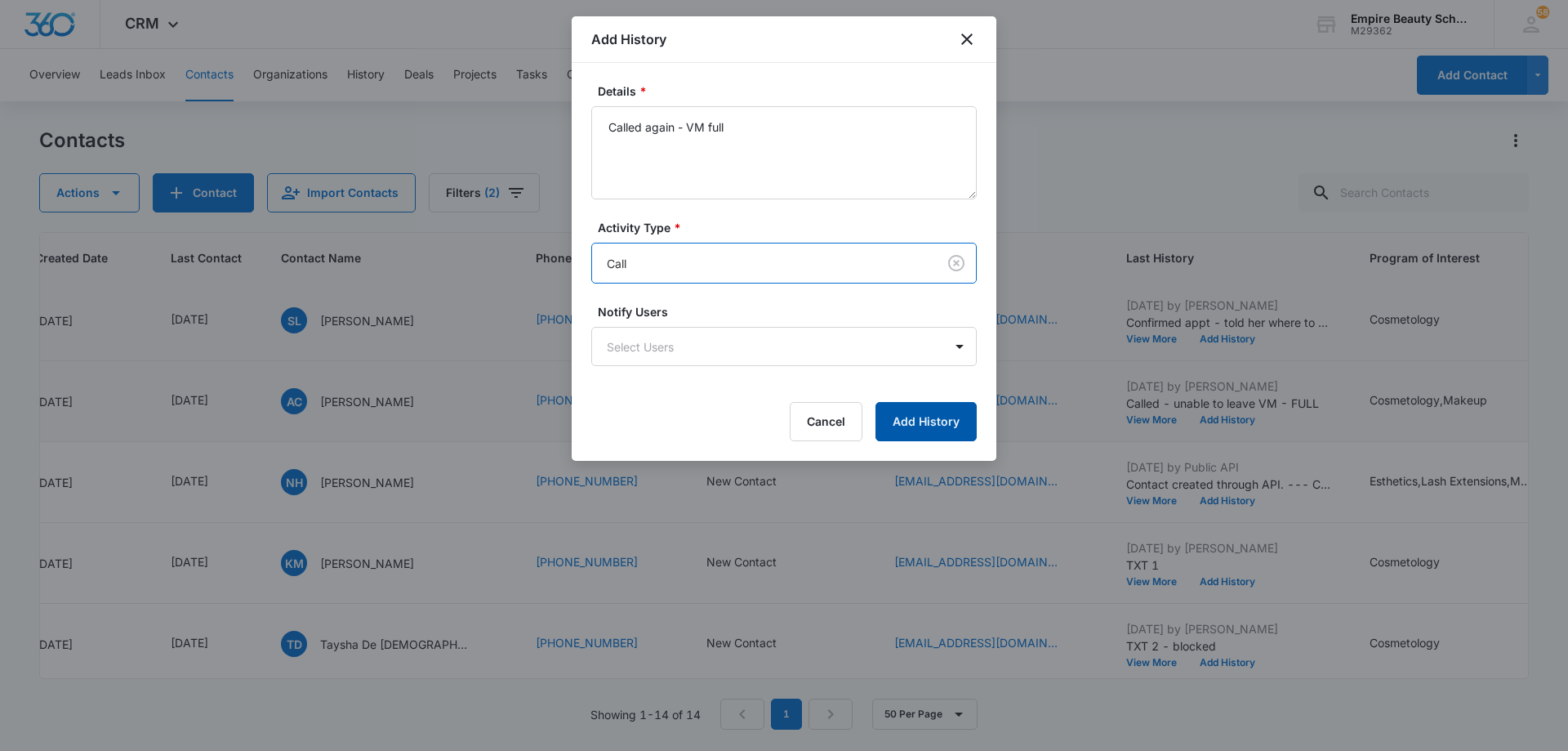
click at [907, 411] on button "Add History" at bounding box center [926, 421] width 102 height 39
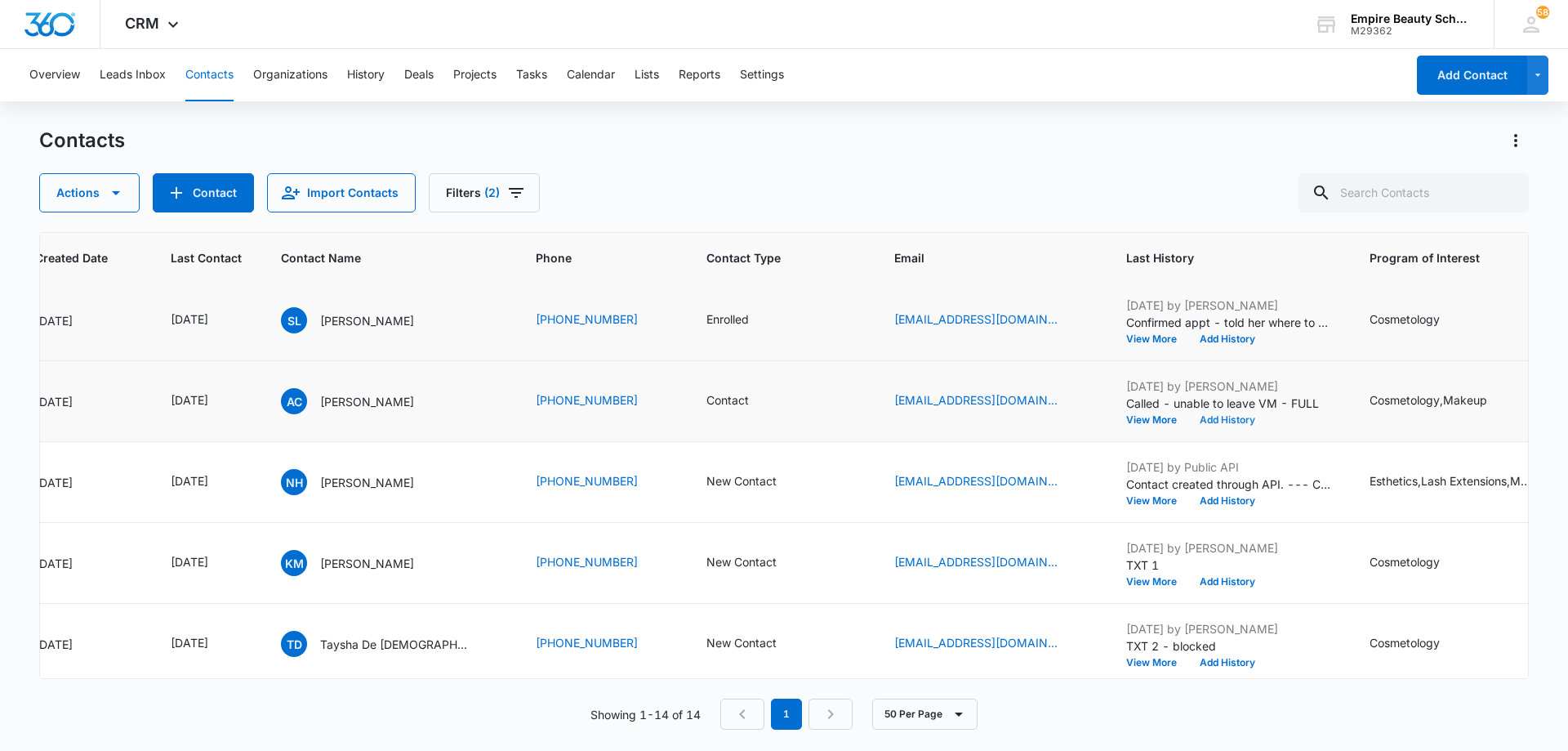
click at [1214, 425] on button "Add History" at bounding box center [1228, 420] width 78 height 10
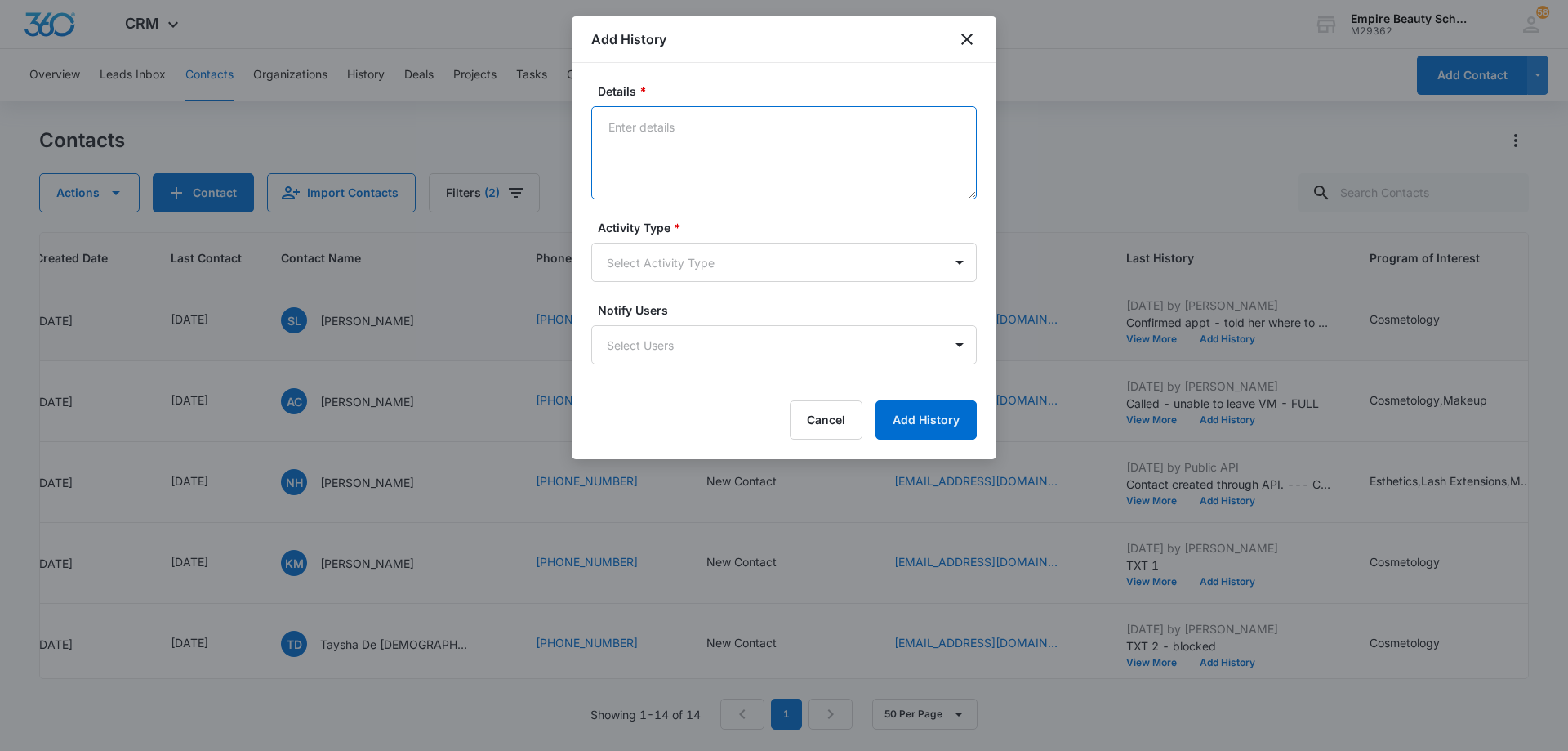
click at [722, 152] on textarea "Details *" at bounding box center [784, 153] width 386 height 93
type textarea "TXT - when are you available?"
click at [672, 253] on body "CRM Apps Forms CRM Email Shop Payments POS Files Brand Settings AI Assistant Em…" at bounding box center [784, 375] width 1568 height 751
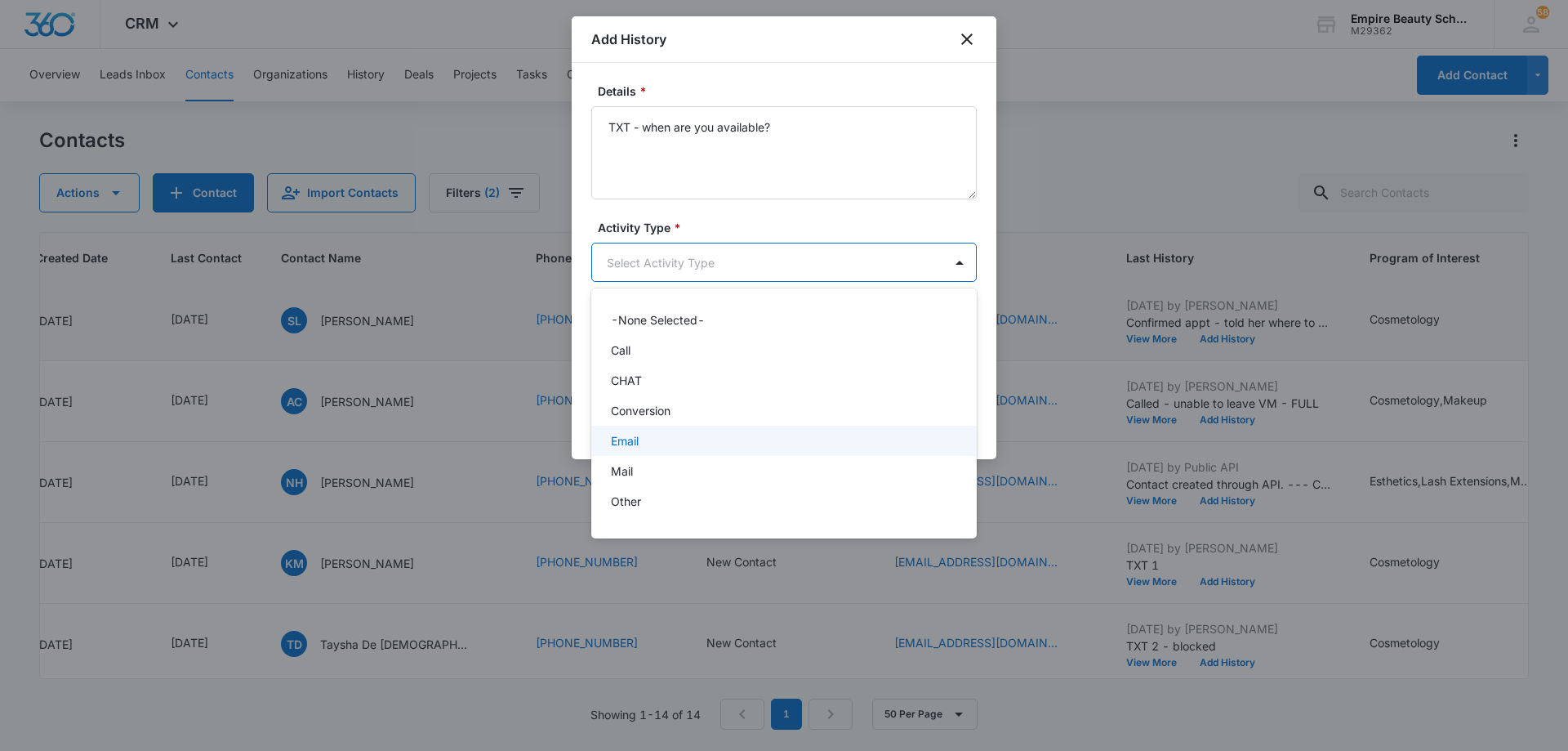
scroll to position [85, 0]
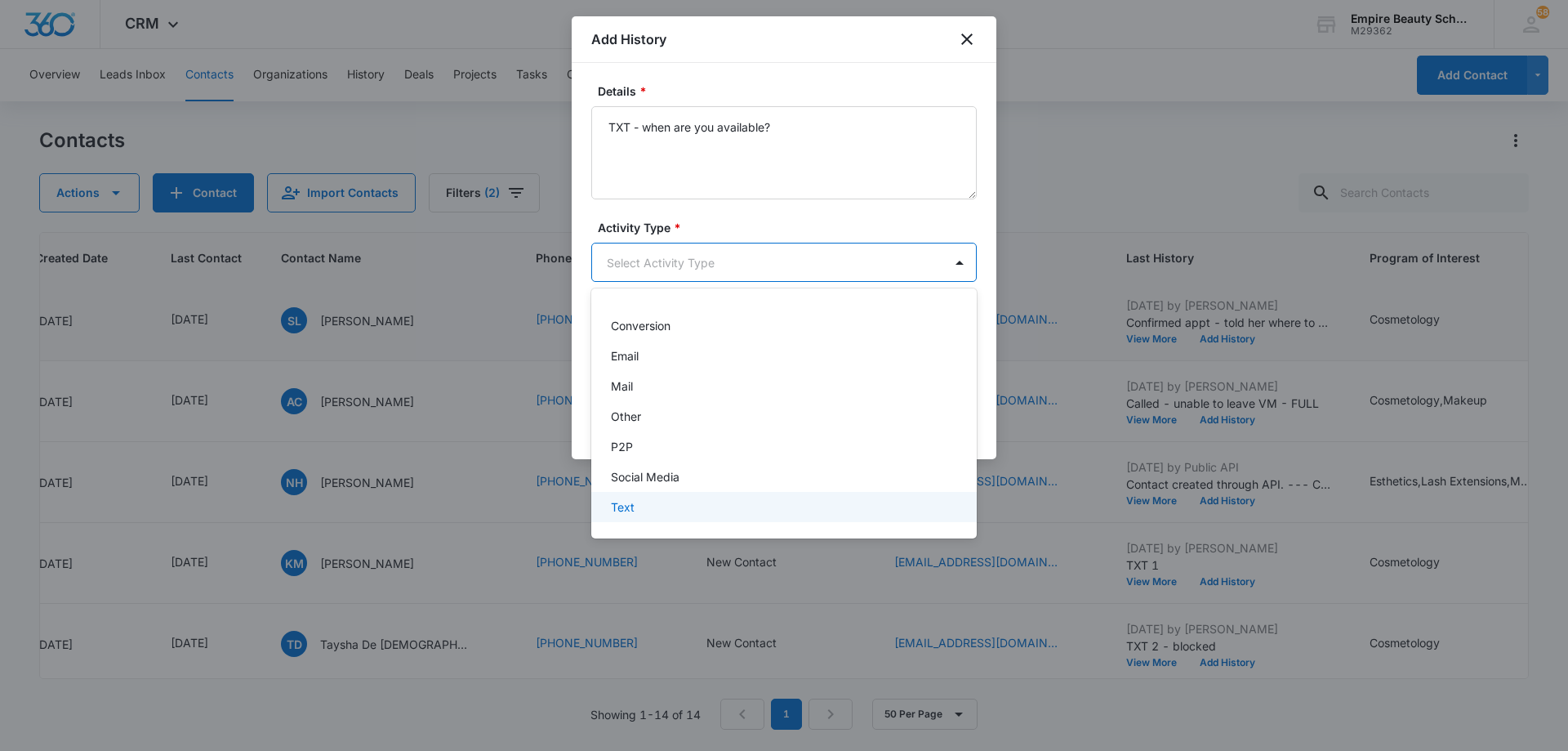
click at [691, 497] on div "Text" at bounding box center [784, 506] width 386 height 31
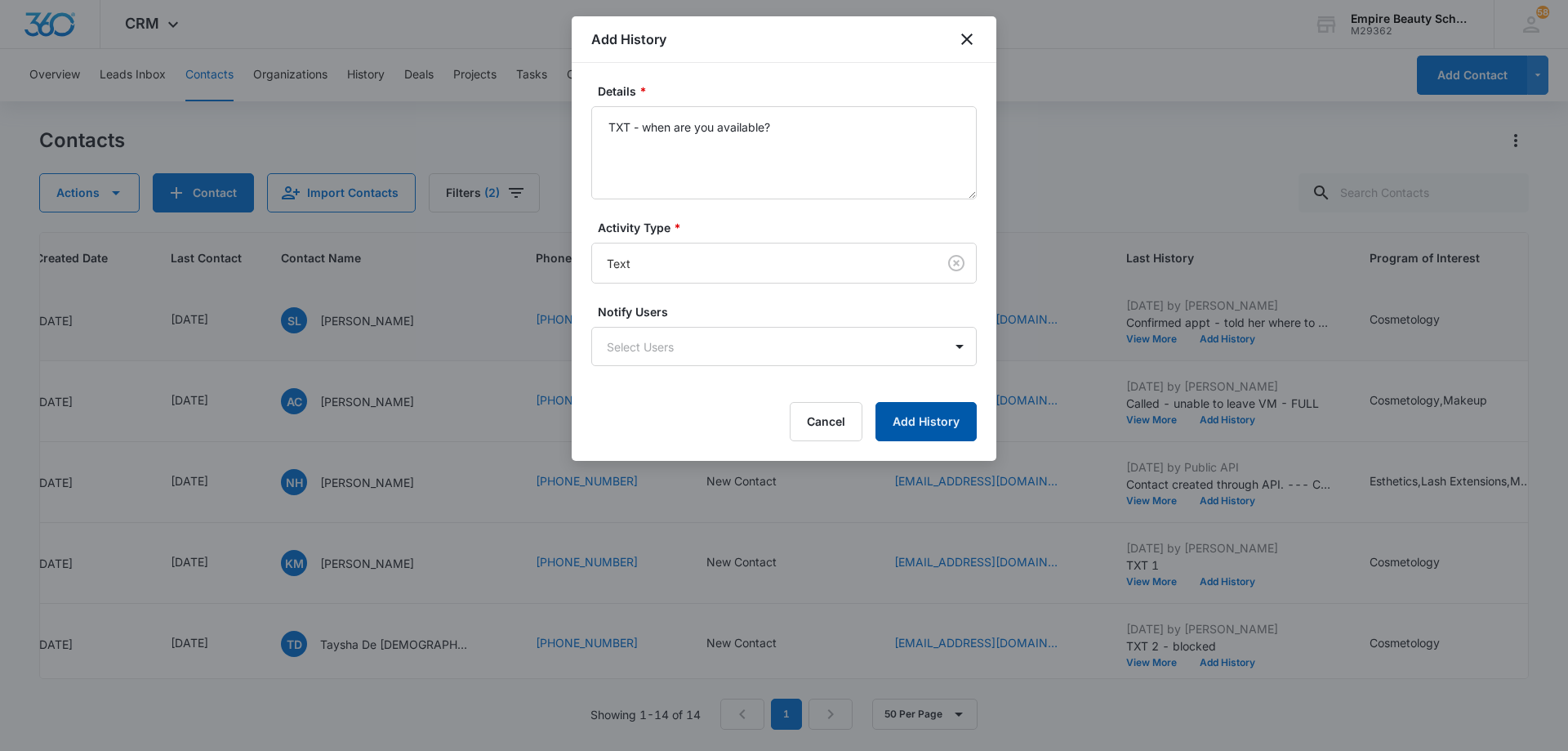
click at [899, 422] on button "Add History" at bounding box center [926, 421] width 102 height 39
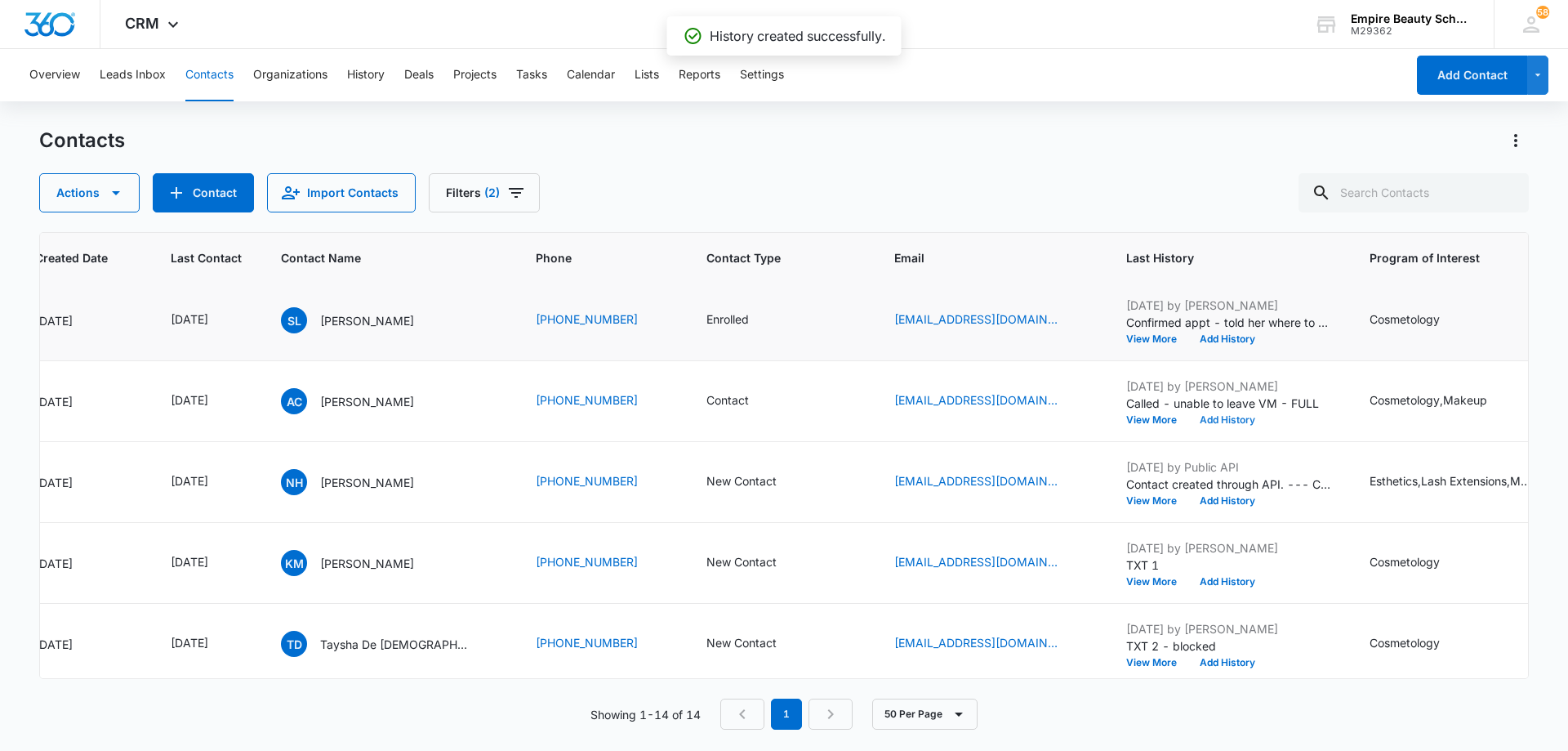
scroll to position [408, 164]
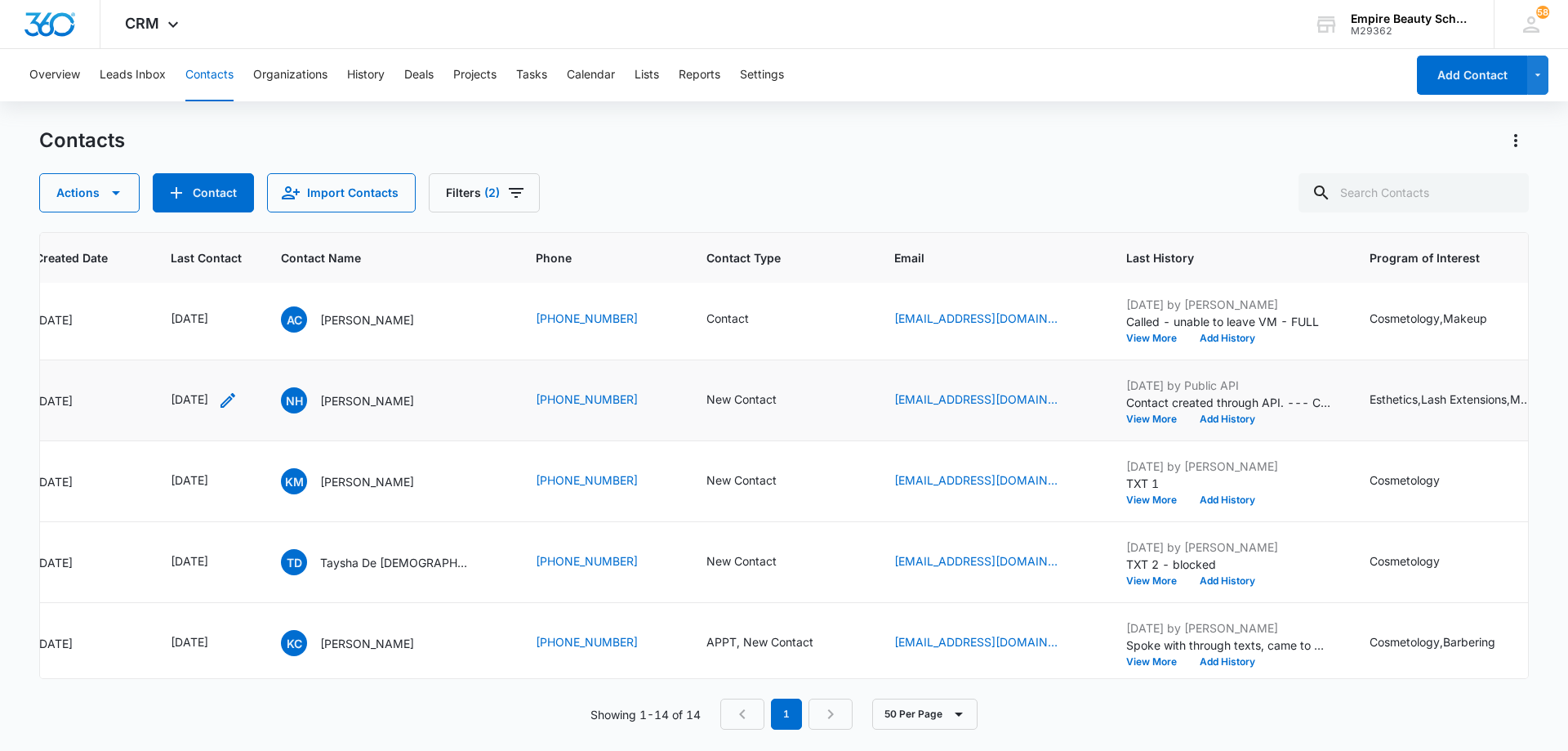
click at [235, 398] on icon "Last Contact - 1751846400 - Select to Edit Field" at bounding box center [228, 401] width 15 height 15
click at [240, 298] on input "[DATE]" at bounding box center [214, 296] width 120 height 18
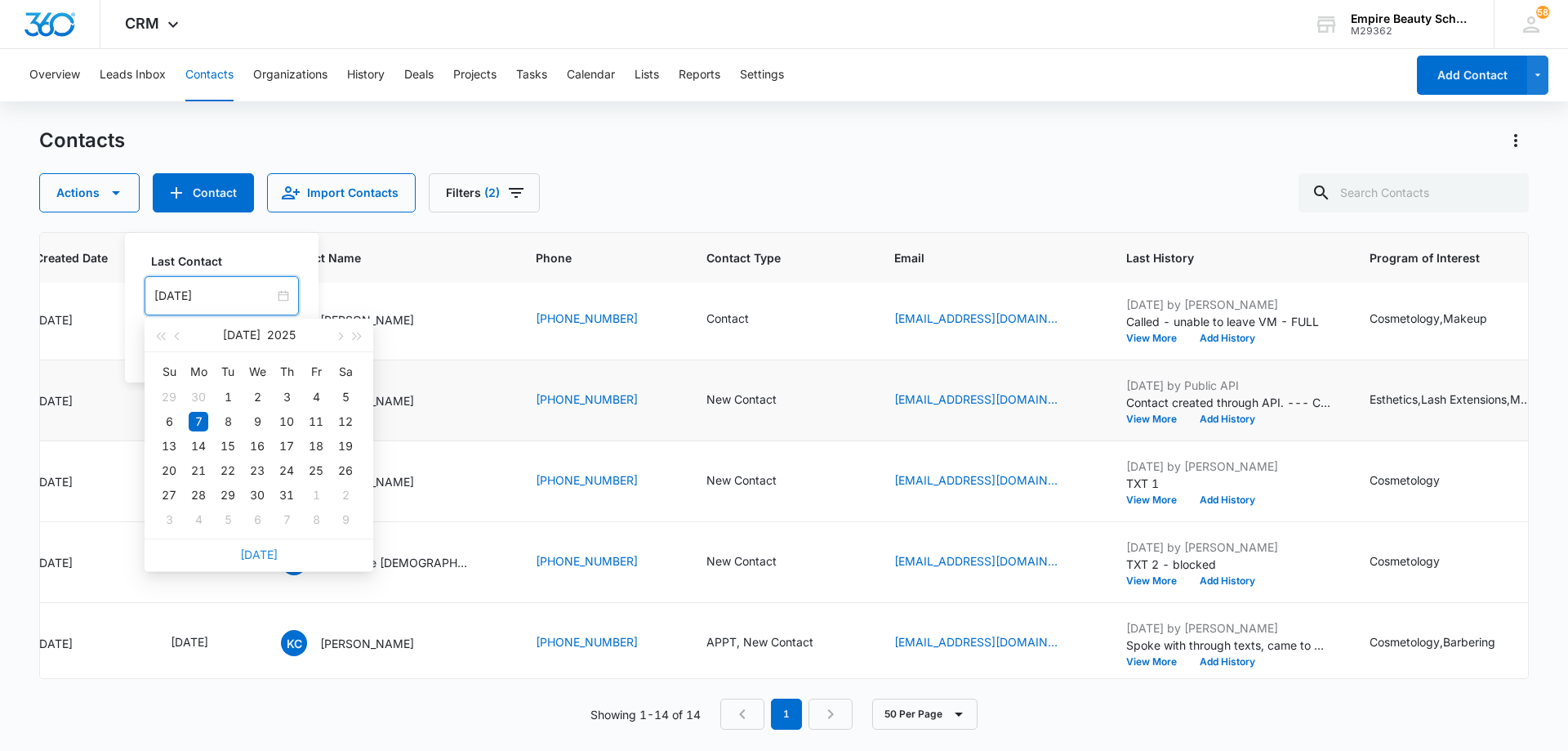
click at [263, 554] on link "[DATE]" at bounding box center [259, 554] width 37 height 14
type input "[DATE]"
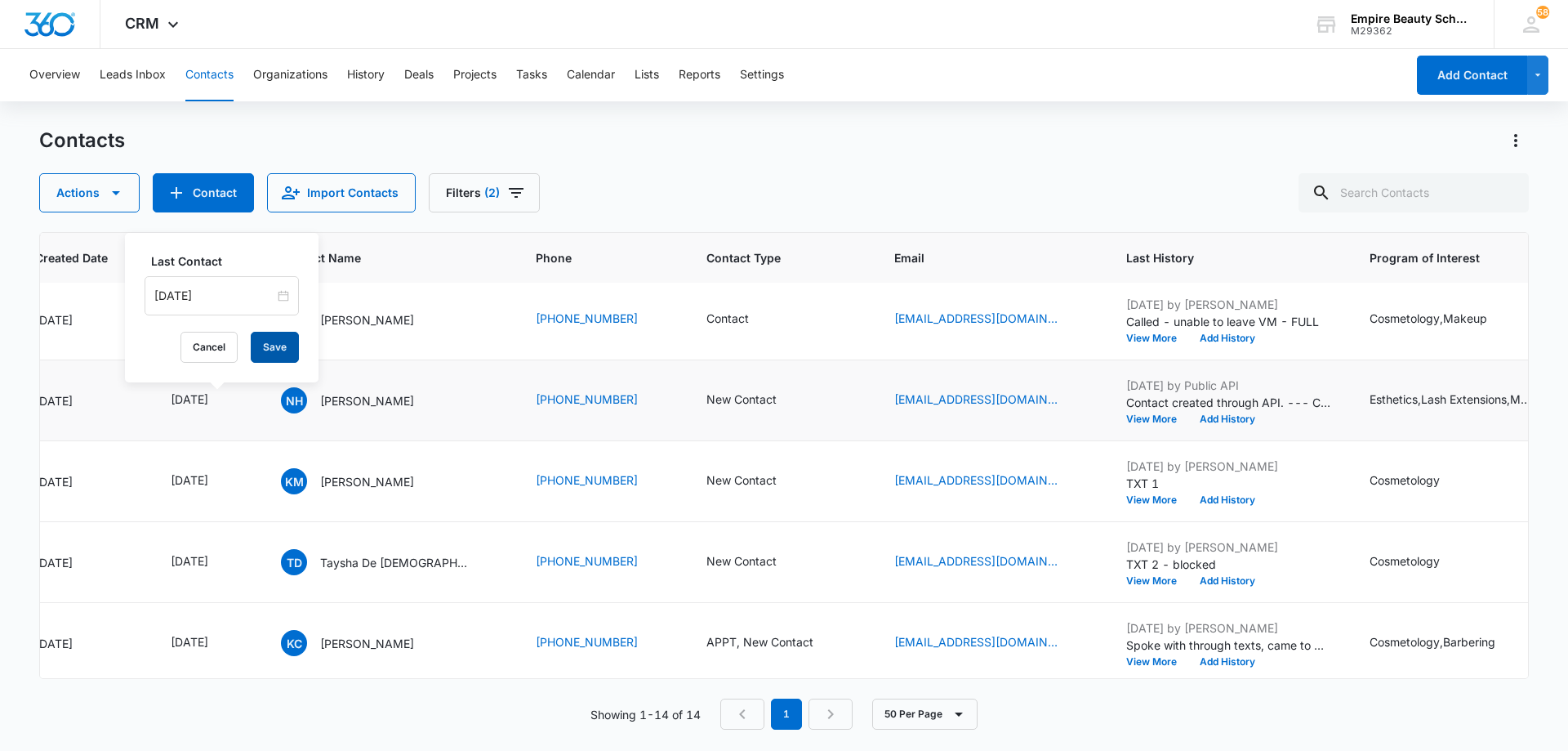
click at [270, 353] on button "Save" at bounding box center [275, 347] width 48 height 31
click at [788, 398] on icon "Contact Type - New Contact - Select to Edit Field" at bounding box center [796, 401] width 20 height 20
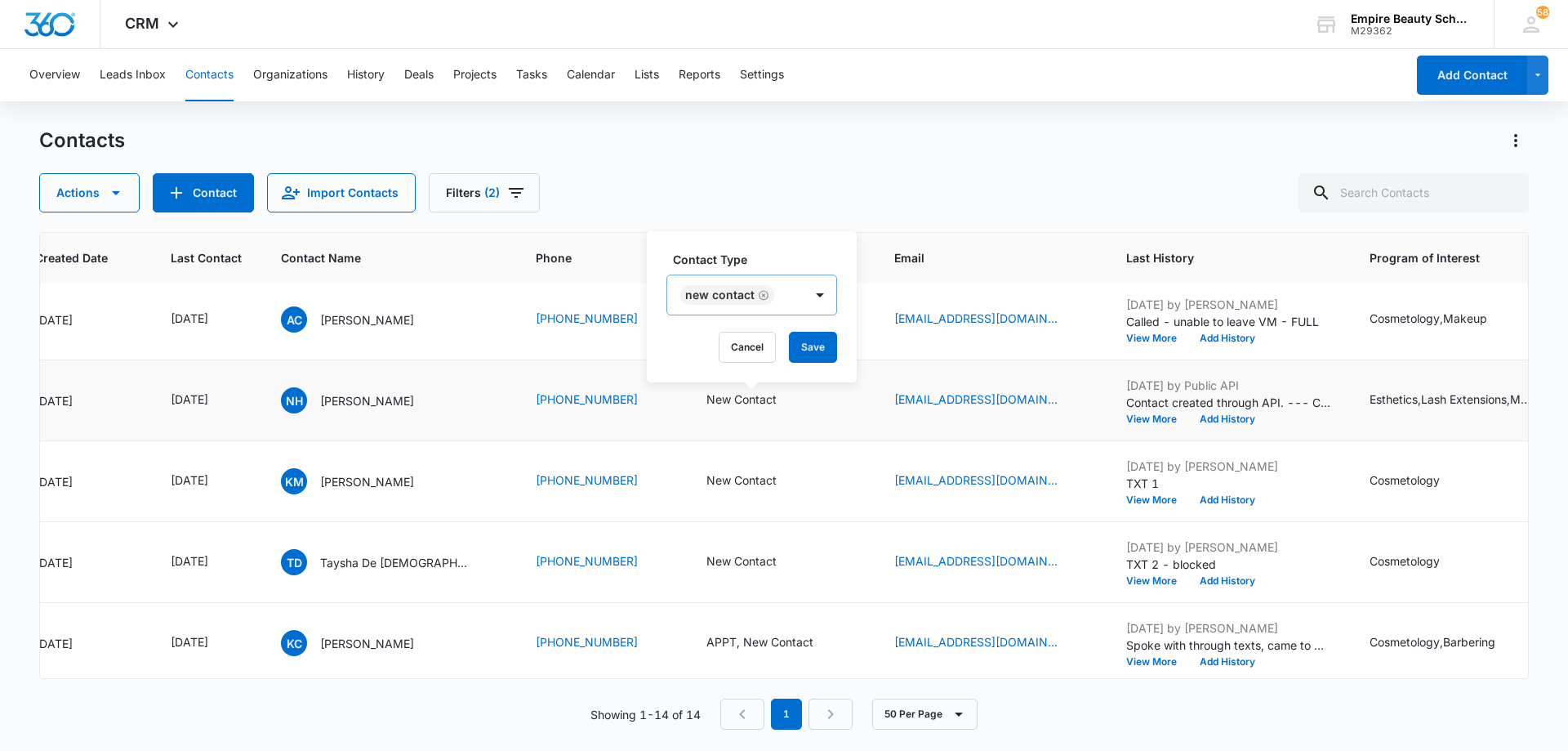
click at [764, 297] on icon "Remove New Contact" at bounding box center [764, 295] width 12 height 12
click at [775, 299] on div "Contact Type" at bounding box center [738, 295] width 143 height 39
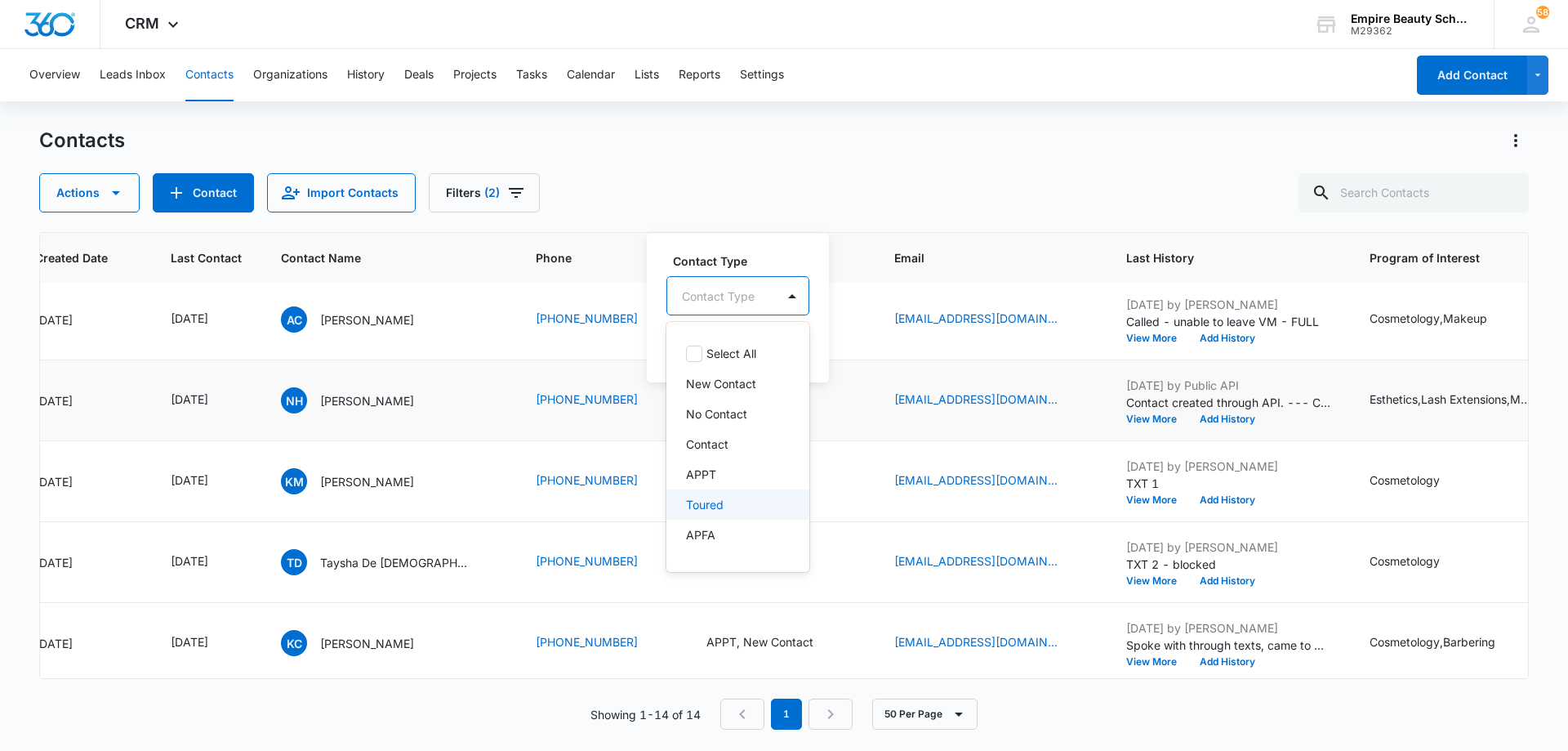
click at [724, 501] on p "Toured" at bounding box center [705, 504] width 37 height 17
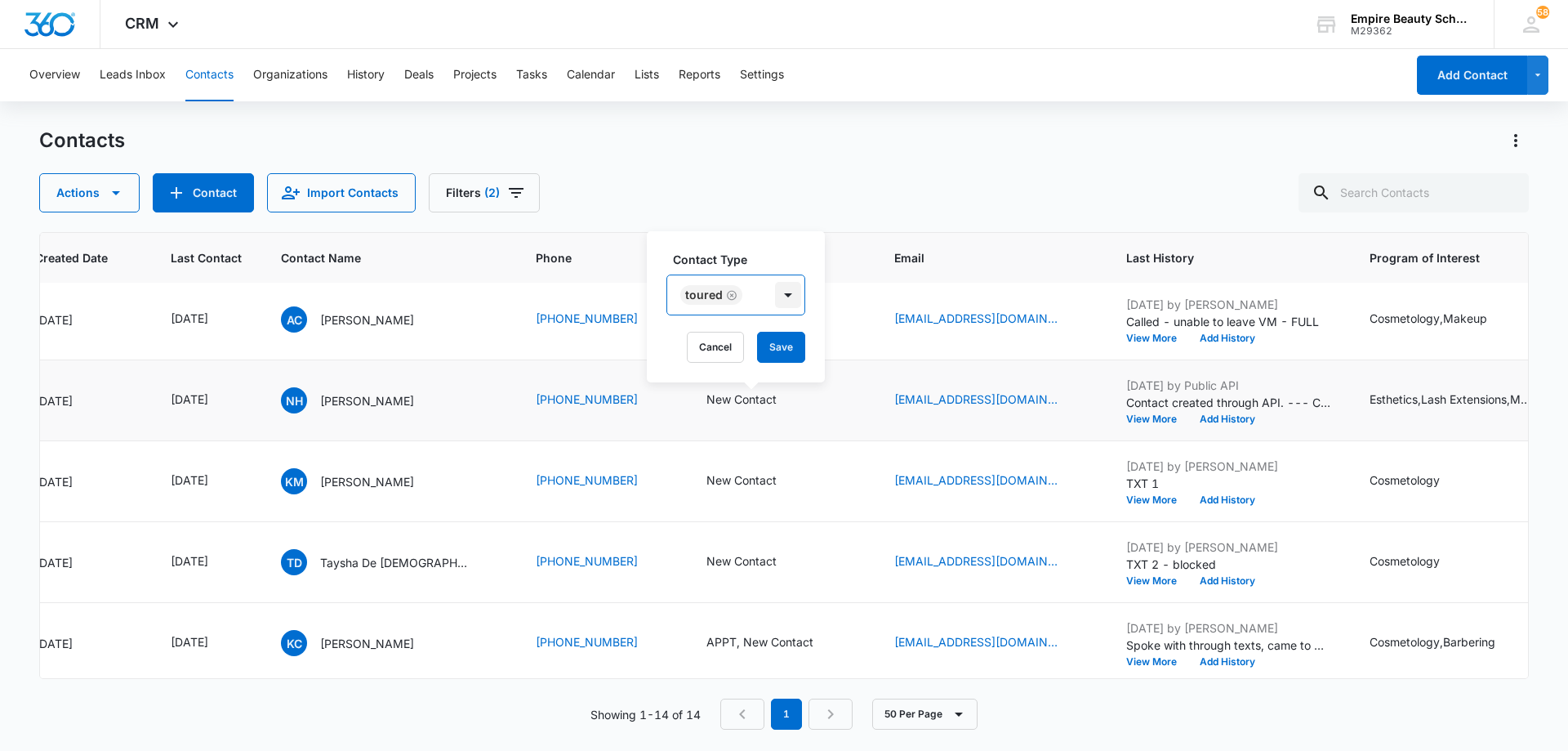
click at [789, 304] on div at bounding box center [788, 295] width 26 height 26
click at [791, 340] on button "Save" at bounding box center [782, 347] width 48 height 31
click at [1212, 418] on button "Add History" at bounding box center [1228, 419] width 78 height 10
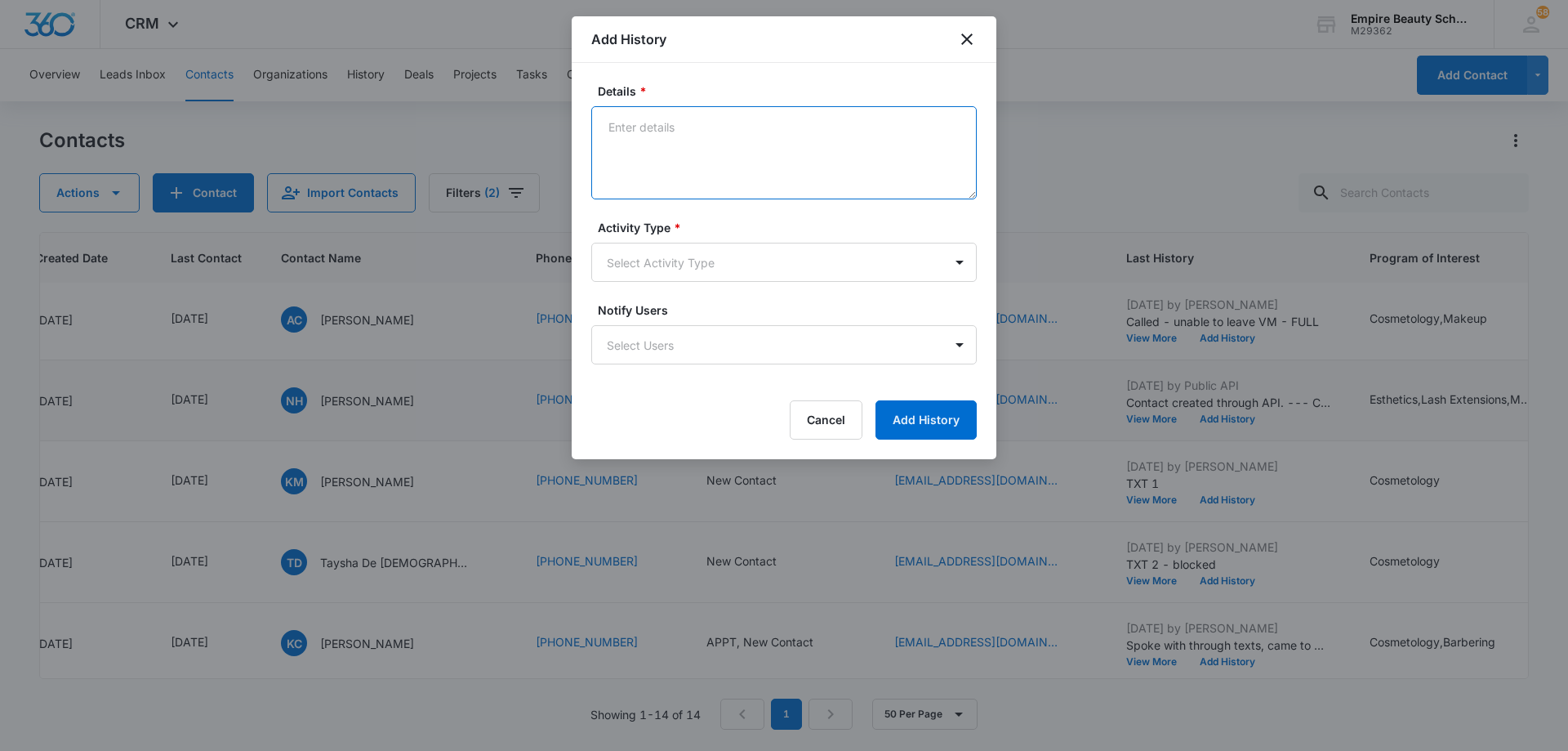
click at [696, 150] on textarea "Details *" at bounding box center [784, 153] width 386 height 93
type textarea "Previously toured - was figuring out FA before enrolling - submitted new reques…"
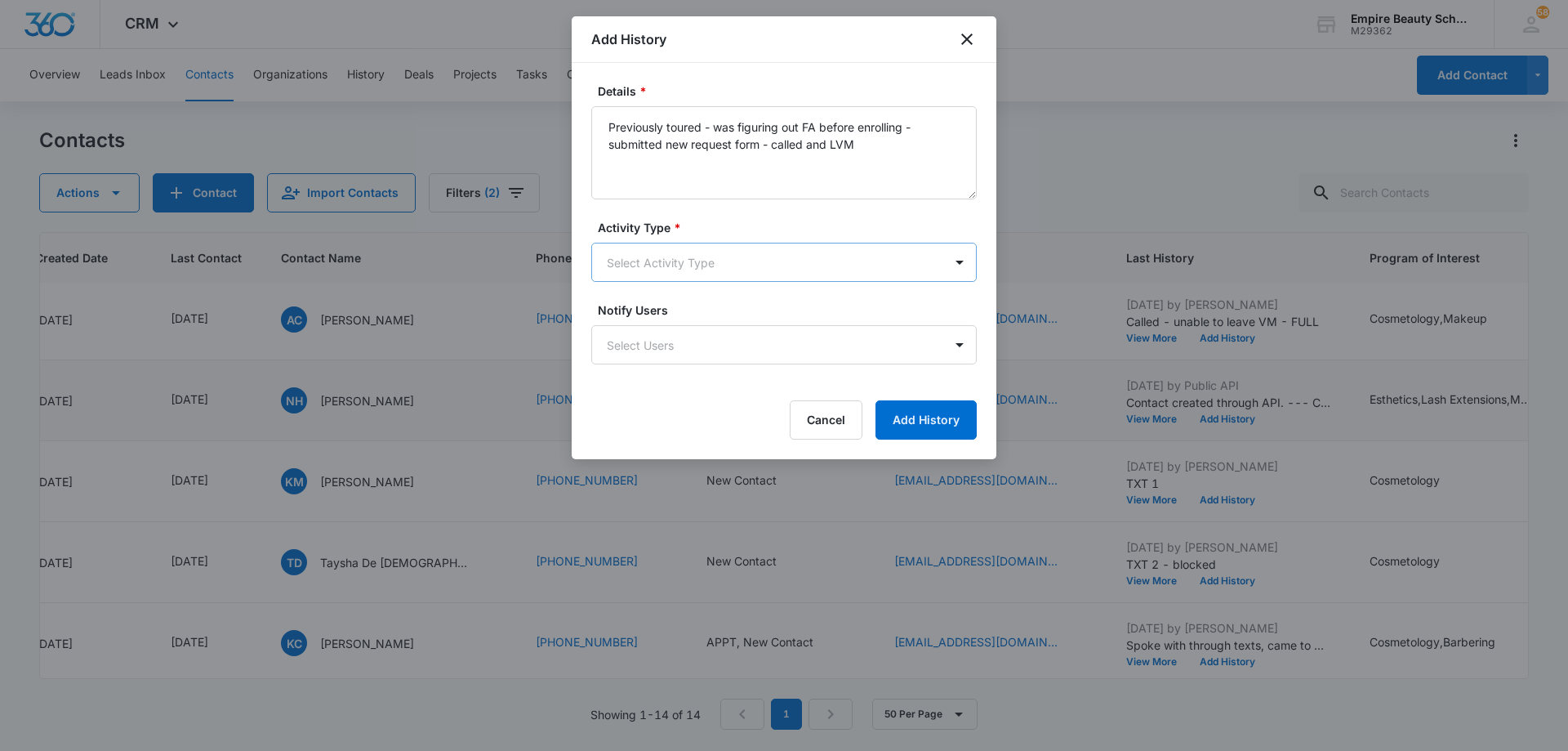
click at [668, 275] on body "CRM Apps Forms CRM Email Shop Payments POS Files Brand Settings AI Assistant Em…" at bounding box center [784, 375] width 1568 height 751
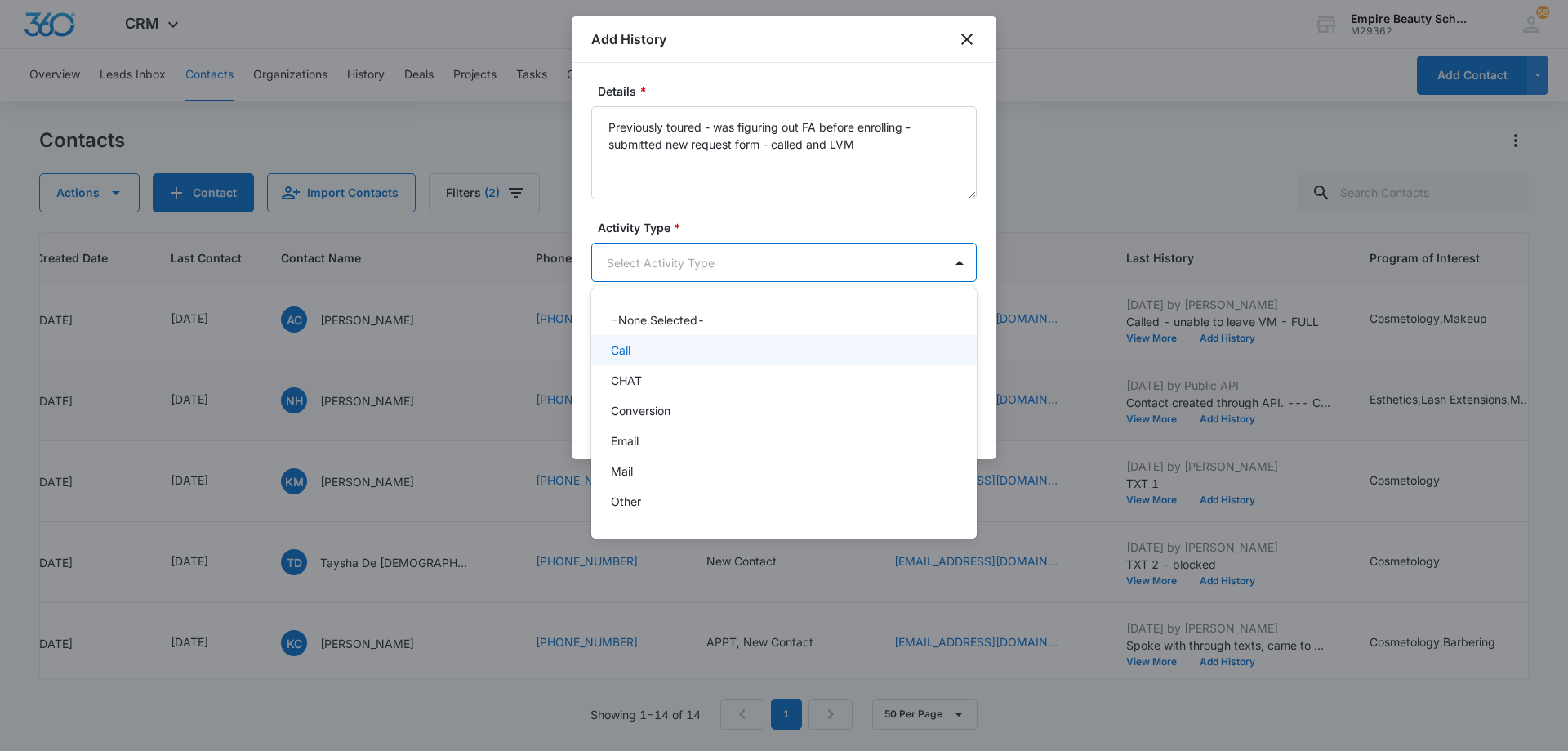
click at [656, 359] on div "Call" at bounding box center [784, 349] width 386 height 31
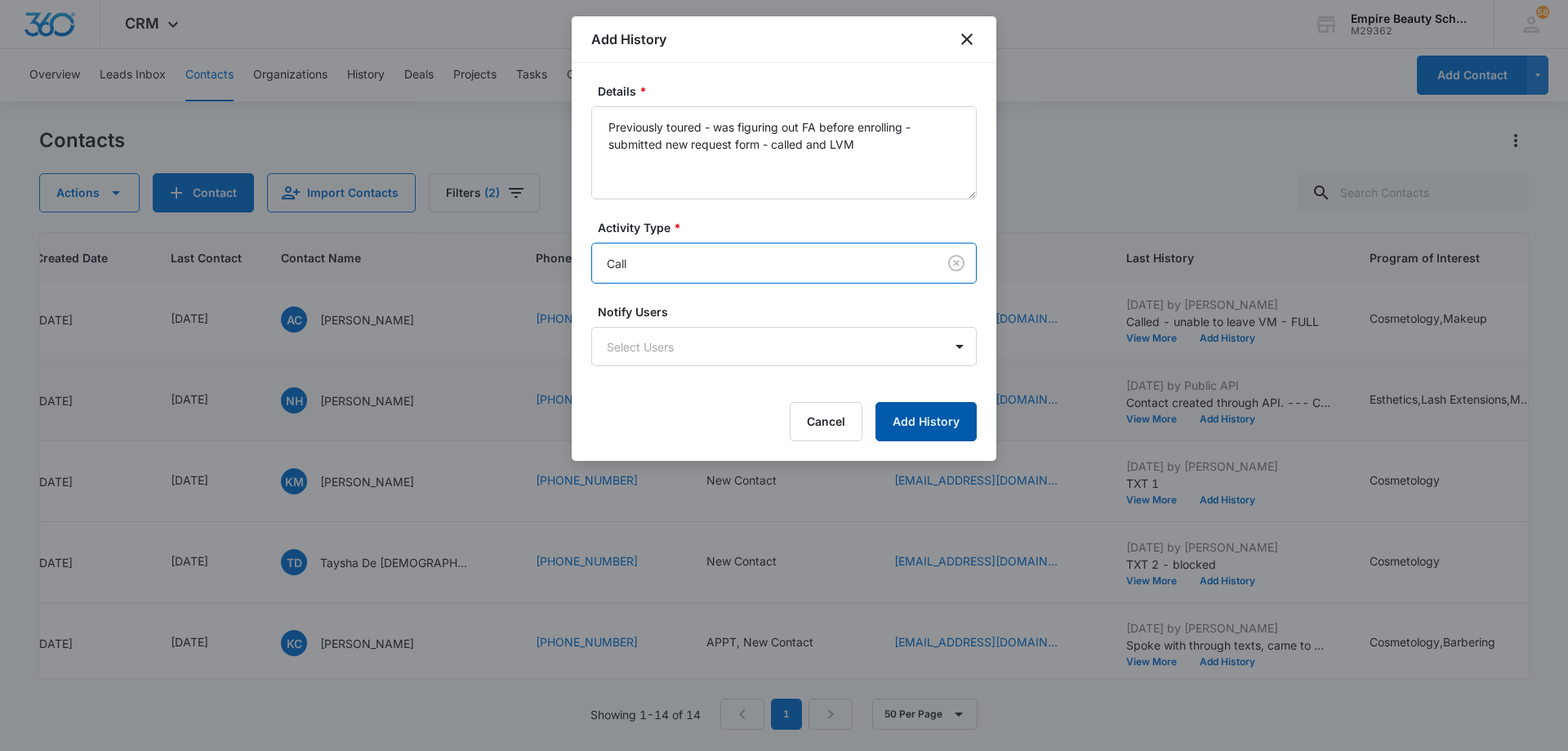
click at [908, 416] on button "Add History" at bounding box center [926, 421] width 102 height 39
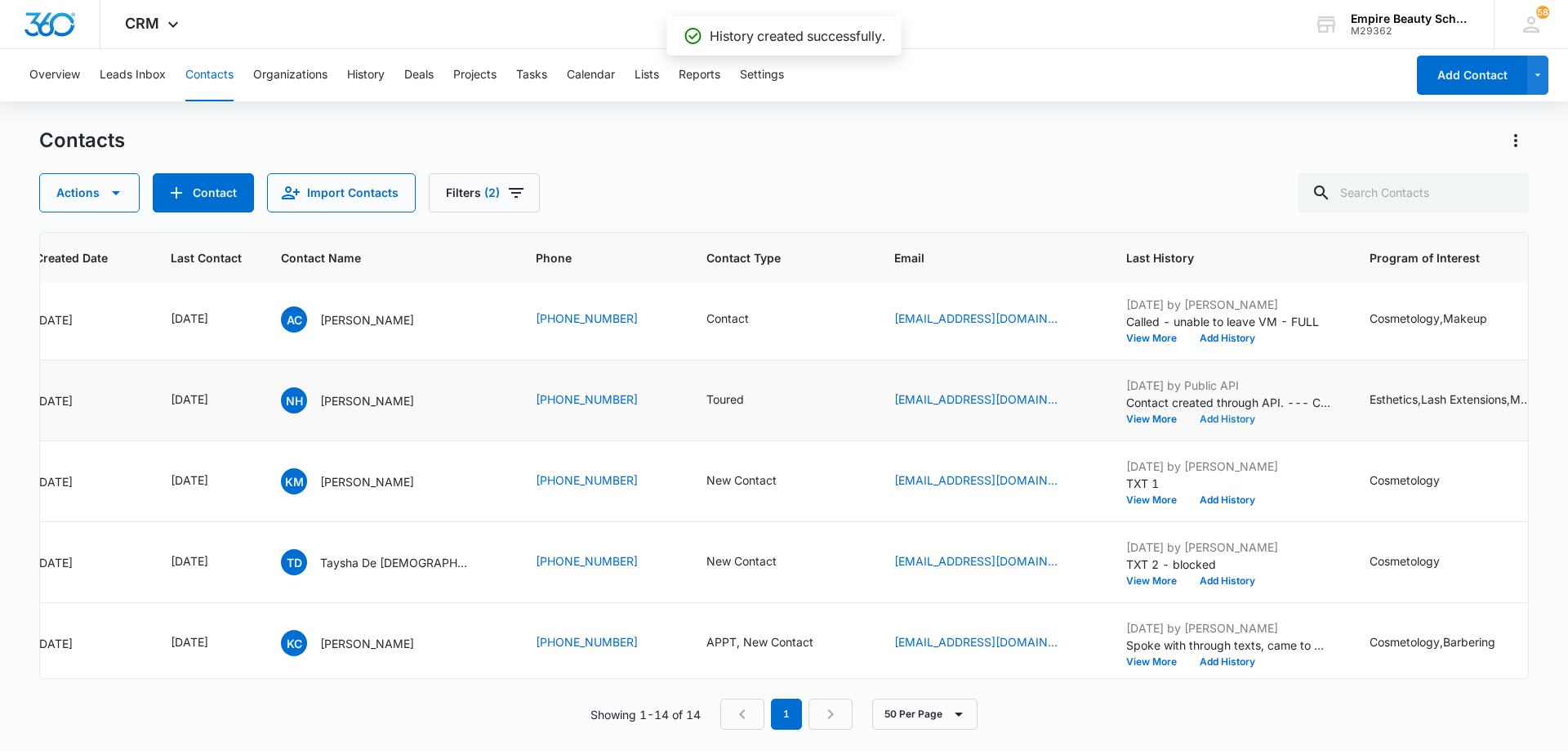
click at [1214, 415] on button "Add History" at bounding box center [1228, 419] width 78 height 10
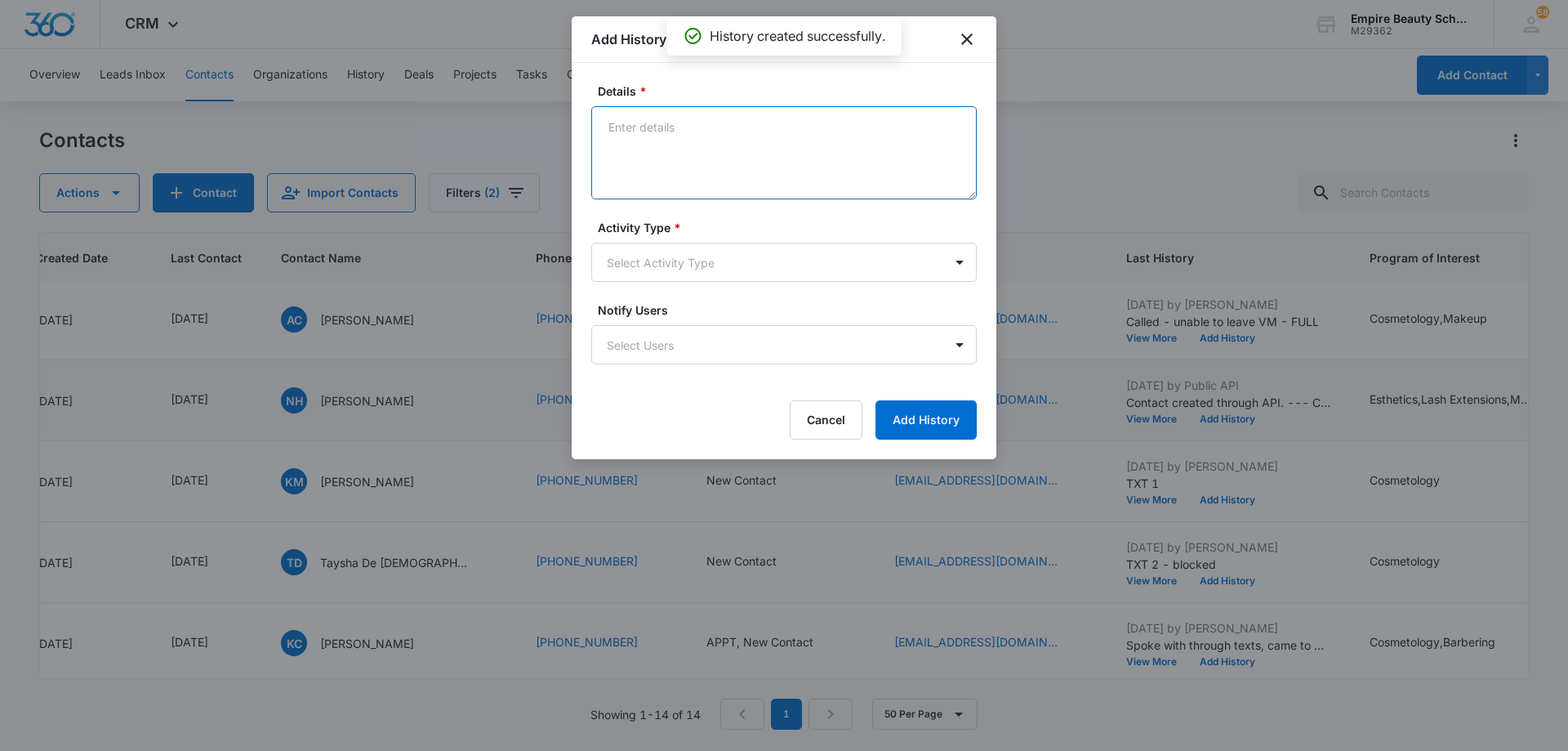
click at [750, 149] on textarea "Details *" at bounding box center [784, 153] width 386 height 93
type textarea "TXT - are you thinking of enrolling?"
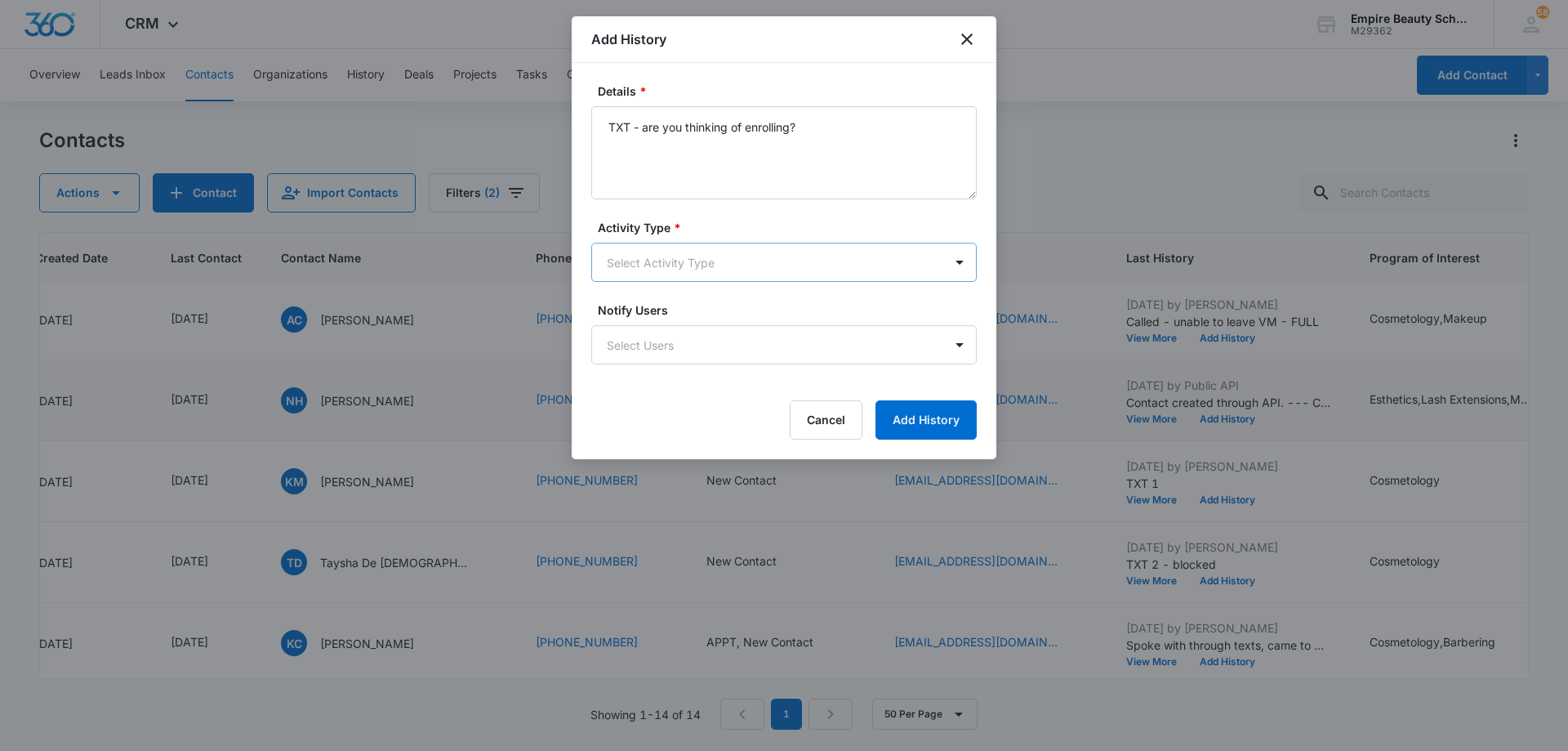
click at [722, 259] on body "CRM Apps Forms CRM Email Shop Payments POS Files Brand Settings AI Assistant Em…" at bounding box center [784, 375] width 1568 height 751
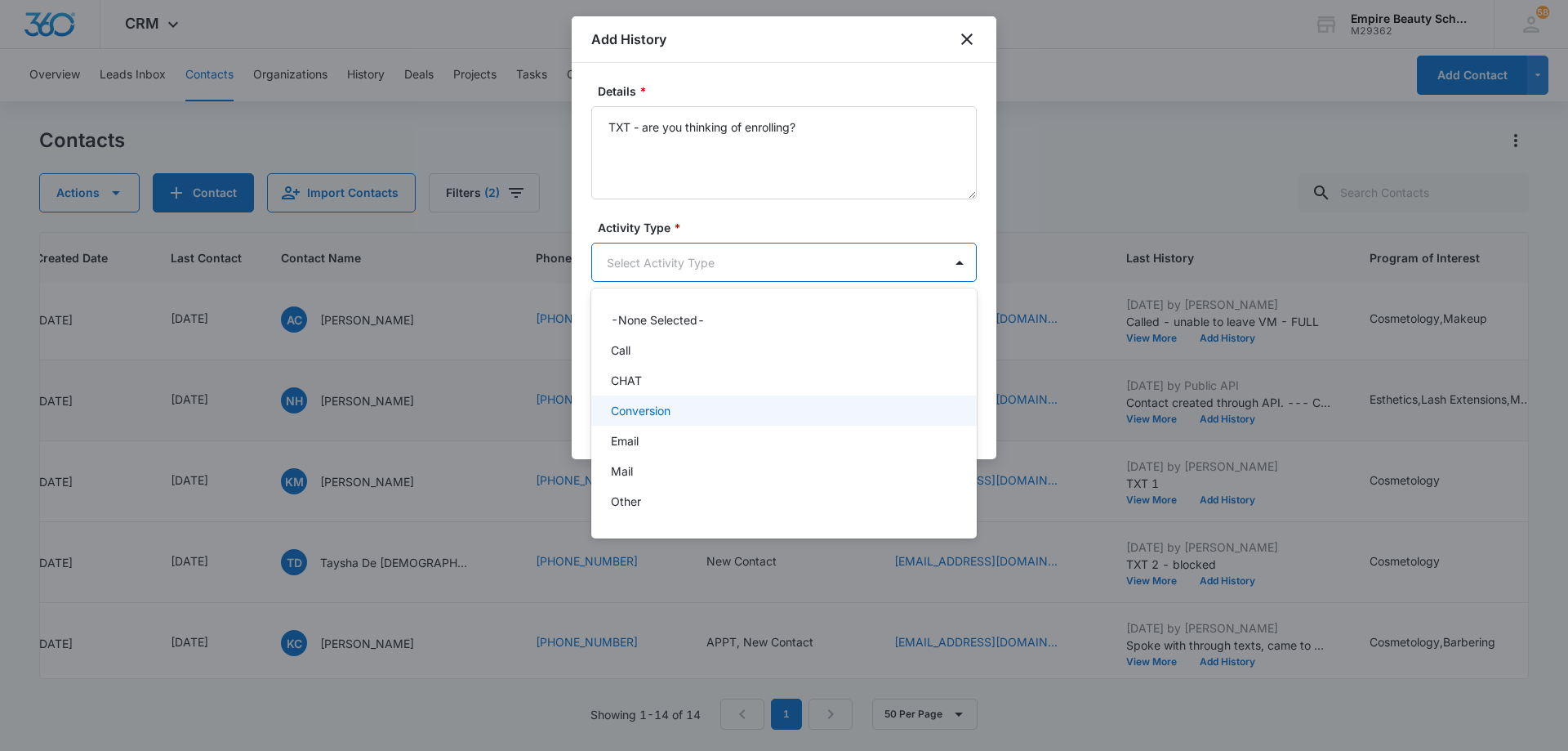
scroll to position [85, 0]
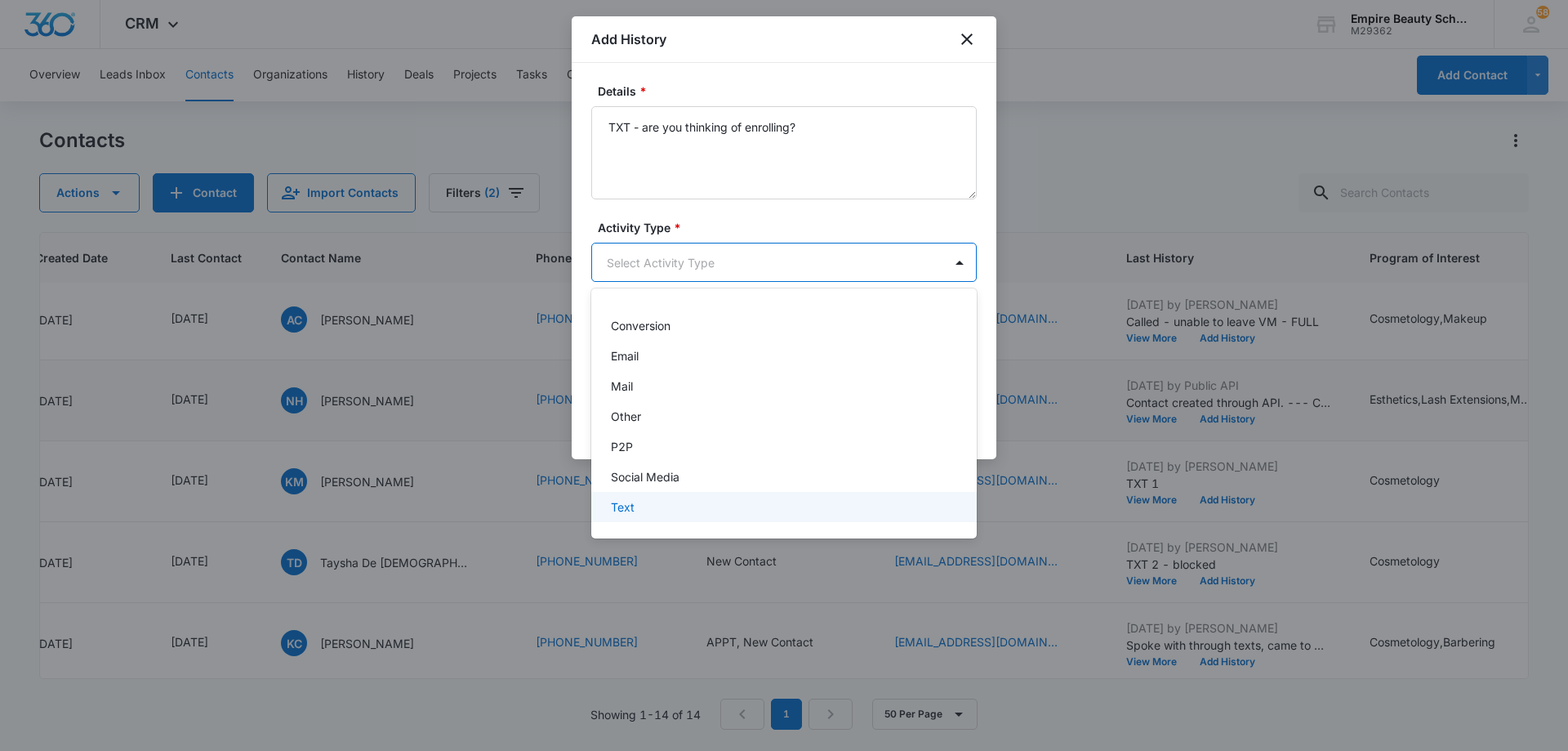
click at [705, 508] on div "Text" at bounding box center [782, 506] width 343 height 17
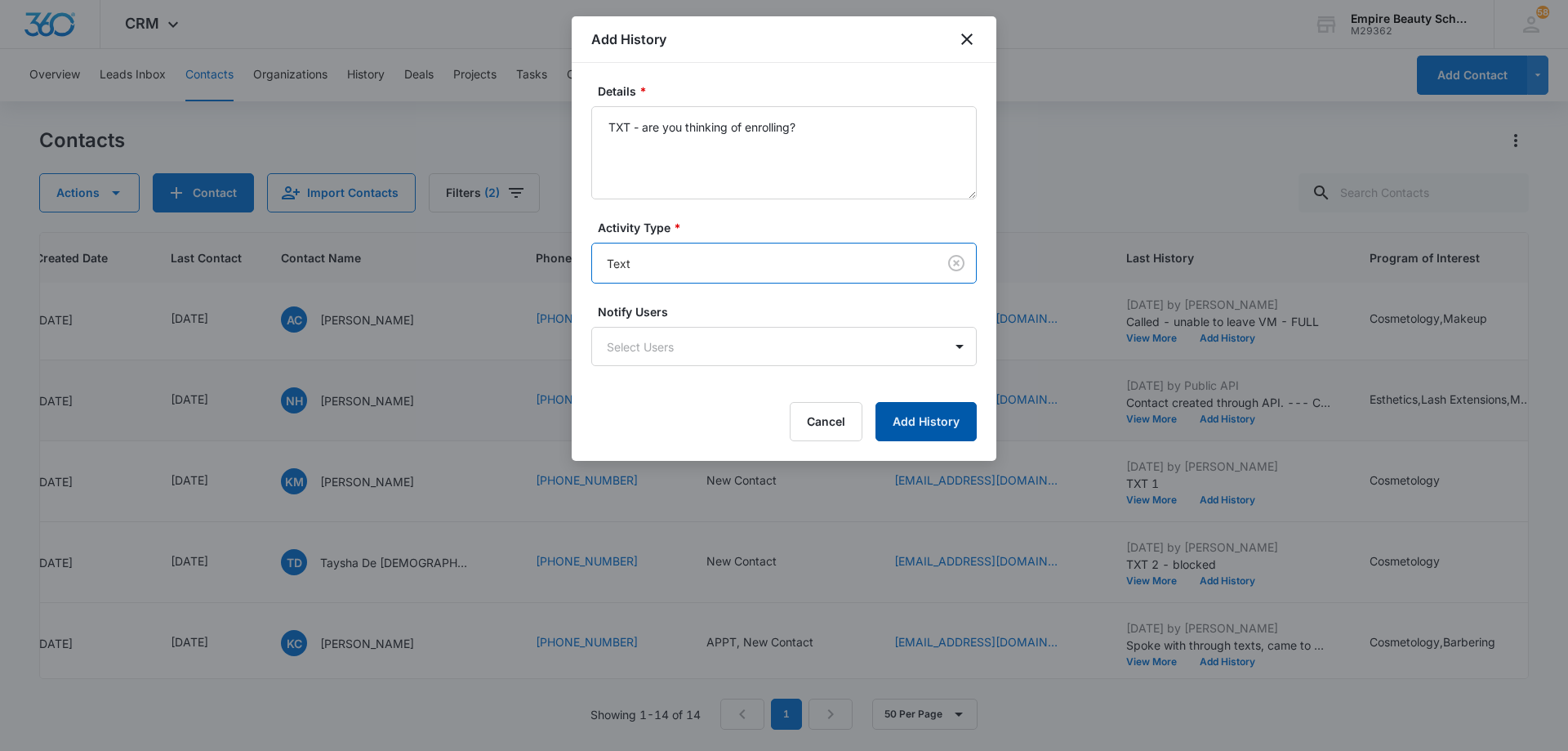
click at [882, 433] on button "Add History" at bounding box center [926, 421] width 102 height 39
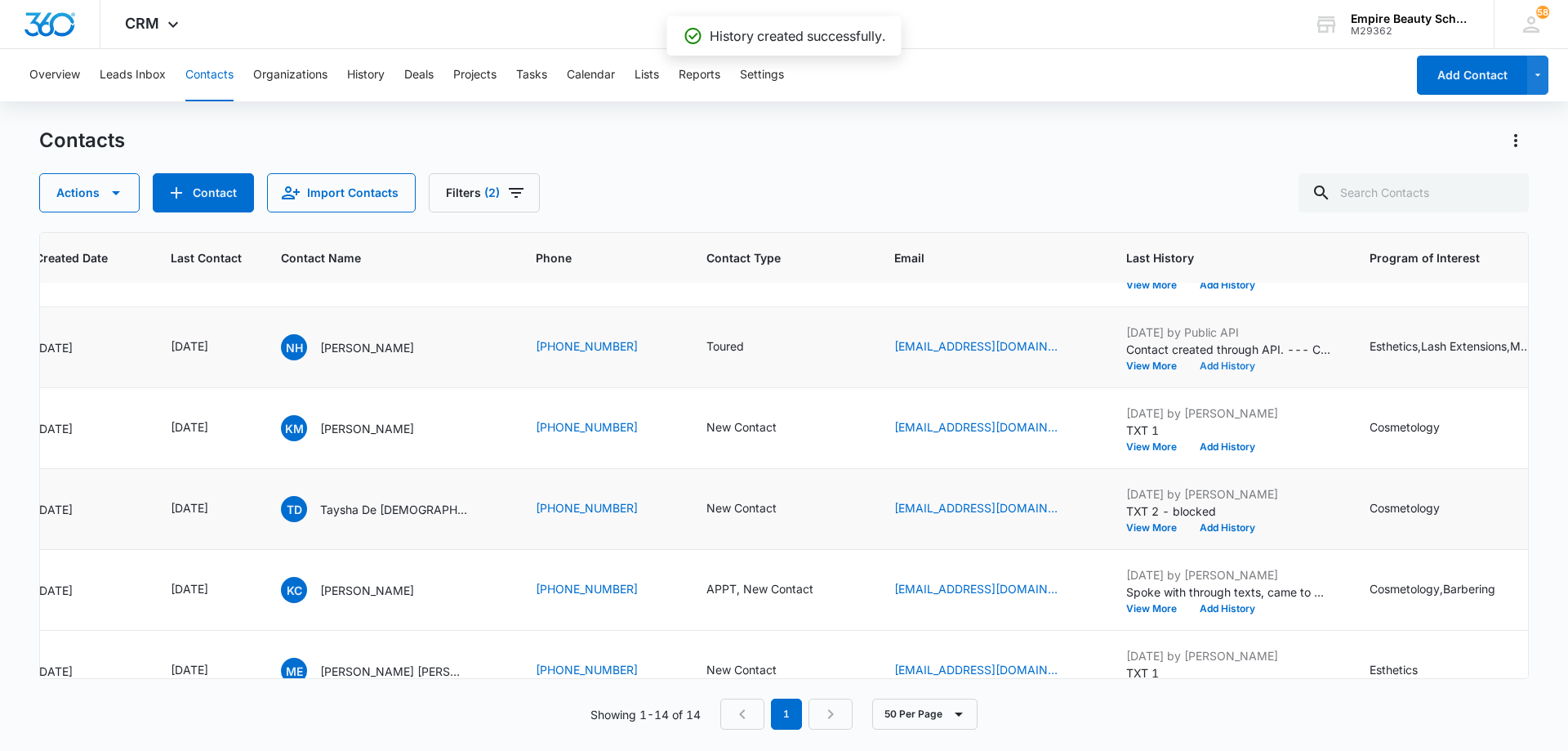
scroll to position [490, 164]
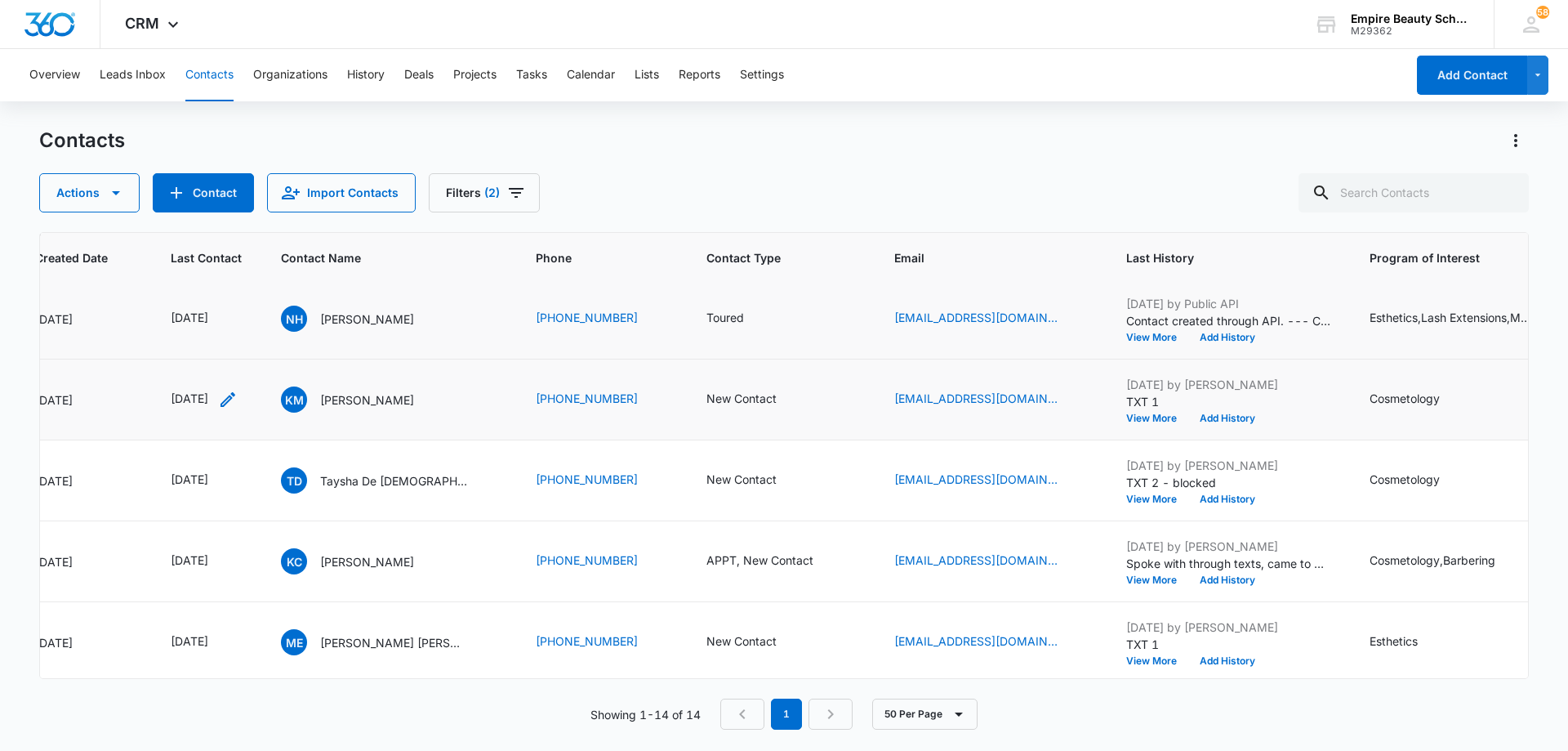
click at [235, 402] on icon "Last Contact - 1759363200 - Select to Edit Field" at bounding box center [228, 400] width 15 height 15
click at [242, 290] on input "[DATE]" at bounding box center [216, 295] width 120 height 18
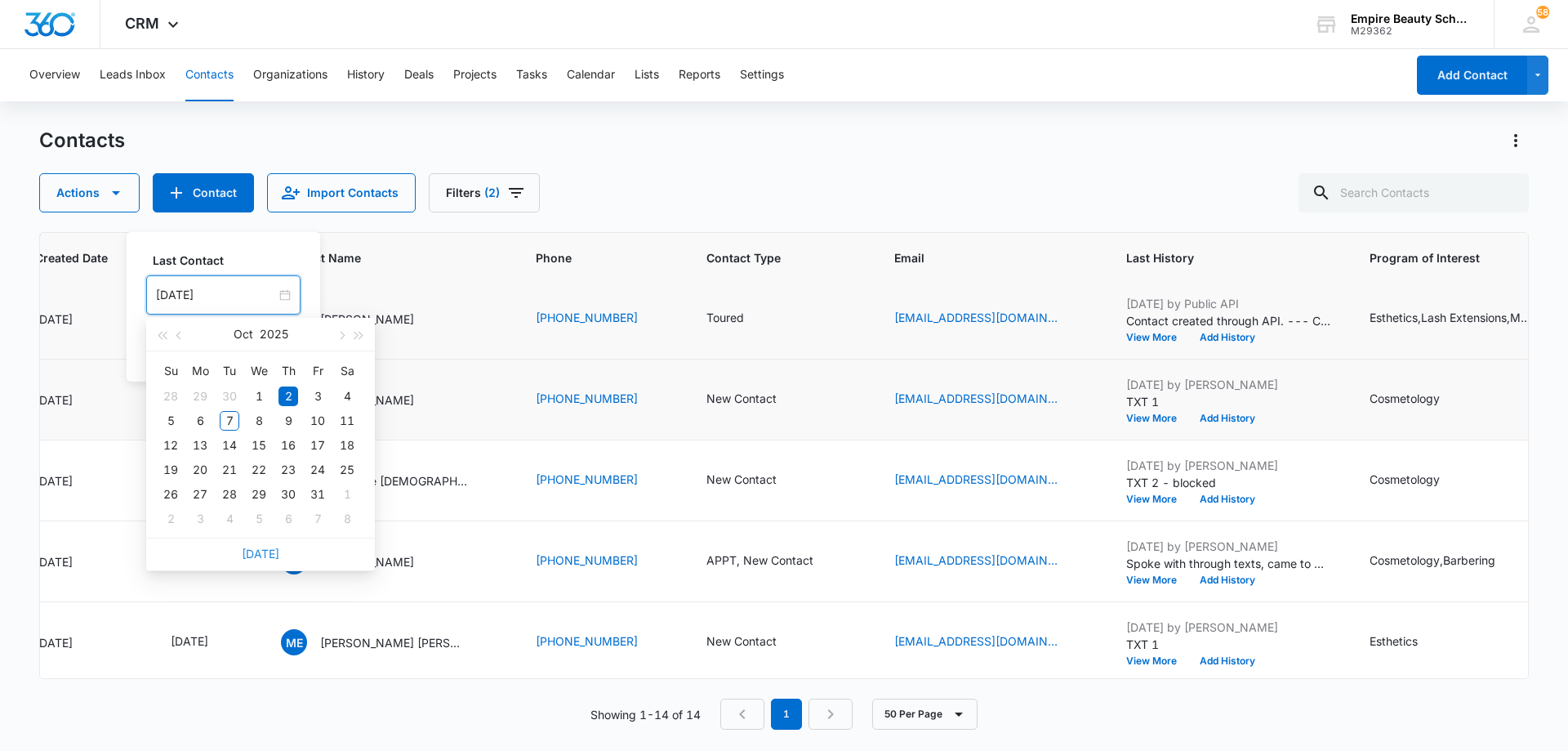
click at [257, 554] on link "[DATE]" at bounding box center [260, 553] width 37 height 14
type input "[DATE]"
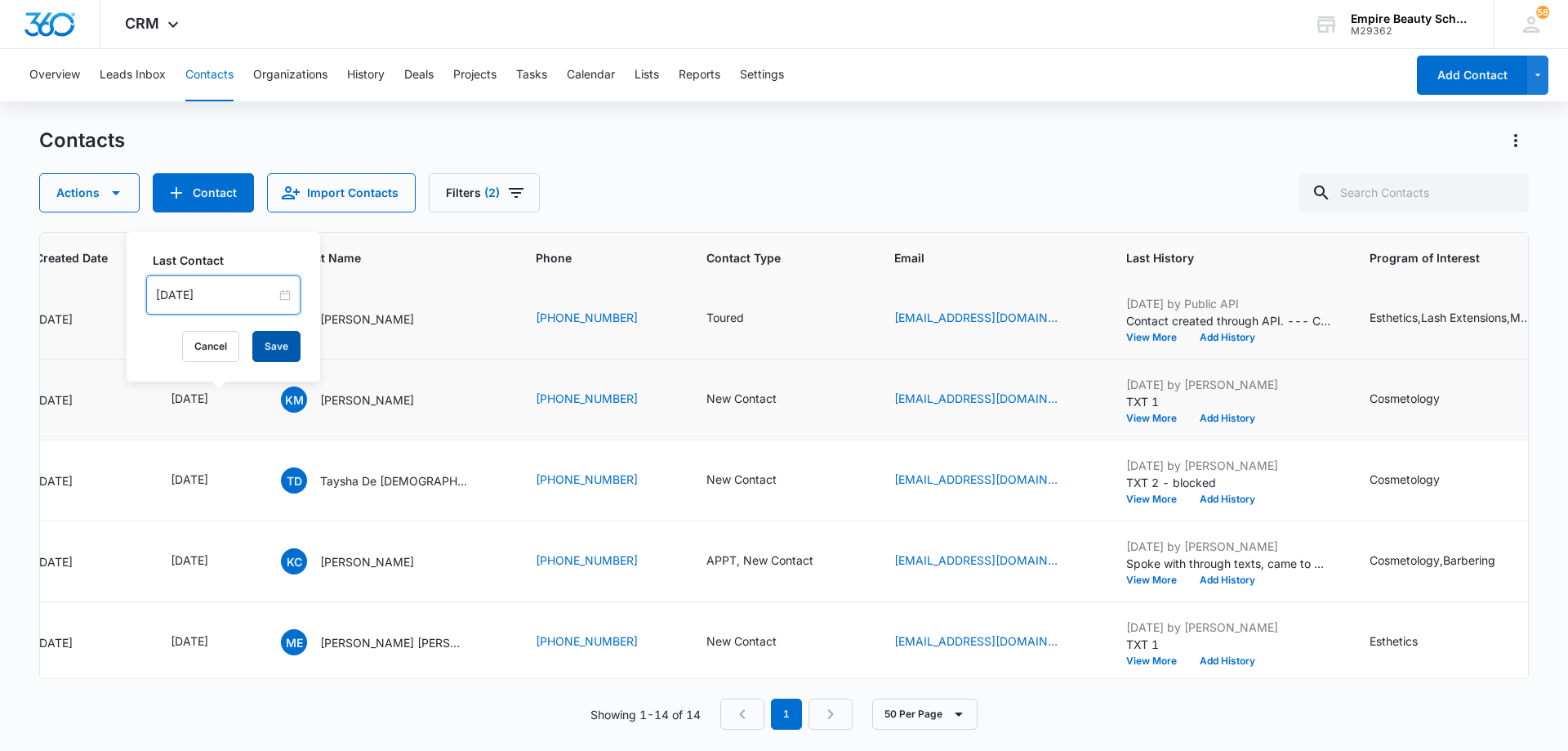
click at [277, 350] on button "Save" at bounding box center [277, 346] width 48 height 31
click at [787, 398] on icon "Contact Type - New Contact - Select to Edit Field" at bounding box center [796, 400] width 20 height 20
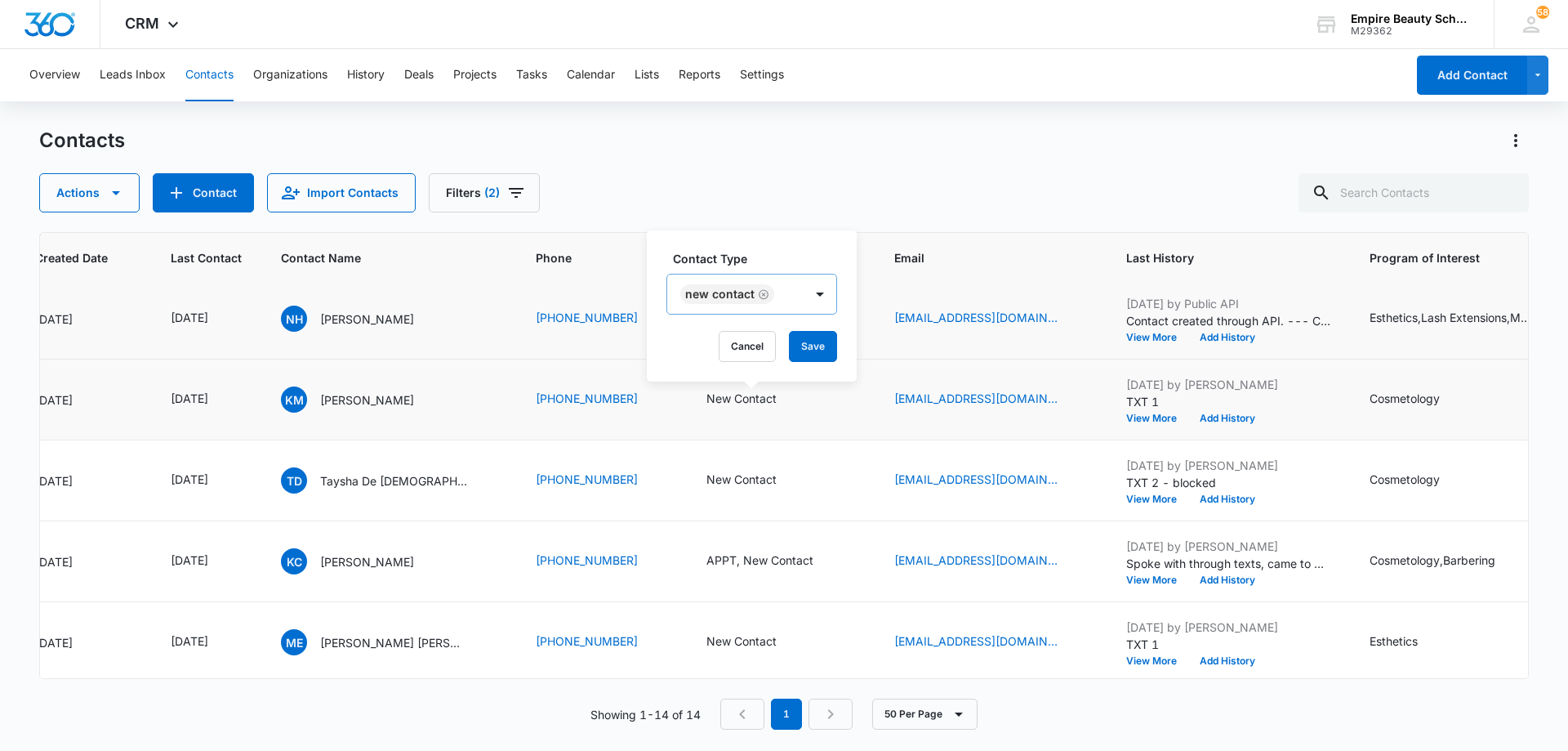
click at [763, 295] on icon "Remove New Contact" at bounding box center [764, 294] width 10 height 10
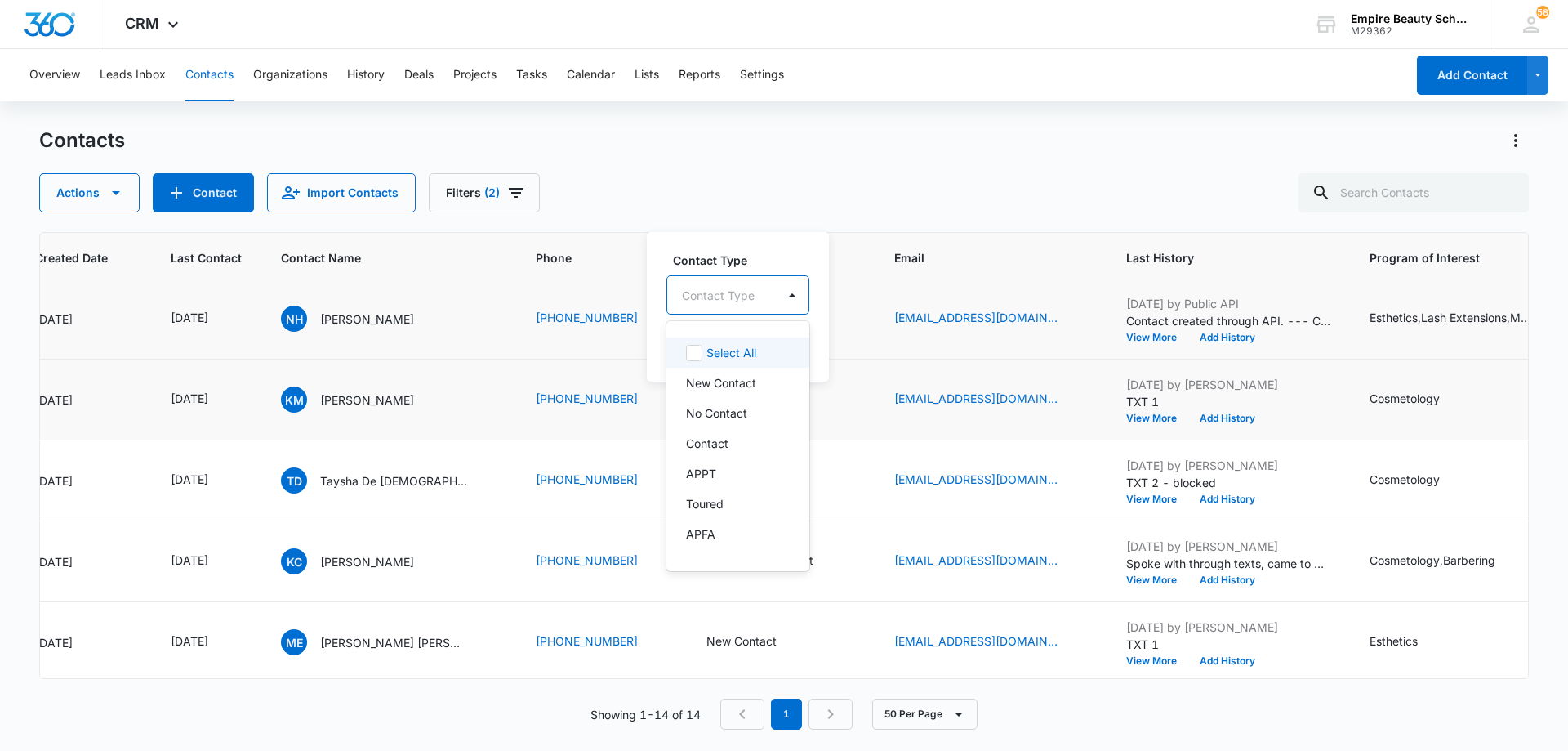
drag, startPoint x: 777, startPoint y: 297, endPoint x: 768, endPoint y: 318, distance: 22.8
click at [777, 298] on div at bounding box center [792, 294] width 33 height 37
click at [740, 440] on div "Contact" at bounding box center [737, 443] width 101 height 17
click at [783, 306] on div at bounding box center [793, 294] width 26 height 26
click at [795, 340] on button "Save" at bounding box center [786, 346] width 48 height 31
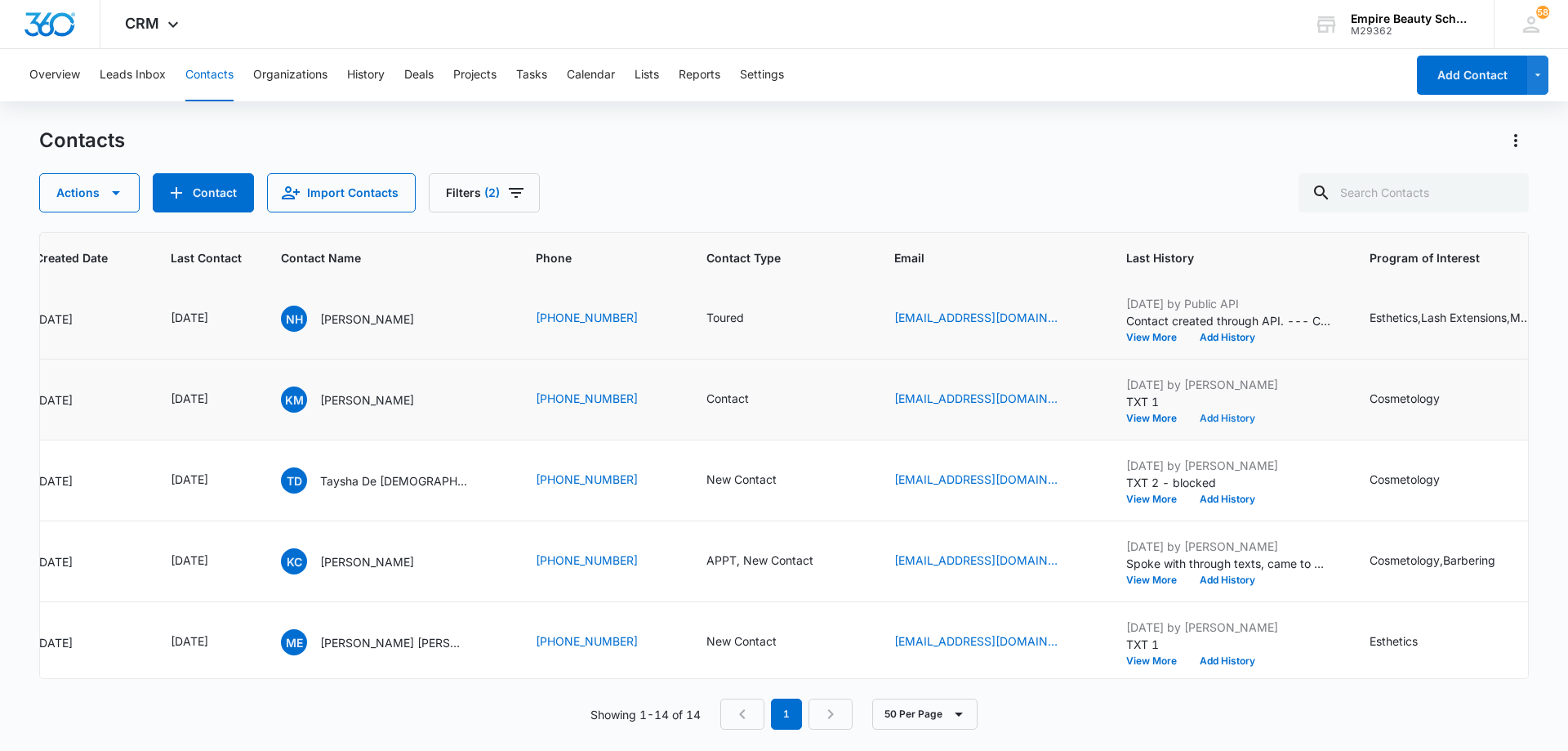
click at [1233, 416] on button "Add History" at bounding box center [1228, 418] width 78 height 10
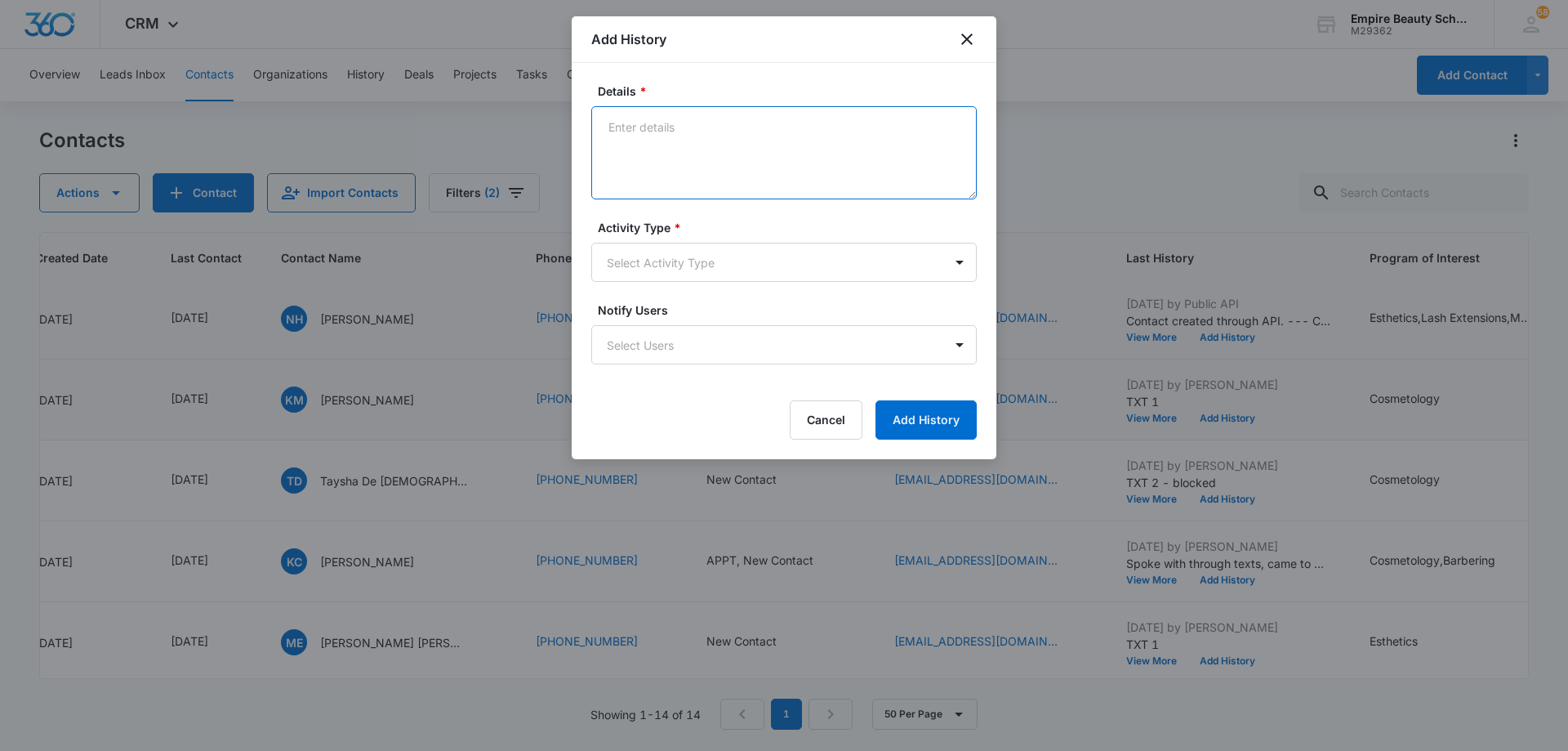
drag, startPoint x: 734, startPoint y: 150, endPoint x: 729, endPoint y: 140, distance: 11.2
click at [734, 150] on textarea "Details *" at bounding box center [784, 153] width 386 height 93
type textarea "Spoke with through texts - interested in enrolling in near future, asked when s…"
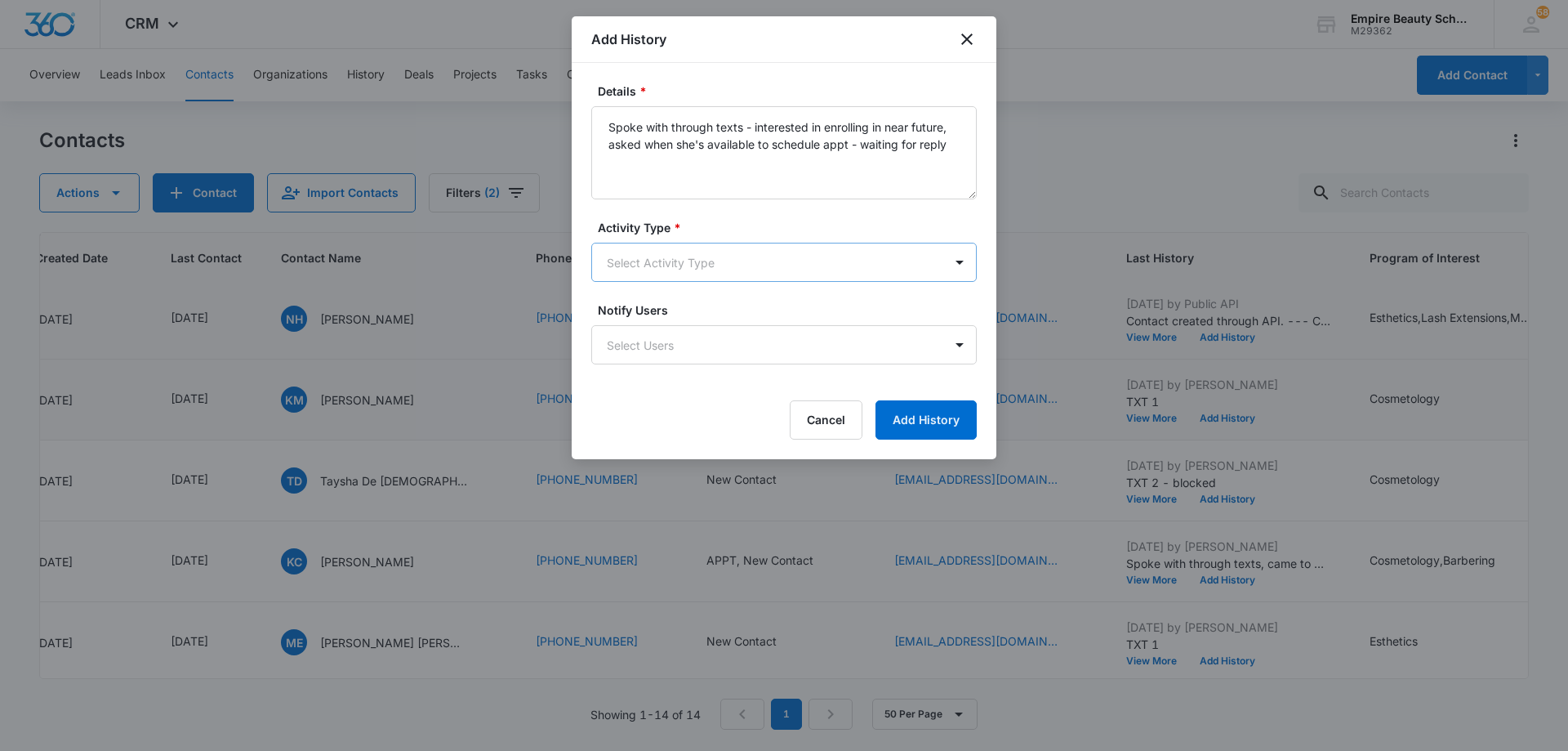
click at [715, 264] on body "CRM Apps Forms CRM Email Shop Payments POS Files Brand Settings AI Assistant Em…" at bounding box center [784, 375] width 1568 height 751
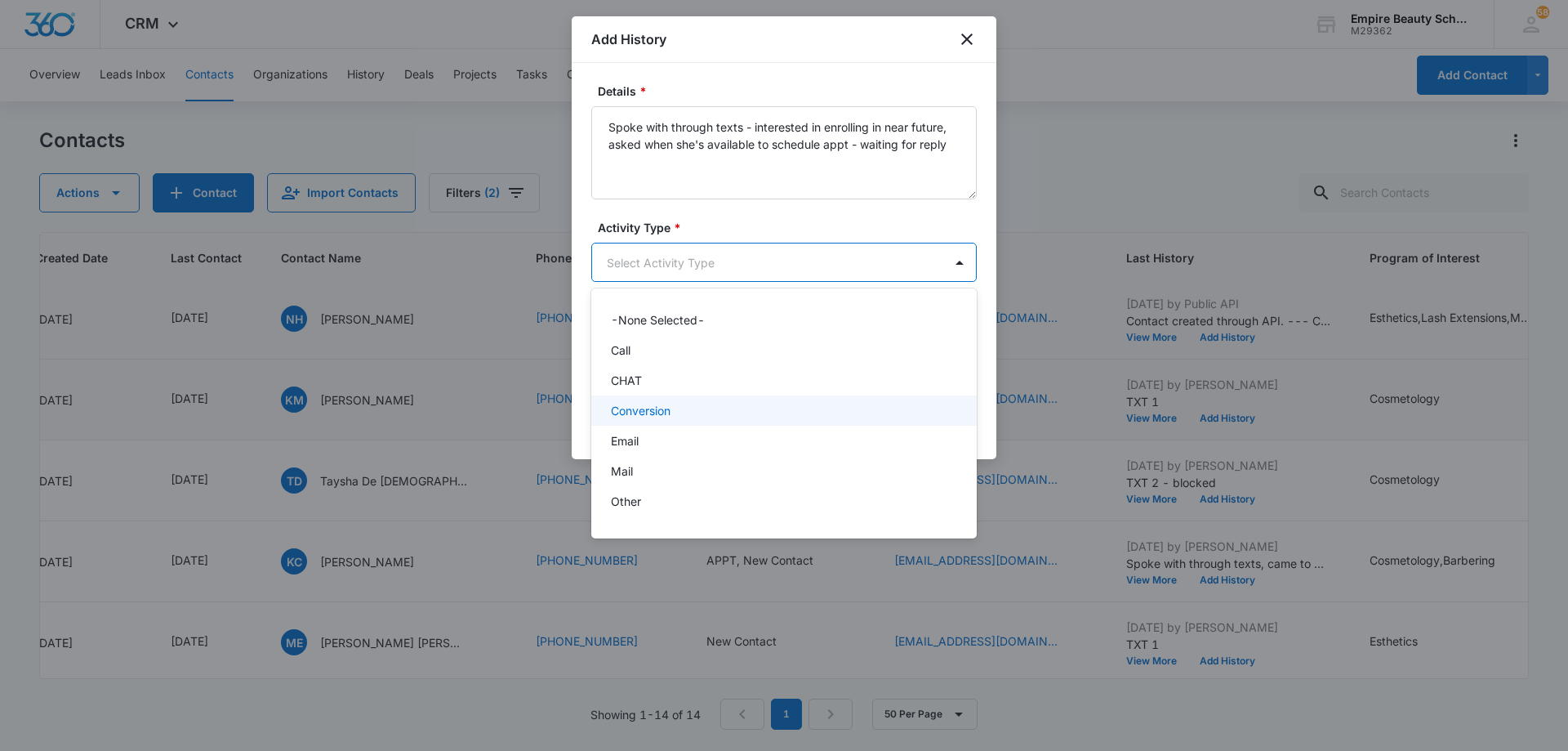
scroll to position [85, 0]
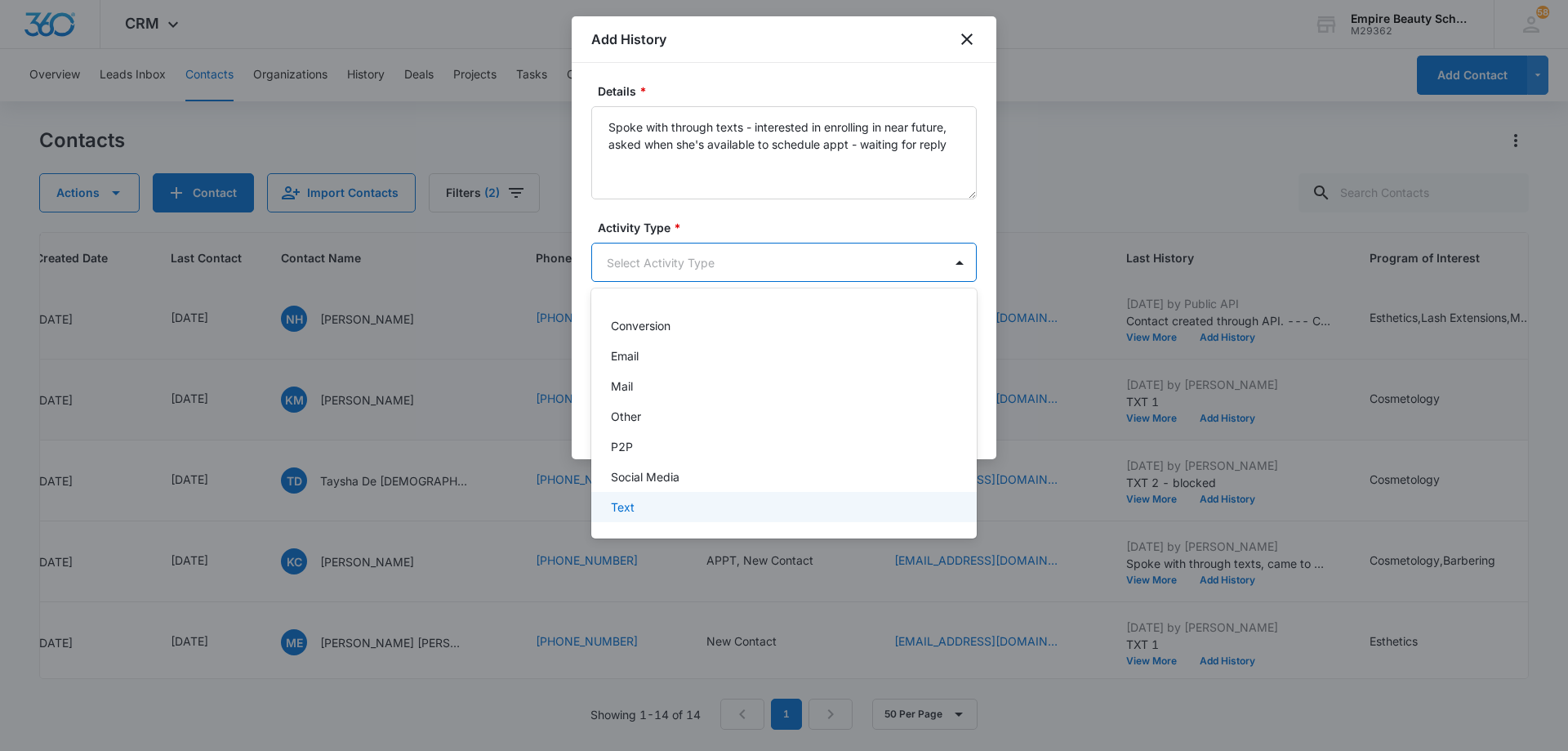
click at [664, 506] on div "Text" at bounding box center [782, 506] width 343 height 17
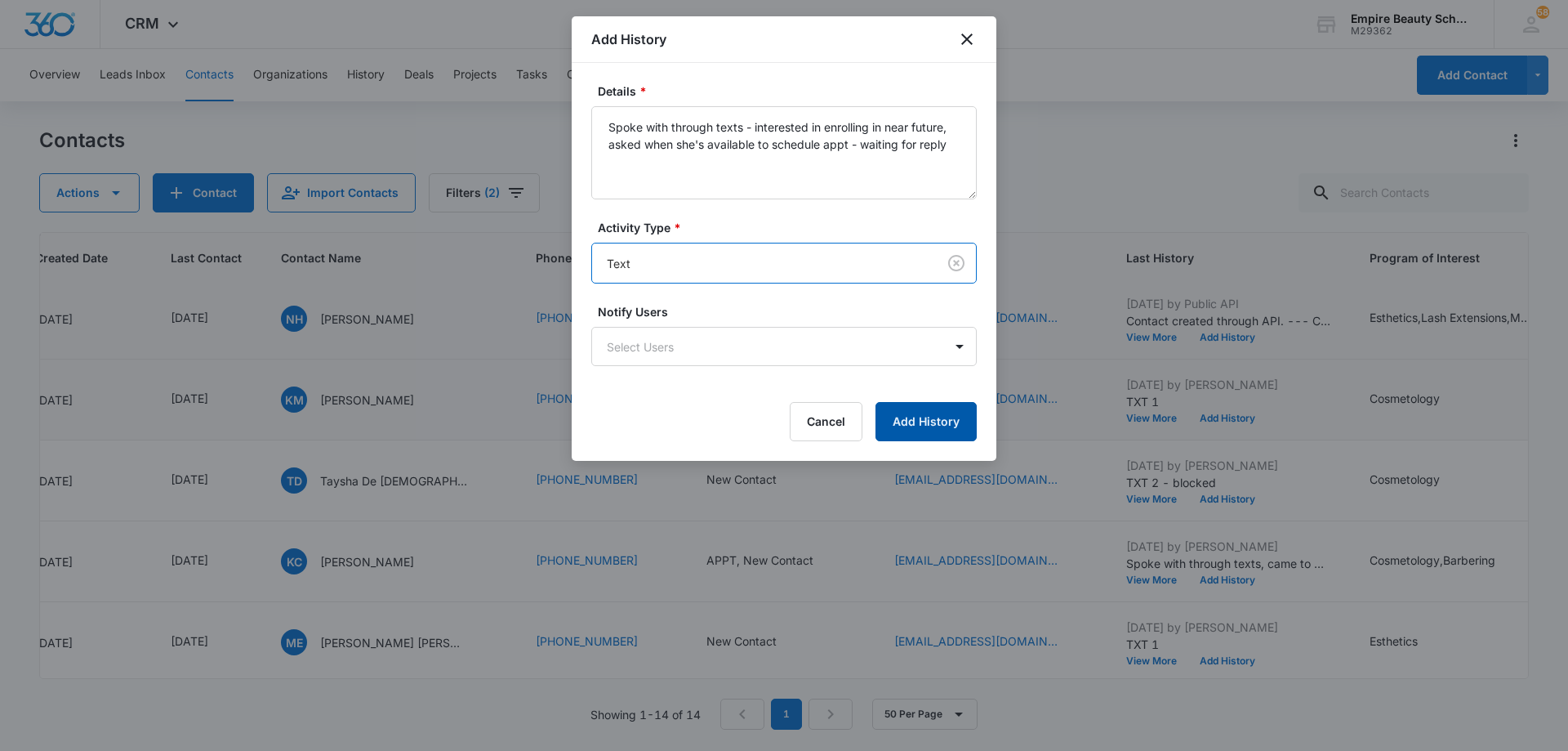
click at [906, 418] on button "Add History" at bounding box center [926, 421] width 102 height 39
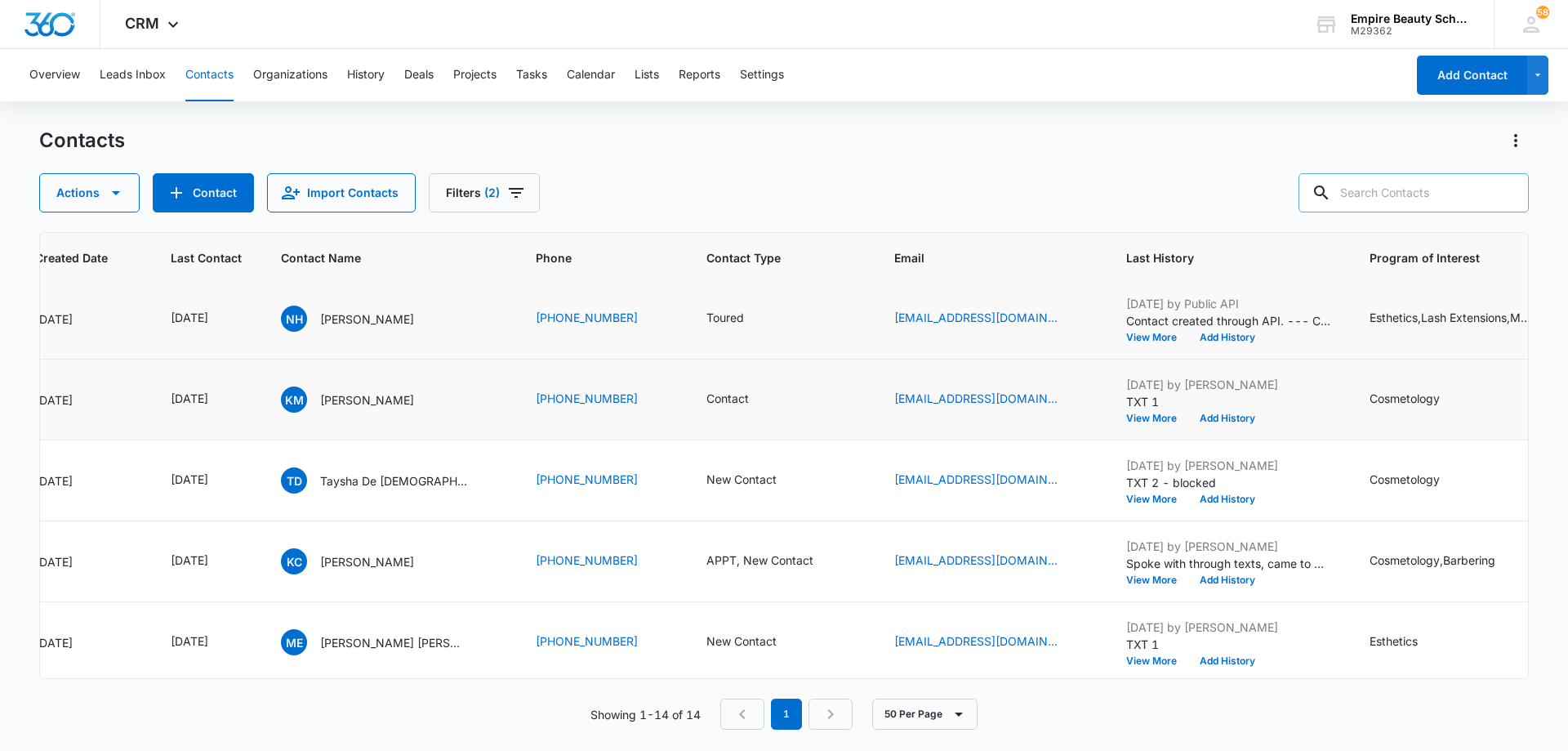
click at [1404, 205] on input "text" at bounding box center [1414, 193] width 230 height 39
type input "ella"
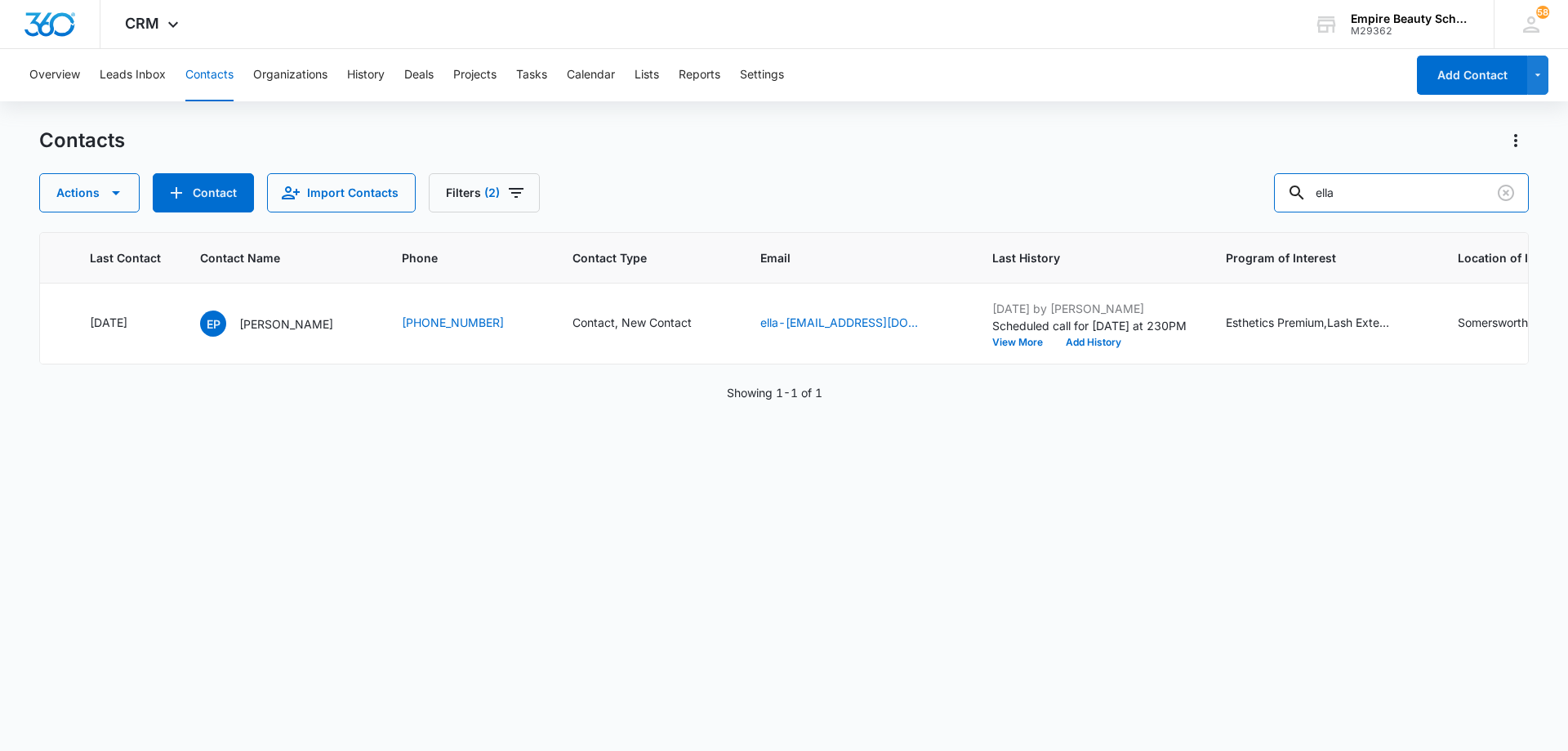
scroll to position [0, 258]
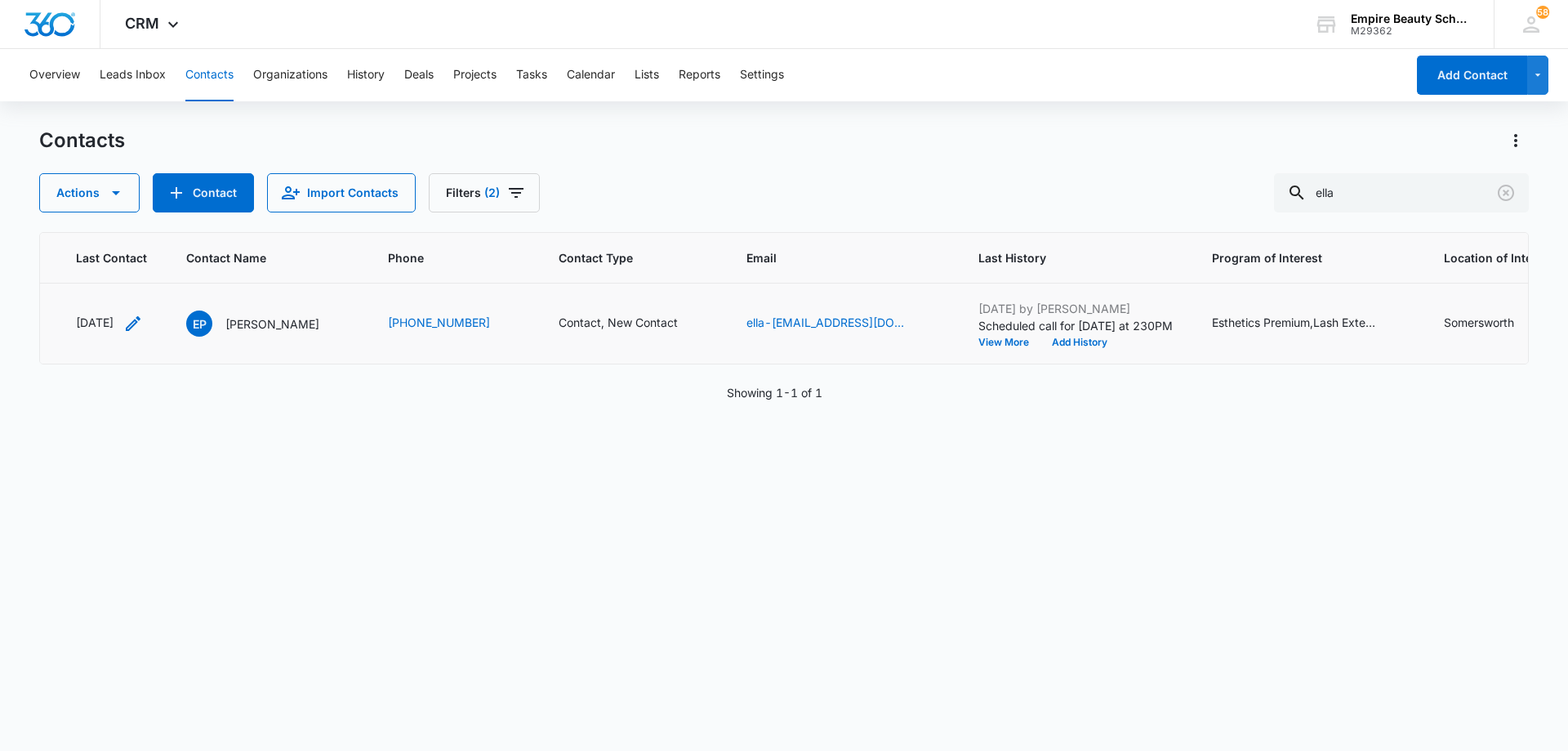
click at [143, 325] on icon "Last Contact - 1759795200 - Select to Edit Field" at bounding box center [133, 324] width 20 height 20
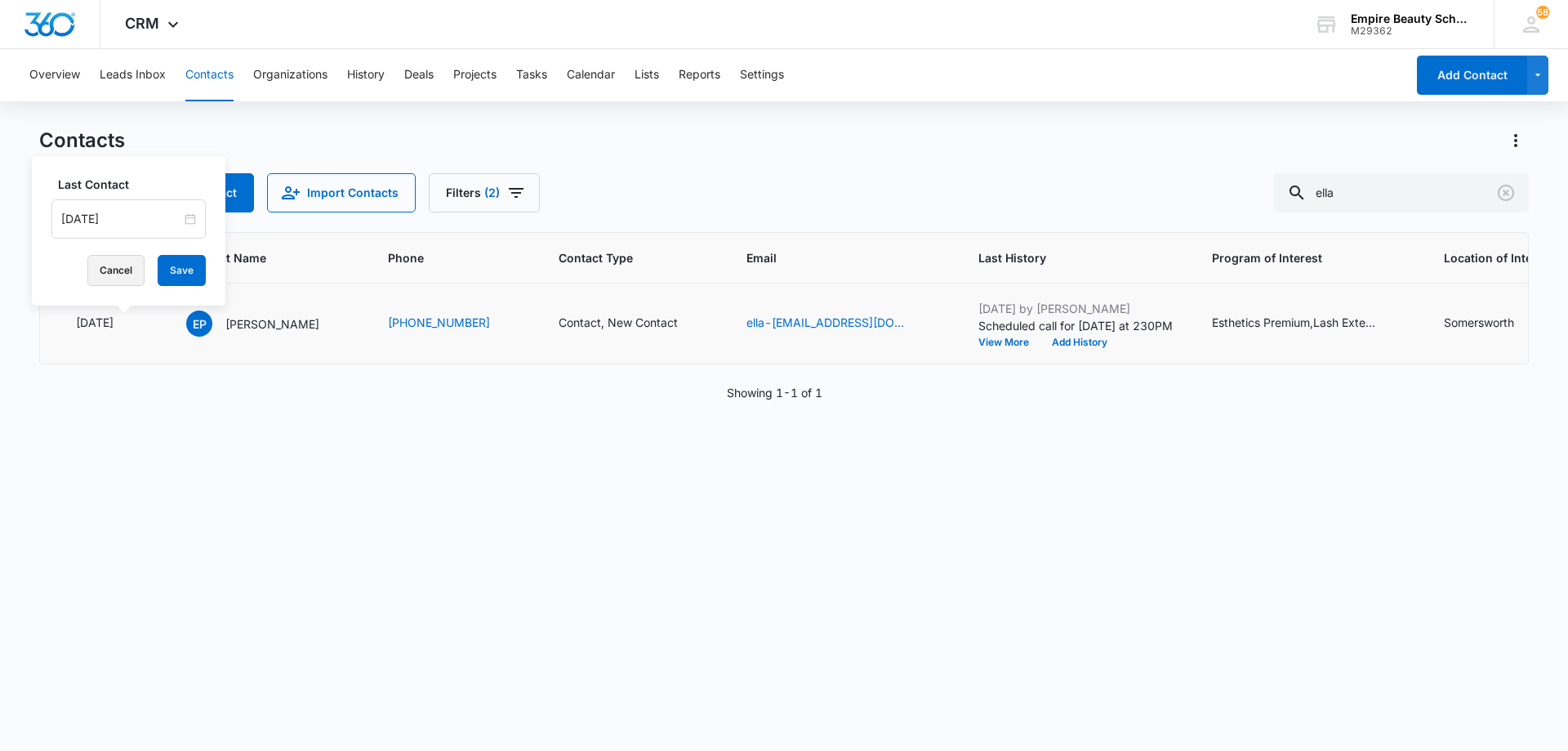
click at [109, 265] on button "Cancel" at bounding box center [116, 270] width 57 height 31
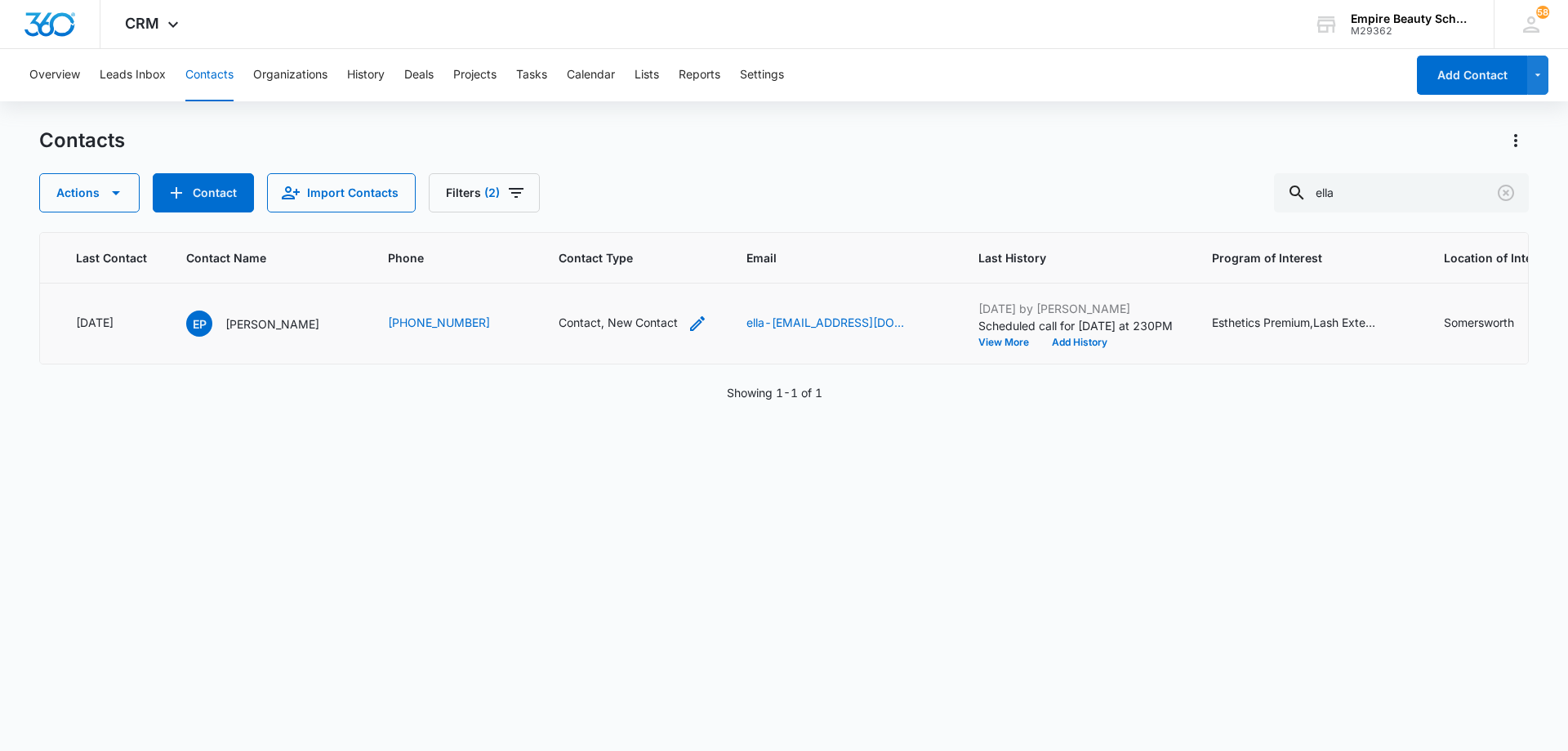
click at [688, 321] on icon "Contact Type - Contact, New Contact - Select to Edit Field" at bounding box center [698, 324] width 20 height 20
click at [702, 226] on div "New Contact Contact" at bounding box center [612, 217] width 207 height 39
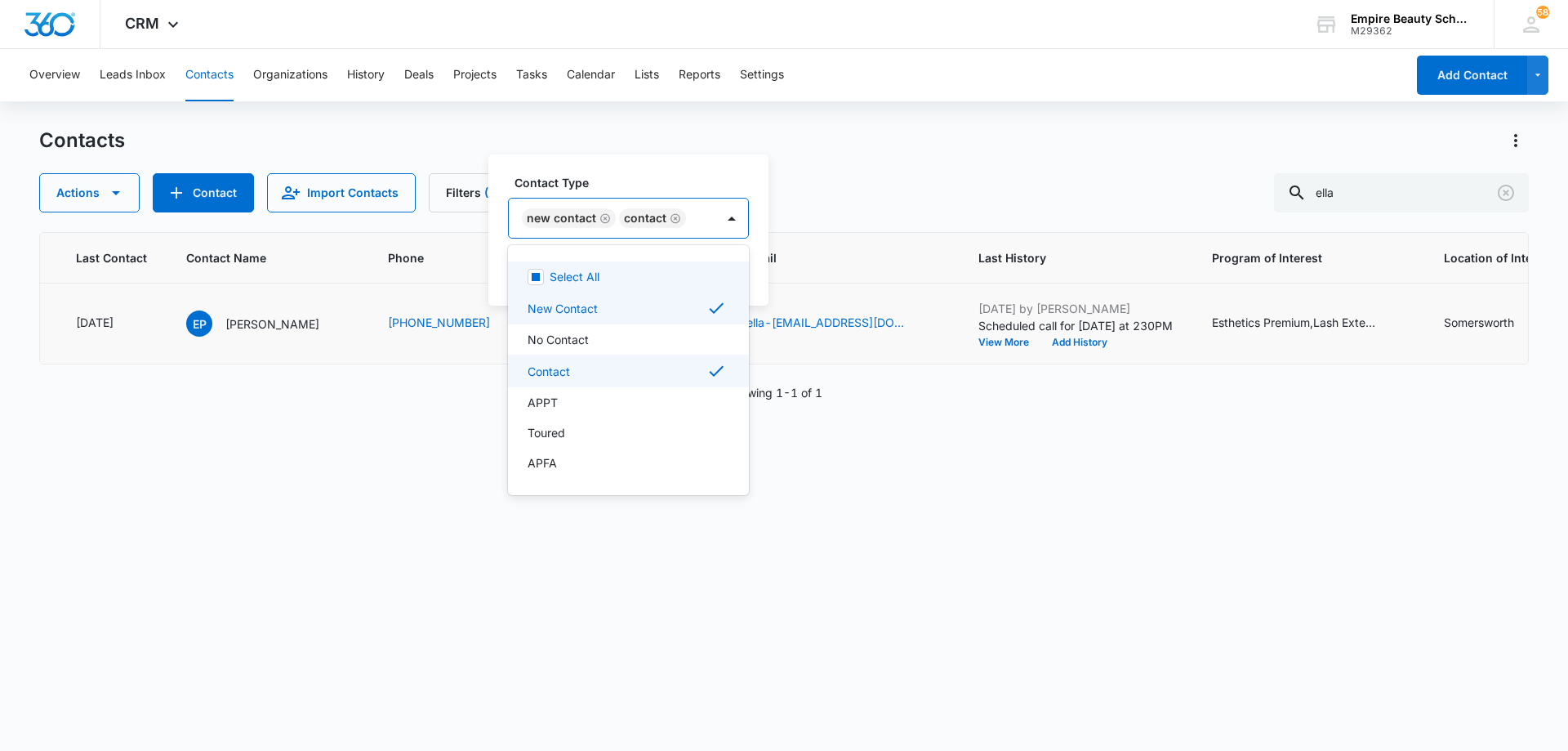
click at [673, 218] on icon "Remove Contact" at bounding box center [676, 218] width 12 height 12
click at [608, 397] on div "APPT" at bounding box center [592, 400] width 128 height 17
click at [682, 227] on div "New Contact APPT" at bounding box center [603, 217] width 189 height 39
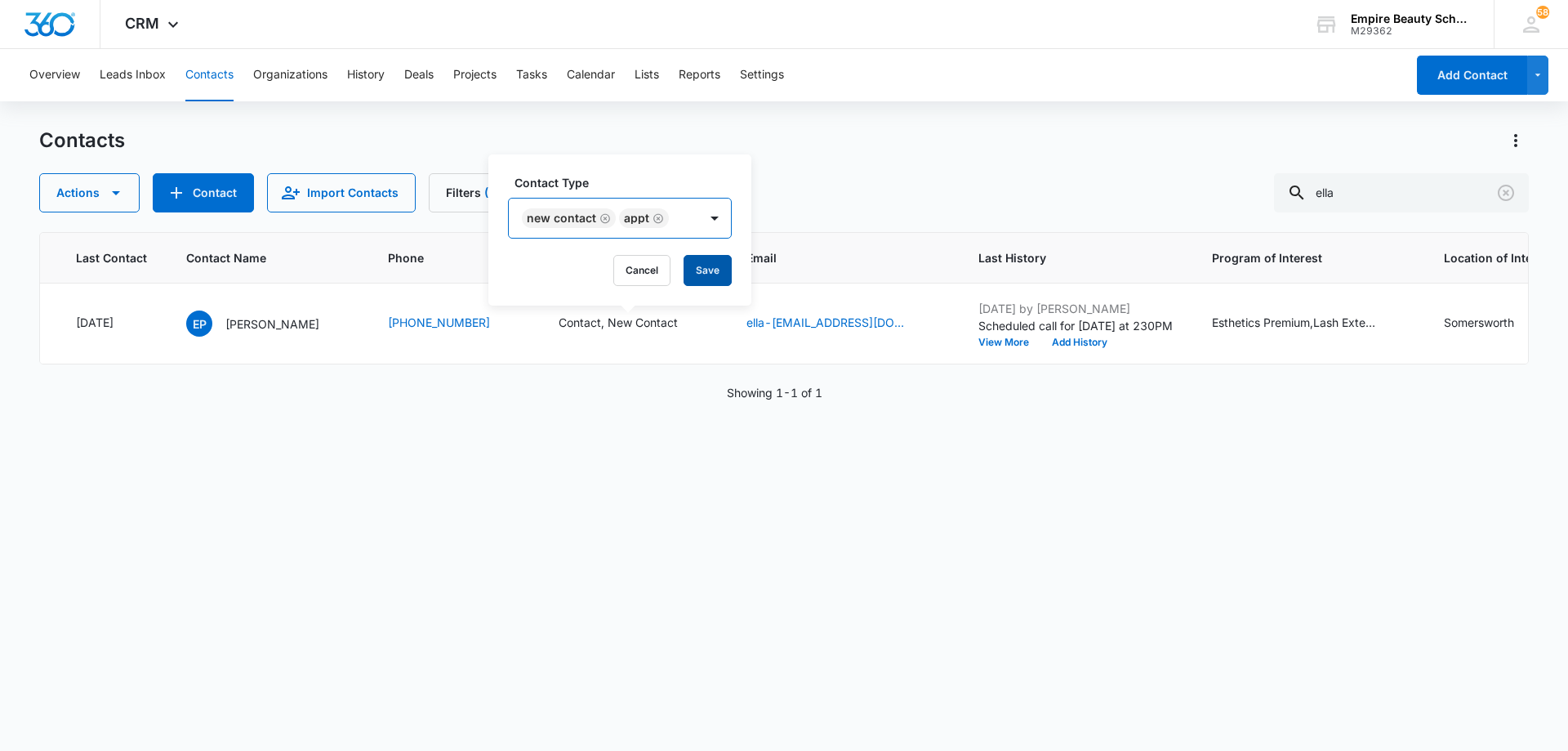
click at [696, 270] on button "Save" at bounding box center [708, 270] width 48 height 31
click at [1073, 342] on button "Add History" at bounding box center [1067, 342] width 78 height 10
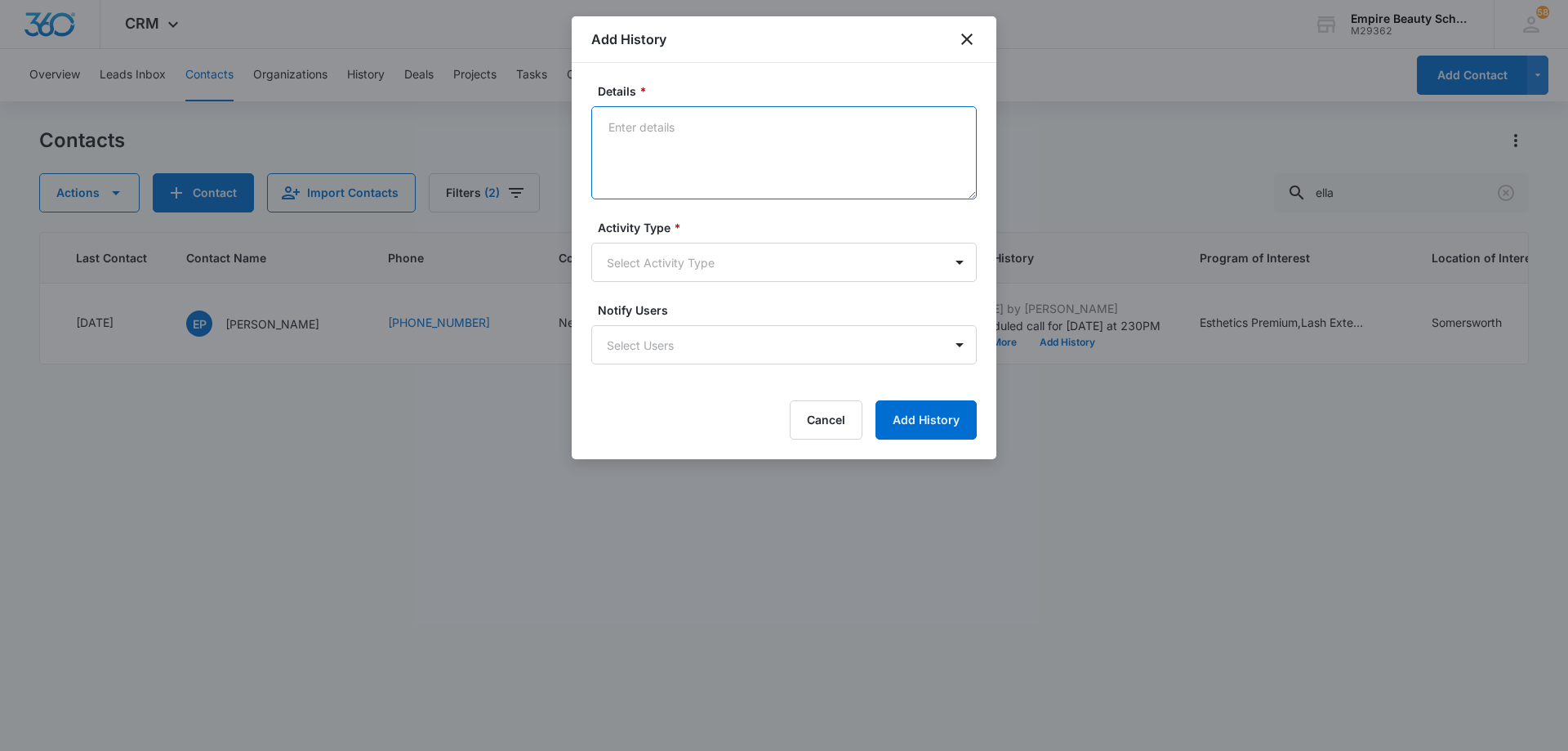
click at [701, 146] on textarea "Details *" at bounding box center [784, 153] width 386 height 93
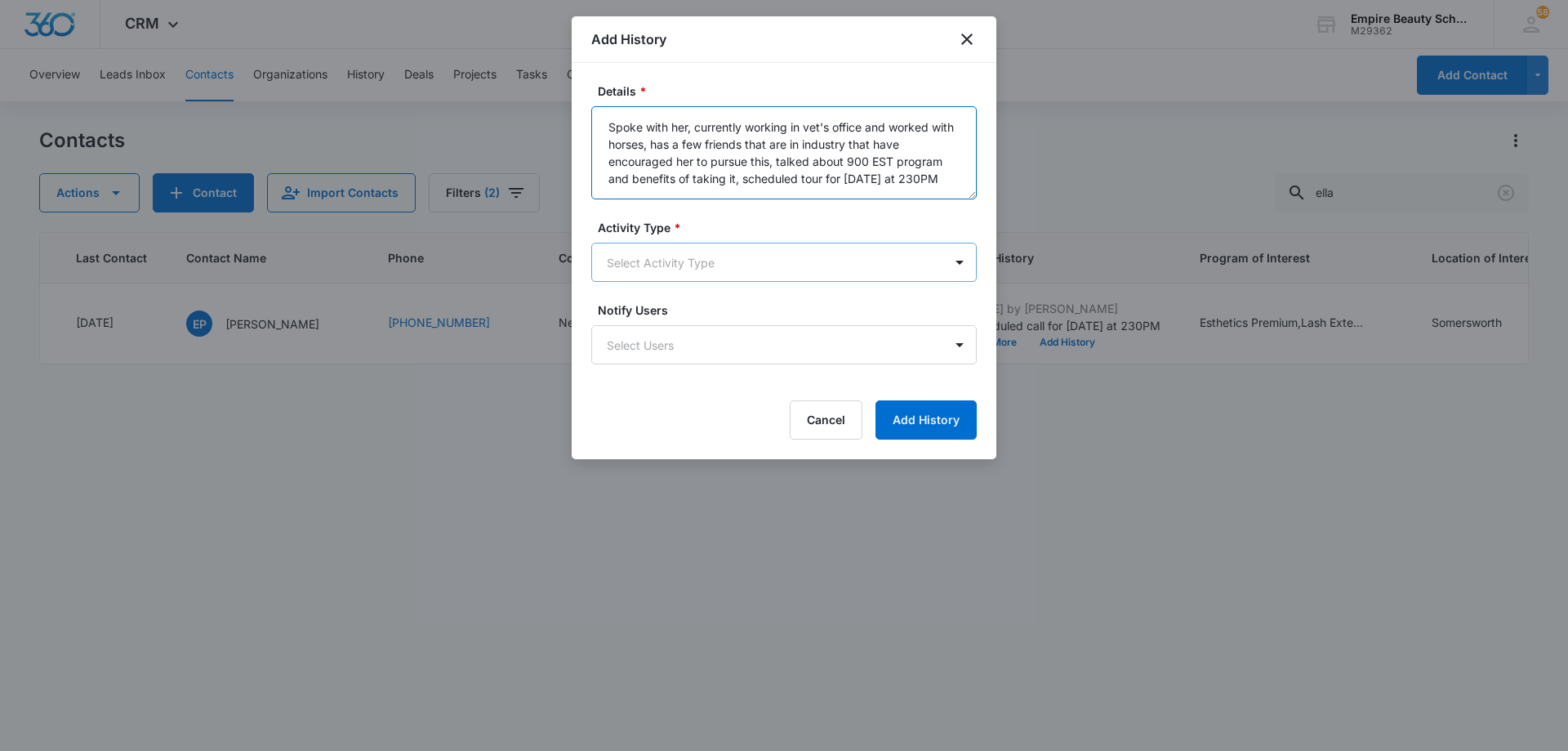
type textarea "Spoke with her, currently working in vet's office and worked with horses, has a…"
click at [715, 273] on body "CRM Apps Forms CRM Email Shop Payments POS Files Brand Settings AI Assistant Em…" at bounding box center [784, 375] width 1568 height 751
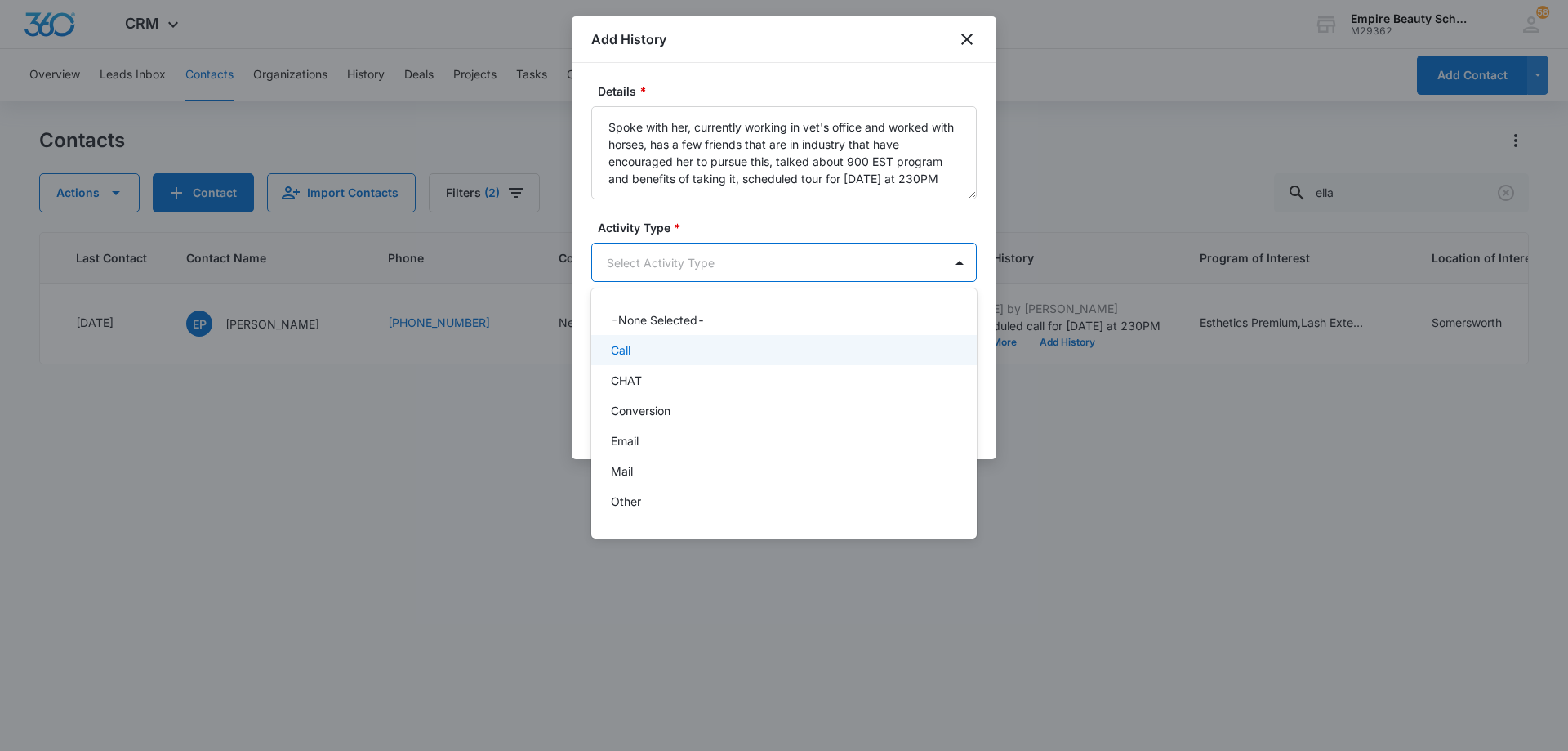
click at [708, 348] on div "Call" at bounding box center [782, 349] width 343 height 17
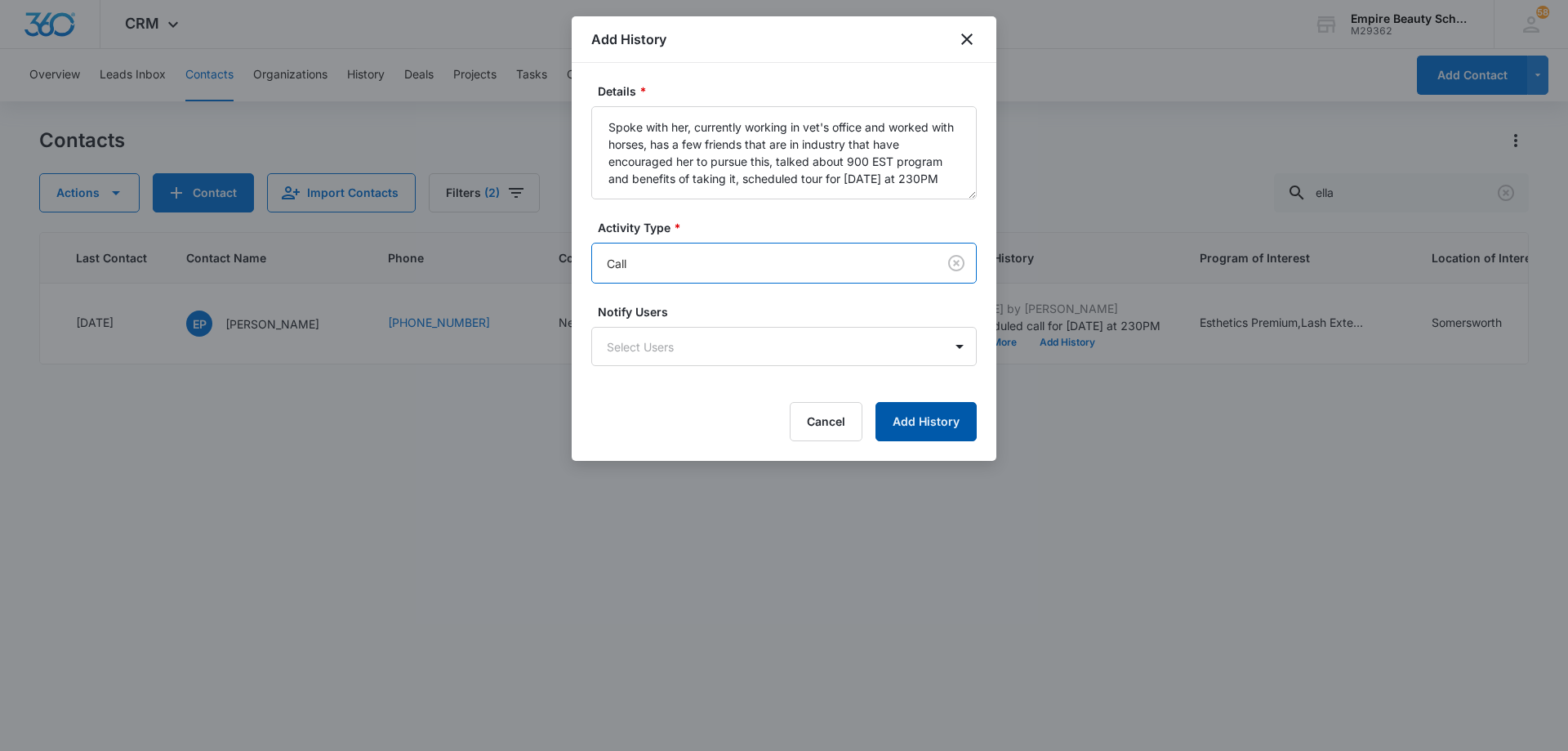
click at [925, 425] on button "Add History" at bounding box center [926, 421] width 102 height 39
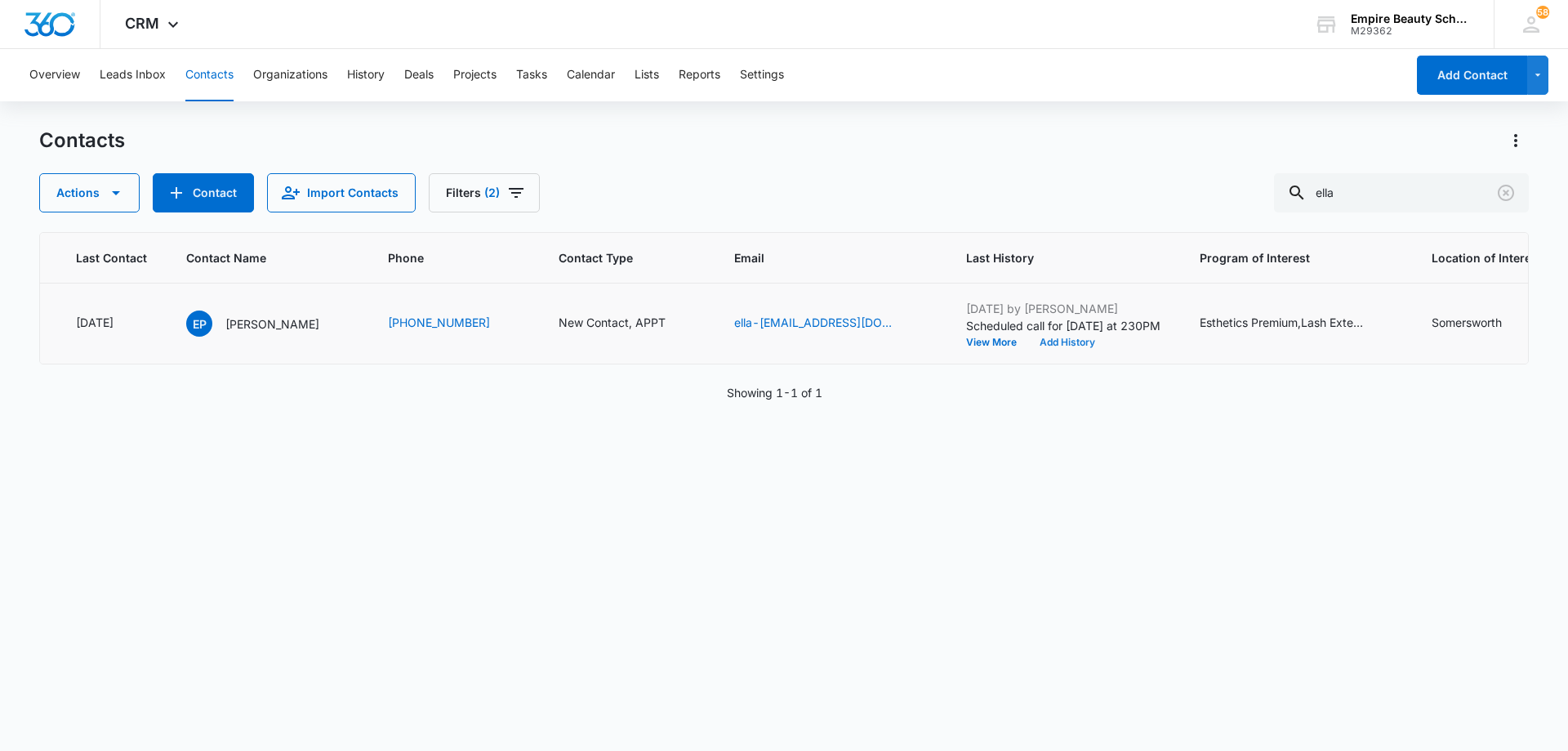
click at [1057, 337] on button "Add History" at bounding box center [1067, 342] width 78 height 10
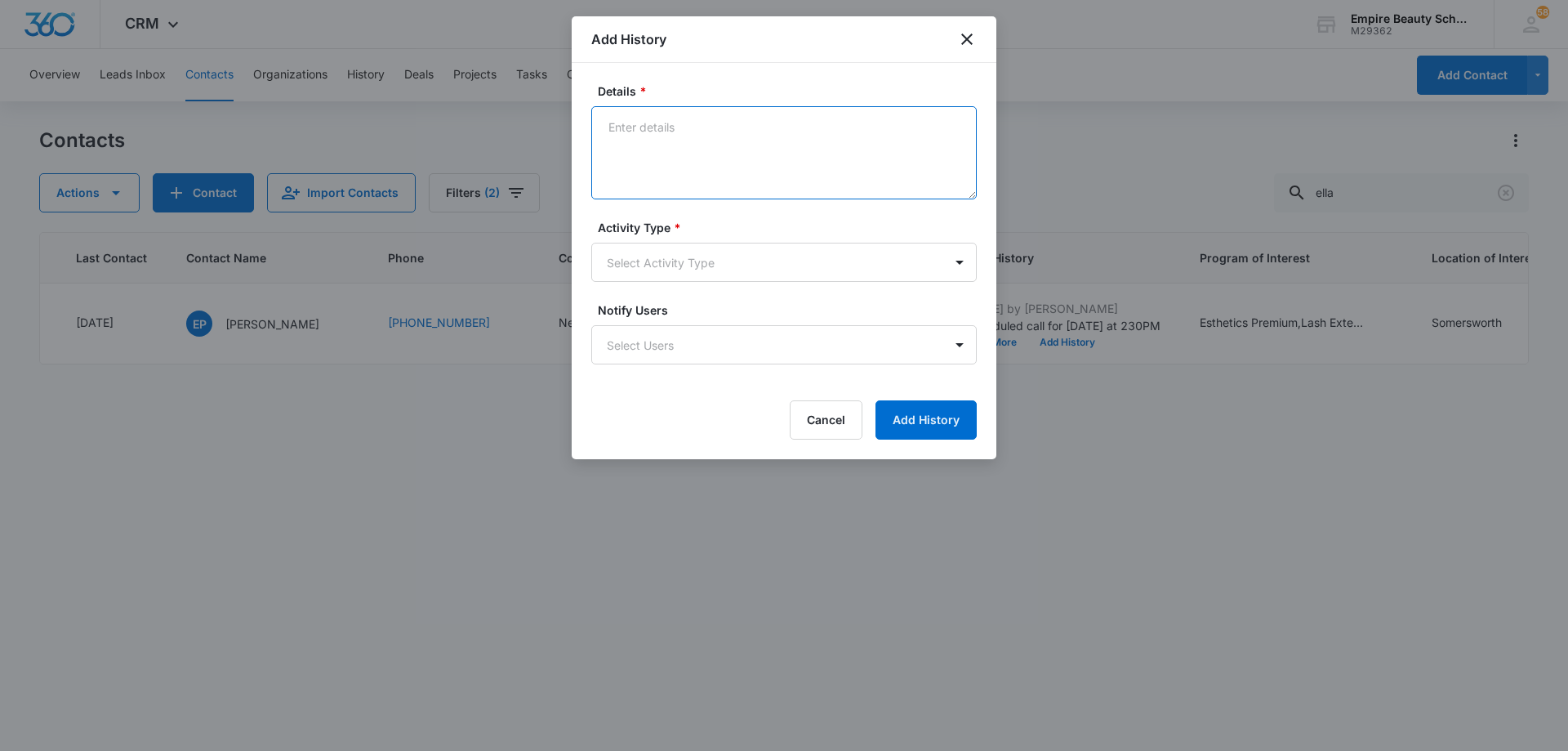
drag, startPoint x: 730, startPoint y: 154, endPoint x: 724, endPoint y: 149, distance: 7.8
click at [728, 154] on textarea "Details *" at bounding box center [784, 153] width 386 height 93
type textarea "TXT - date and time of appt with address to campus"
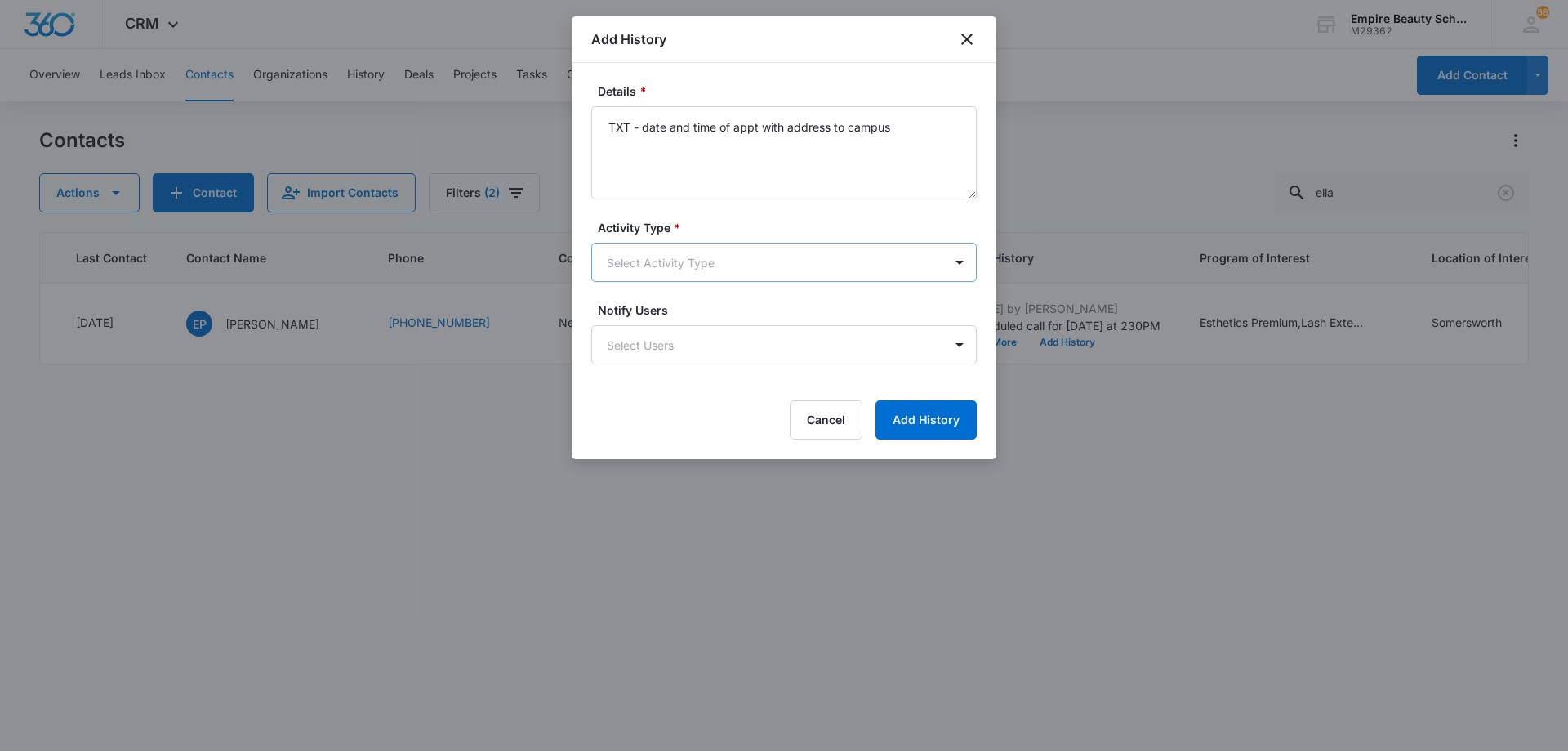
click at [695, 263] on body "CRM Apps Forms CRM Email Shop Payments POS Files Brand Settings AI Assistant Em…" at bounding box center [784, 375] width 1568 height 751
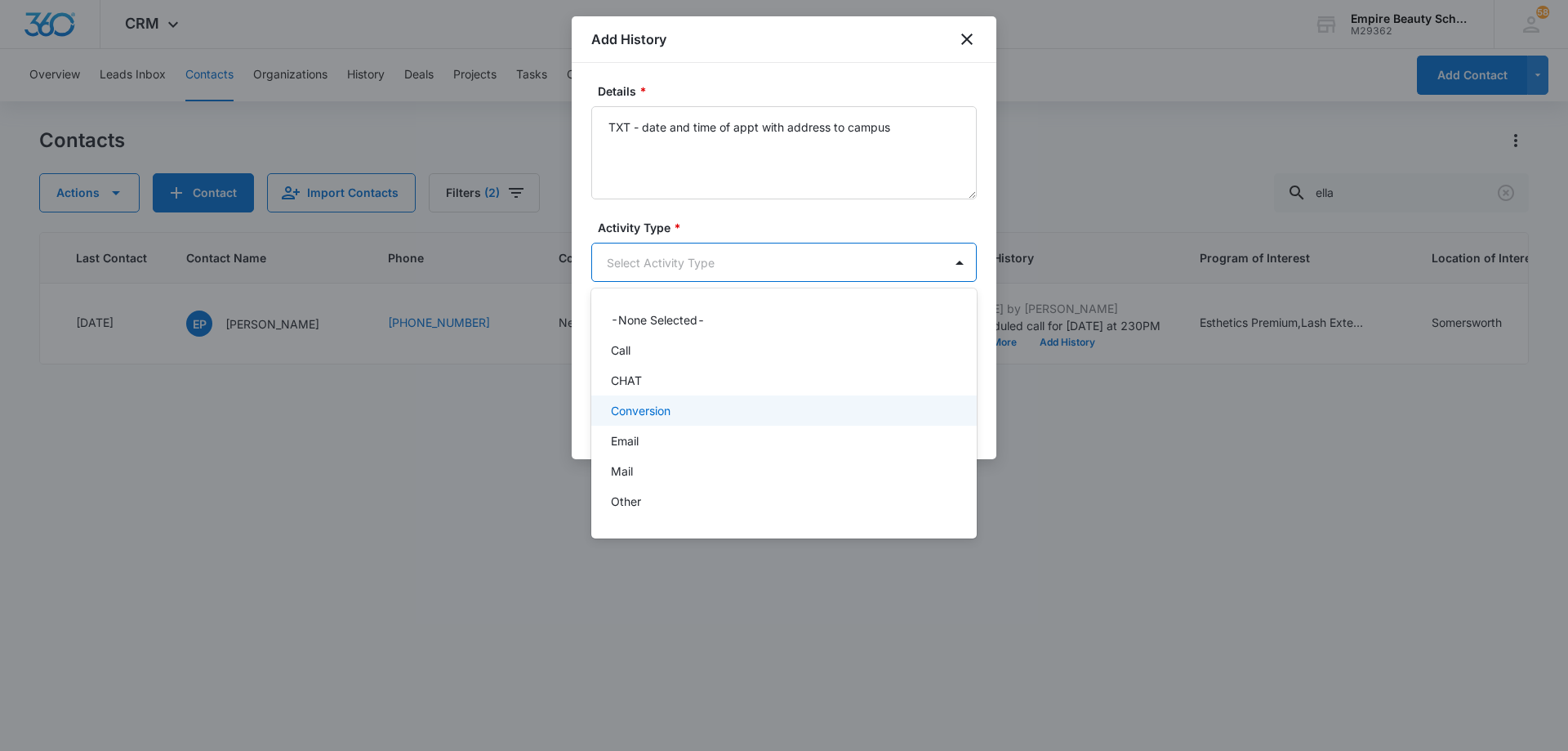
scroll to position [85, 0]
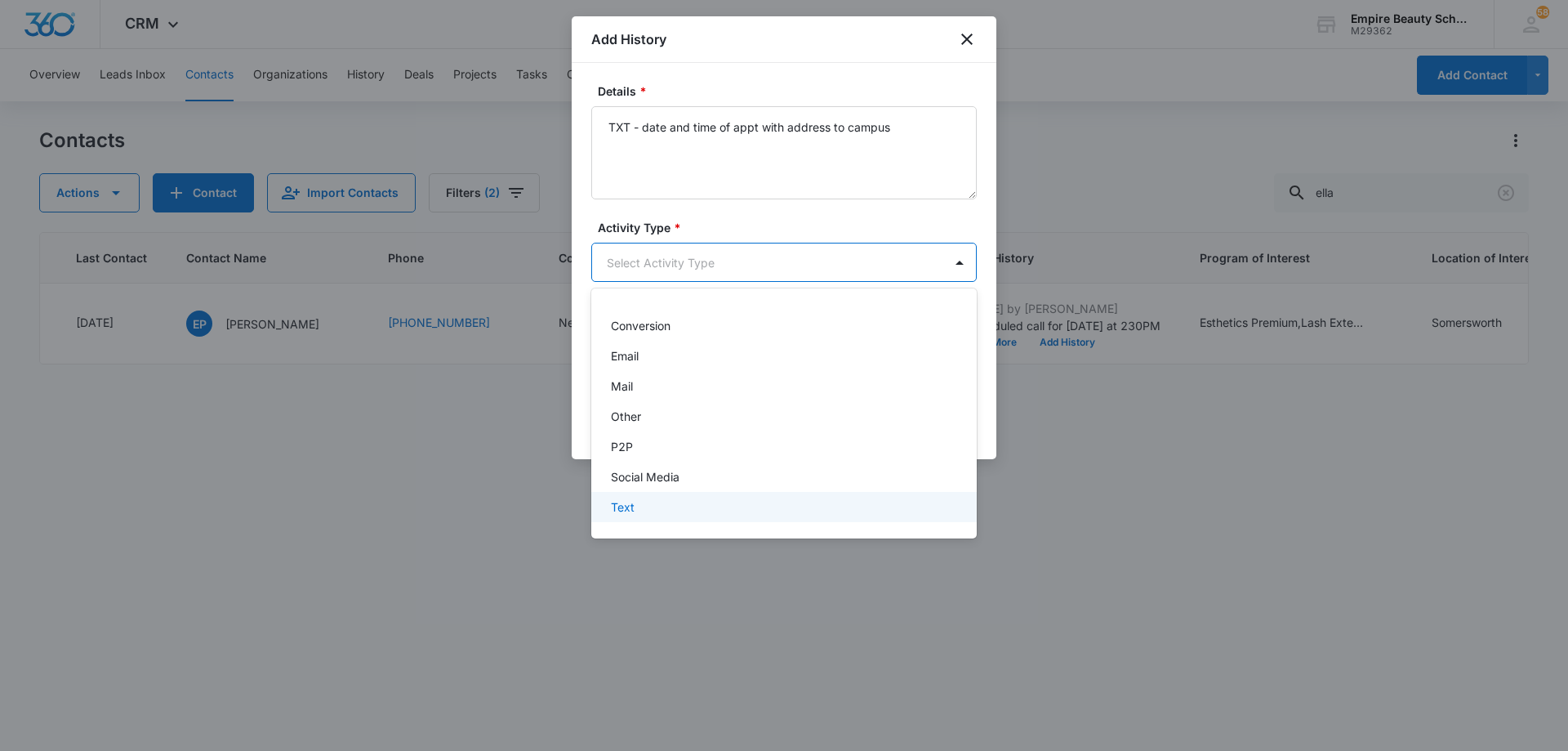
drag, startPoint x: 677, startPoint y: 506, endPoint x: 701, endPoint y: 500, distance: 24.7
click at [678, 506] on div "Text" at bounding box center [782, 506] width 343 height 17
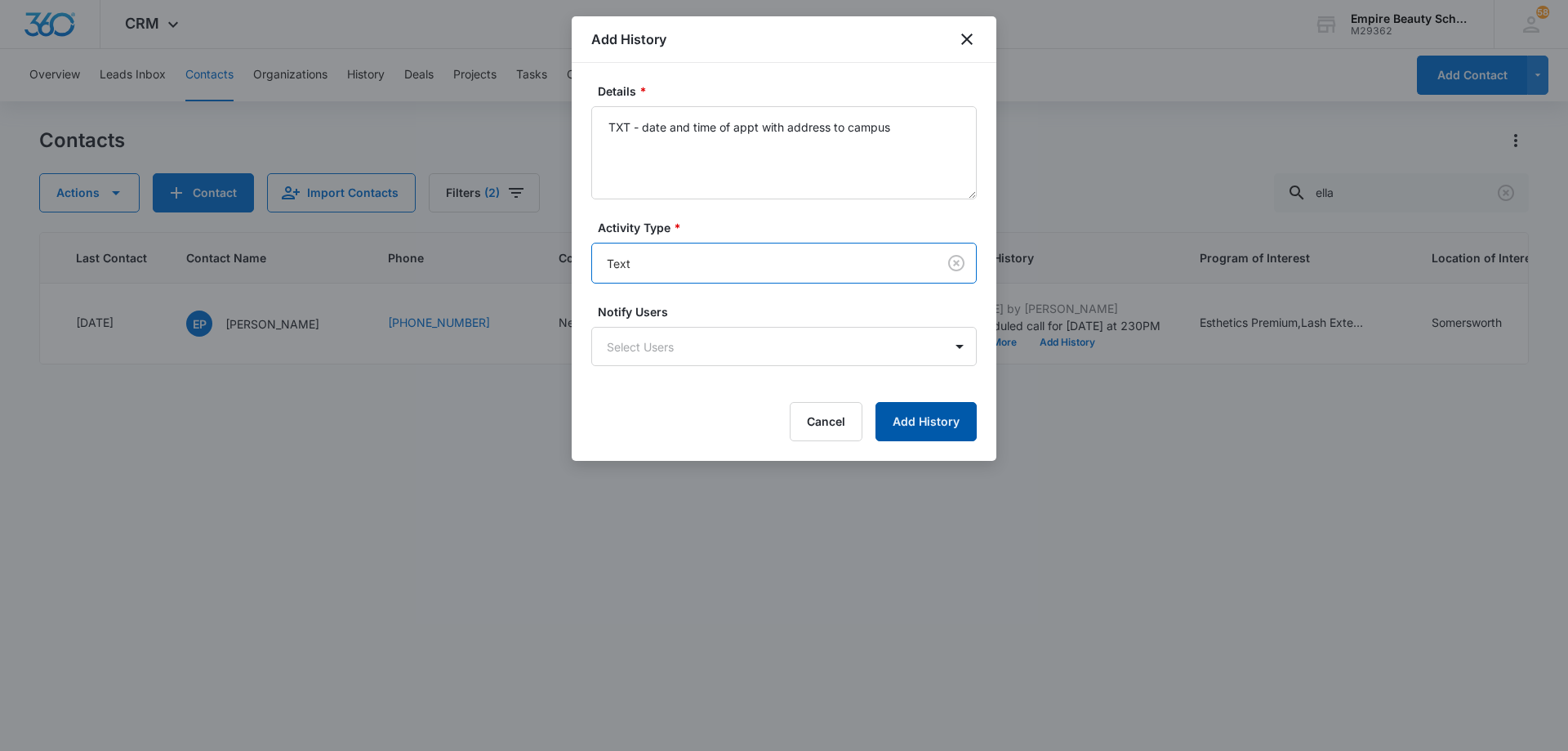
click at [912, 431] on button "Add History" at bounding box center [926, 421] width 102 height 39
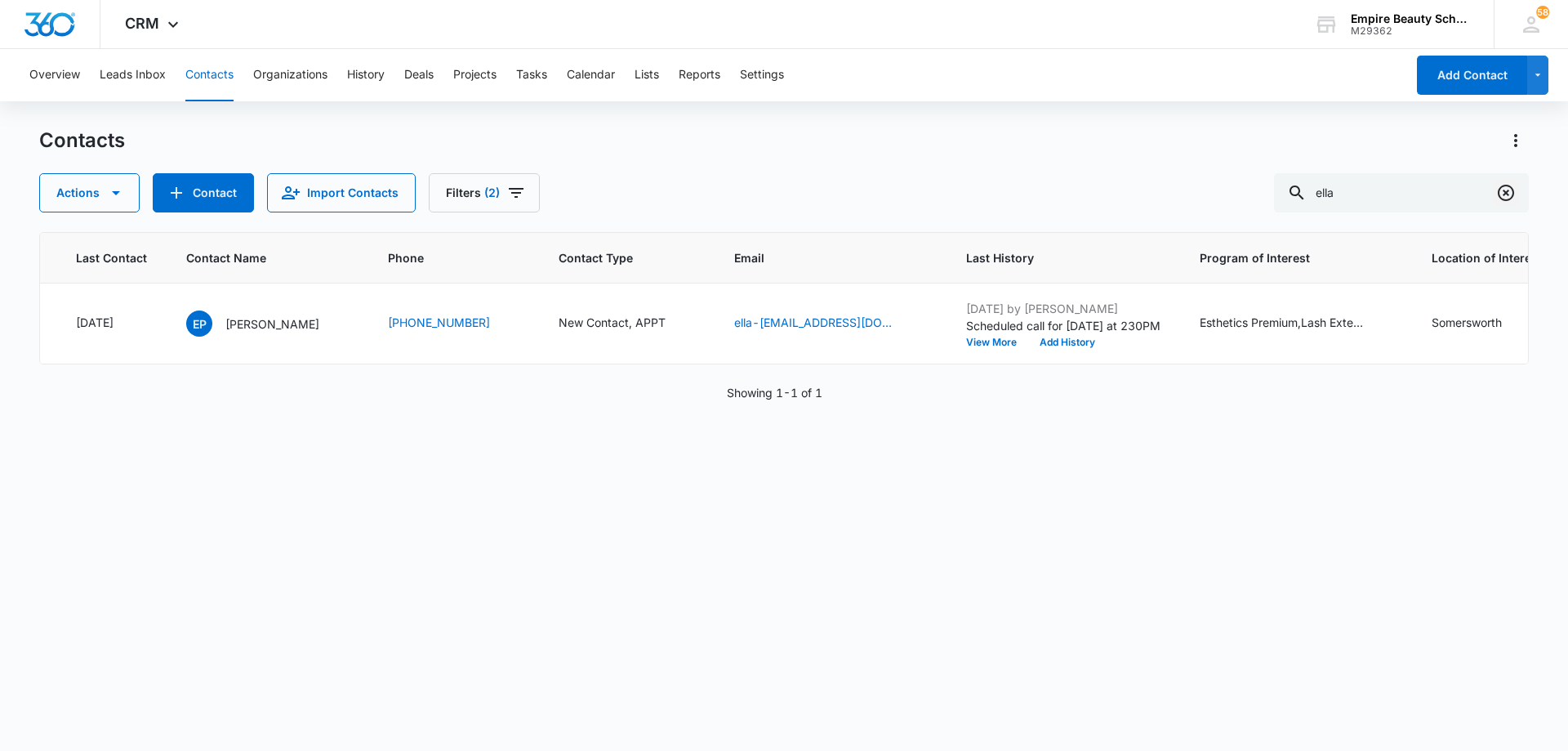
click at [1499, 195] on icon "Clear" at bounding box center [1506, 193] width 17 height 17
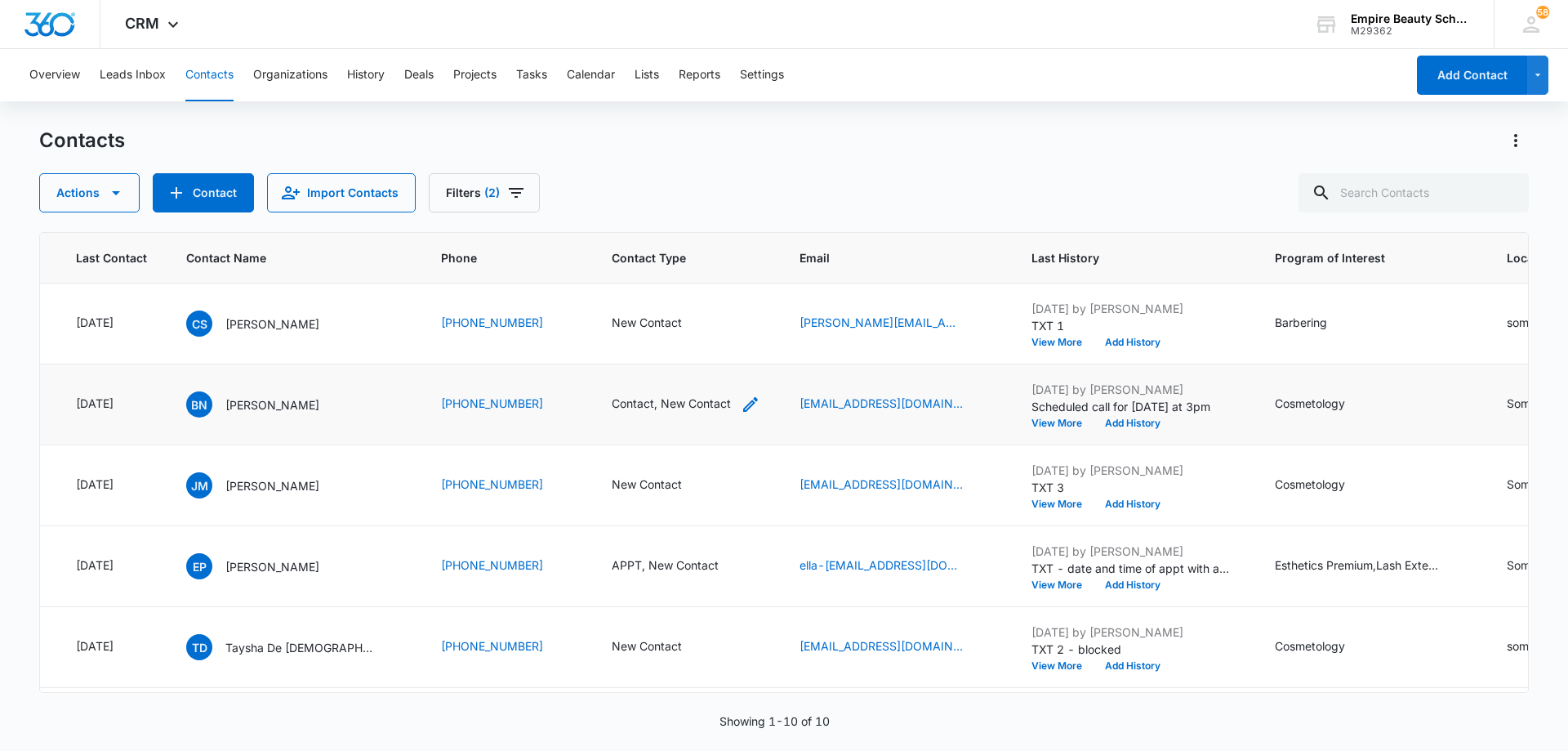
click at [741, 406] on icon "Contact Type - Contact, New Contact - Select to Edit Field" at bounding box center [751, 405] width 20 height 20
click at [696, 300] on icon "Remove Contact" at bounding box center [702, 299] width 12 height 12
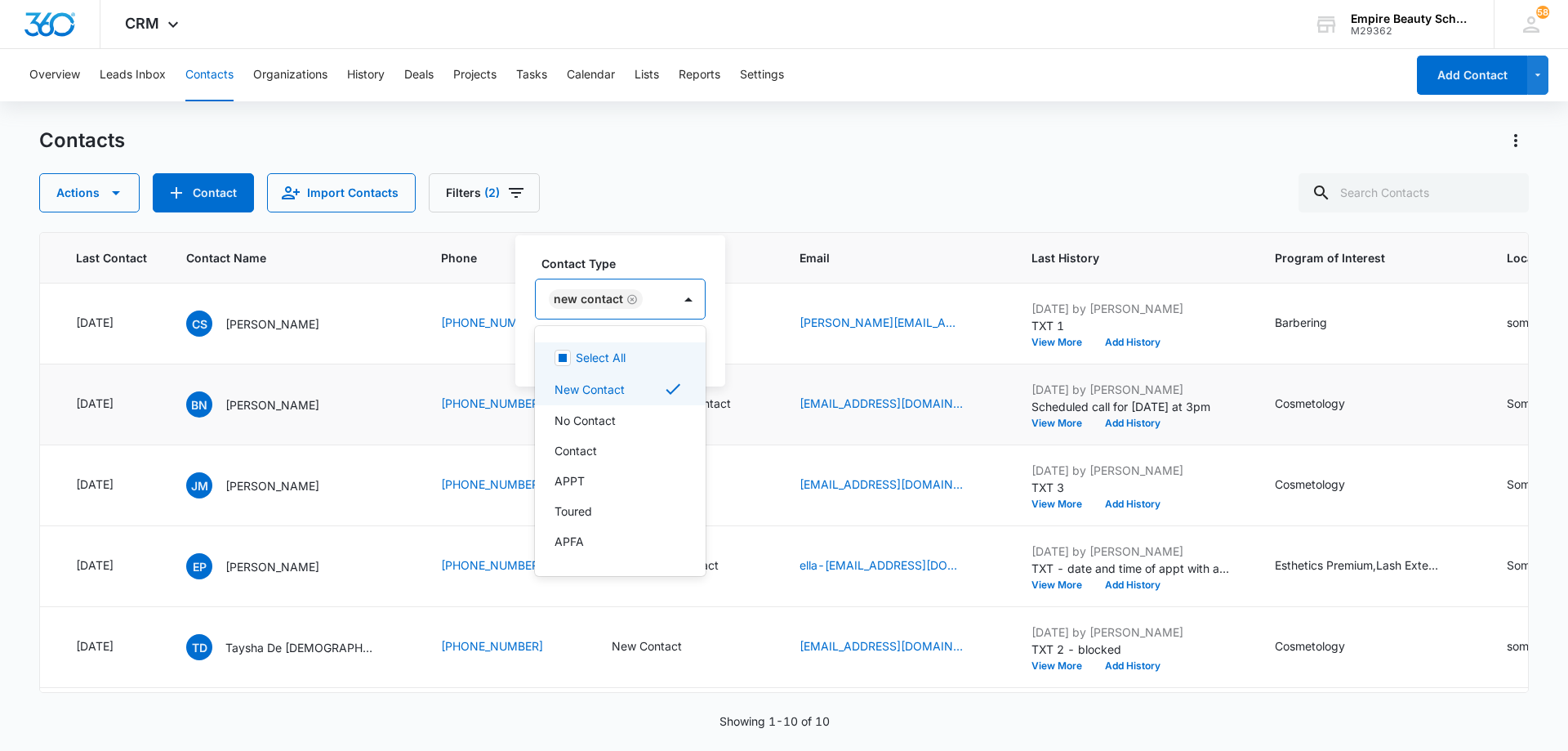
click at [673, 302] on div at bounding box center [689, 298] width 33 height 39
click at [631, 487] on div "APPT" at bounding box center [618, 481] width 128 height 17
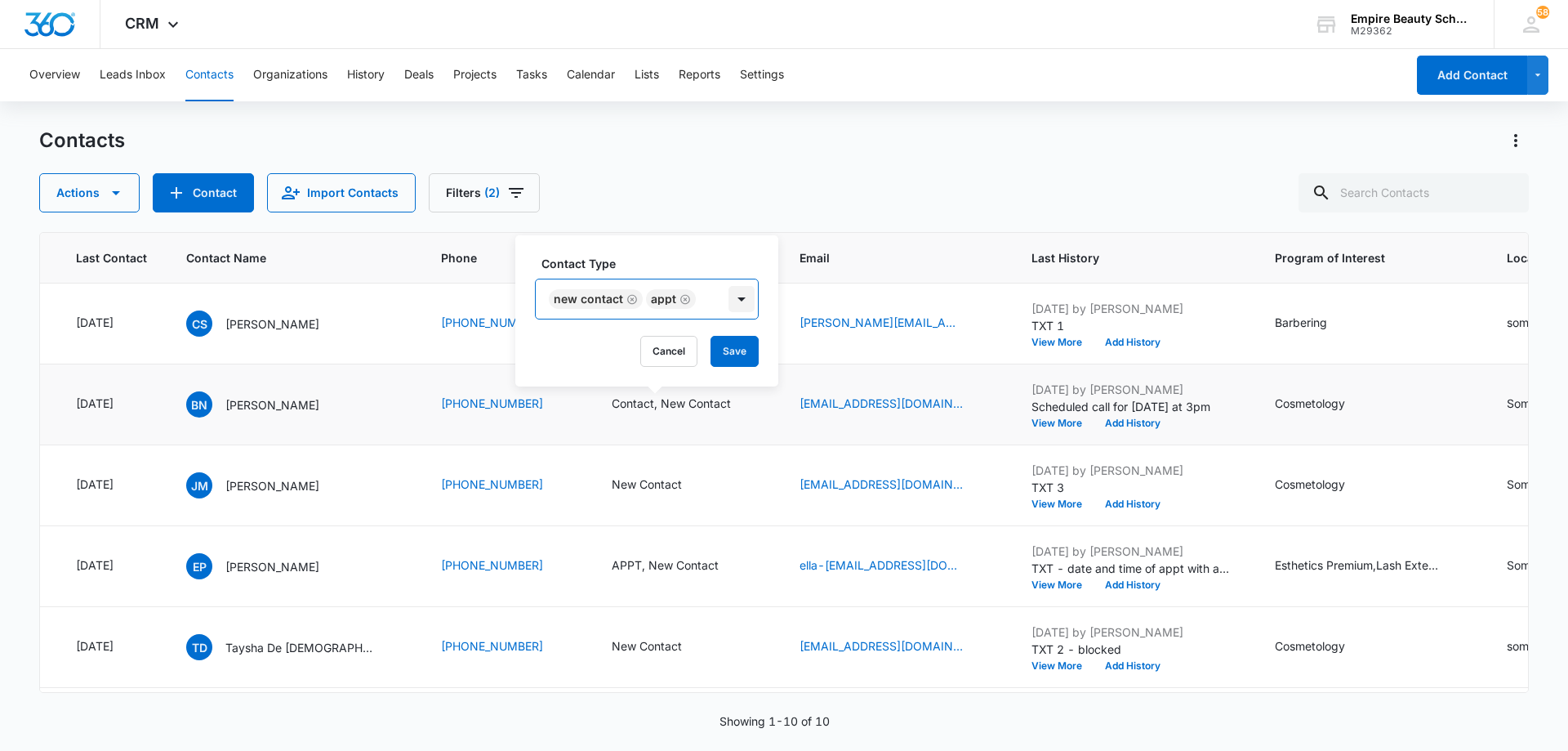
click at [734, 307] on div at bounding box center [742, 299] width 26 height 26
click at [720, 353] on button "Save" at bounding box center [734, 351] width 48 height 31
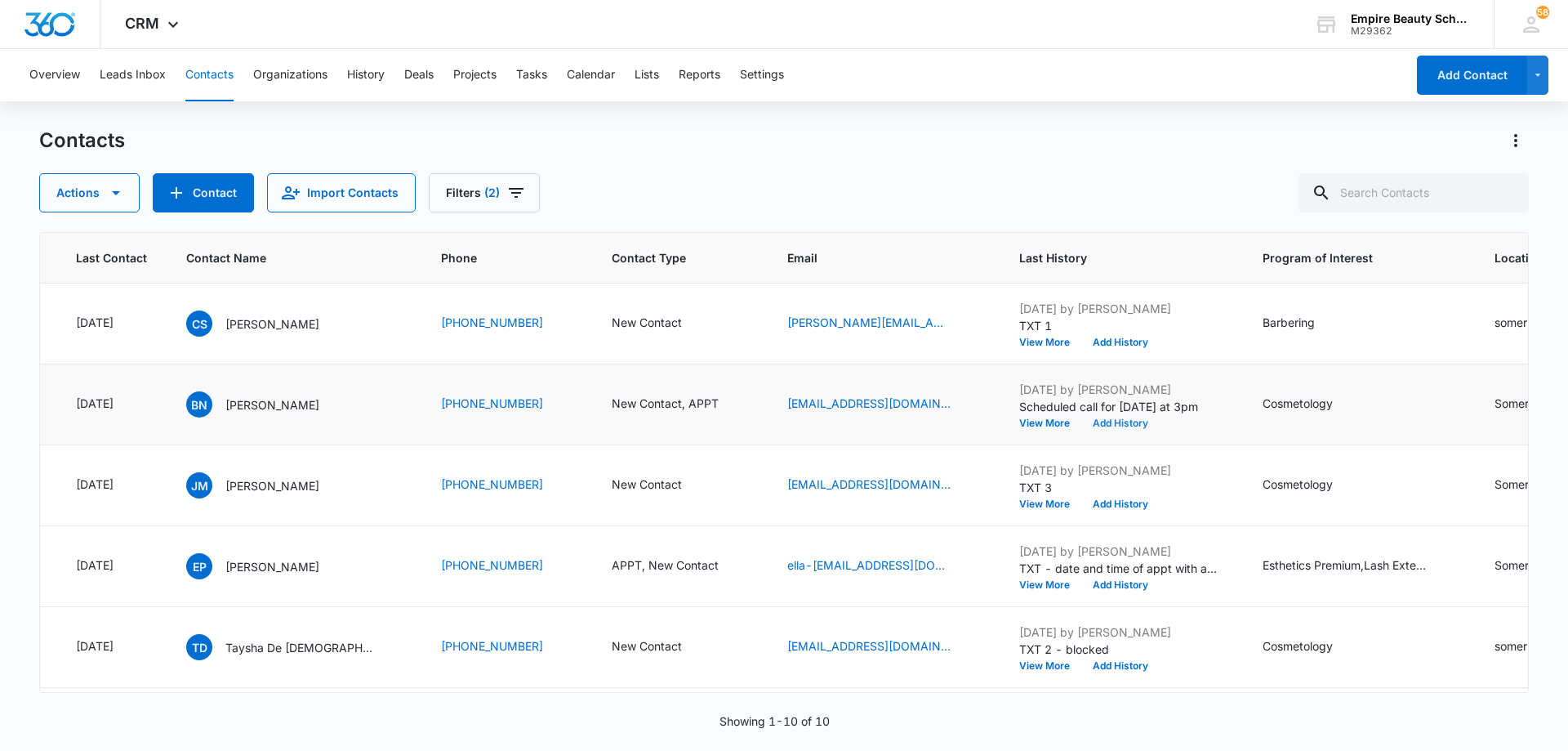
click at [1108, 422] on button "Add History" at bounding box center [1120, 423] width 78 height 10
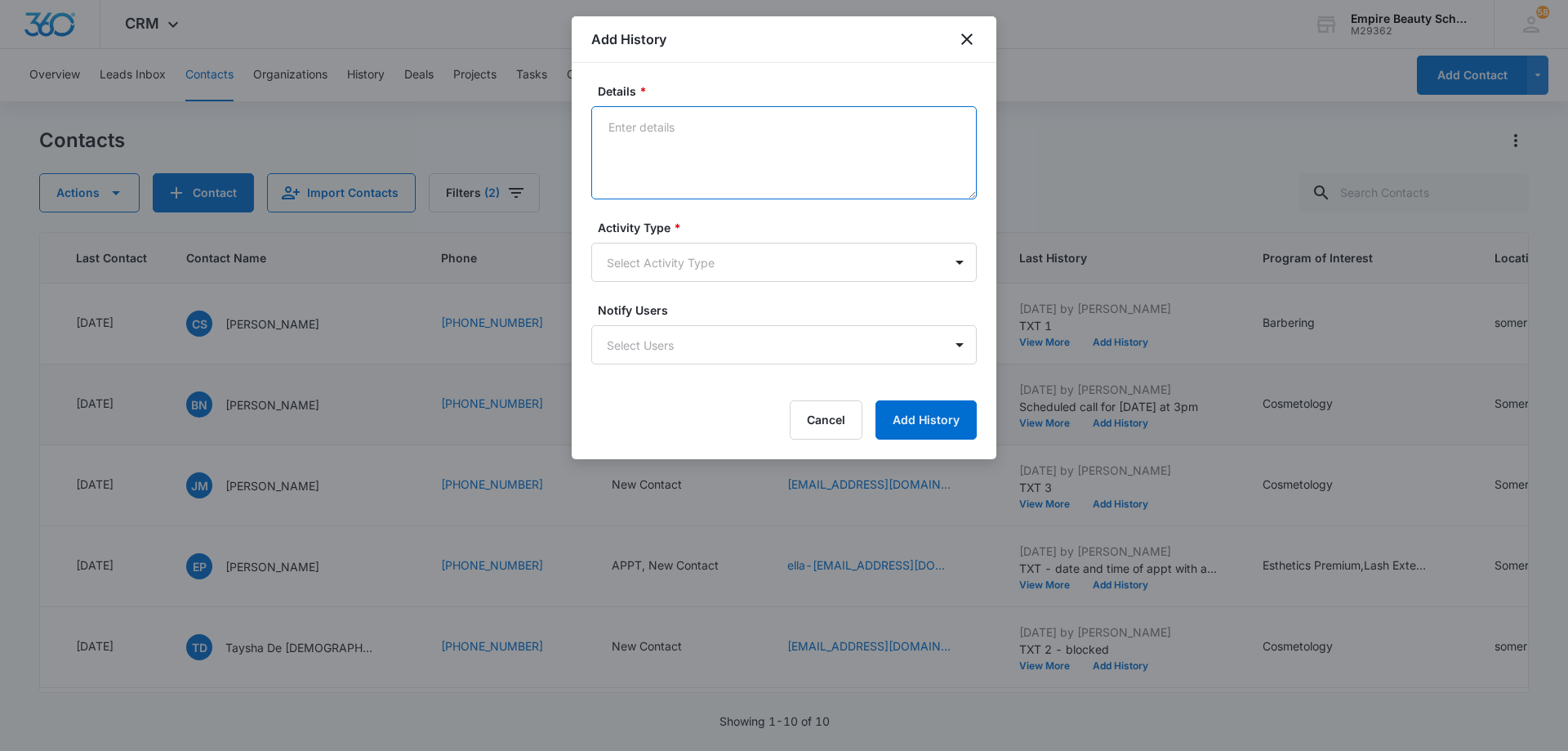
click at [725, 129] on textarea "Details *" at bounding box center [784, 153] width 386 height 93
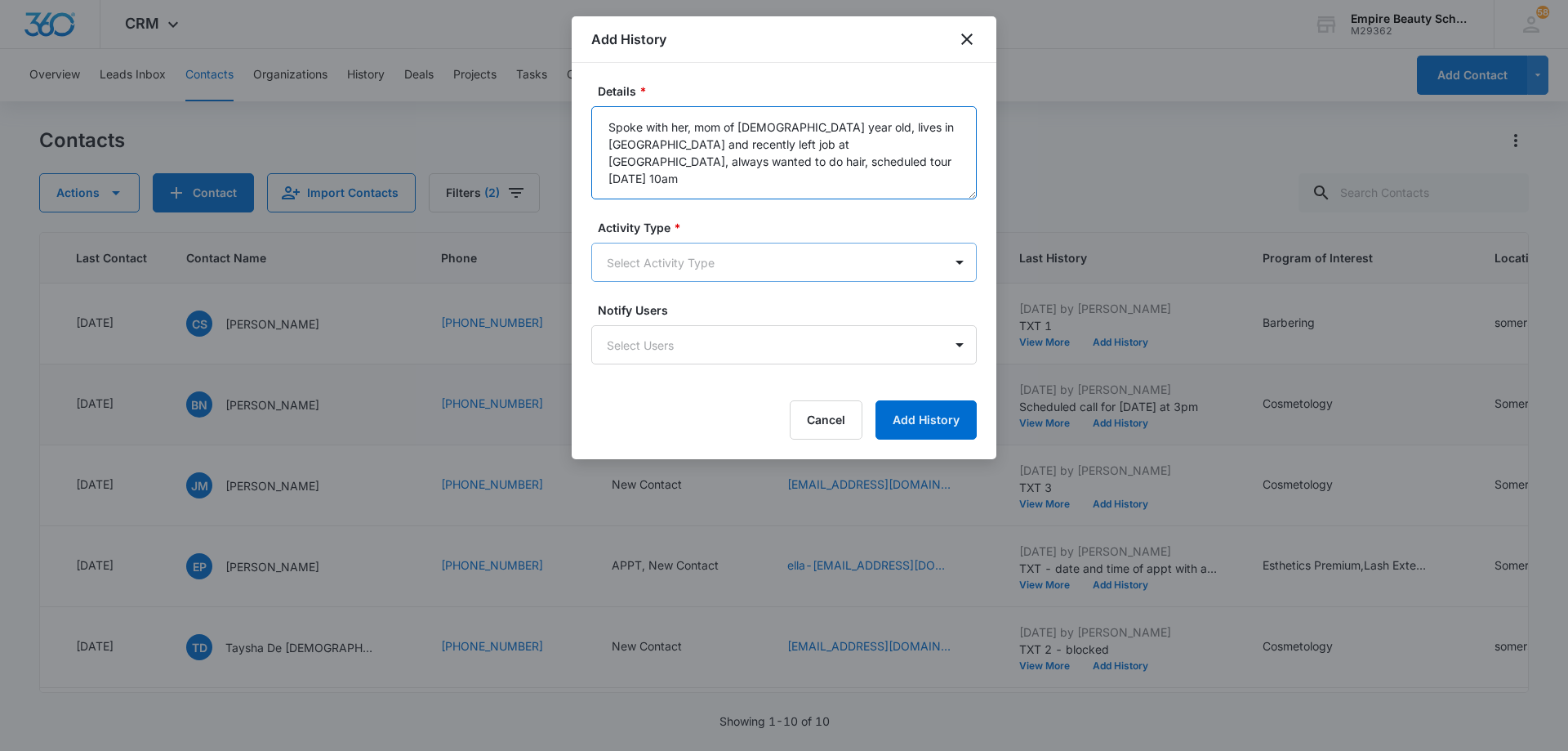
type textarea "Spoke with her, mom of [DEMOGRAPHIC_DATA] year old, lives in [GEOGRAPHIC_DATA] …"
click at [723, 258] on body "CRM Apps Forms CRM Email Shop Payments POS Files Brand Settings AI Assistant Em…" at bounding box center [784, 375] width 1568 height 751
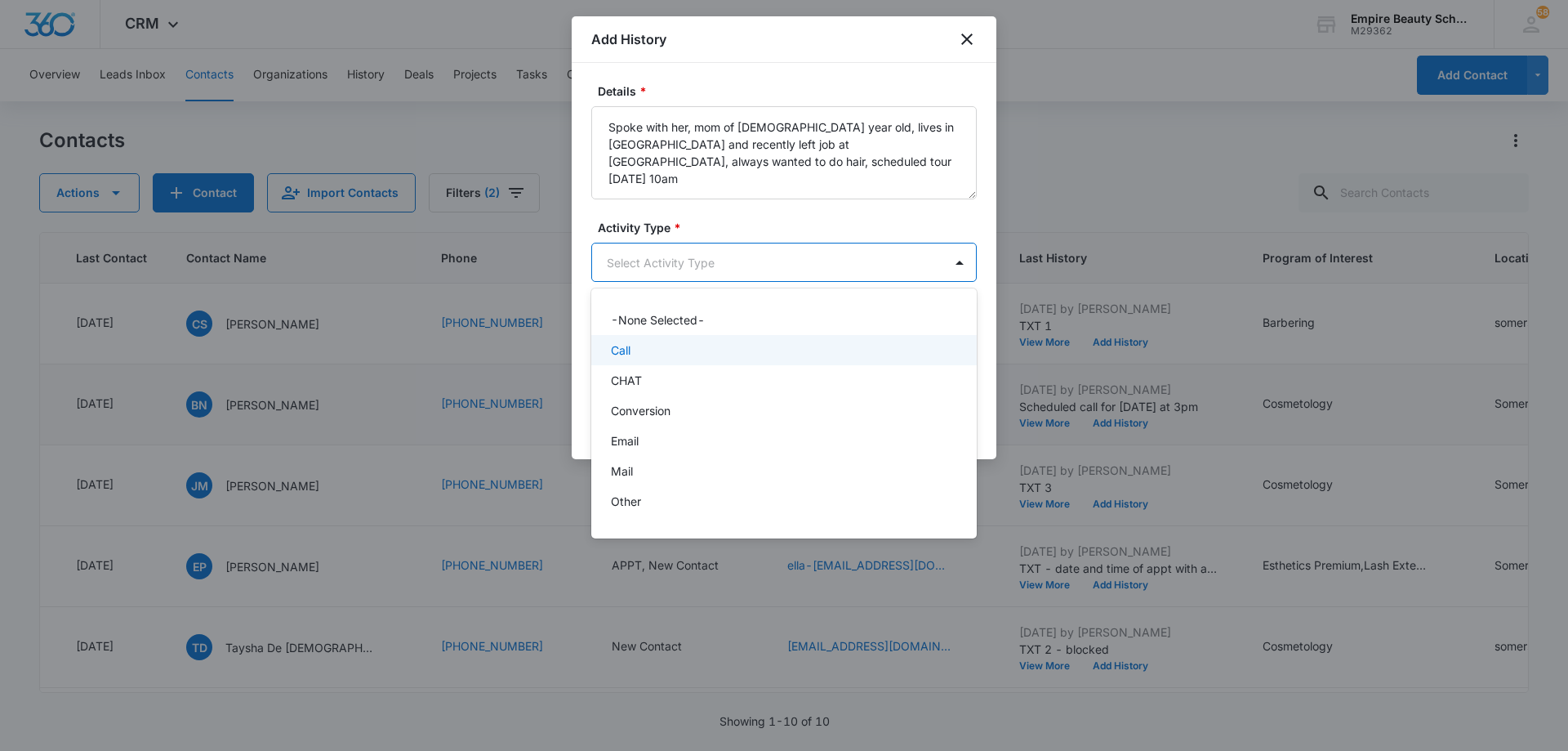
click at [710, 348] on div "Call" at bounding box center [782, 349] width 343 height 17
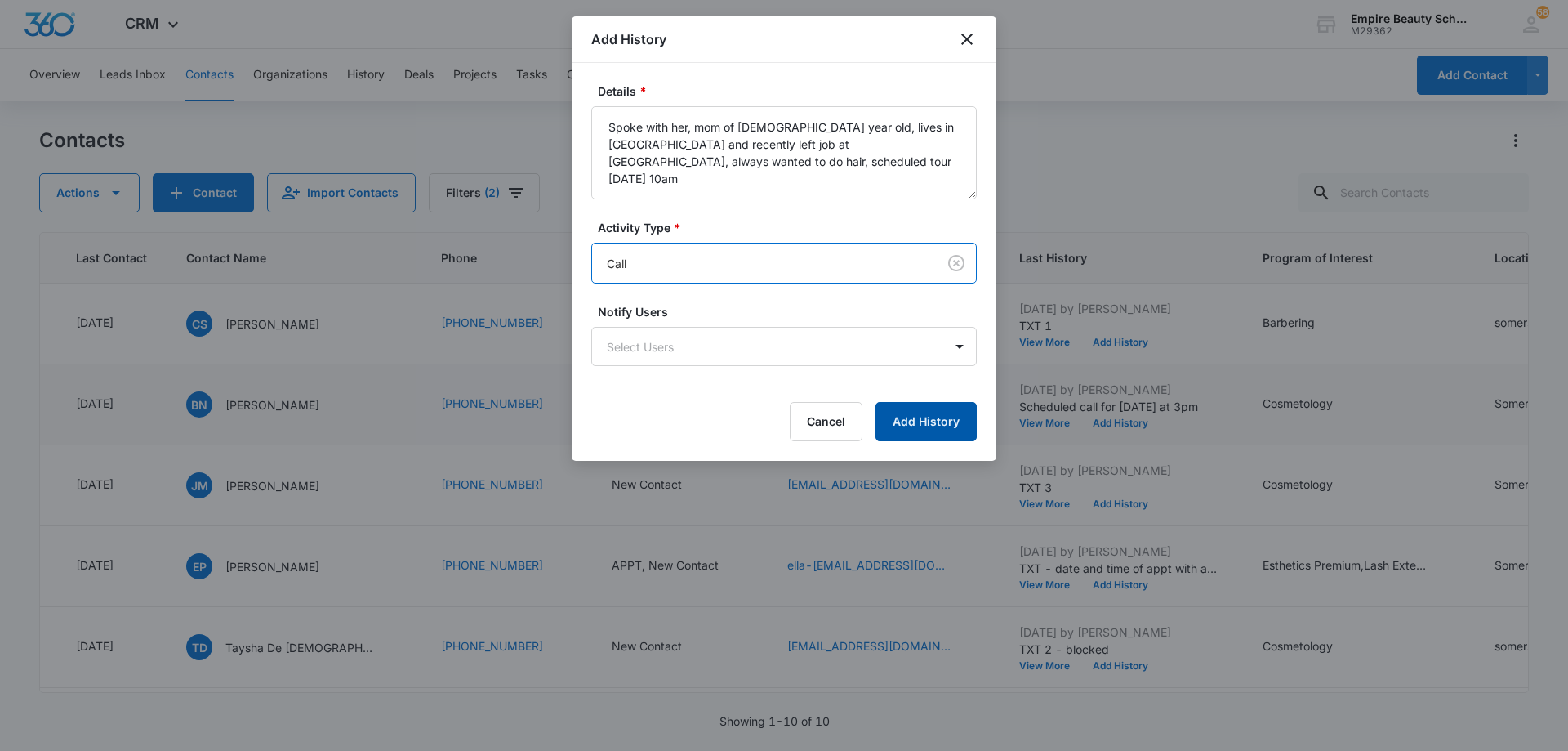
click at [946, 425] on button "Add History" at bounding box center [926, 421] width 102 height 39
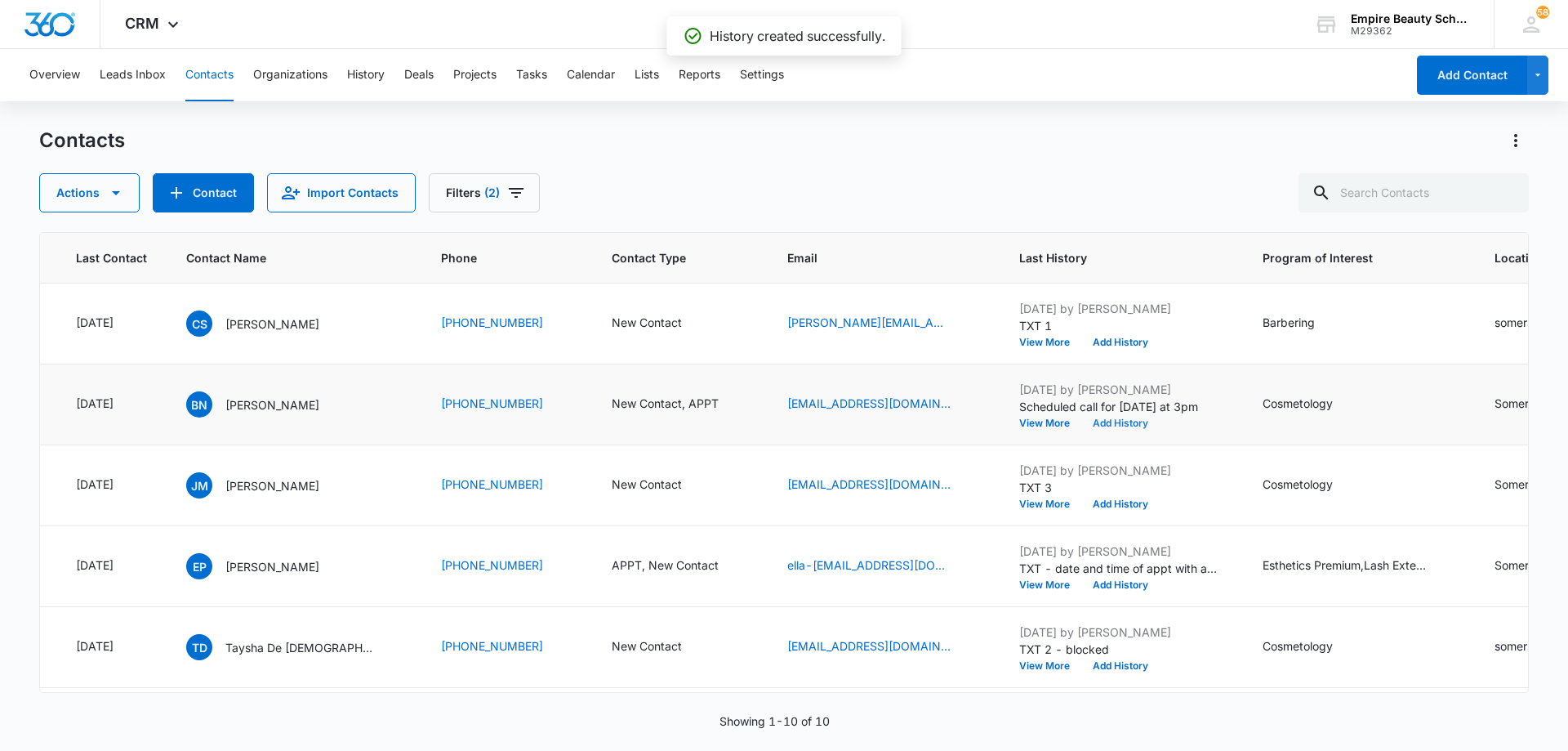
click at [1090, 422] on button "Add History" at bounding box center [1120, 423] width 78 height 10
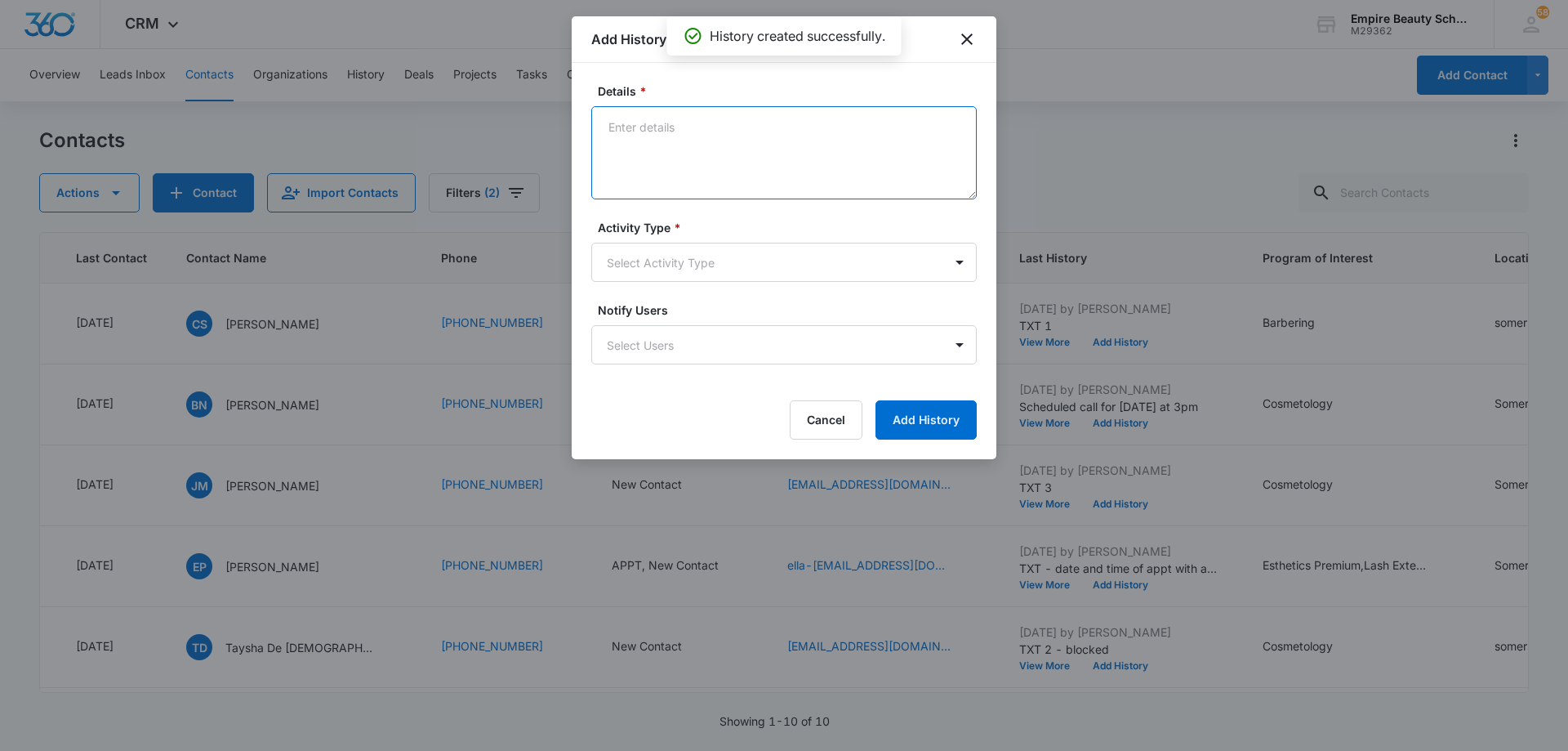
click at [734, 163] on textarea "Details *" at bounding box center [784, 153] width 386 height 93
type textarea "TXT - with date and time of appt and address to campus"
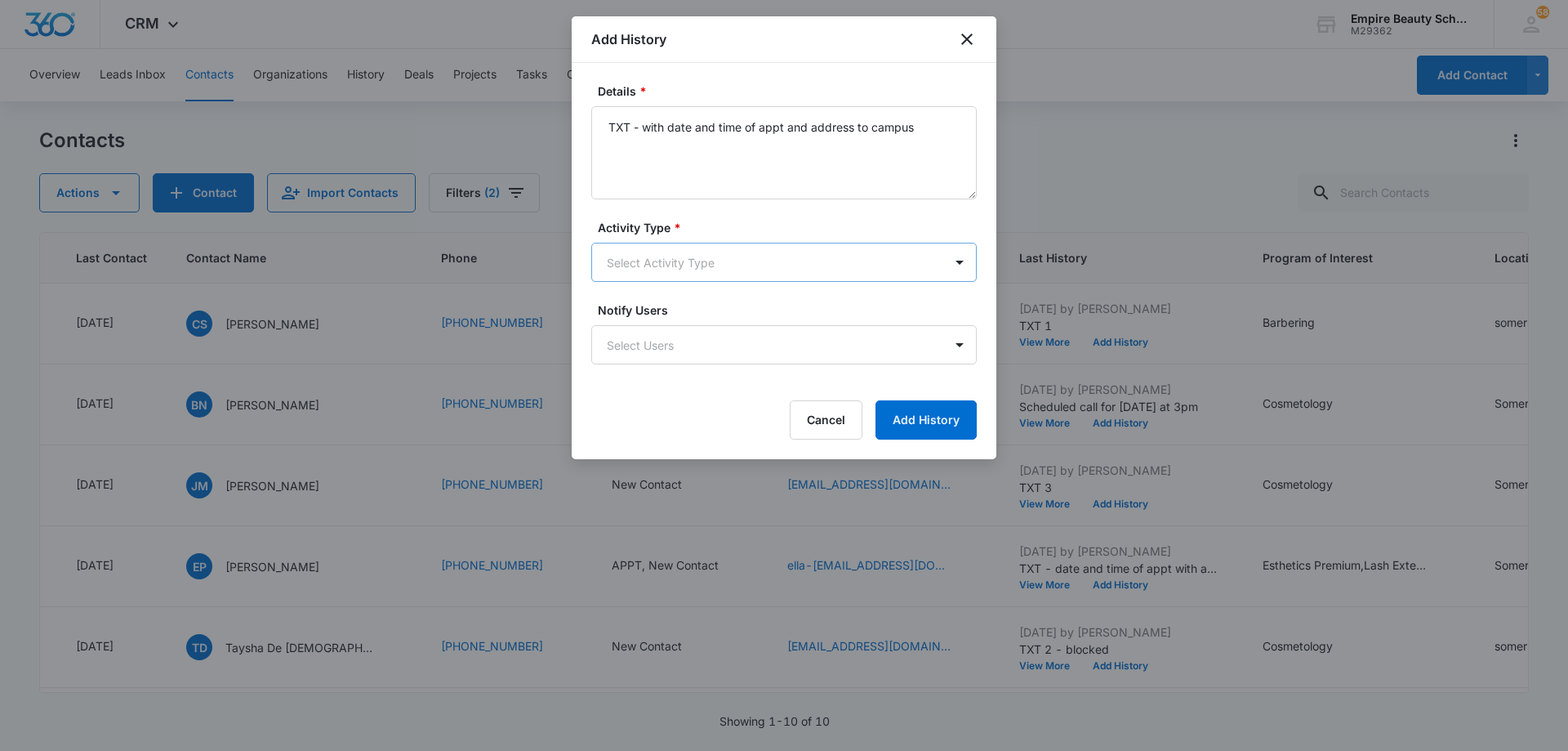
click at [760, 269] on body "CRM Apps Forms CRM Email Shop Payments POS Files Brand Settings AI Assistant Em…" at bounding box center [784, 375] width 1568 height 751
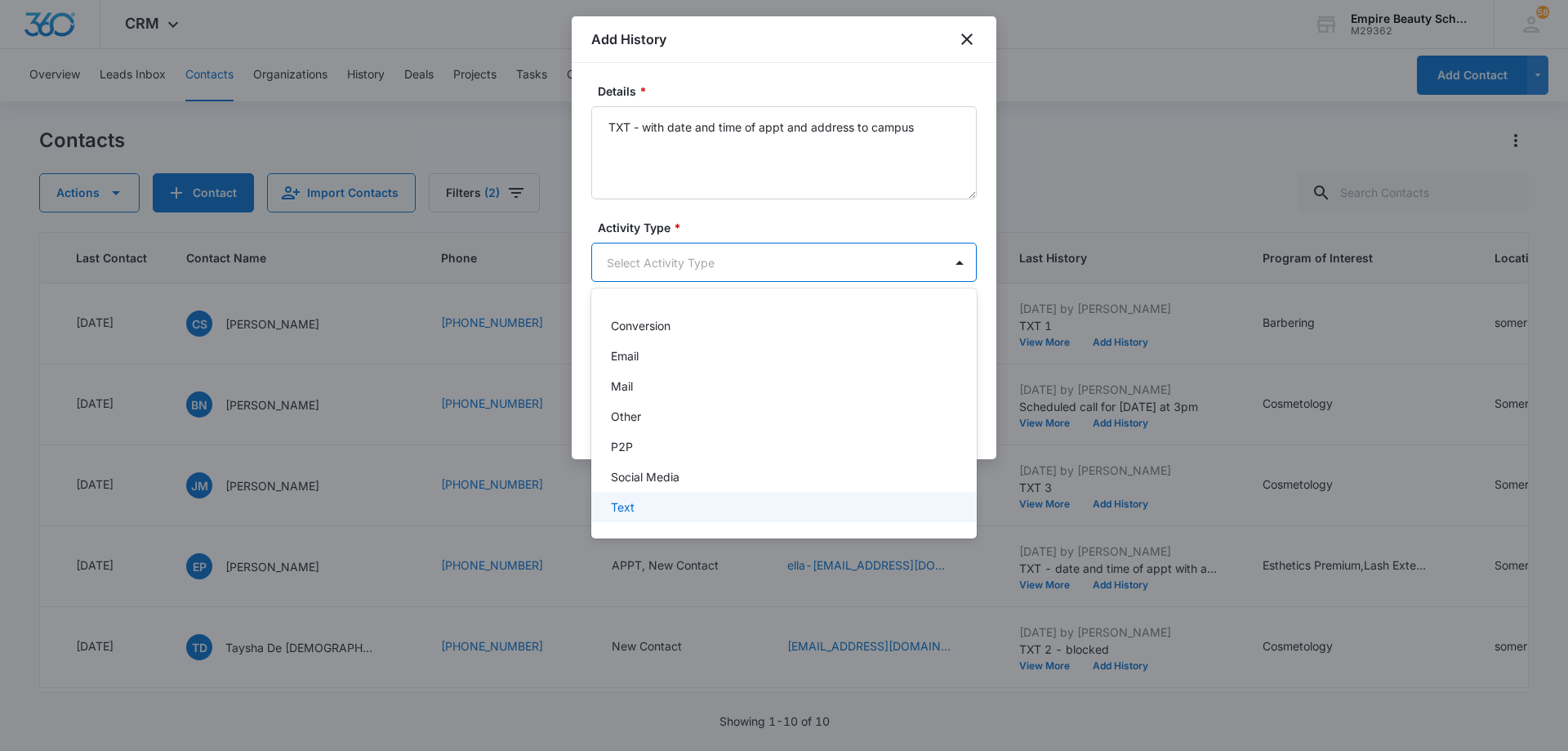
click at [715, 510] on div "Text" at bounding box center [782, 506] width 343 height 17
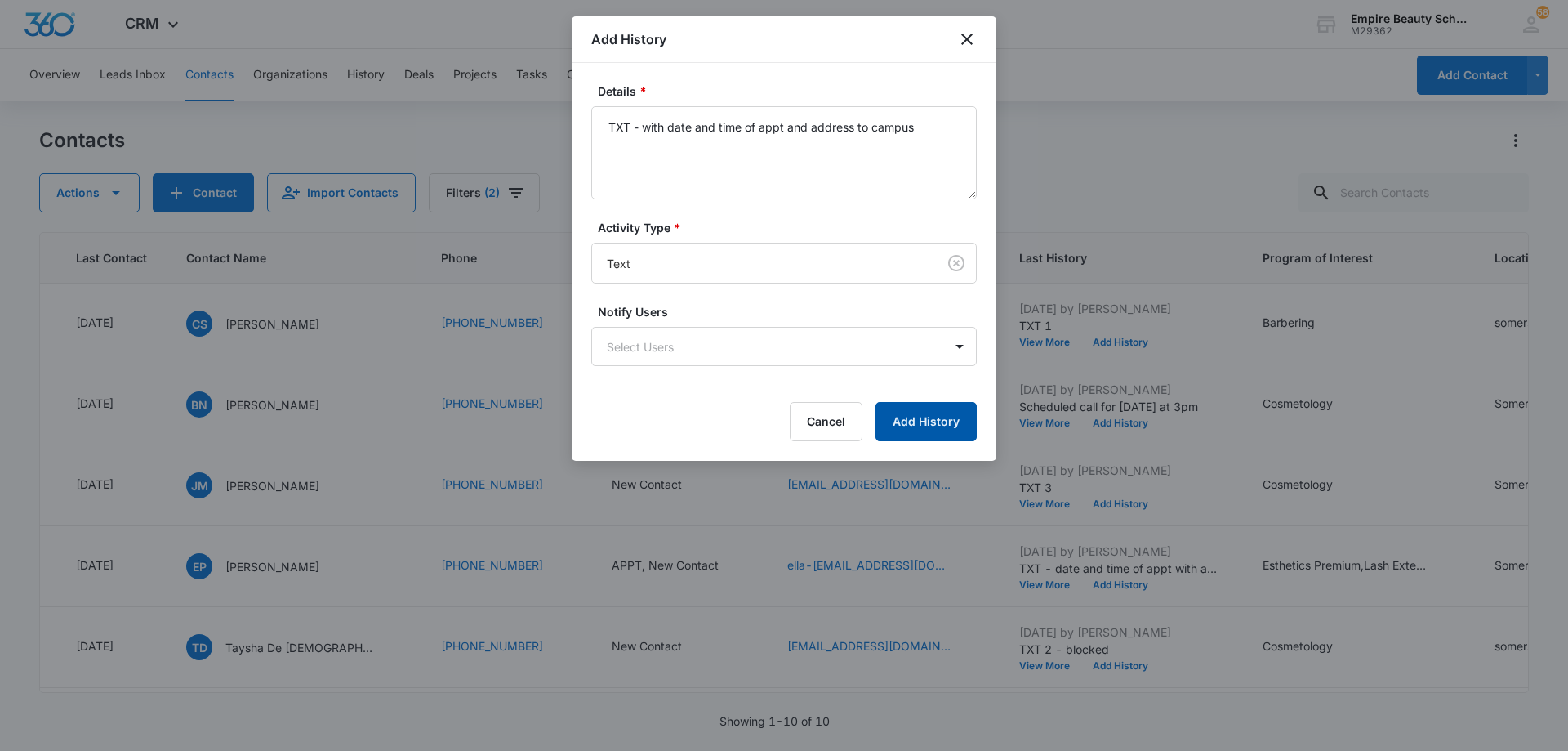
click at [905, 421] on button "Add History" at bounding box center [926, 421] width 102 height 39
